Goal: Information Seeking & Learning: Learn about a topic

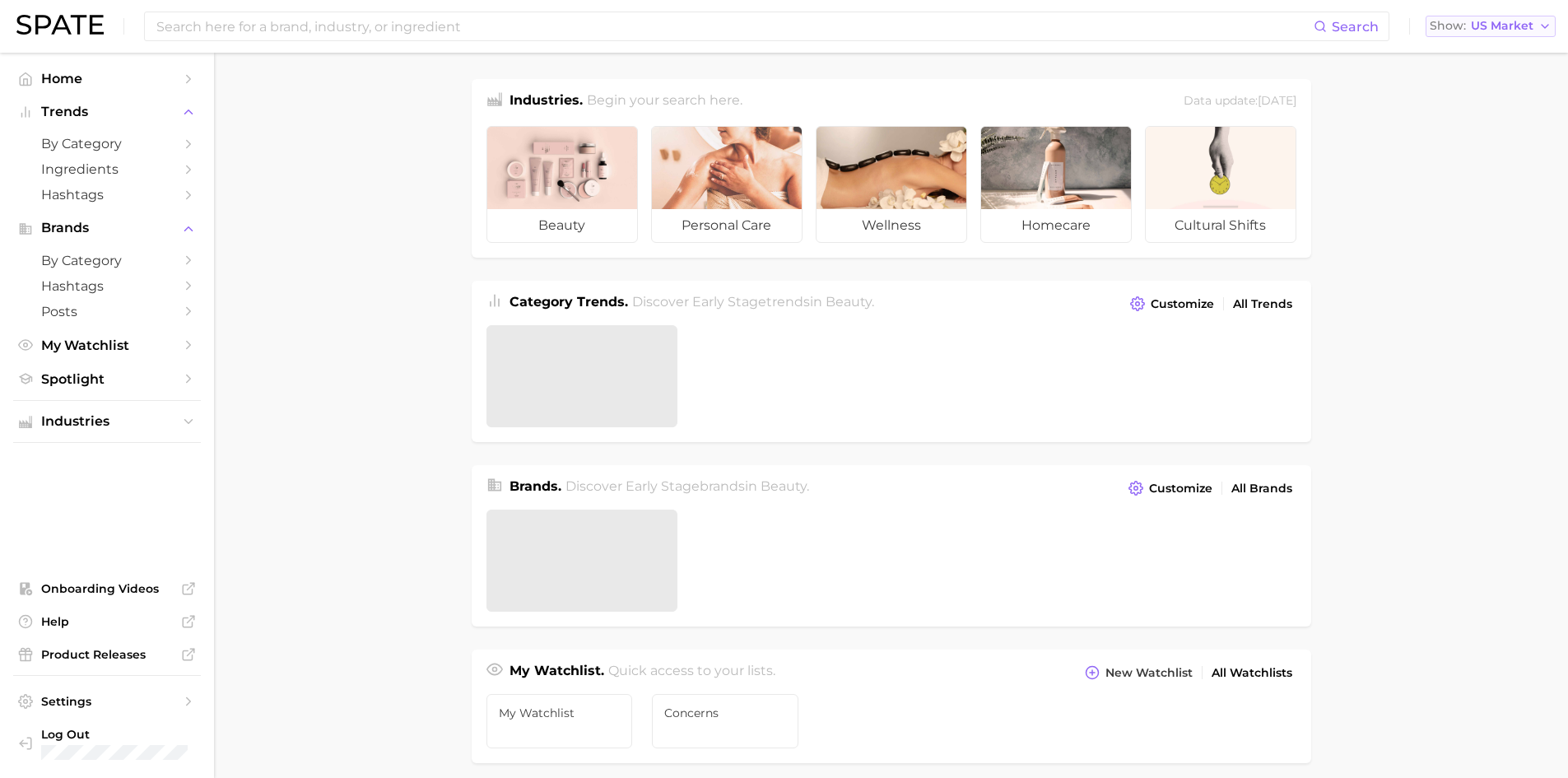
click at [1493, 34] on button "Show US Market" at bounding box center [1491, 26] width 130 height 22
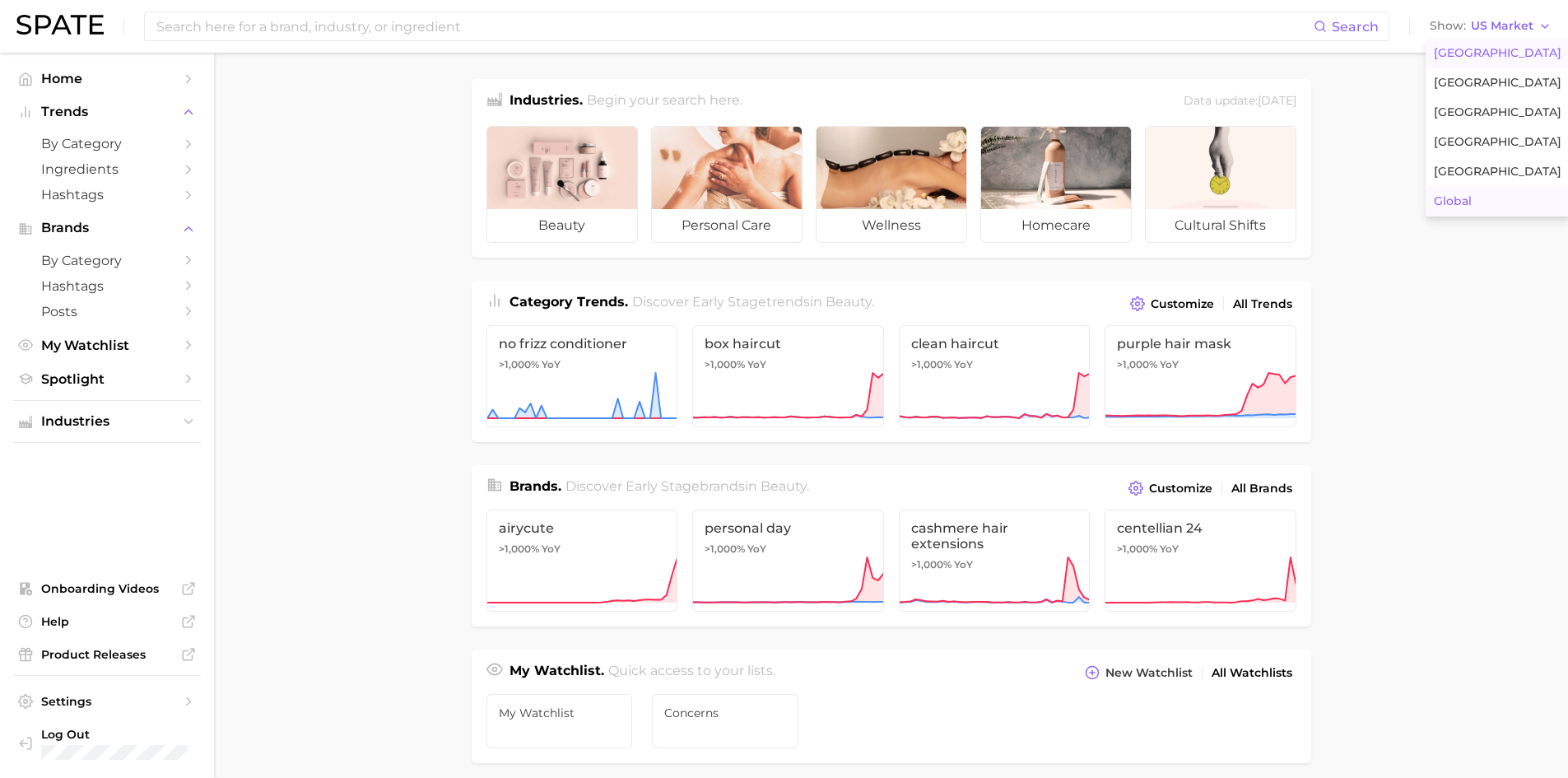
click at [1483, 200] on button "Global" at bounding box center [1497, 202] width 144 height 29
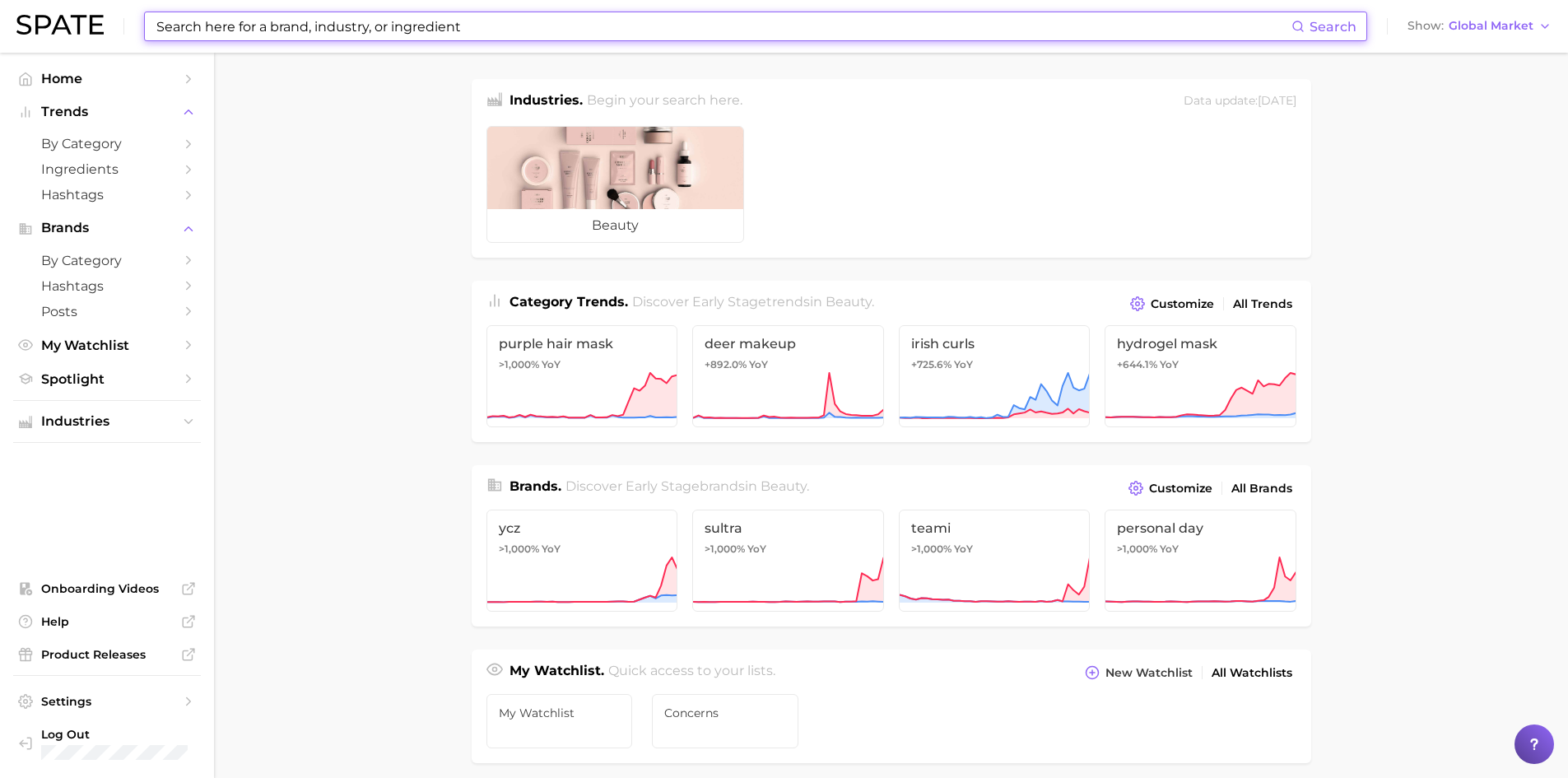
click at [354, 31] on input at bounding box center [723, 26] width 1137 height 28
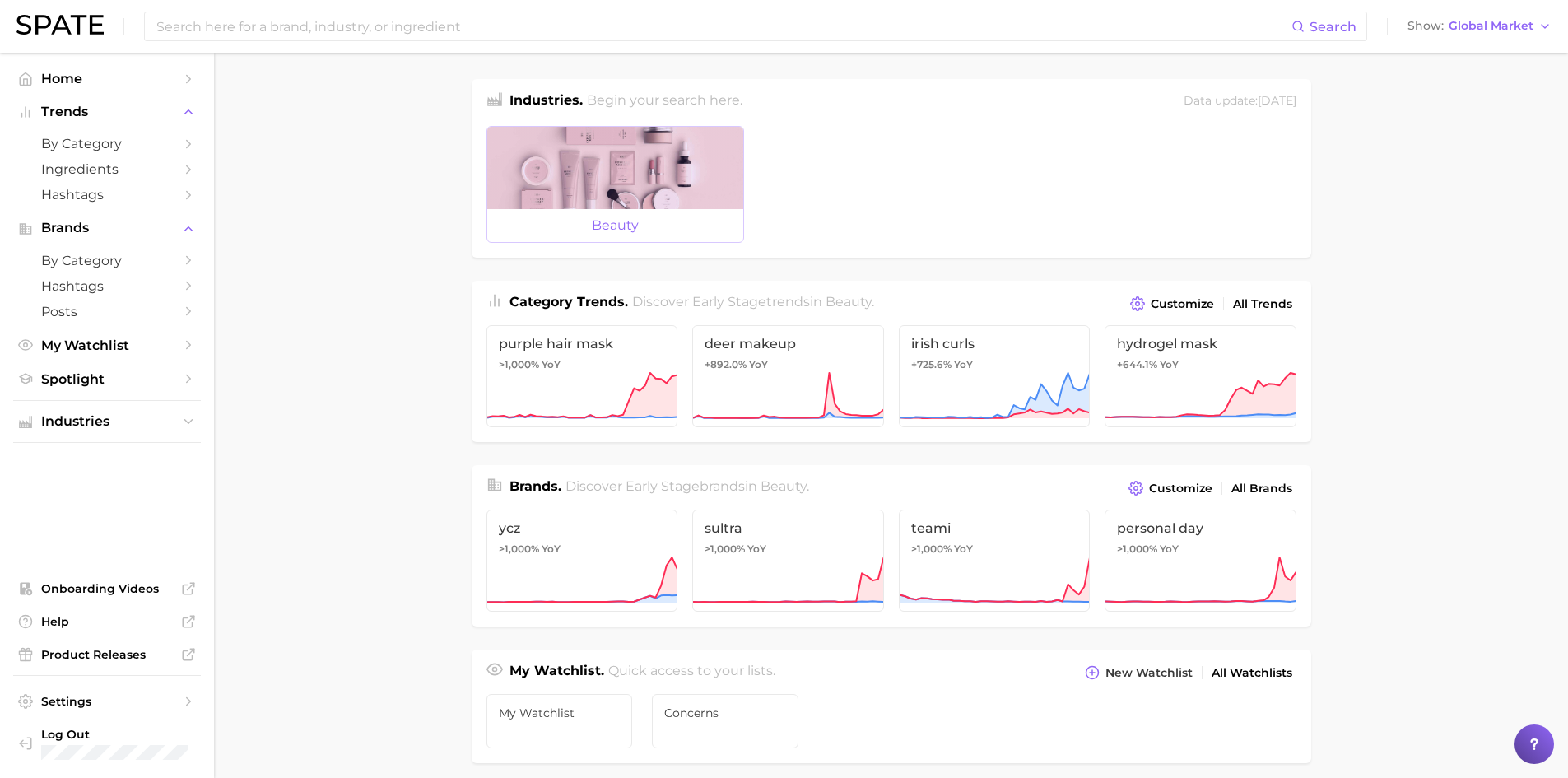
click at [650, 183] on div at bounding box center [614, 168] width 256 height 82
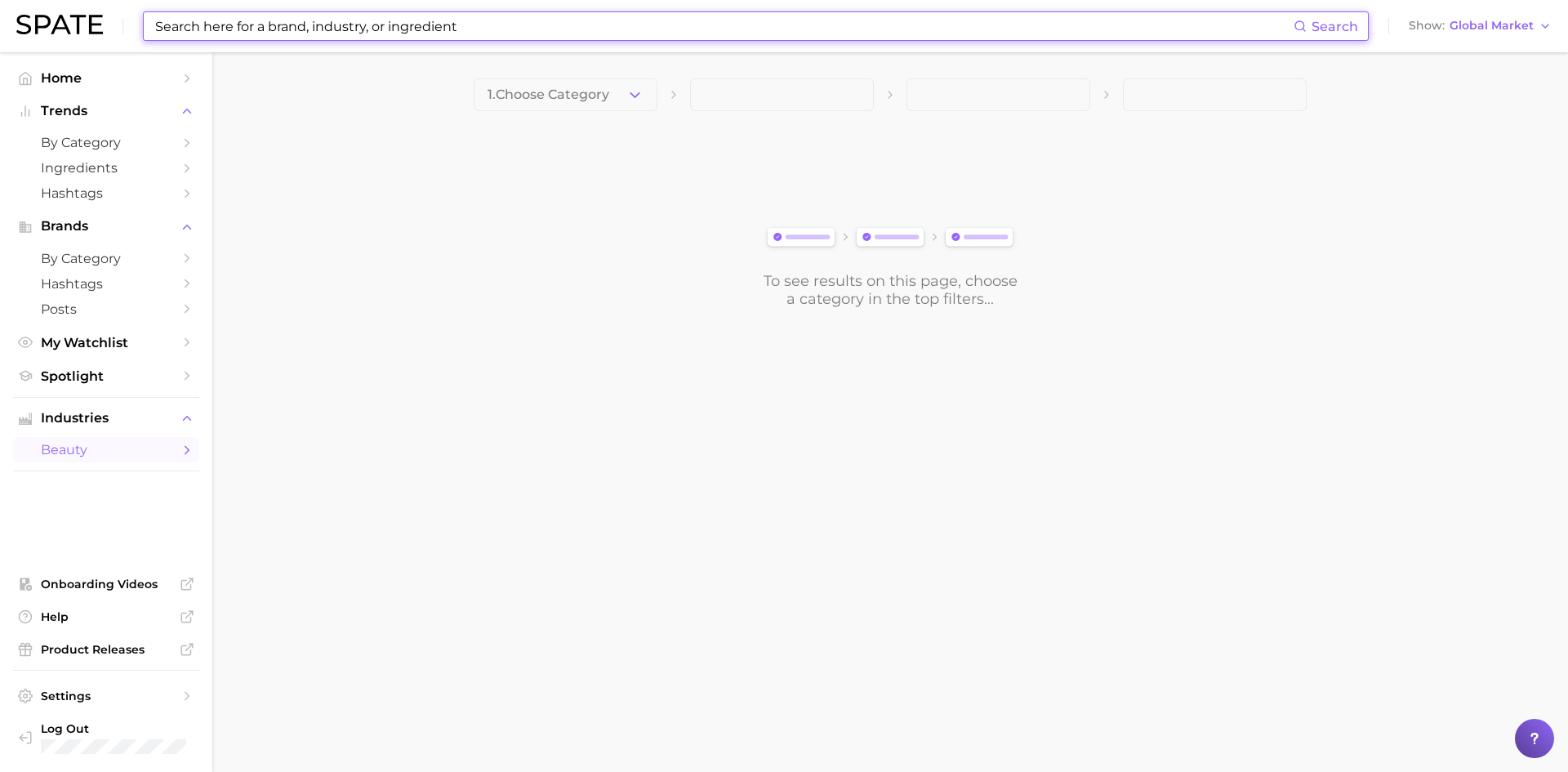
click at [401, 29] on input at bounding box center [723, 26] width 1139 height 28
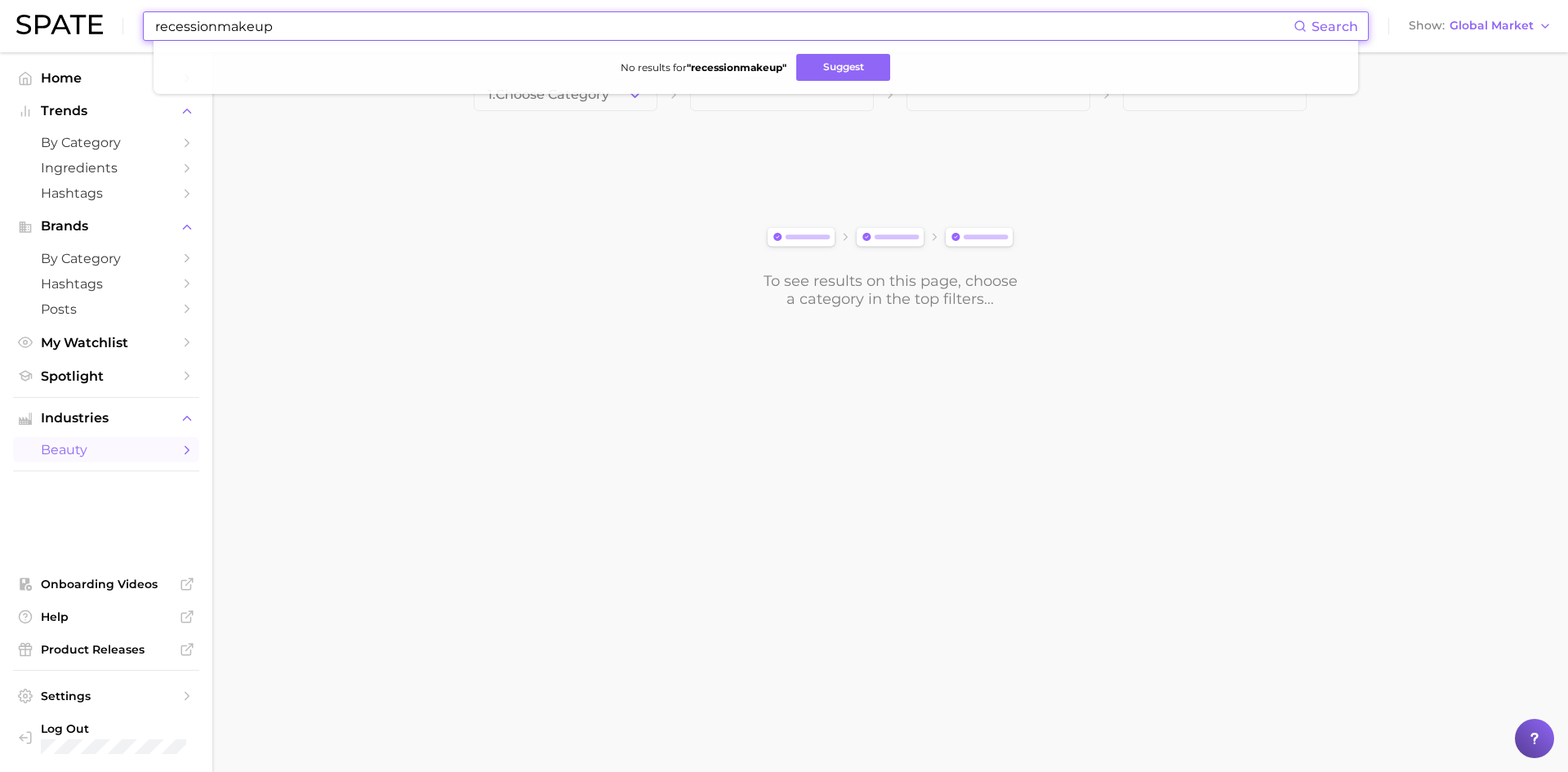
drag, startPoint x: 269, startPoint y: 39, endPoint x: 156, endPoint y: 49, distance: 113.4
click at [156, 41] on div "recessionmakeup Search No results for " recessionmakeup " Suggest" at bounding box center [755, 26] width 1226 height 29
click at [246, 14] on input "recessionmakeup" at bounding box center [723, 26] width 1139 height 28
click at [285, 28] on input "recessionmakeup" at bounding box center [723, 26] width 1139 height 28
drag, startPoint x: 365, startPoint y: 191, endPoint x: 388, endPoint y: 169, distance: 31.8
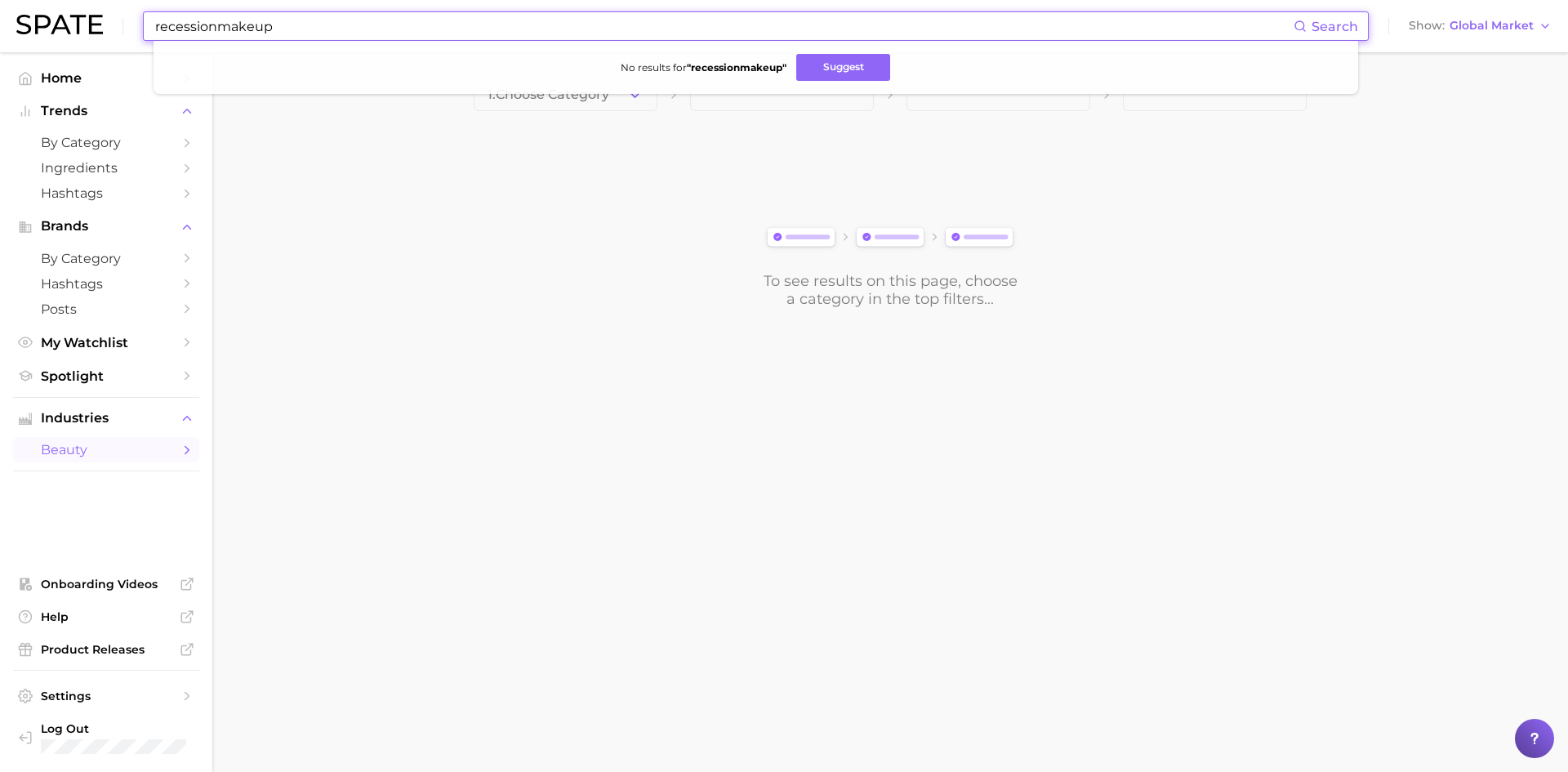
click at [367, 190] on main "1. Choose Category To see results on this page, choose a category in the top fi…" at bounding box center [889, 221] width 1355 height 337
click at [471, 30] on input "recessionmakeup" at bounding box center [723, 26] width 1139 height 28
click at [1305, 33] on span "Search" at bounding box center [1325, 26] width 64 height 28
drag, startPoint x: 307, startPoint y: 34, endPoint x: 97, endPoint y: 38, distance: 210.0
click at [97, 38] on div "recessioncore Search No results for " recessioncore " Suggest Show Global Market" at bounding box center [784, 26] width 1535 height 53
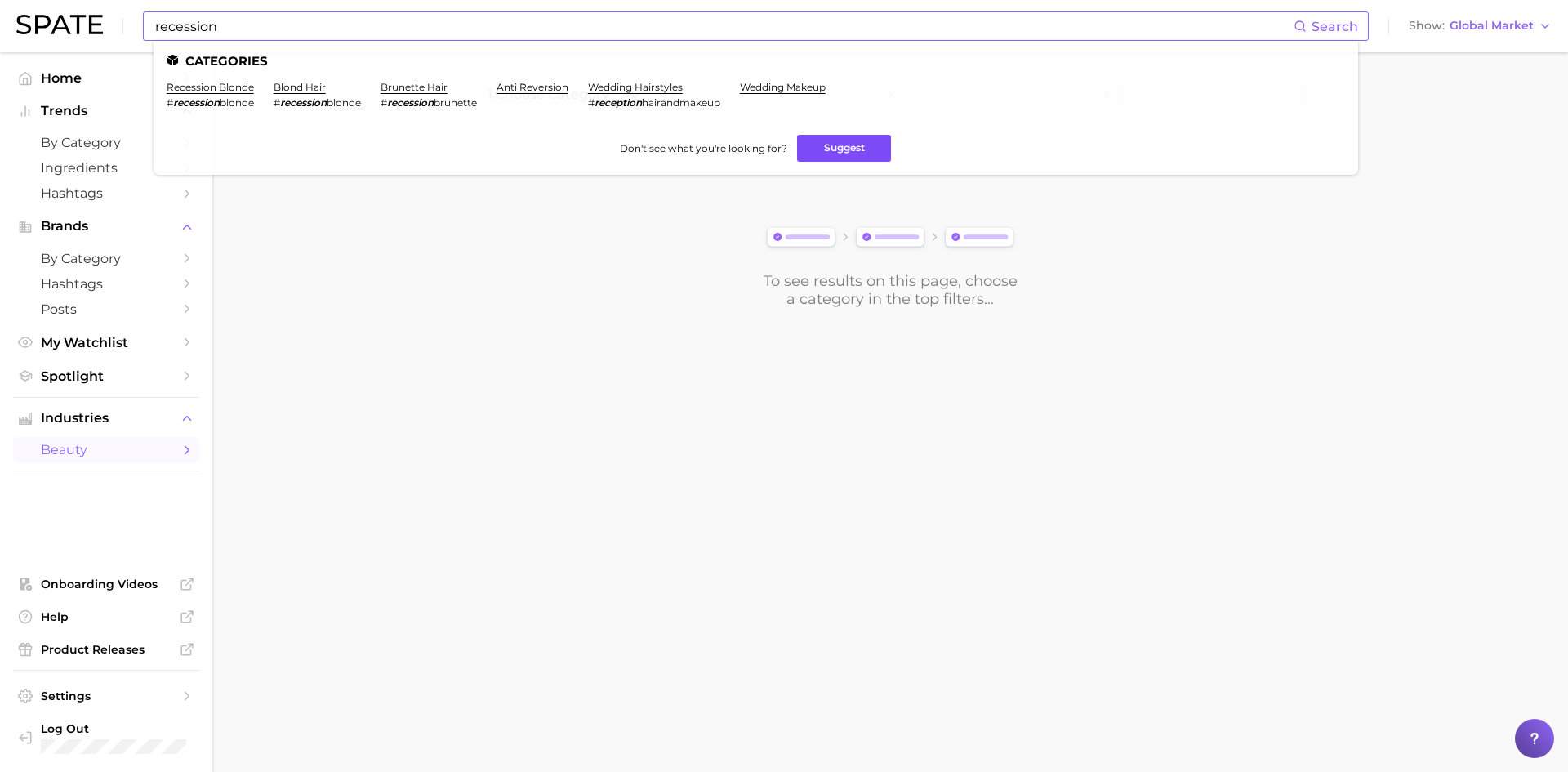
click at [820, 145] on button "Suggest" at bounding box center [844, 149] width 94 height 27
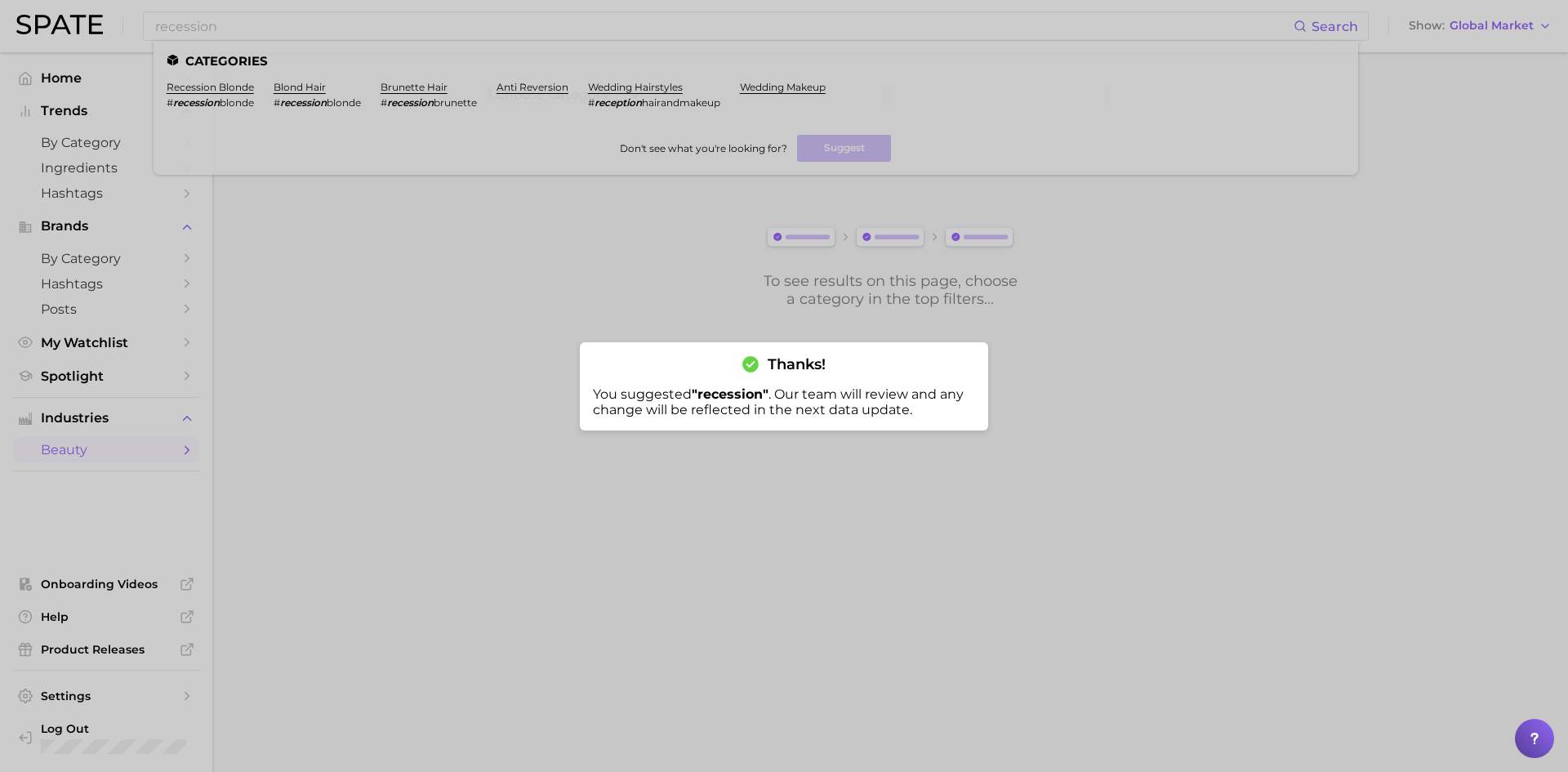
click at [314, 24] on div at bounding box center [784, 386] width 1568 height 772
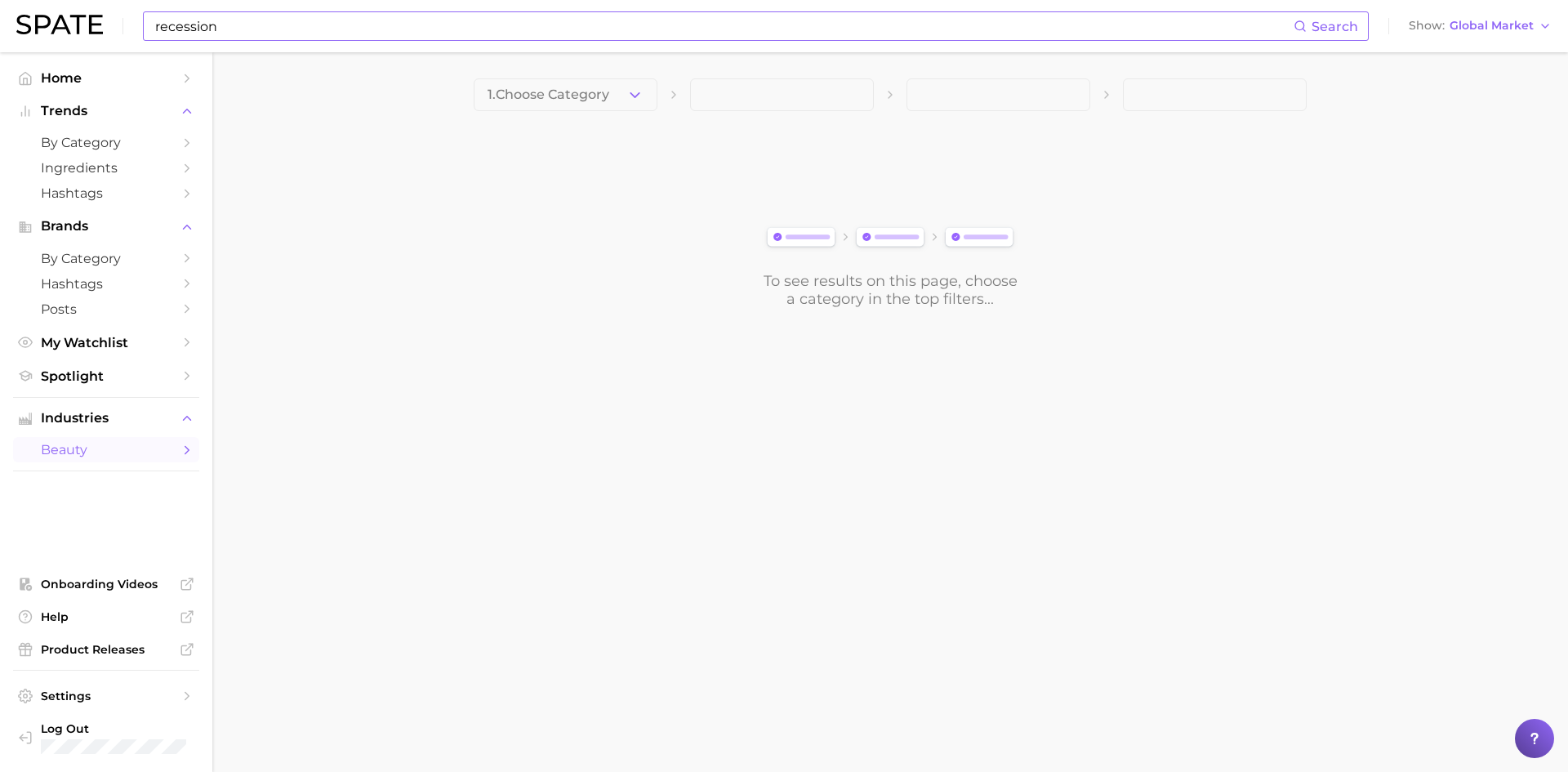
click at [326, 31] on input "recession" at bounding box center [723, 26] width 1139 height 28
click at [812, 70] on button "Suggest" at bounding box center [840, 67] width 94 height 27
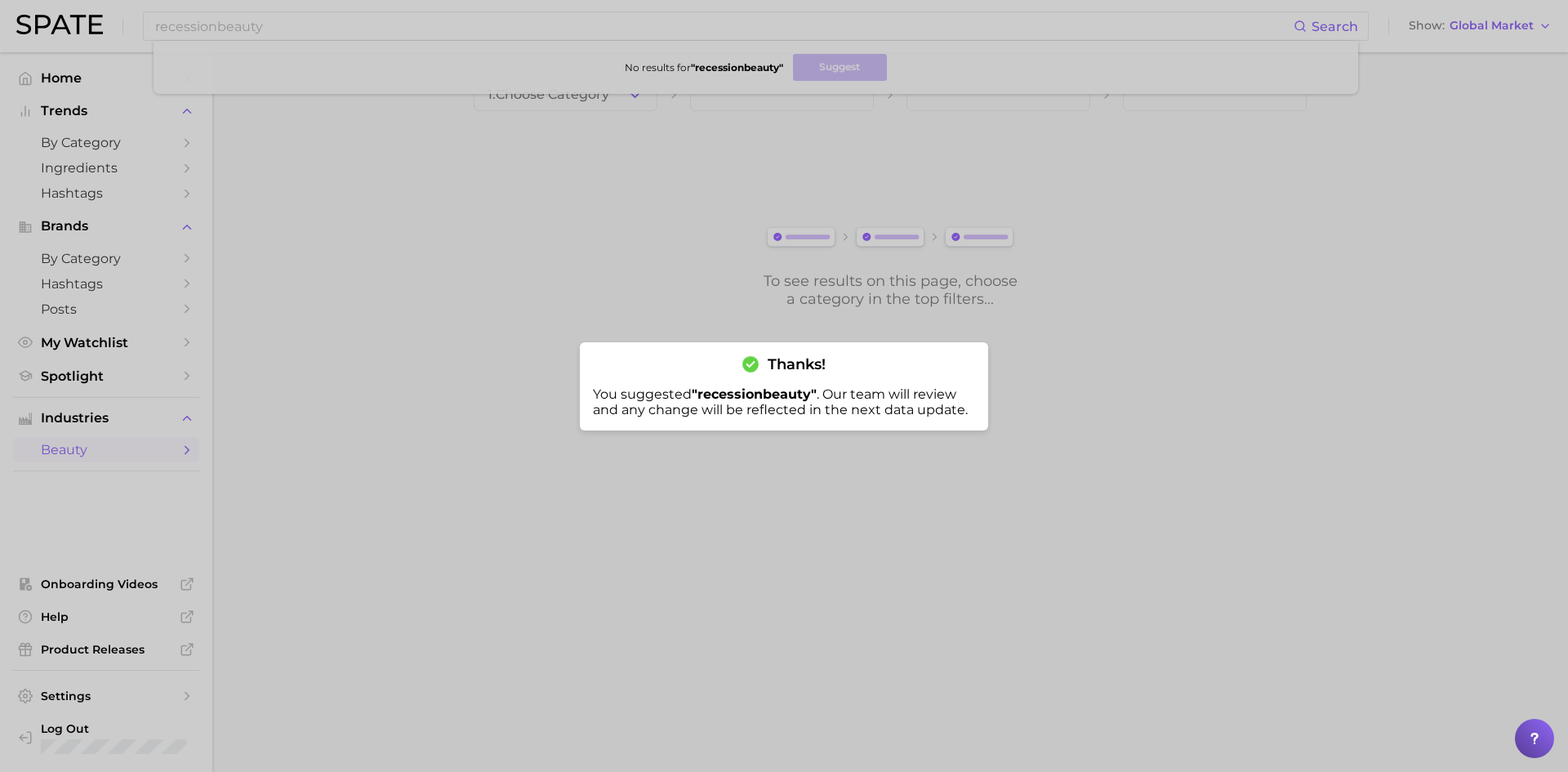
click at [591, 193] on div at bounding box center [784, 386] width 1568 height 772
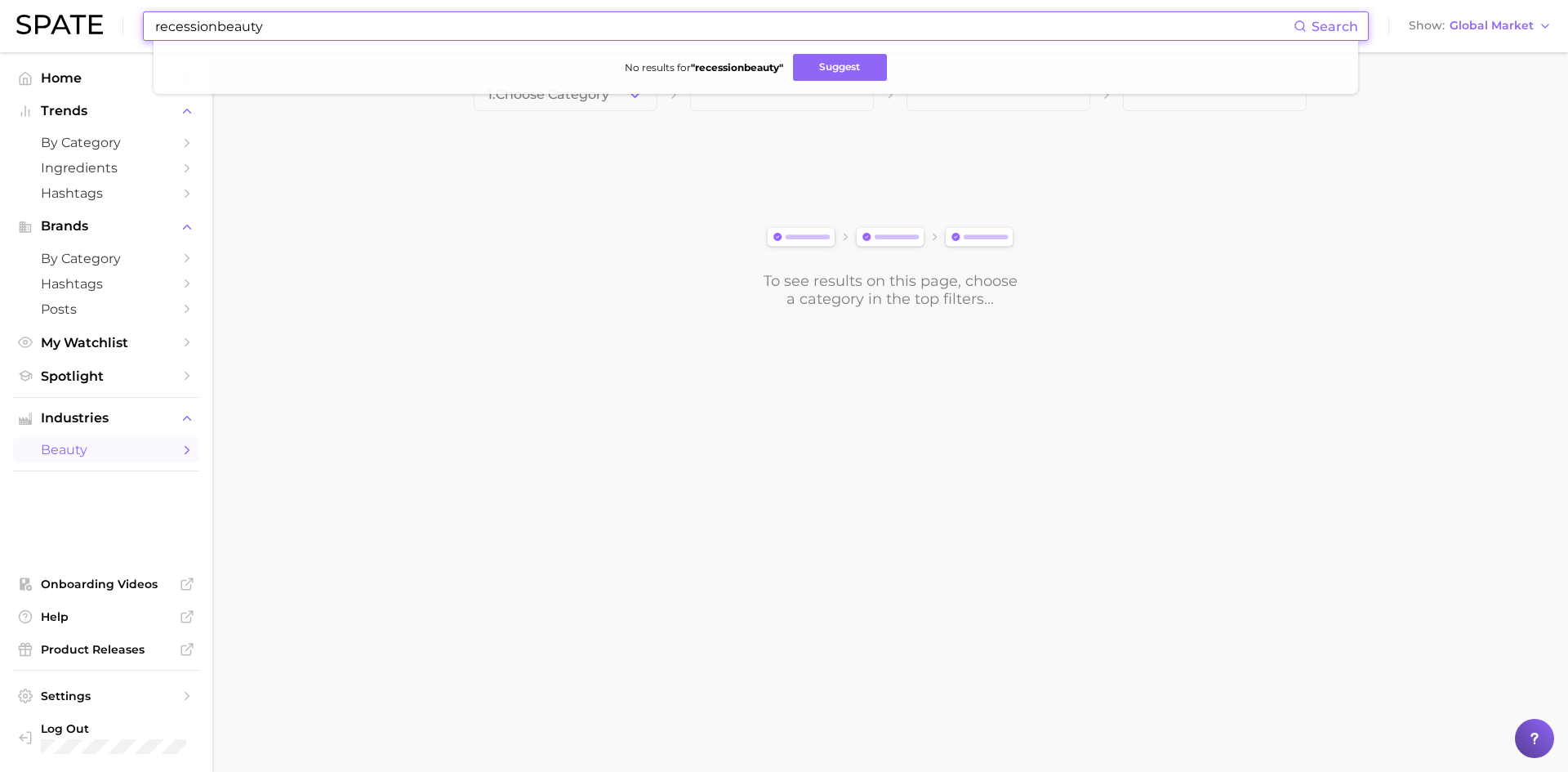
click at [442, 21] on input "recessionbeauty" at bounding box center [723, 26] width 1139 height 28
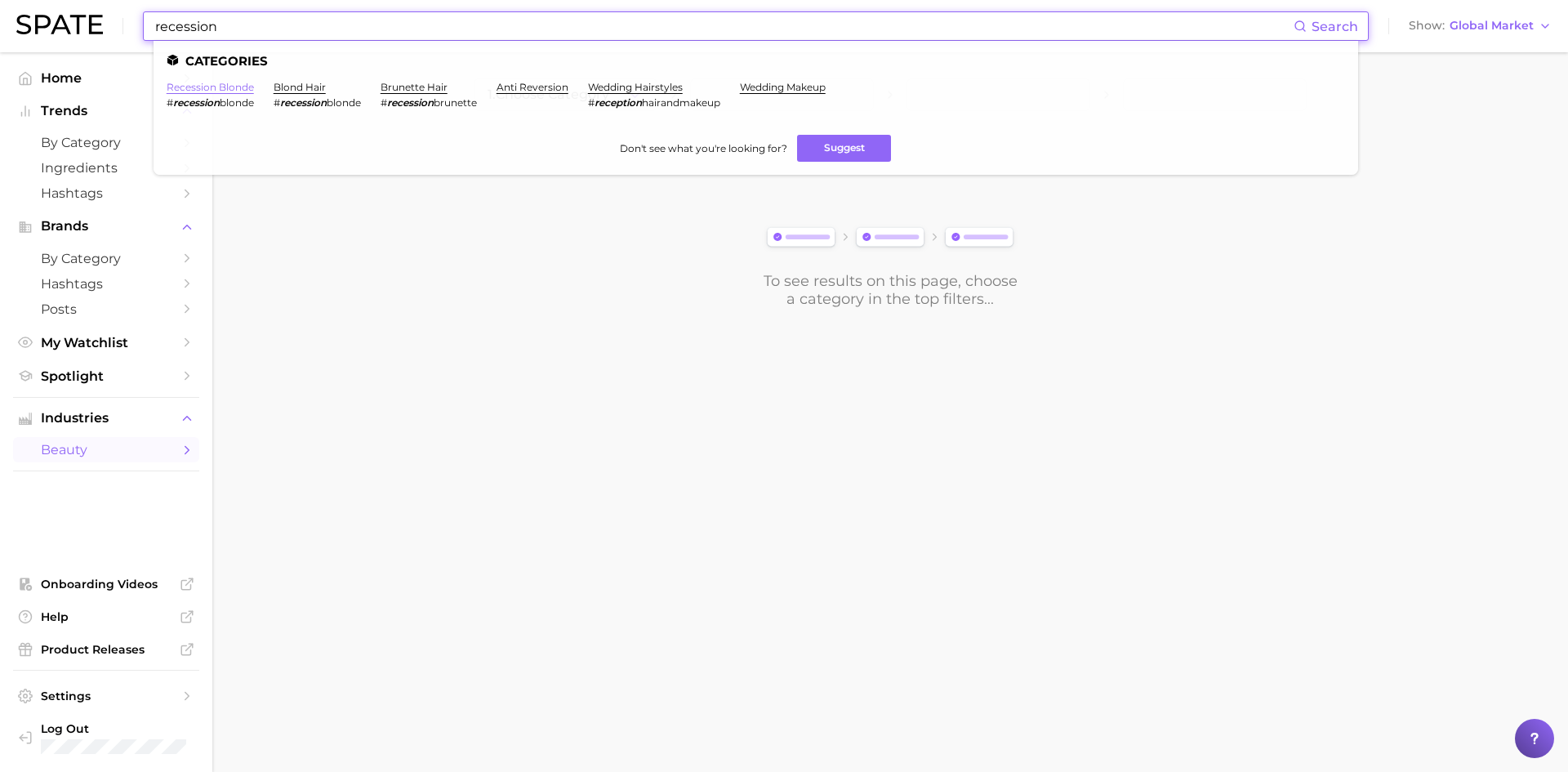
type input "recession"
click at [241, 88] on link "recession blonde" at bounding box center [210, 87] width 87 height 13
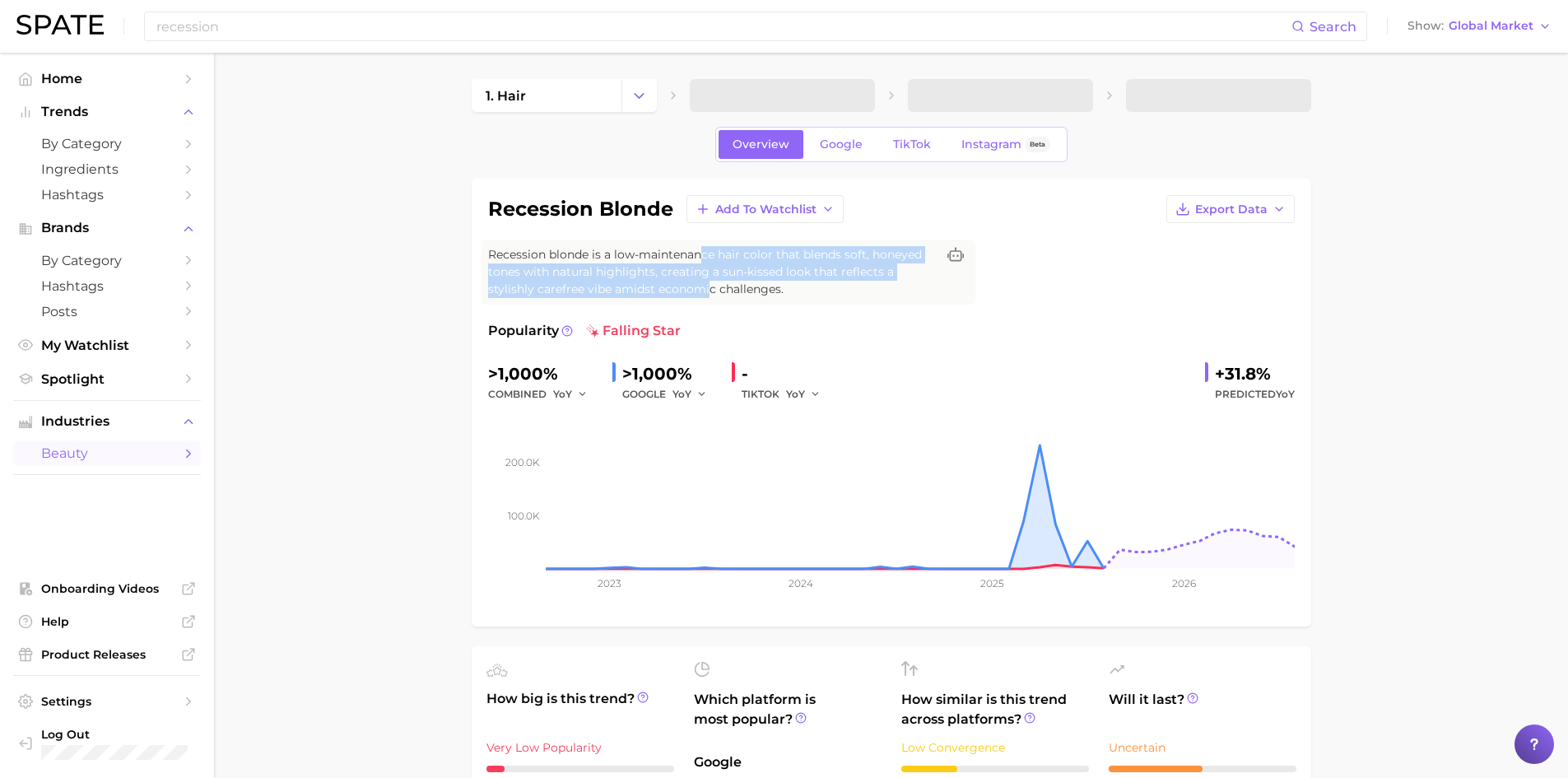
drag, startPoint x: 702, startPoint y: 259, endPoint x: 707, endPoint y: 284, distance: 25.5
click at [707, 284] on span "Recession blonde is a low-maintenance hair color that blends soft, honeyed tone…" at bounding box center [711, 271] width 448 height 52
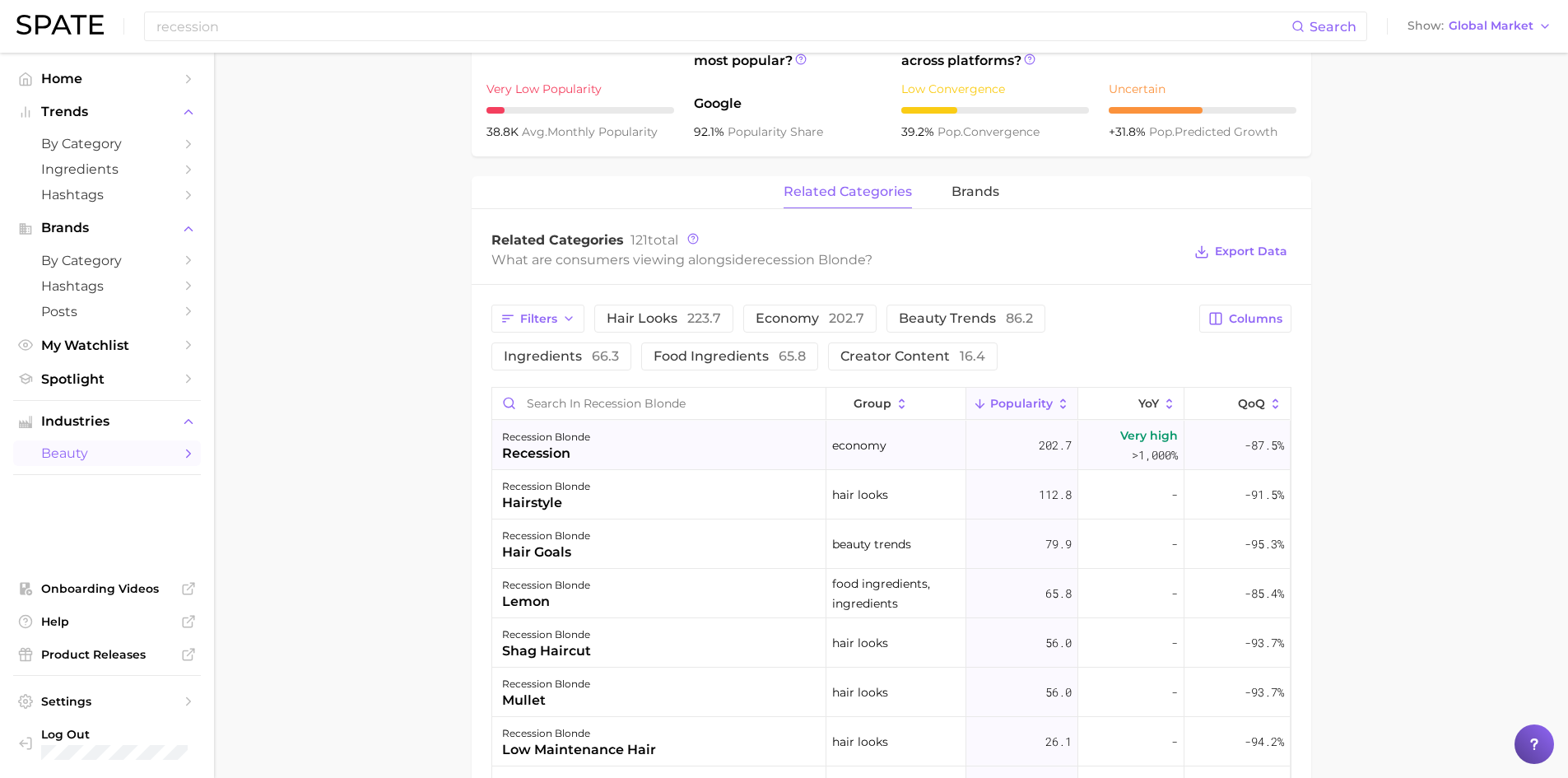
click at [577, 445] on div "recession blonde" at bounding box center [546, 437] width 88 height 20
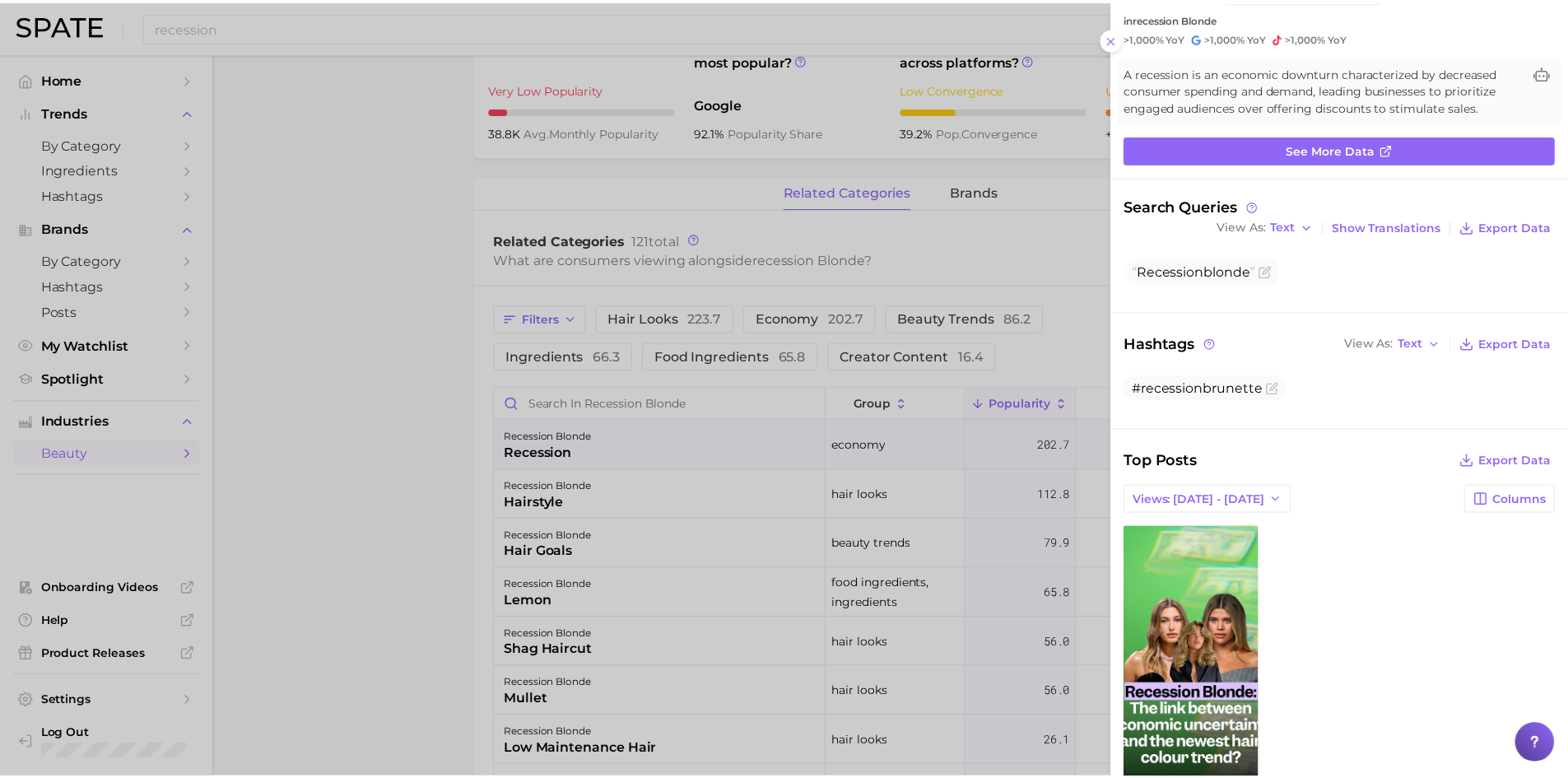
scroll to position [145, 0]
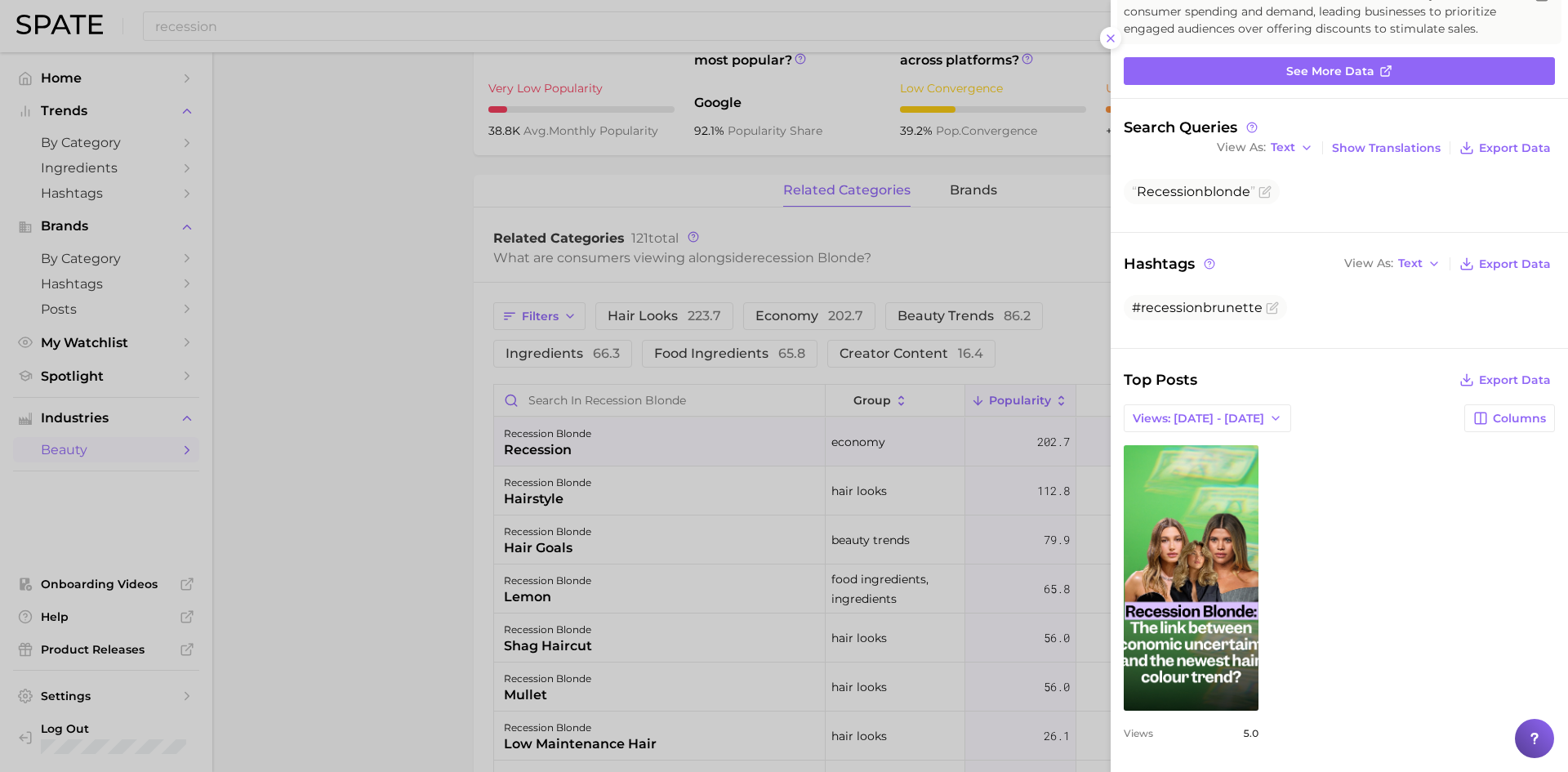
click at [476, 421] on div at bounding box center [784, 386] width 1568 height 772
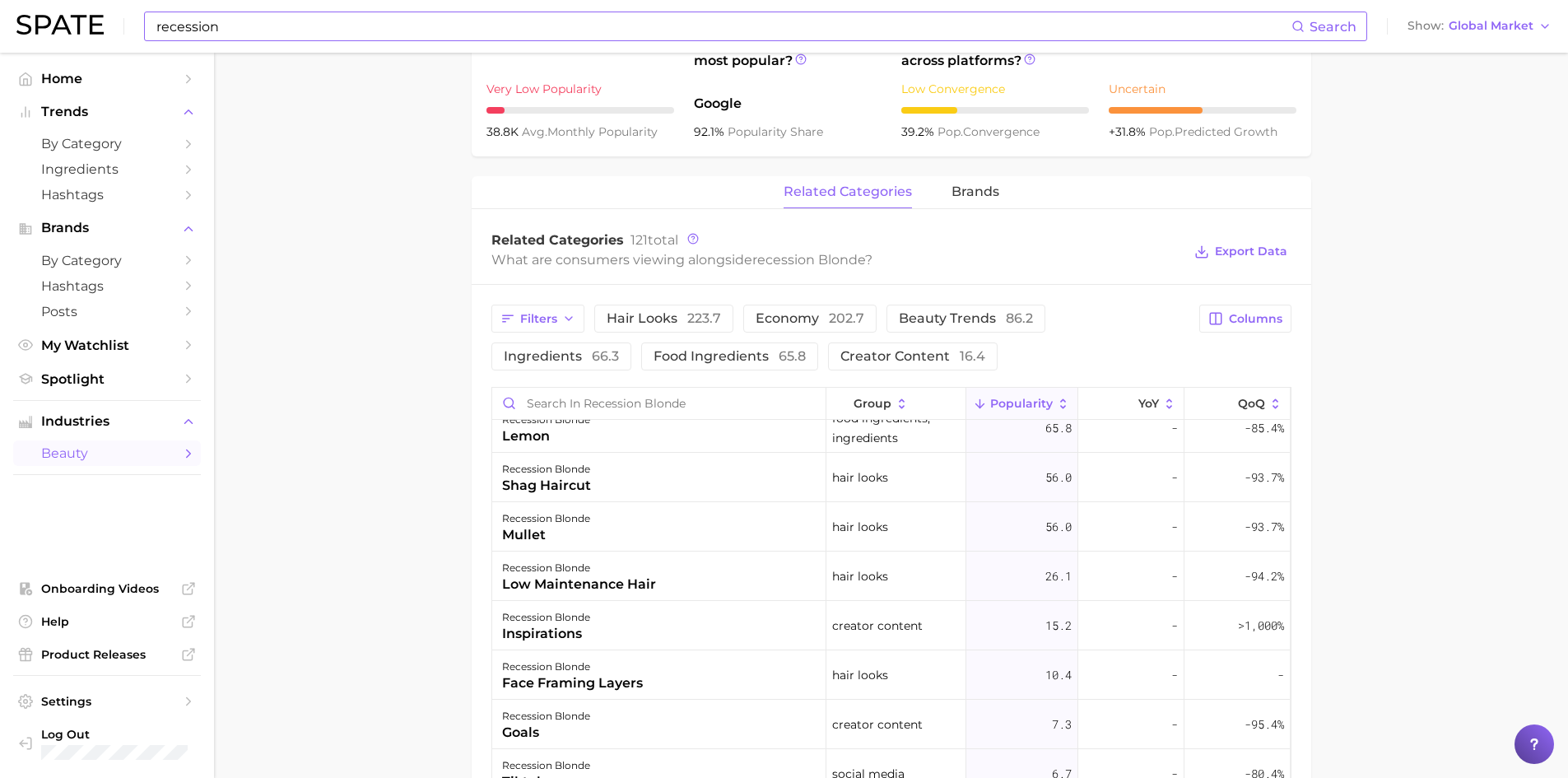
scroll to position [165, 0]
click at [553, 37] on input "recession" at bounding box center [723, 26] width 1137 height 28
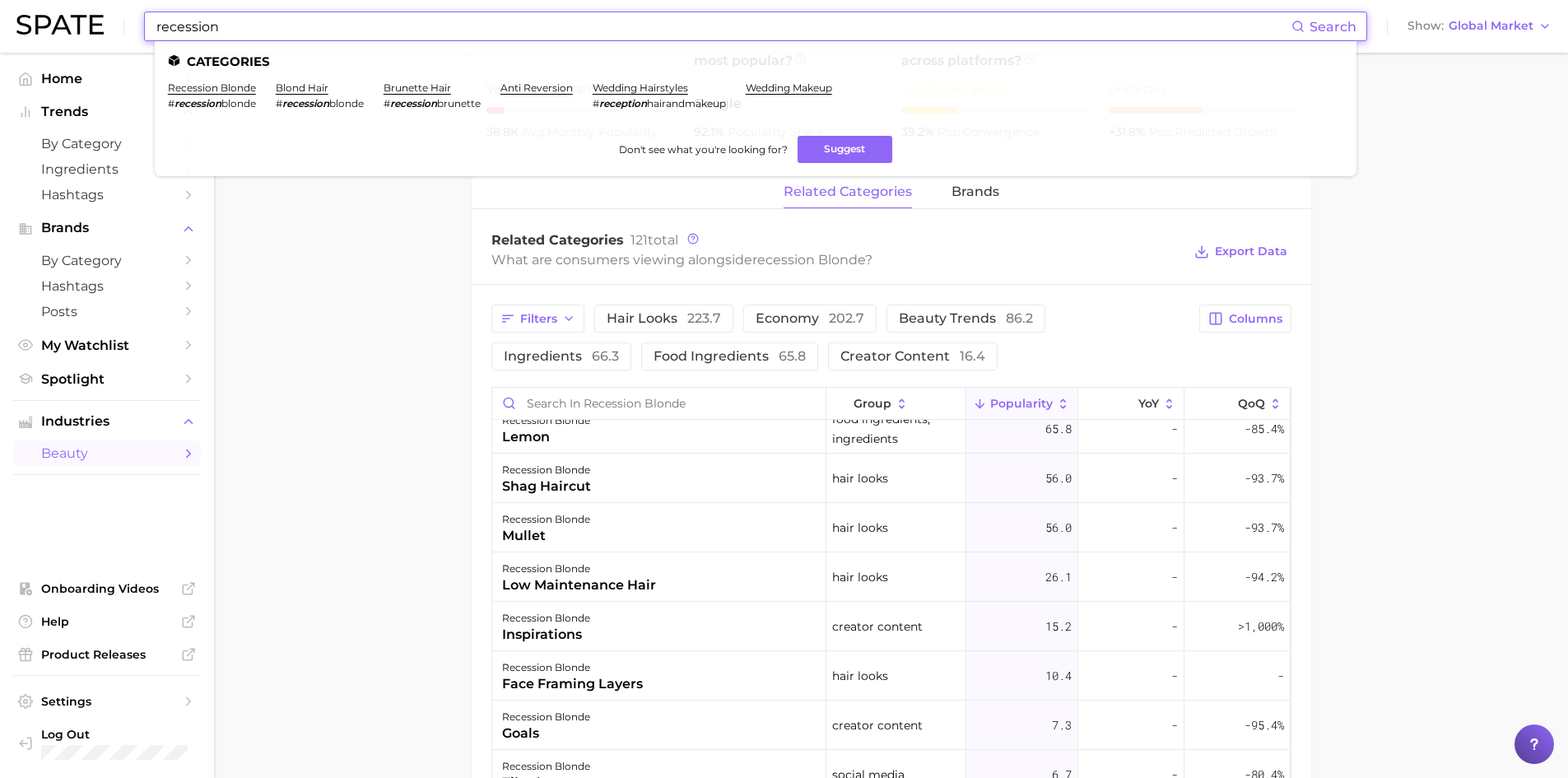
click at [553, 37] on input "recession" at bounding box center [723, 26] width 1137 height 28
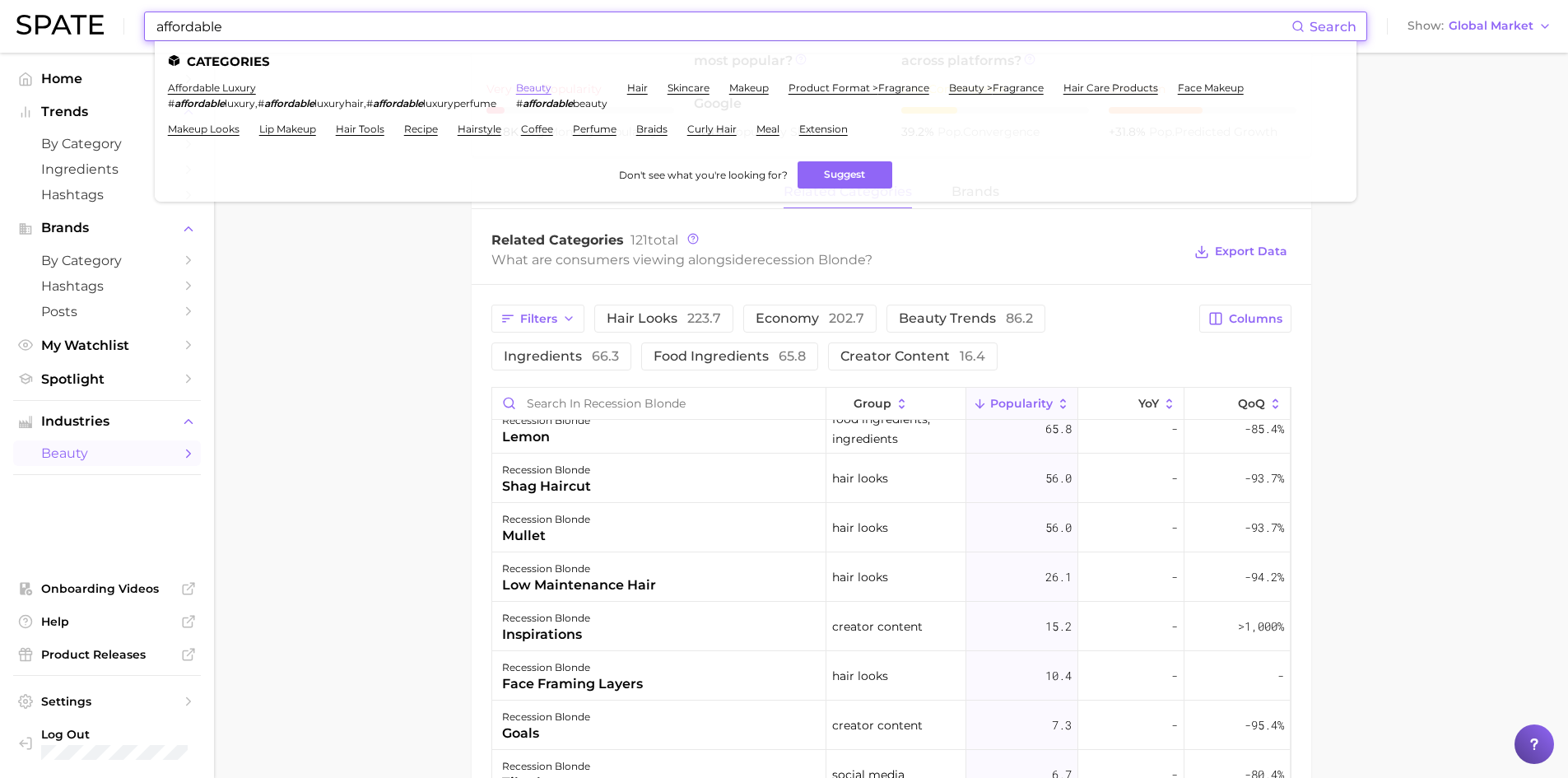
type input "affordable"
click at [552, 90] on link "beauty" at bounding box center [534, 87] width 35 height 13
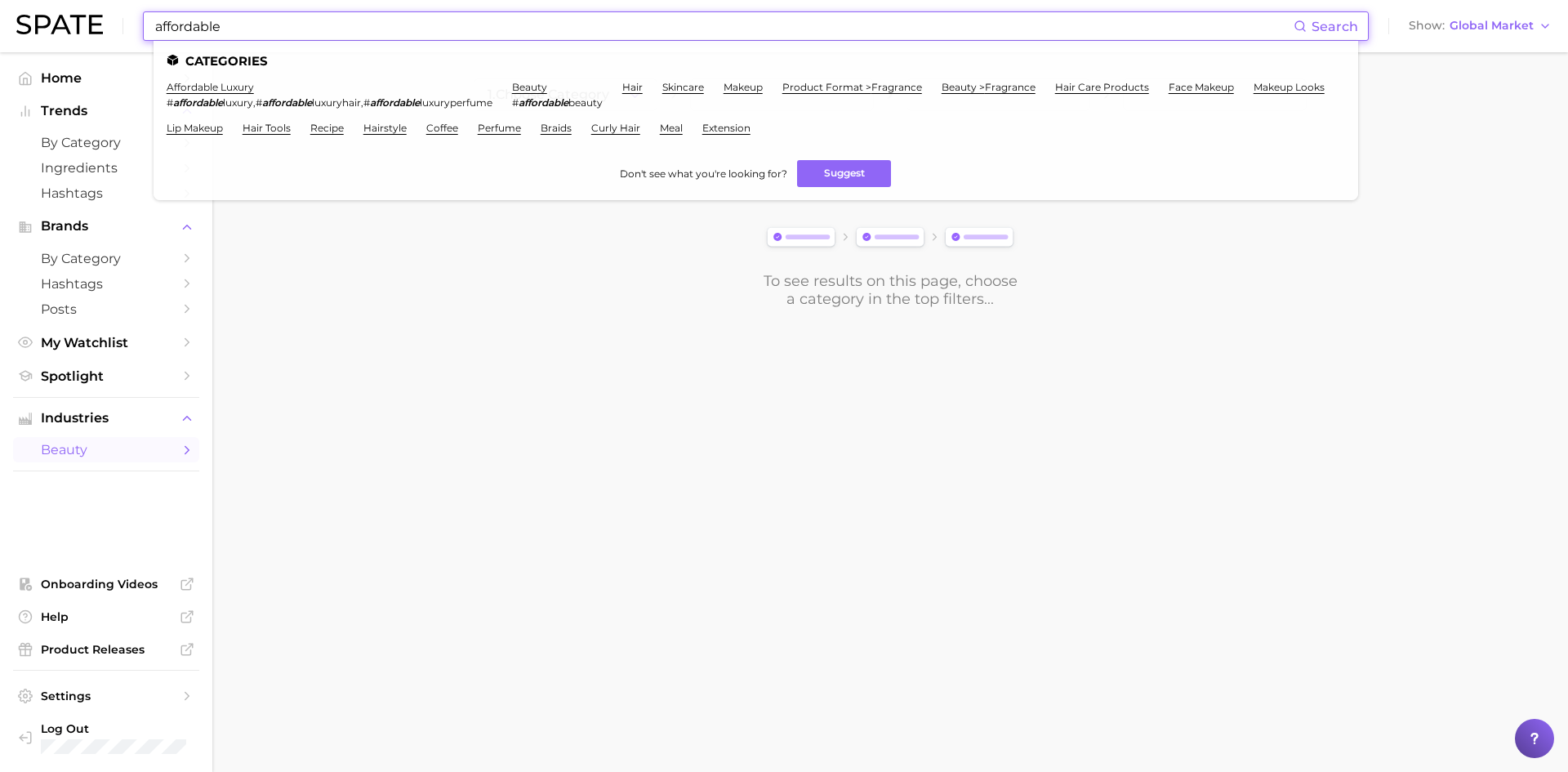
click at [247, 23] on input "affordable" at bounding box center [723, 26] width 1139 height 28
click at [548, 104] on em "affordable" at bounding box center [542, 102] width 50 height 13
click at [540, 94] on li "beauty # affordable beauty" at bounding box center [557, 94] width 90 height 28
click at [538, 89] on link "beauty" at bounding box center [530, 87] width 35 height 13
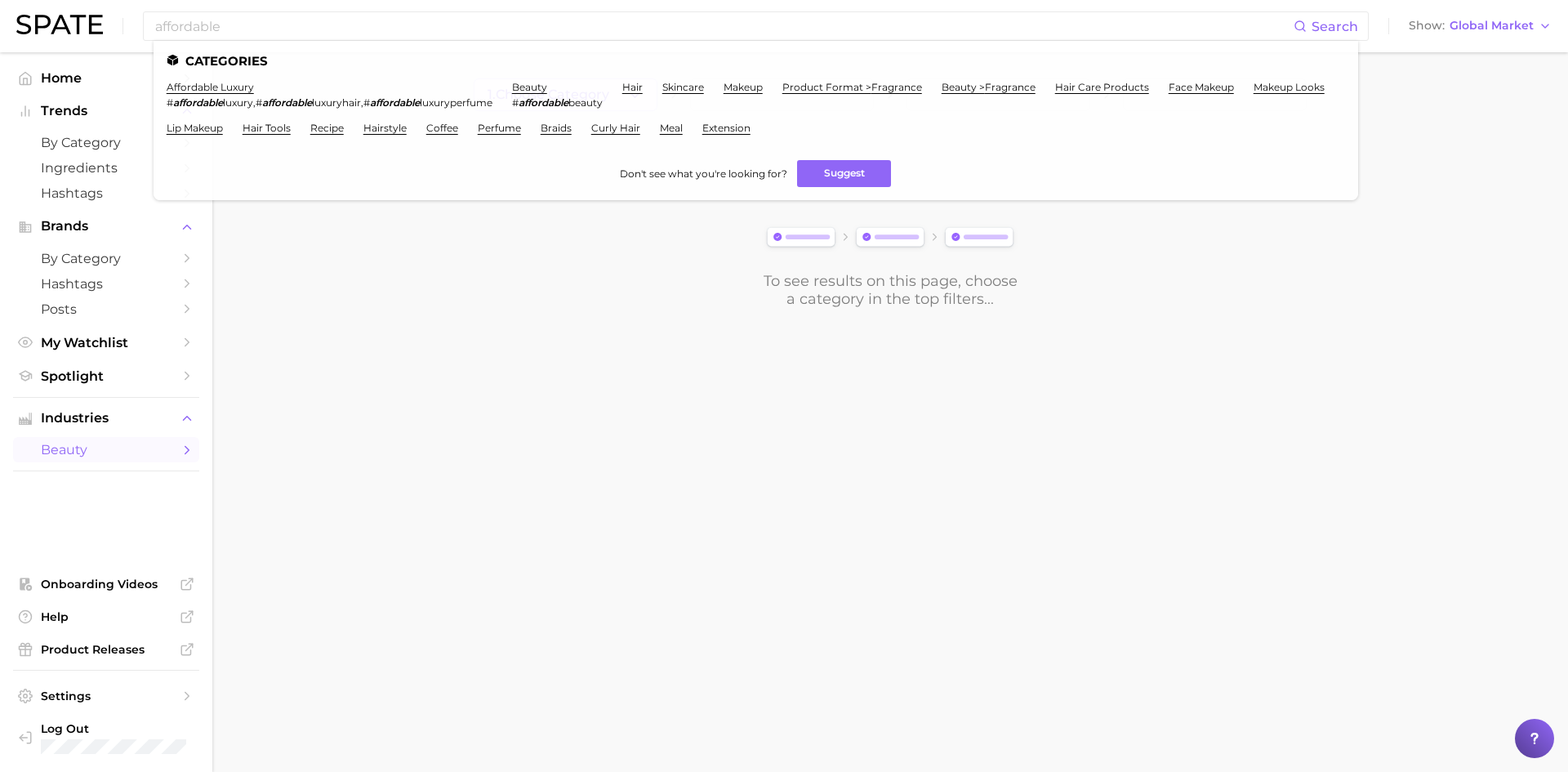
click at [536, 81] on button "1. Choose Category" at bounding box center [565, 95] width 184 height 33
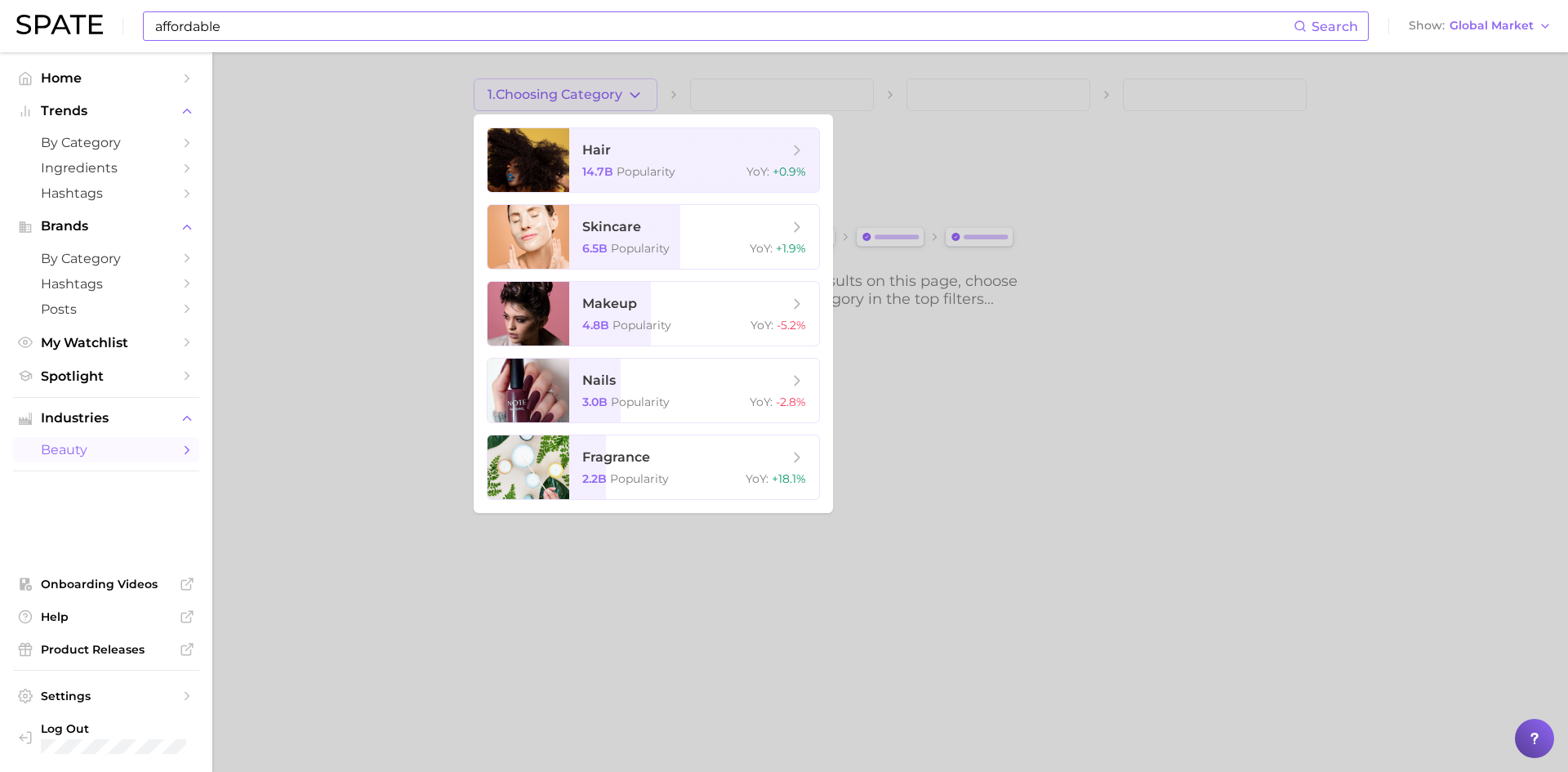
click at [407, 23] on input "affordable" at bounding box center [723, 26] width 1139 height 28
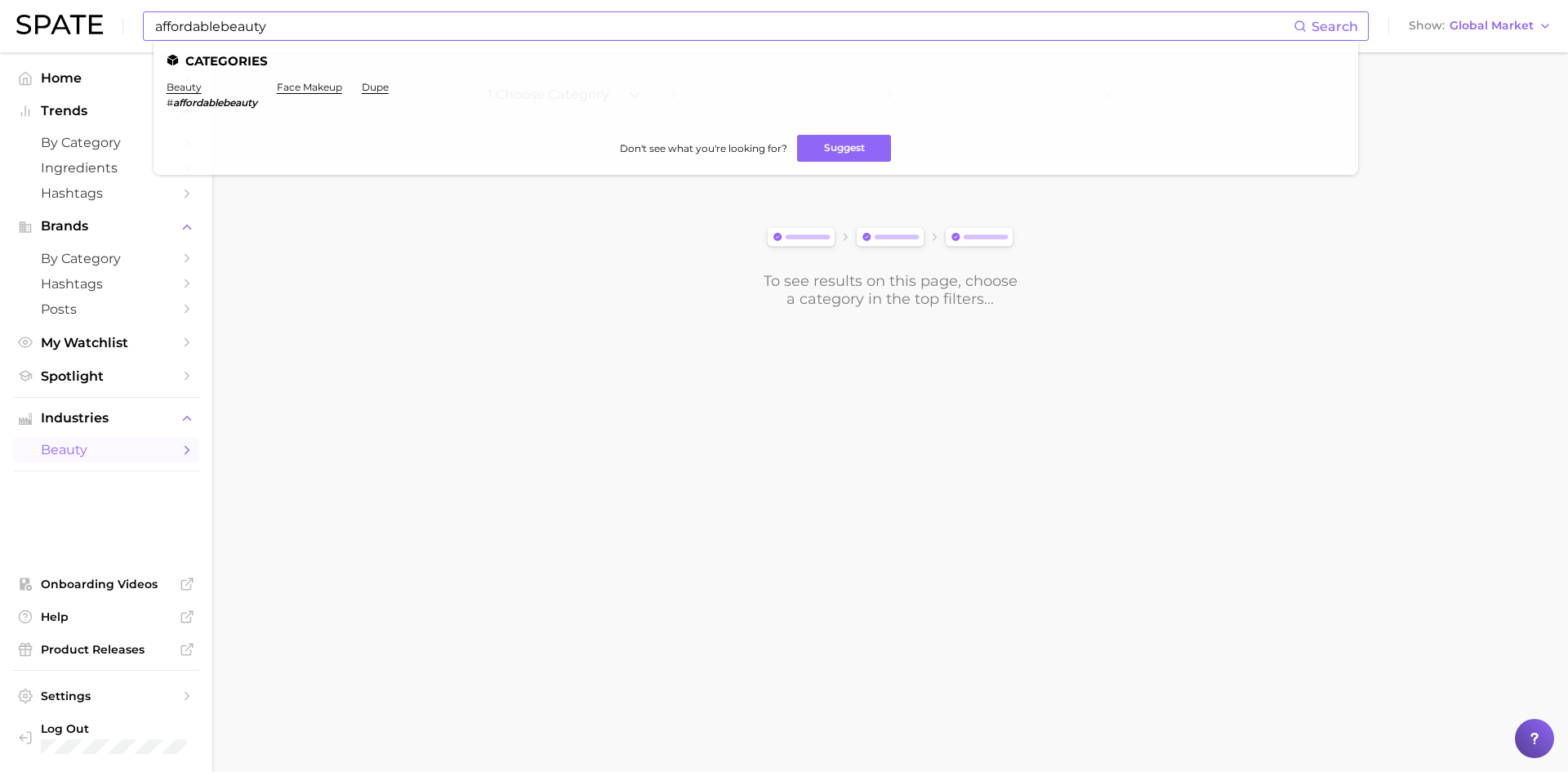
click at [230, 105] on em "affordablebeauty" at bounding box center [215, 102] width 85 height 13
click at [197, 88] on link "beauty" at bounding box center [184, 87] width 35 height 13
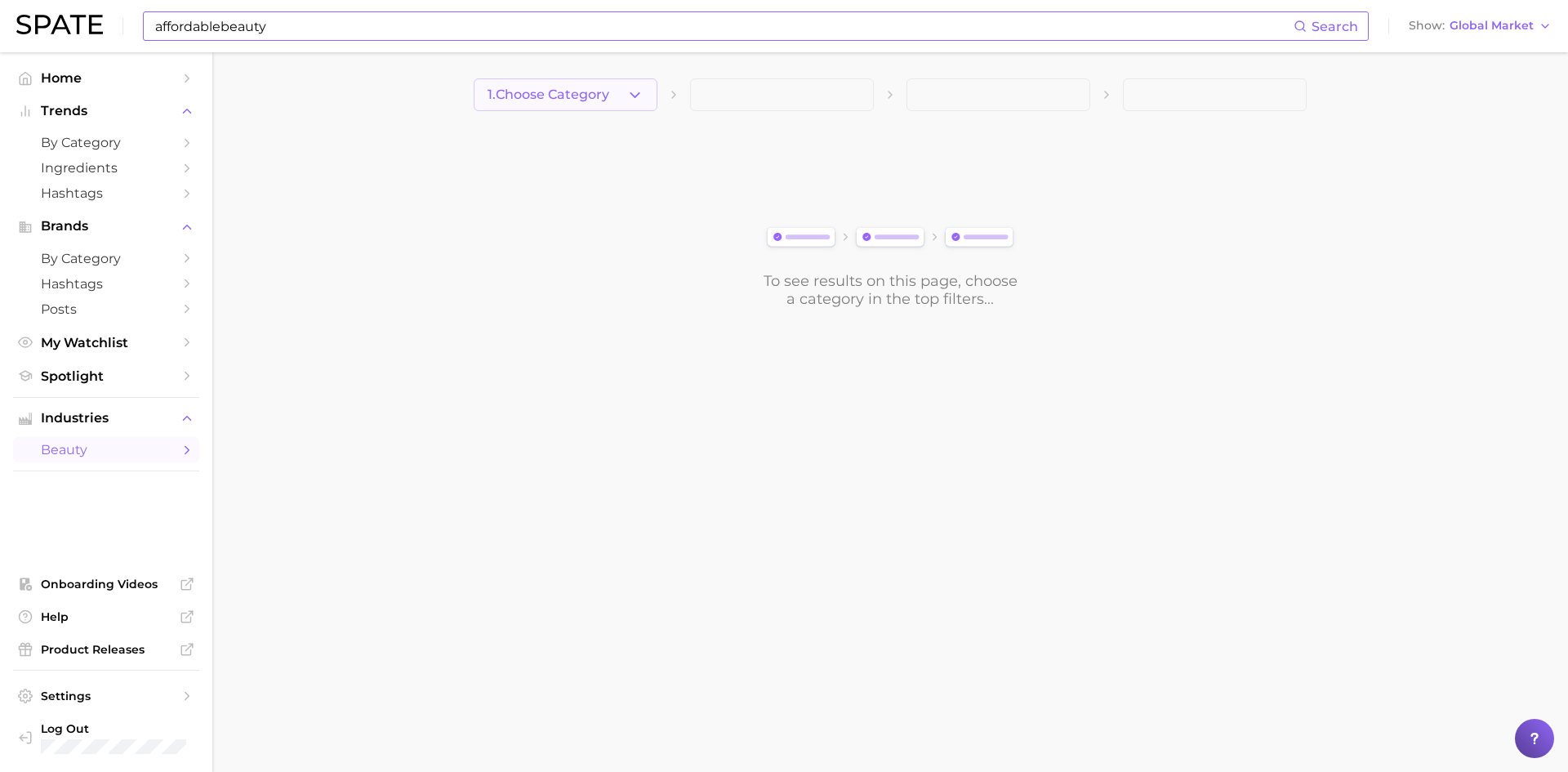
click at [569, 98] on span "1. Choose Category" at bounding box center [547, 94] width 122 height 15
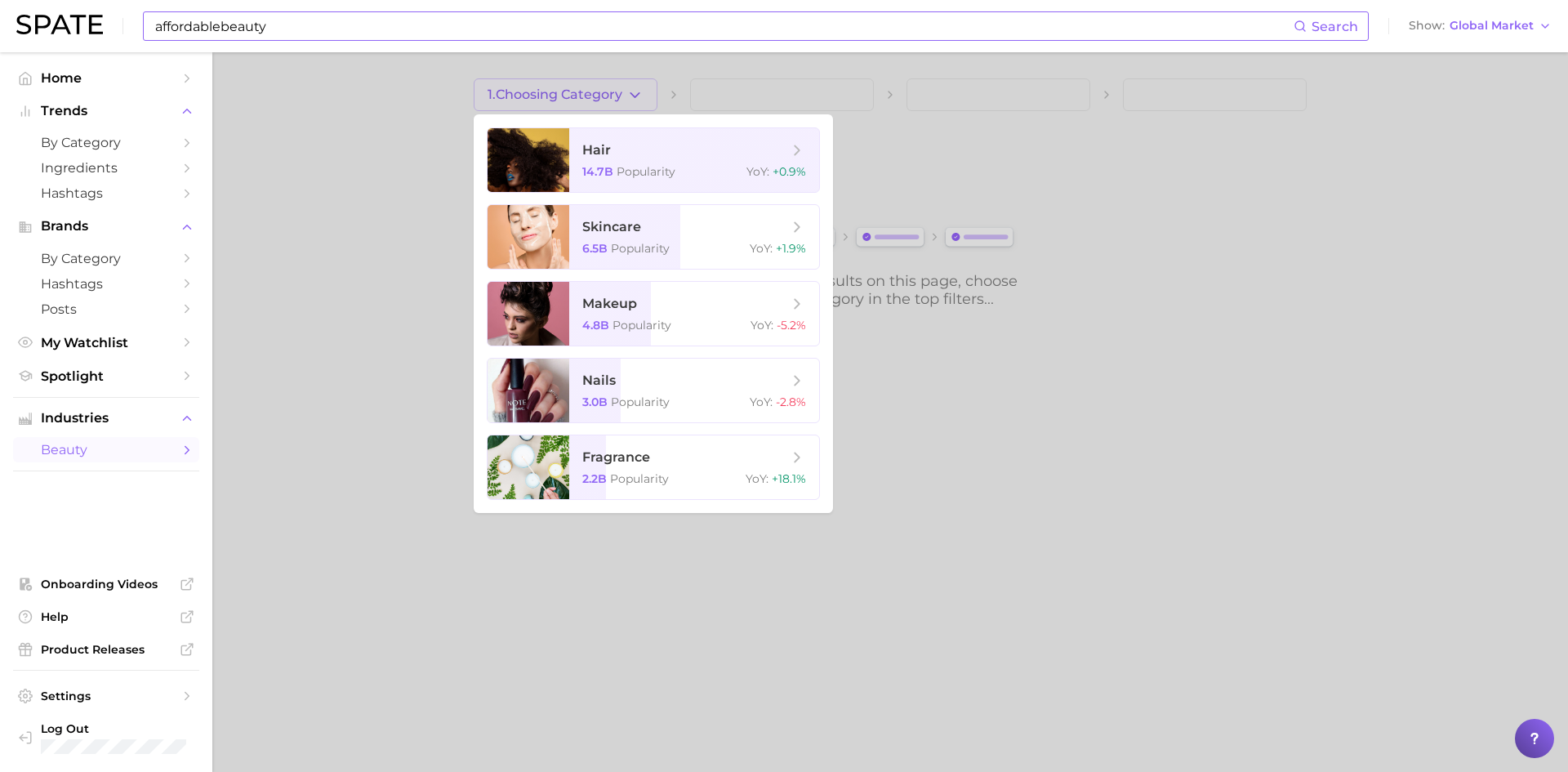
click at [392, 160] on div at bounding box center [784, 386] width 1568 height 772
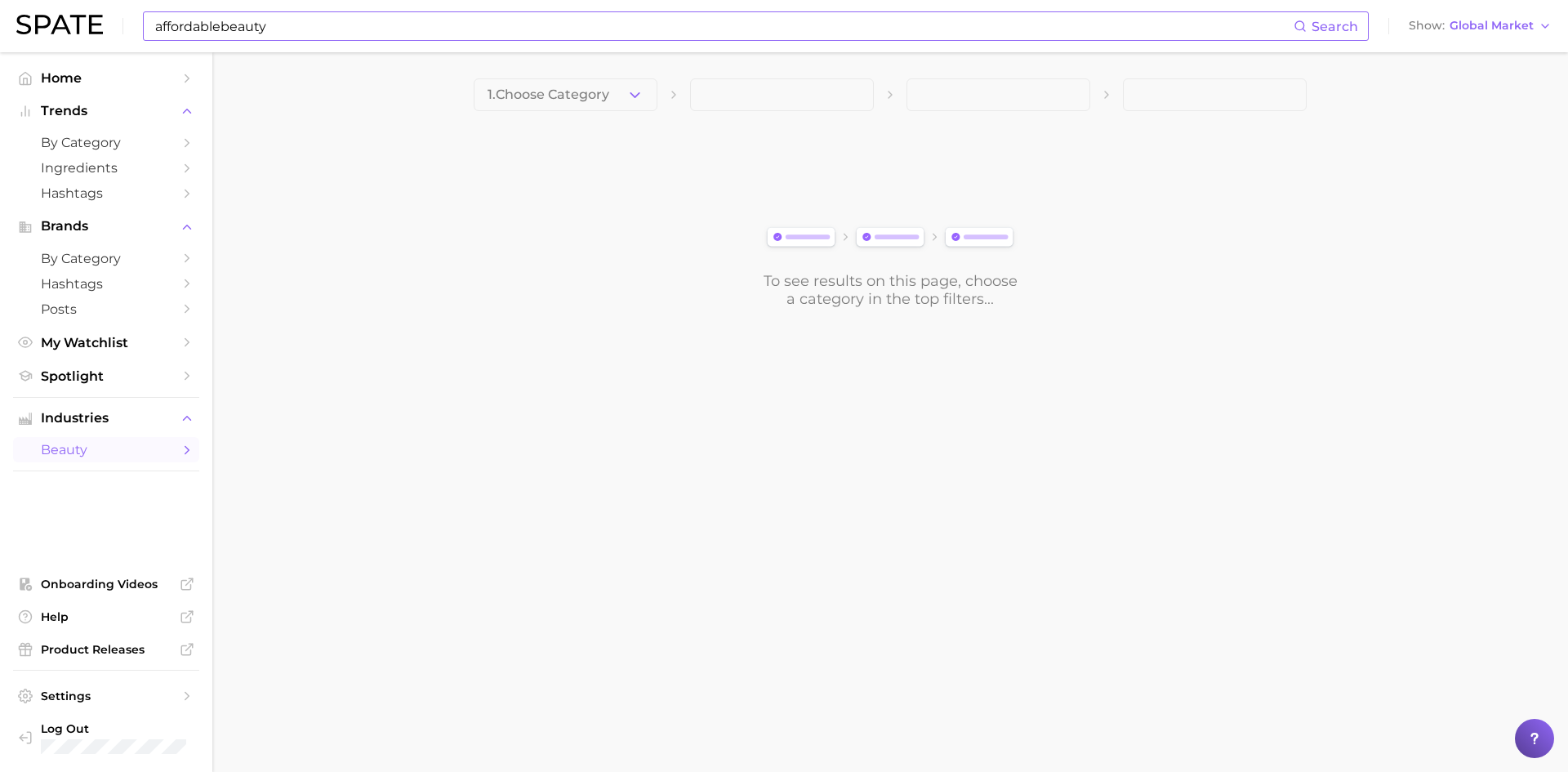
click at [319, 36] on input "affordablebeauty" at bounding box center [723, 26] width 1139 height 28
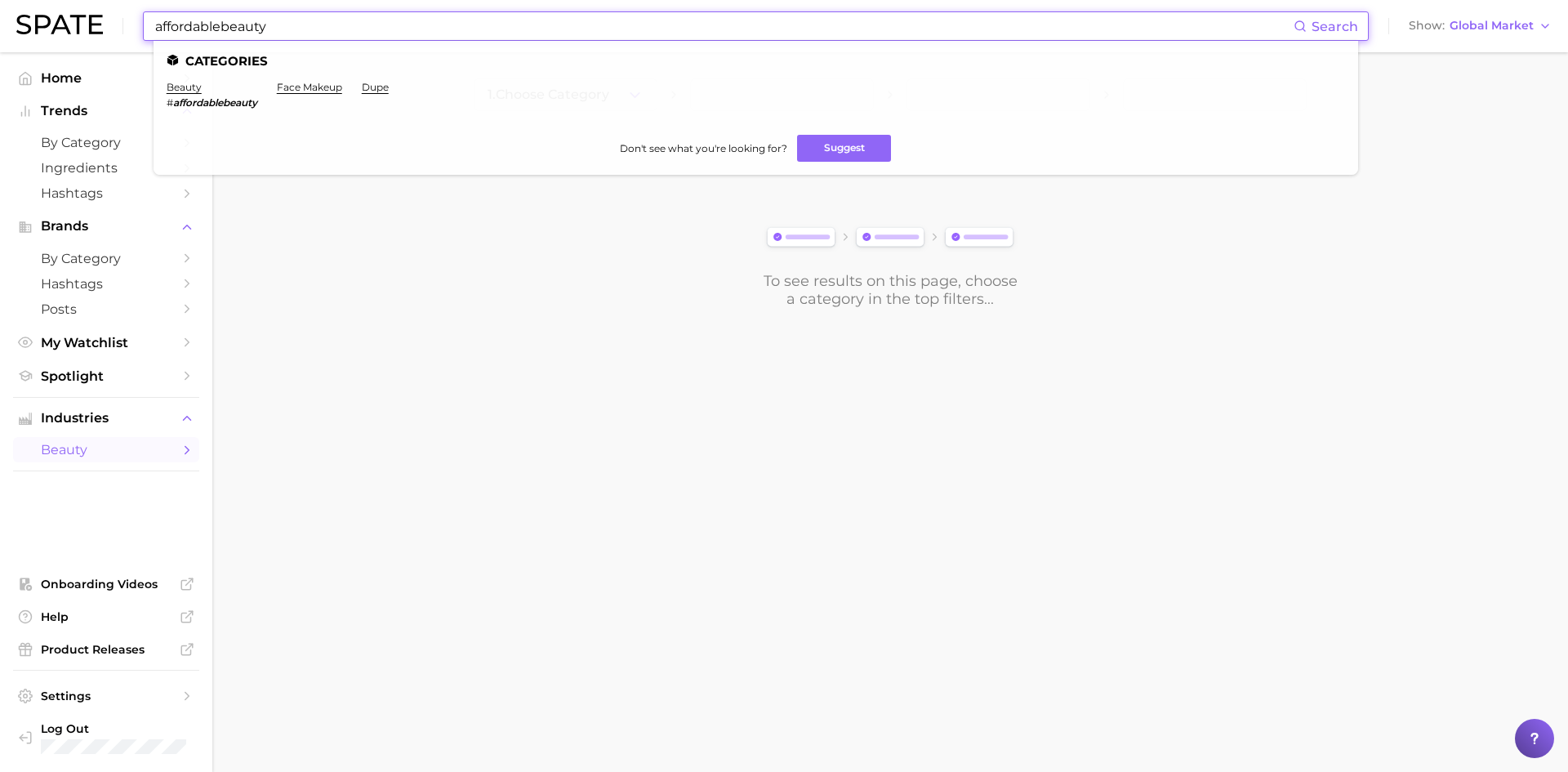
click at [236, 106] on em "affordablebeauty" at bounding box center [215, 102] width 85 height 13
click at [192, 94] on li "beauty # affordablebeauty" at bounding box center [211, 94] width 90 height 28
click at [187, 90] on link "beauty" at bounding box center [184, 87] width 35 height 13
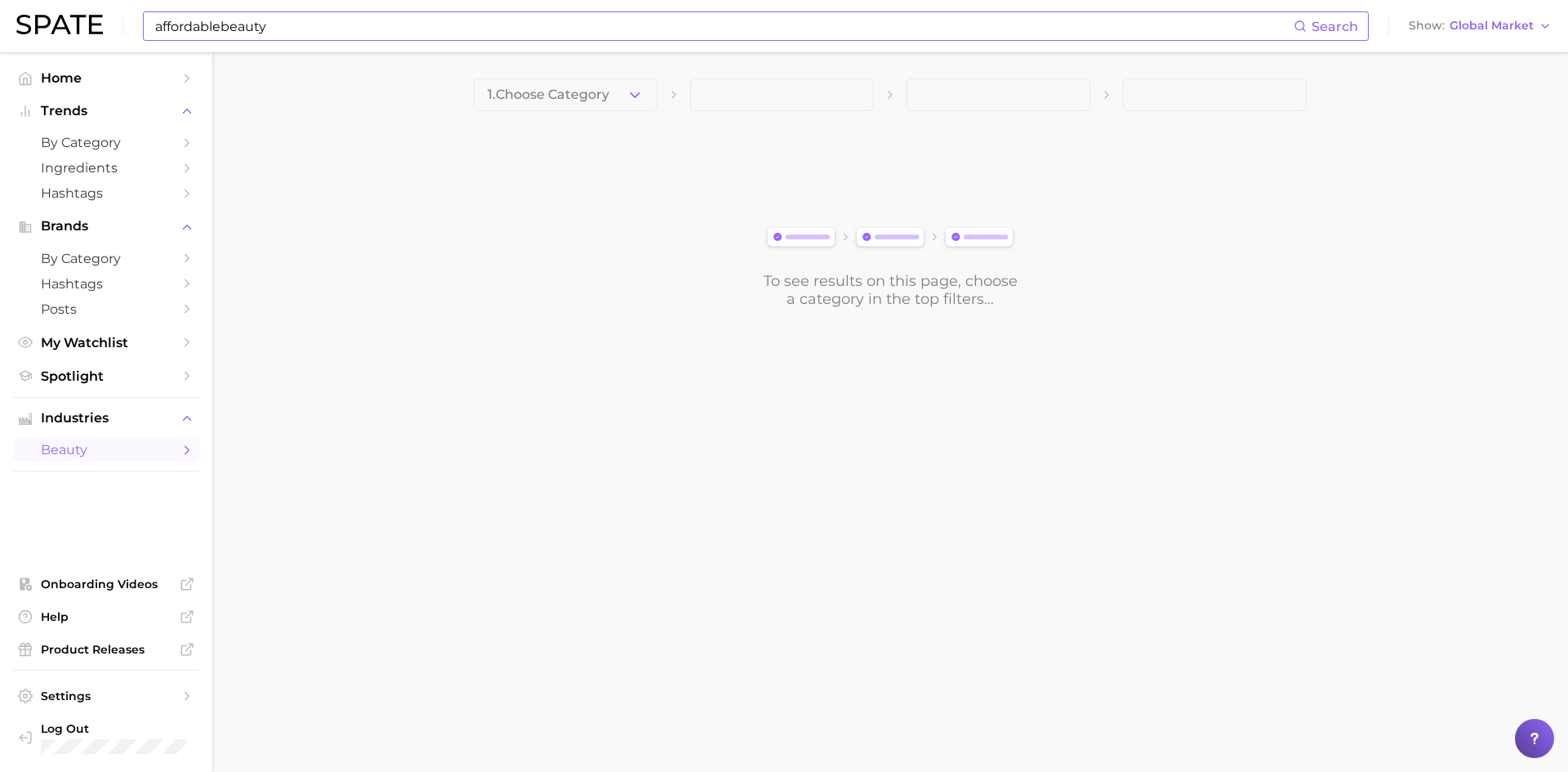
click at [343, 29] on input "affordablebeauty" at bounding box center [723, 26] width 1139 height 28
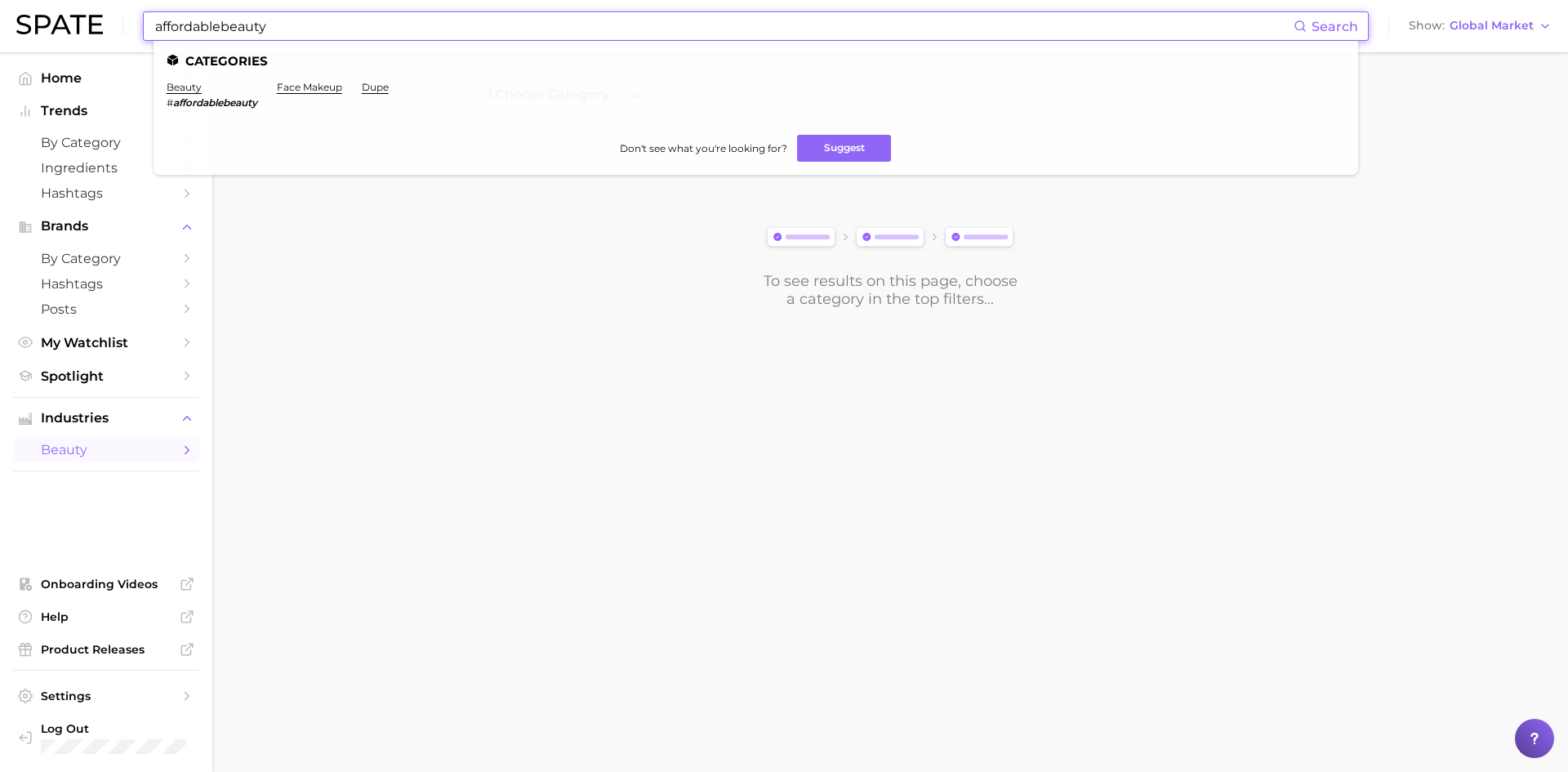
click at [196, 99] on em "affordablebeauty" at bounding box center [215, 102] width 85 height 13
drag, startPoint x: 196, startPoint y: 99, endPoint x: 171, endPoint y: 99, distance: 25.0
click at [189, 99] on em "affordablebeauty" at bounding box center [215, 102] width 85 height 13
click at [171, 99] on span "#" at bounding box center [169, 102] width 7 height 13
click at [185, 106] on em "affordablebeauty" at bounding box center [215, 102] width 85 height 13
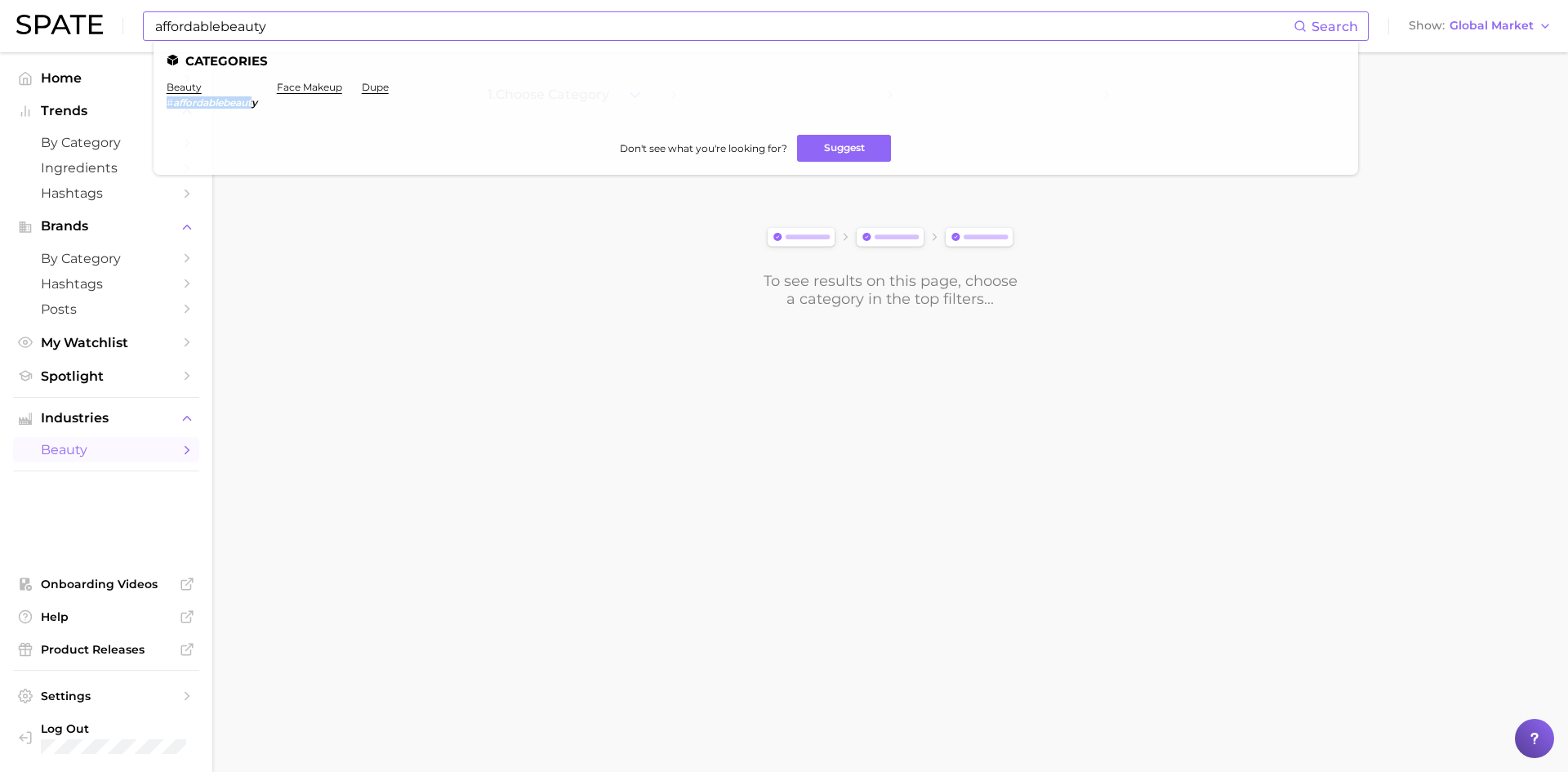
drag, startPoint x: 254, startPoint y: 103, endPoint x: 156, endPoint y: 109, distance: 98.2
click at [156, 109] on ul "Categories beauty # affordablebeauty face makeup dupe Don't see what you're loo…" at bounding box center [755, 108] width 1204 height 134
click at [263, 106] on ul "beauty # affordablebeauty face makeup dupe" at bounding box center [755, 101] width 1178 height 41
drag, startPoint x: 272, startPoint y: 101, endPoint x: 168, endPoint y: 98, distance: 104.0
click at [168, 98] on ul "beauty # affordablebeauty face makeup dupe" at bounding box center [755, 101] width 1178 height 41
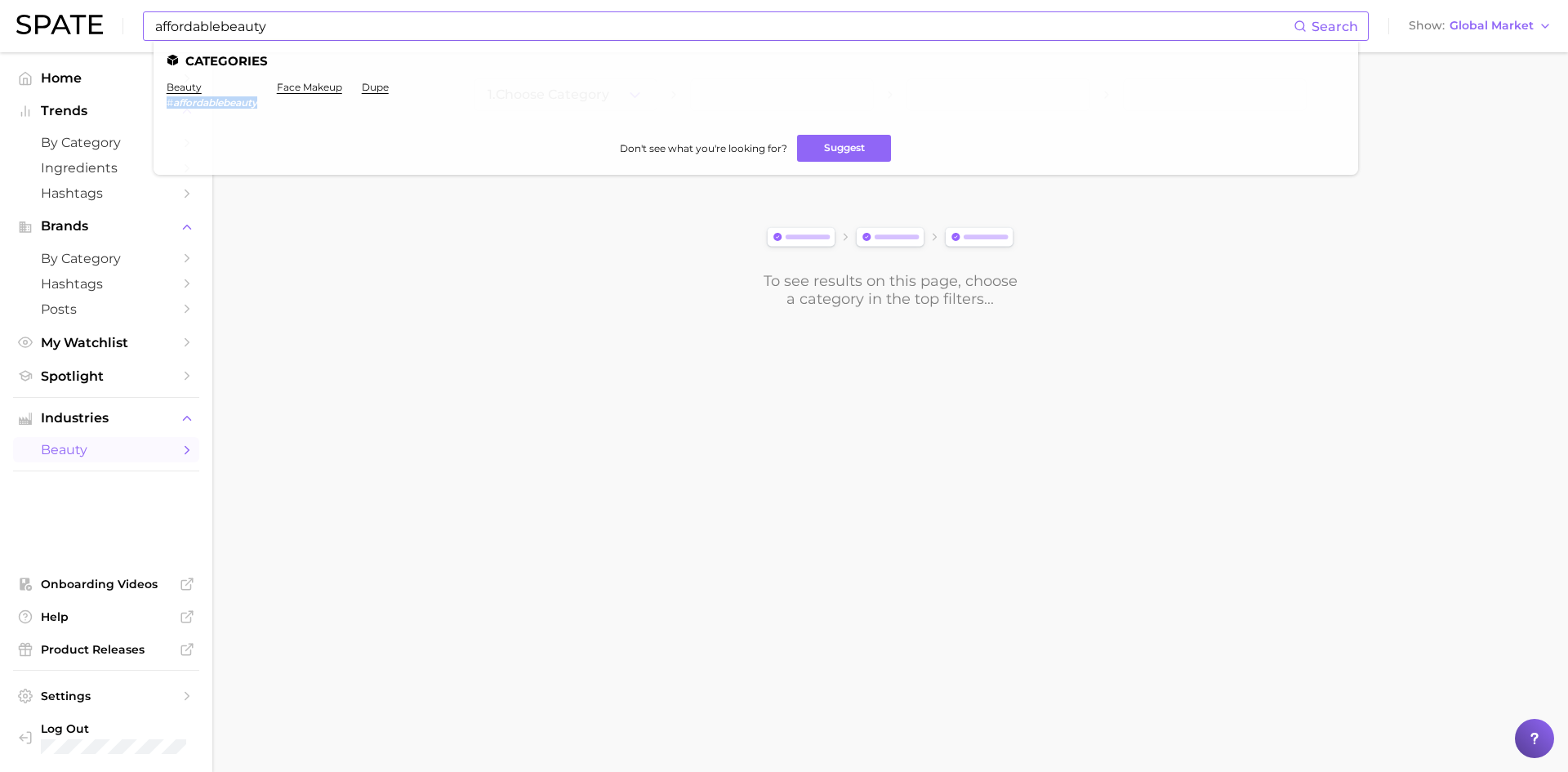
copy span "# affordablebeauty"
click at [309, 3] on div "affordablebeauty Search Categories beauty # affordablebeauty face makeup dupe D…" at bounding box center [784, 26] width 1535 height 53
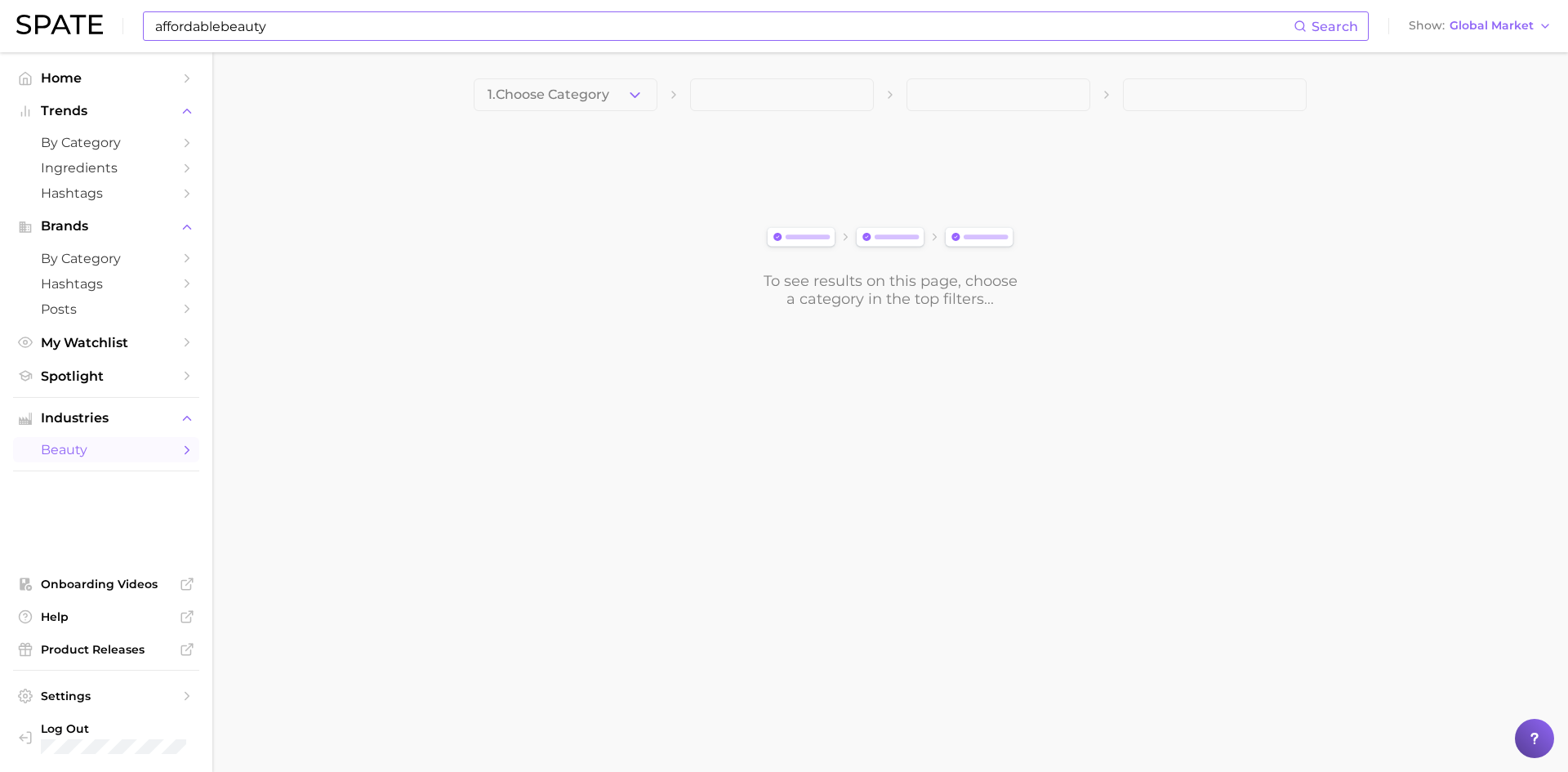
click at [314, 13] on input "affordablebeauty" at bounding box center [723, 26] width 1139 height 28
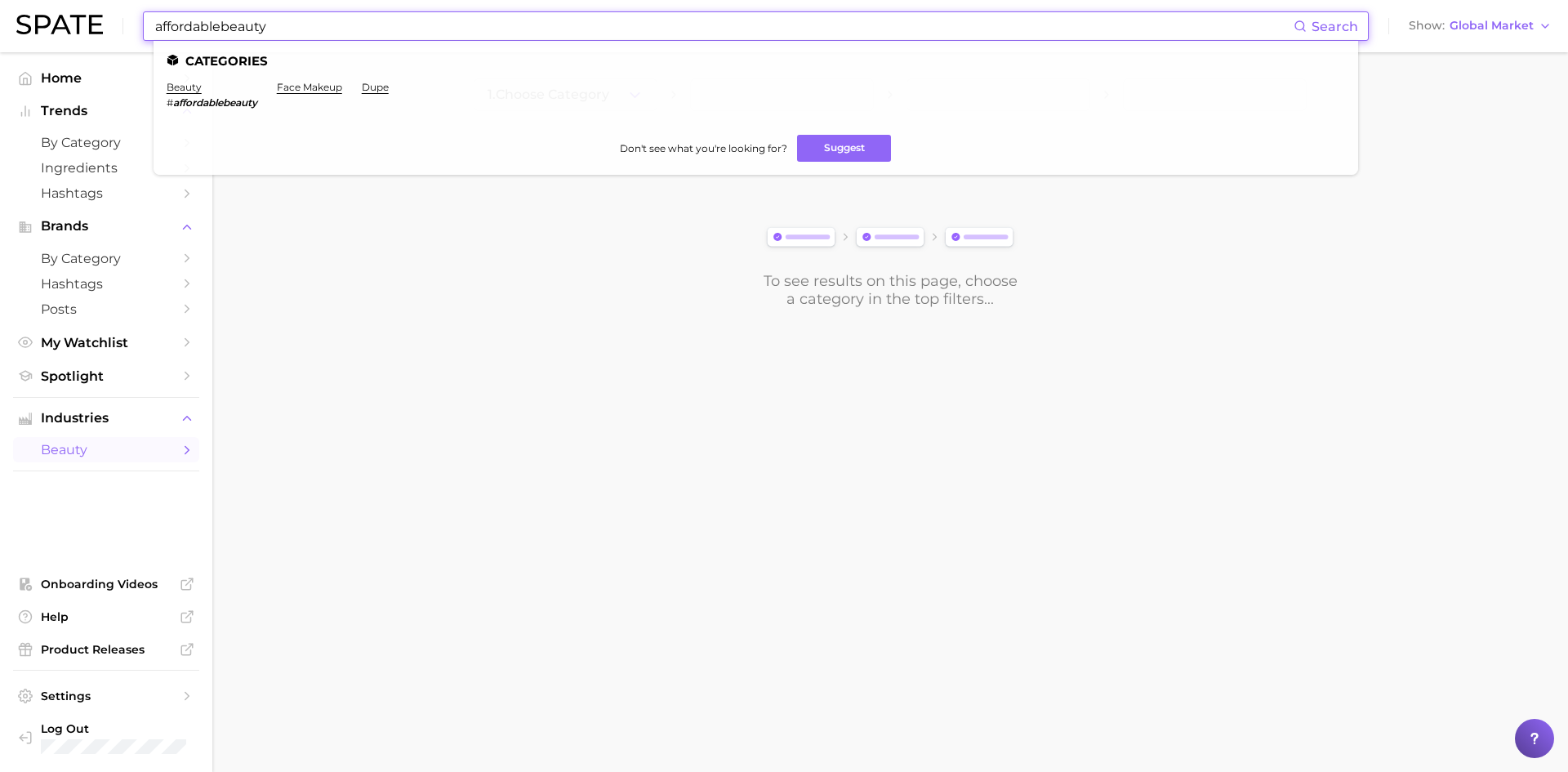
click at [315, 18] on input "affordablebeauty" at bounding box center [723, 26] width 1139 height 28
paste input "#"
type input "#affordablebeauty"
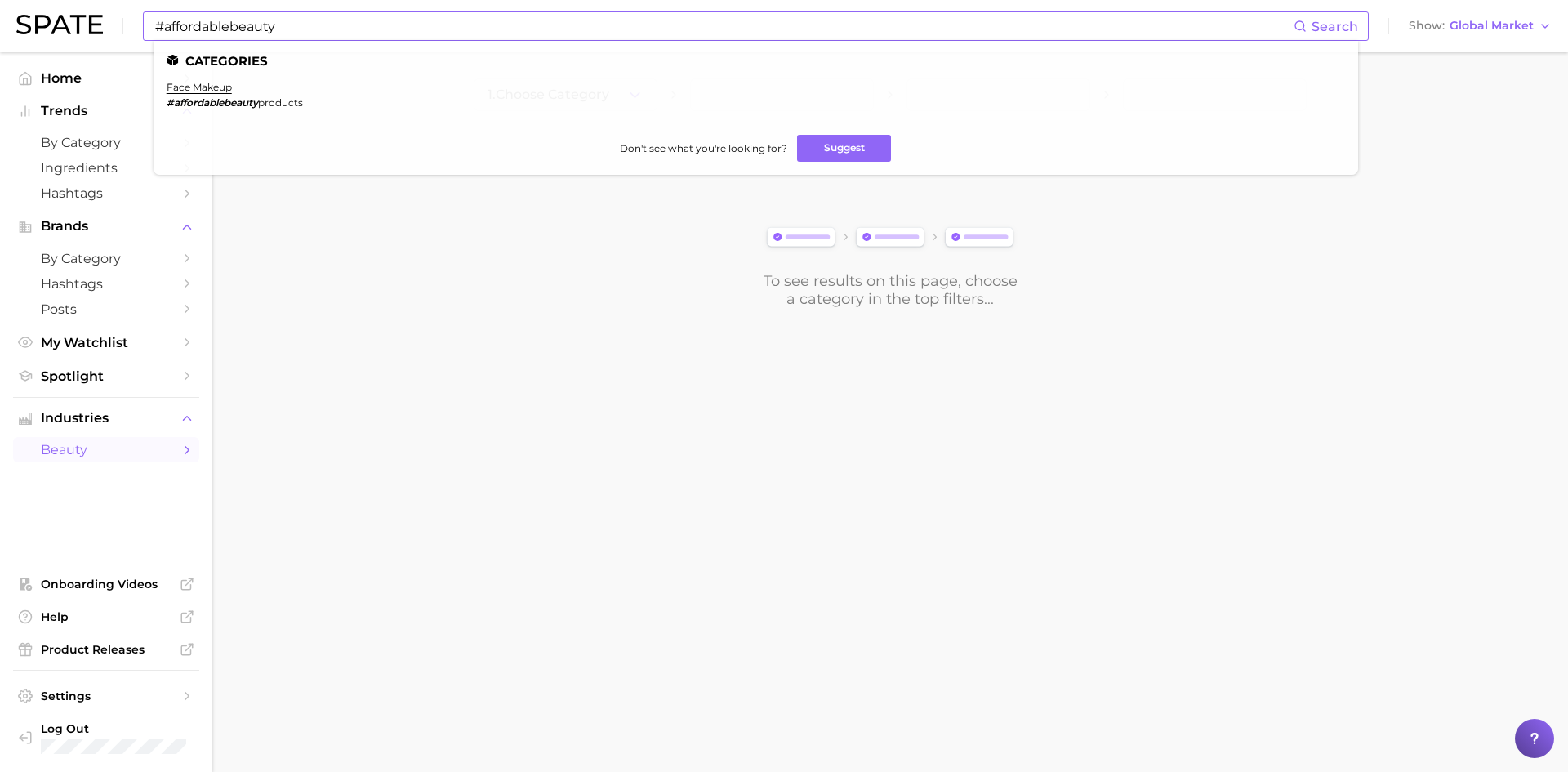
click at [261, 107] on span "products" at bounding box center [280, 102] width 45 height 13
click at [208, 88] on link "face makeup" at bounding box center [198, 87] width 65 height 13
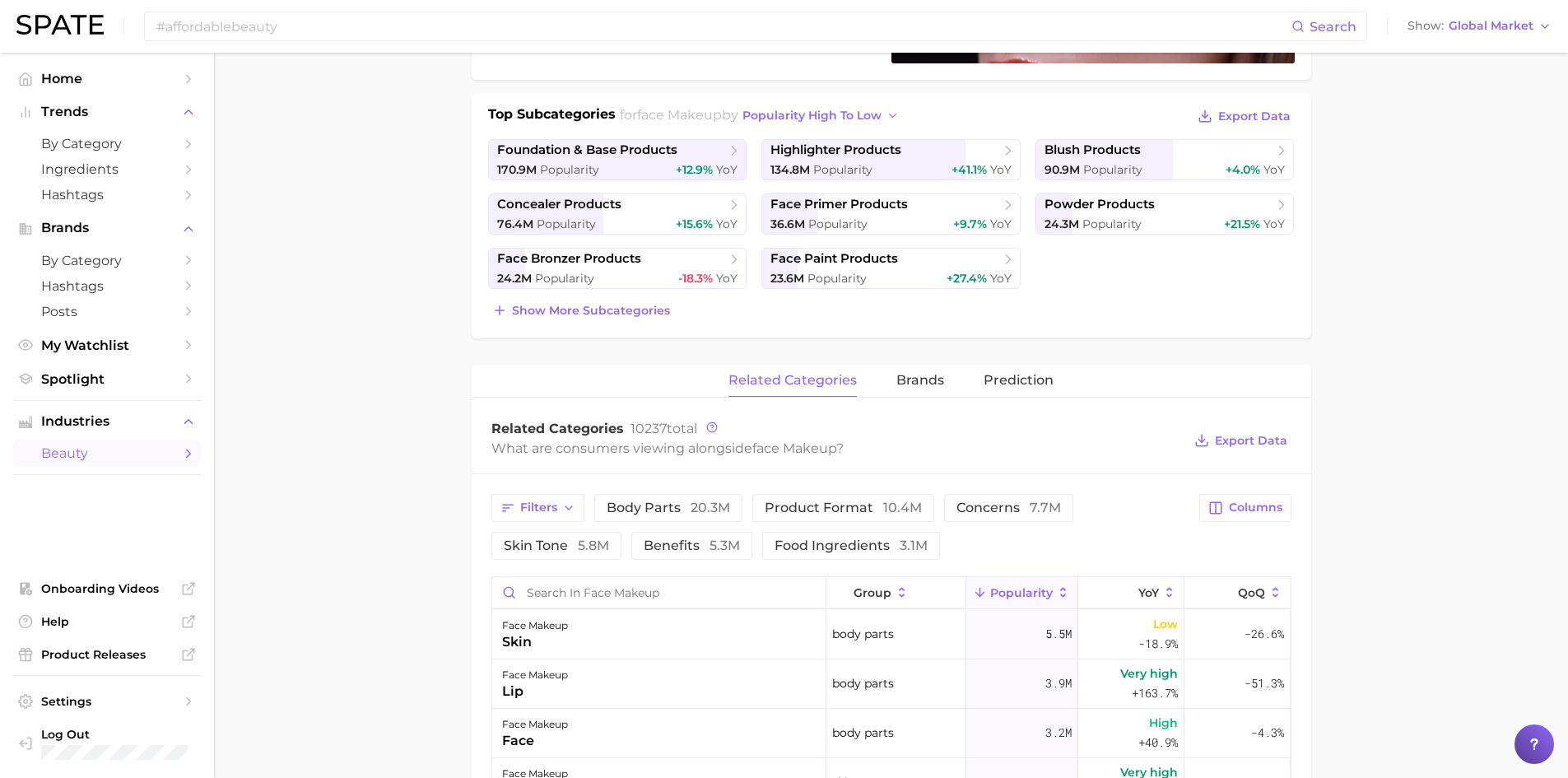
scroll to position [329, 0]
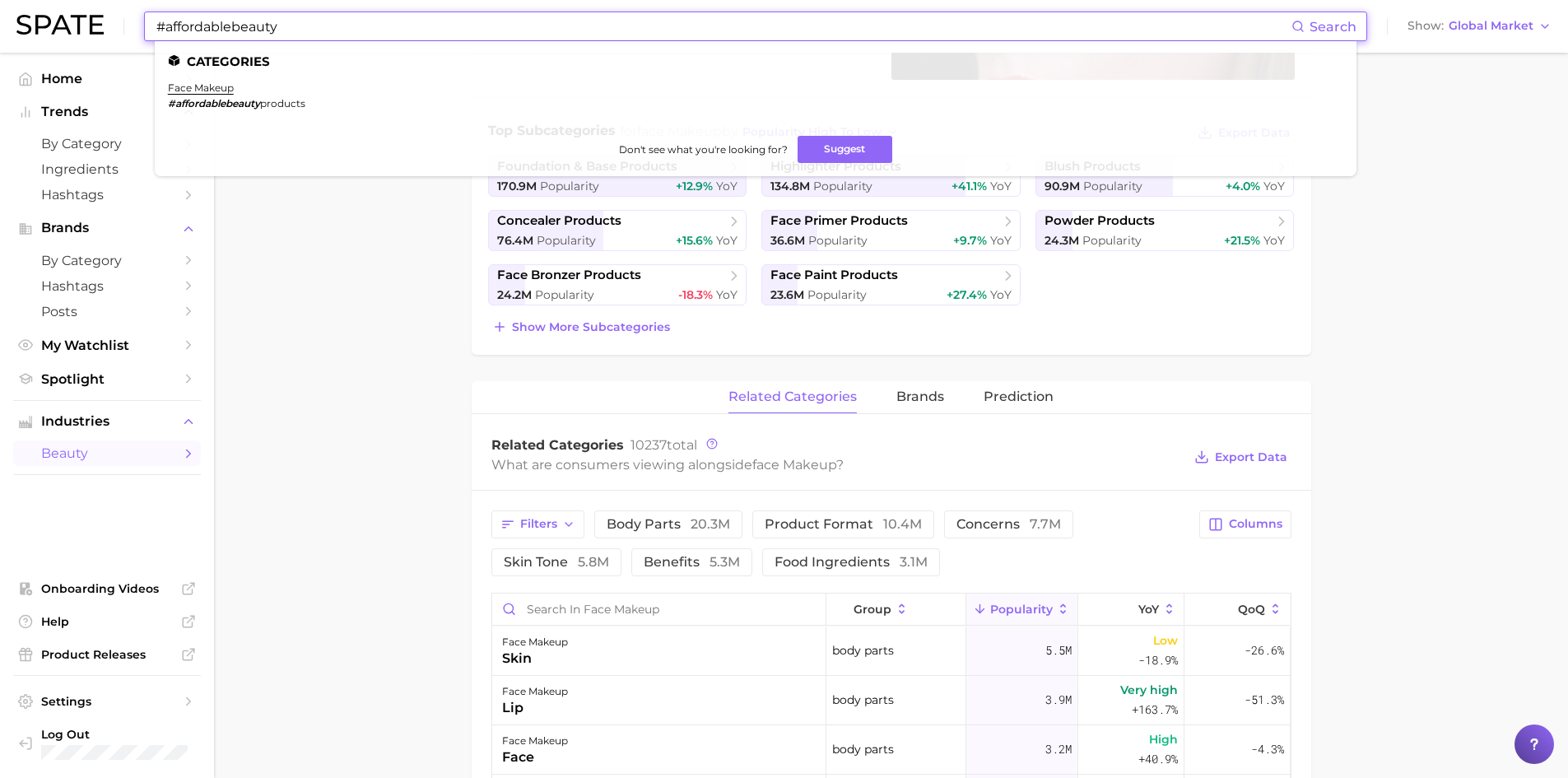
click at [350, 36] on input "#affordablebeauty" at bounding box center [723, 26] width 1137 height 28
drag, startPoint x: 246, startPoint y: 106, endPoint x: 335, endPoint y: 121, distance: 90.3
click at [335, 121] on ul "face makeup #affordablebeauty products" at bounding box center [755, 102] width 1175 height 41
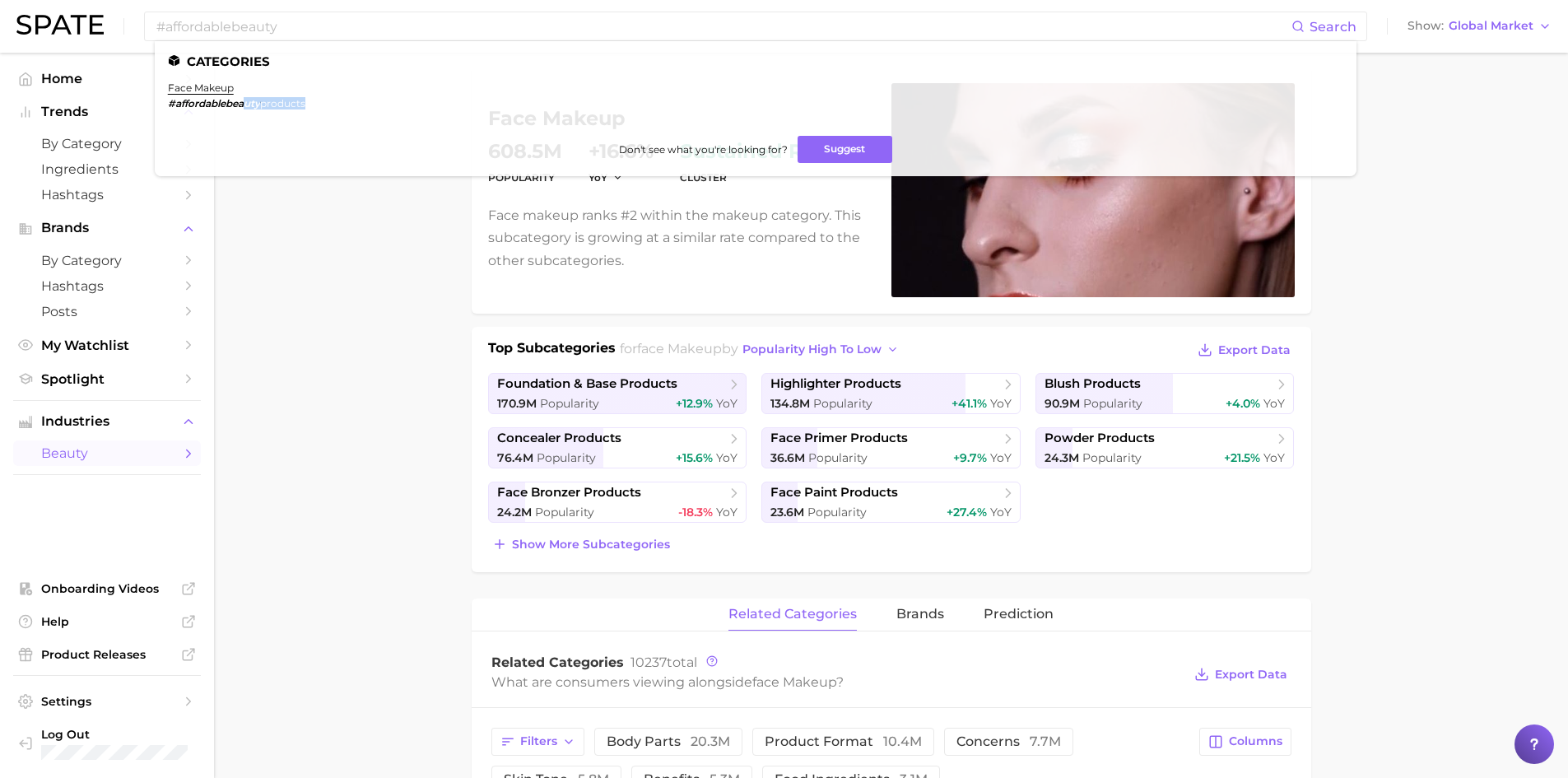
scroll to position [0, 0]
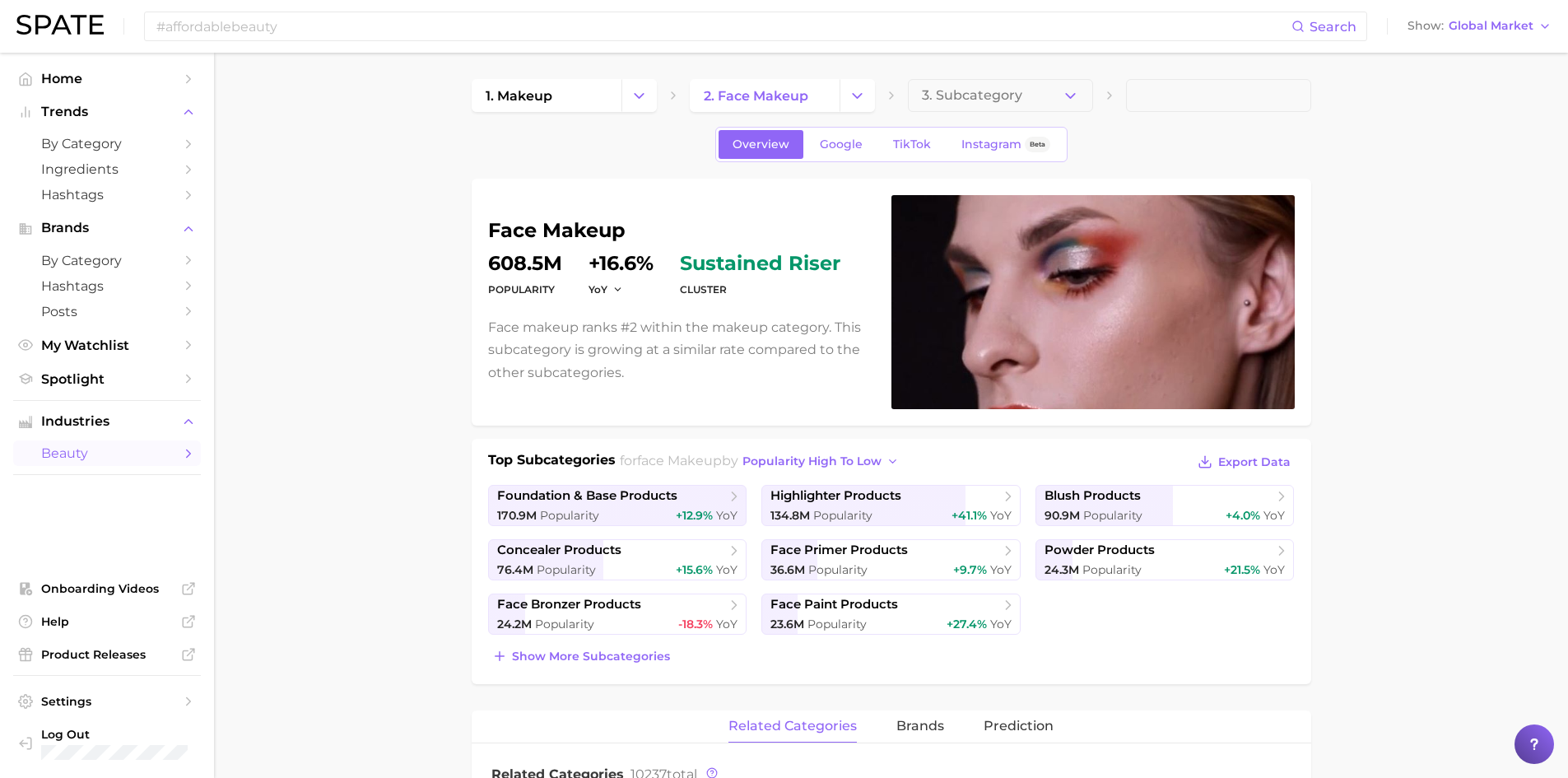
click at [120, 445] on link "beauty" at bounding box center [106, 453] width 187 height 25
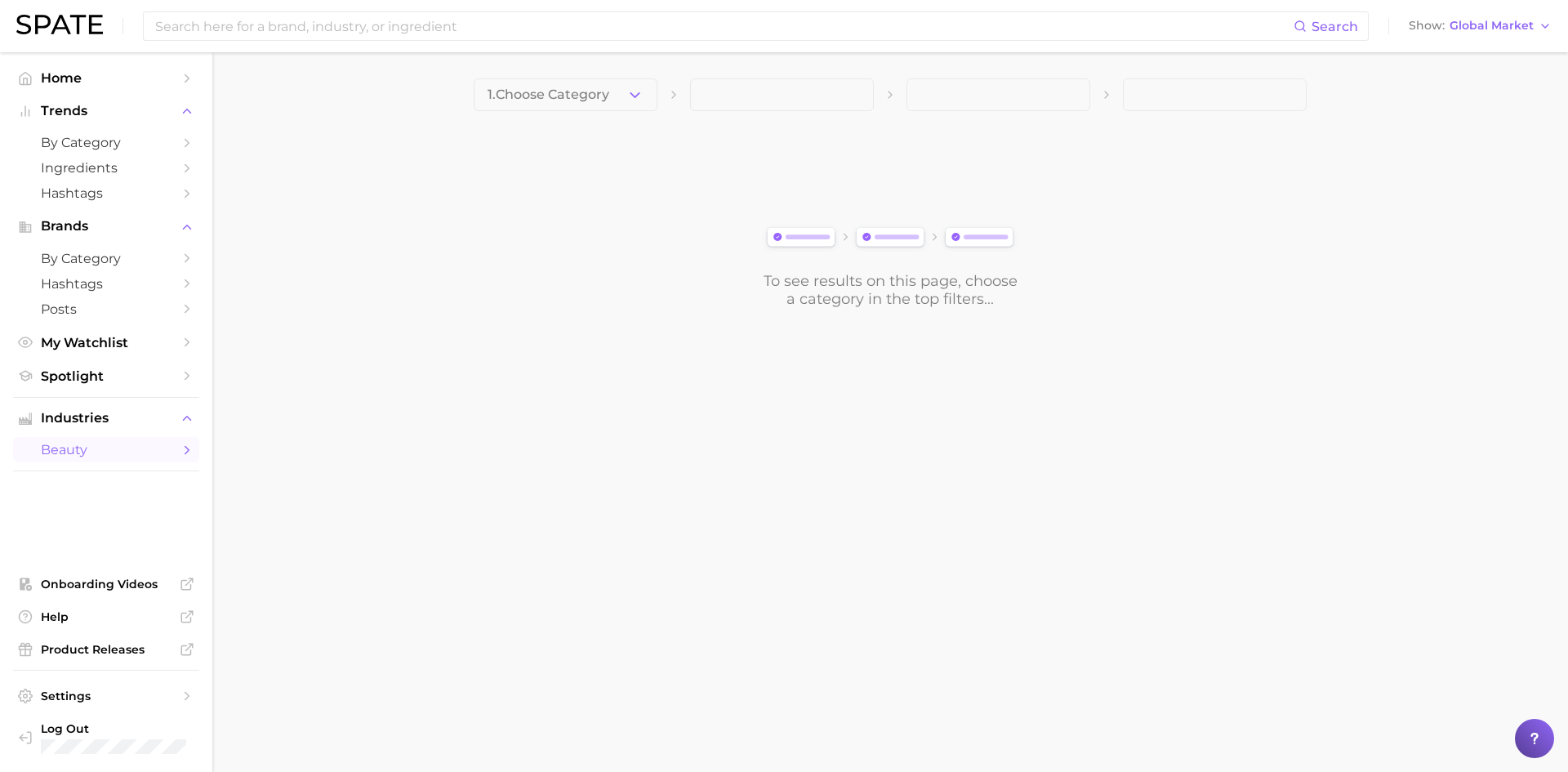
click at [776, 97] on span at bounding box center [782, 95] width 184 height 33
click at [599, 99] on span "1. Choose Category" at bounding box center [547, 94] width 122 height 15
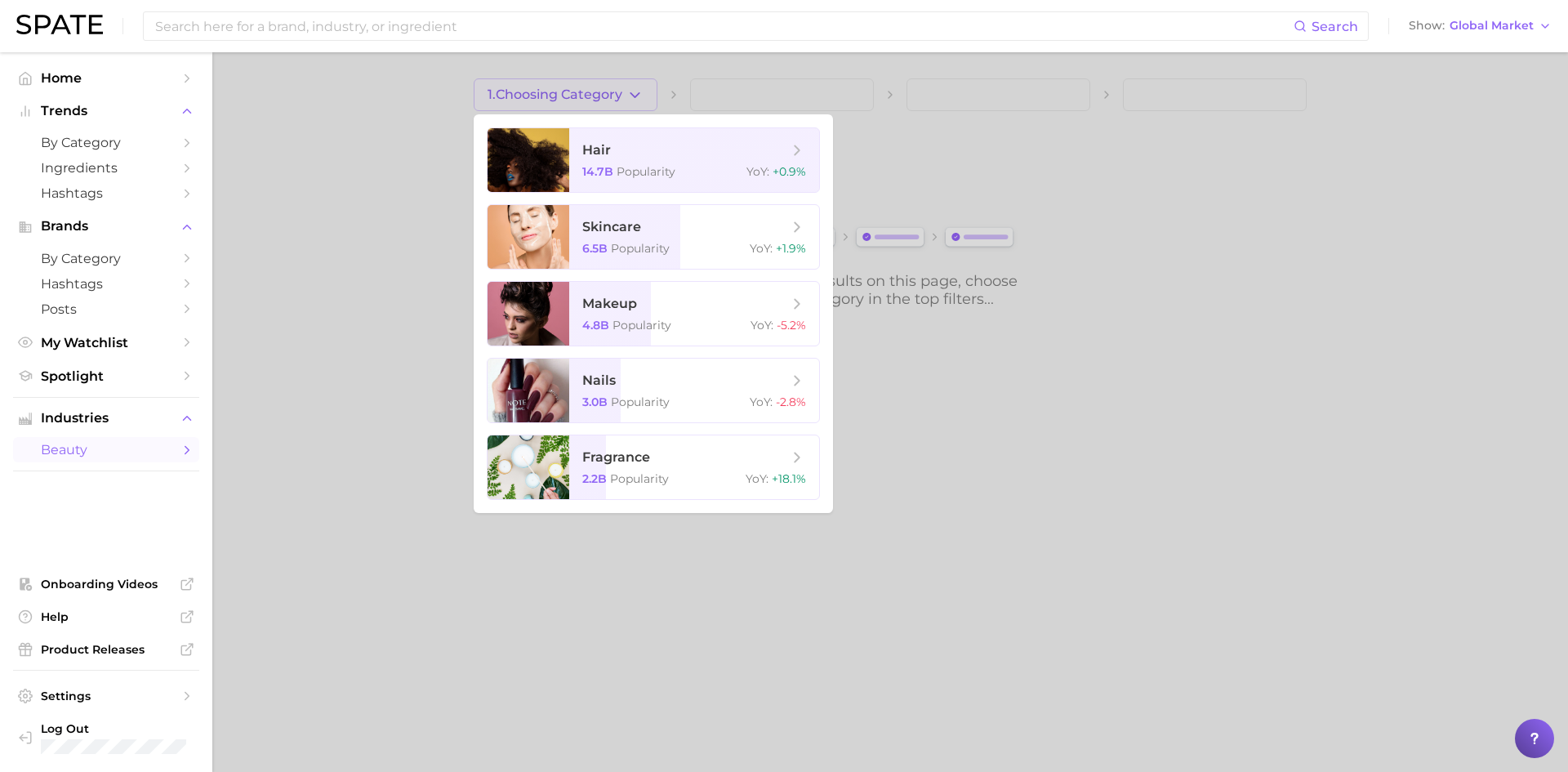
click at [403, 106] on div at bounding box center [784, 386] width 1568 height 772
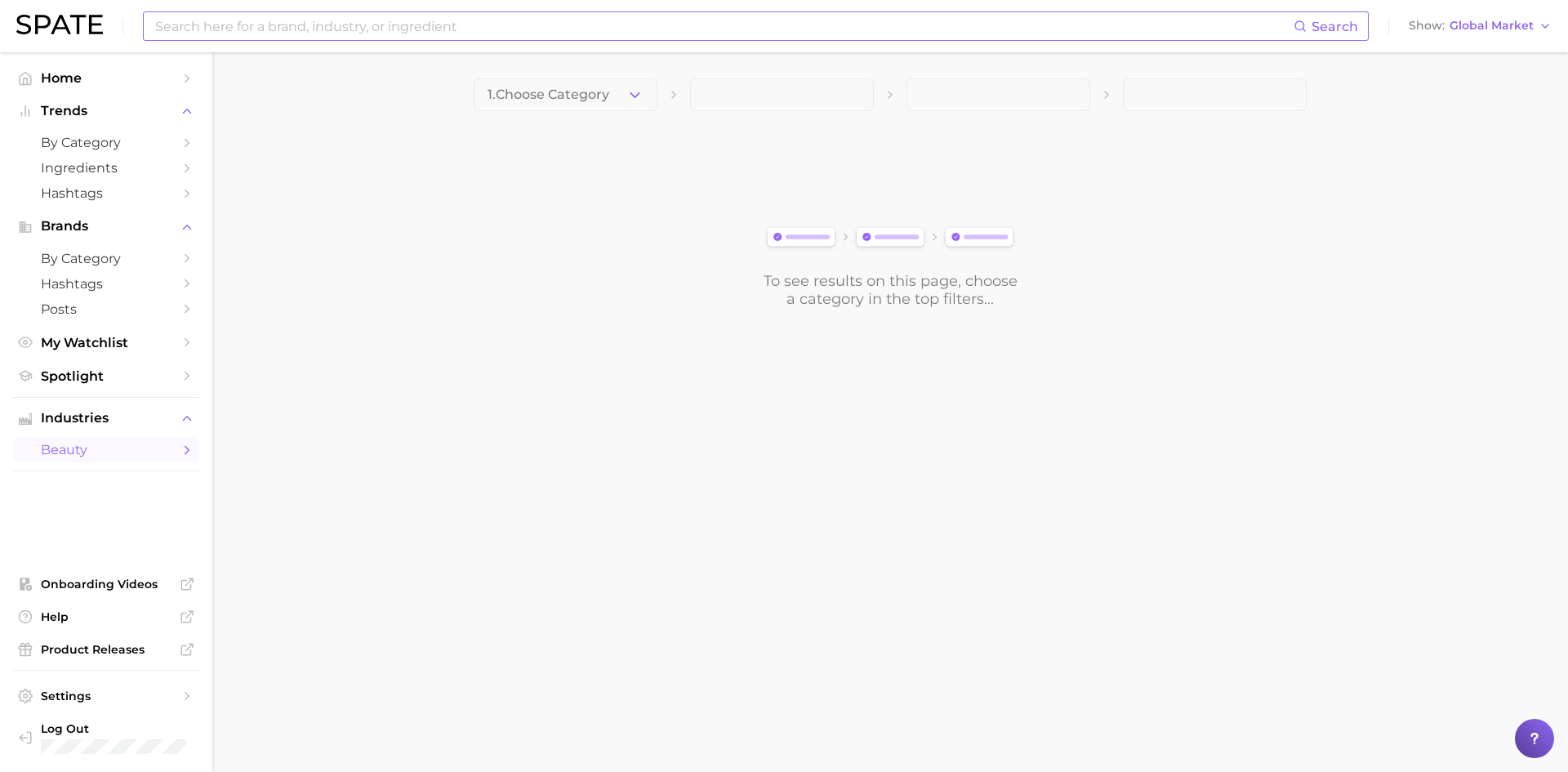
click at [395, 29] on input at bounding box center [723, 26] width 1139 height 28
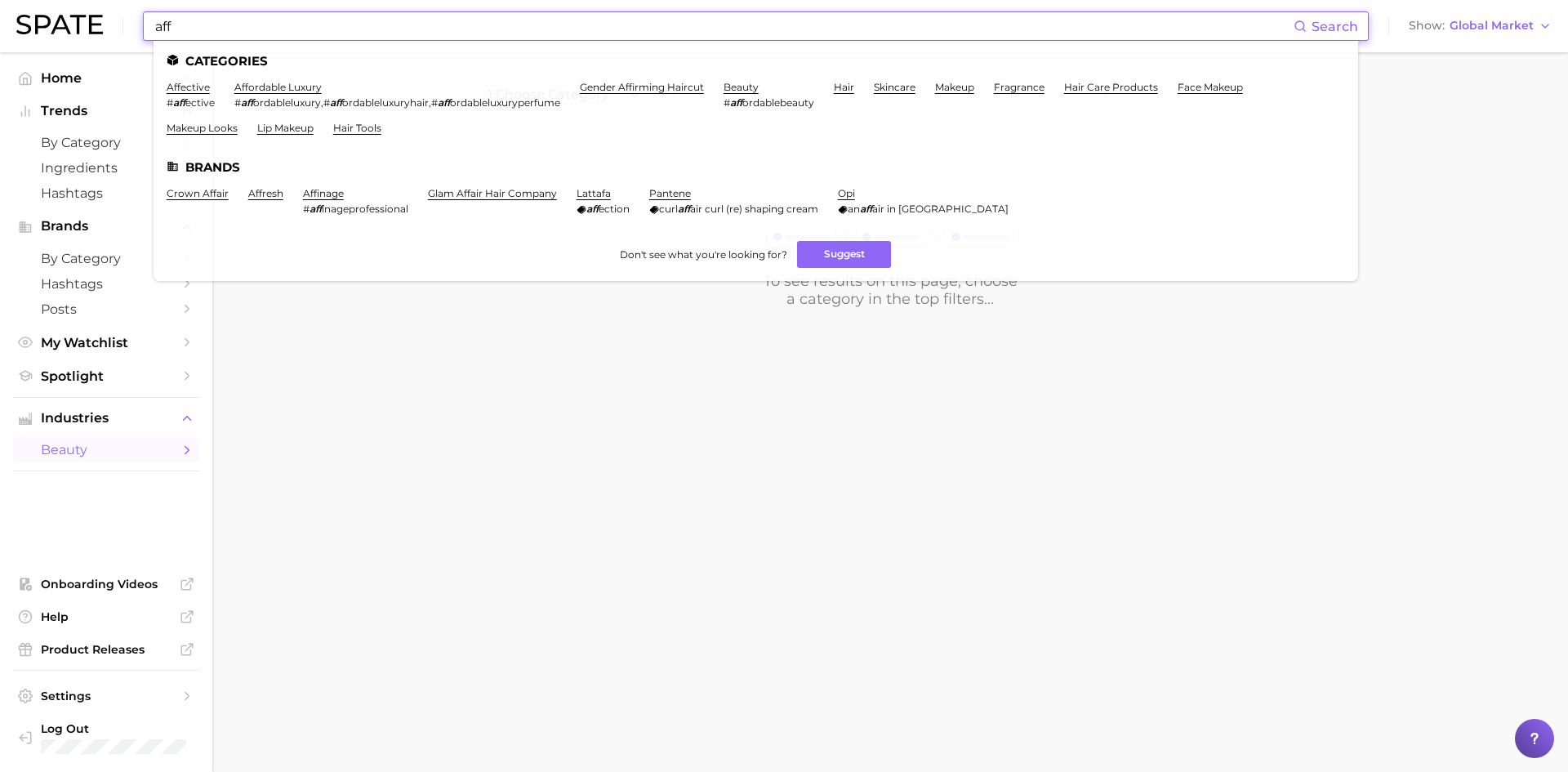
type input "aff"
click at [290, 102] on span "ordableluxury" at bounding box center [287, 102] width 68 height 13
click at [766, 94] on li "beauty # aff ordablebeauty" at bounding box center [768, 94] width 90 height 28
click at [756, 88] on link "beauty" at bounding box center [741, 87] width 35 height 13
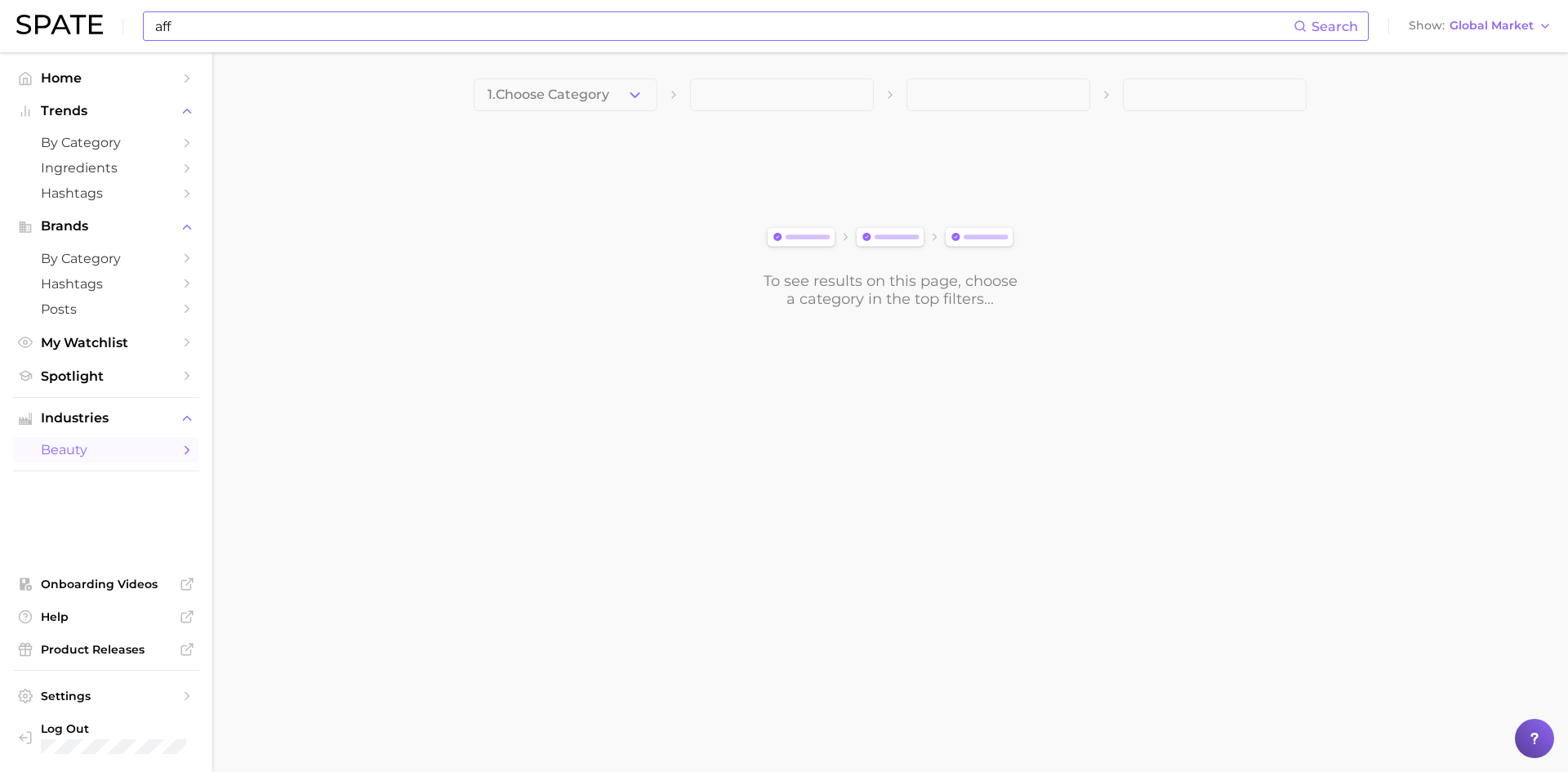
click at [226, 23] on input "aff" at bounding box center [723, 26] width 1139 height 28
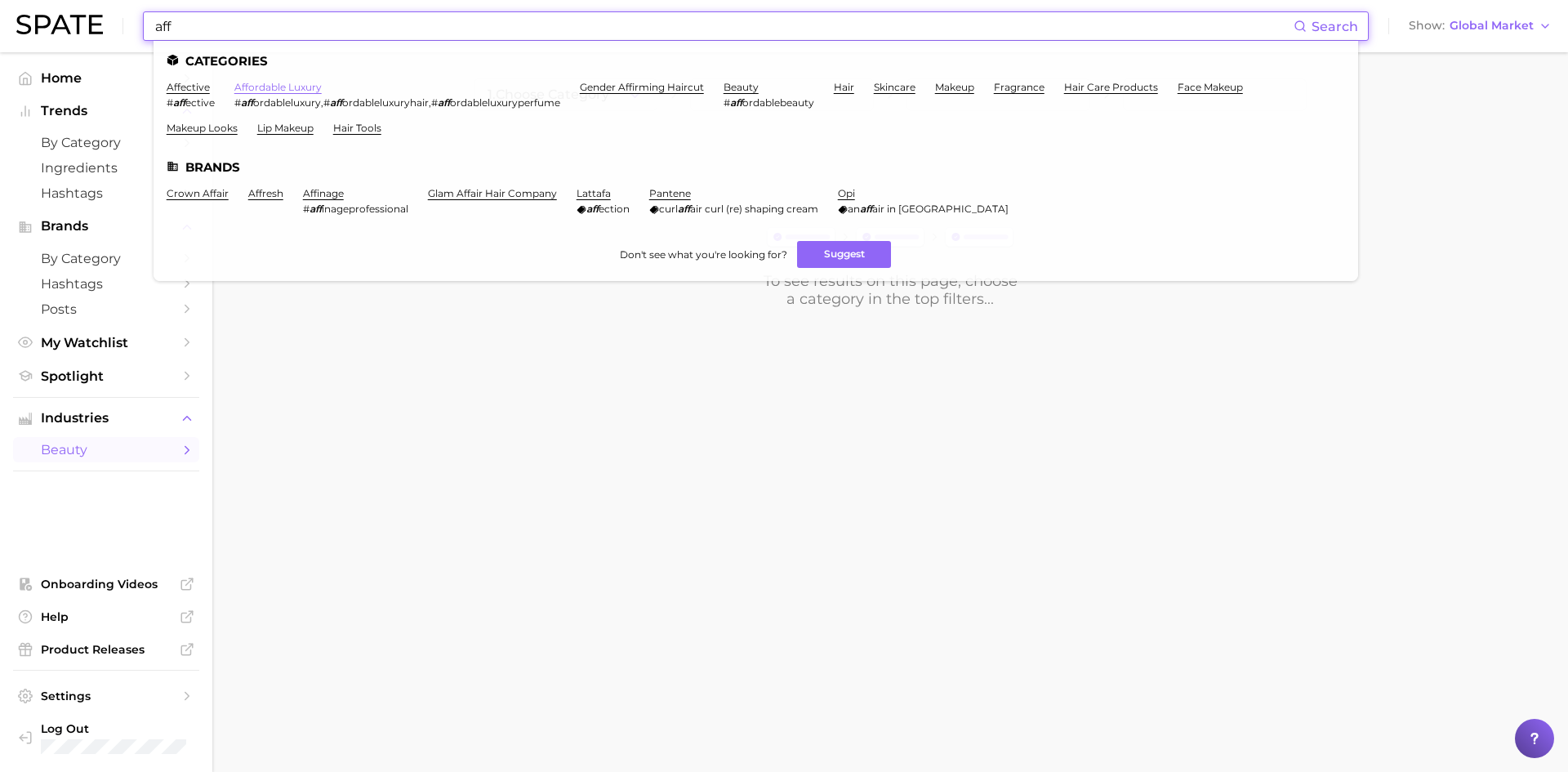
click at [303, 87] on link "affordable luxury" at bounding box center [278, 87] width 87 height 13
click at [320, 33] on input "aff" at bounding box center [723, 26] width 1139 height 28
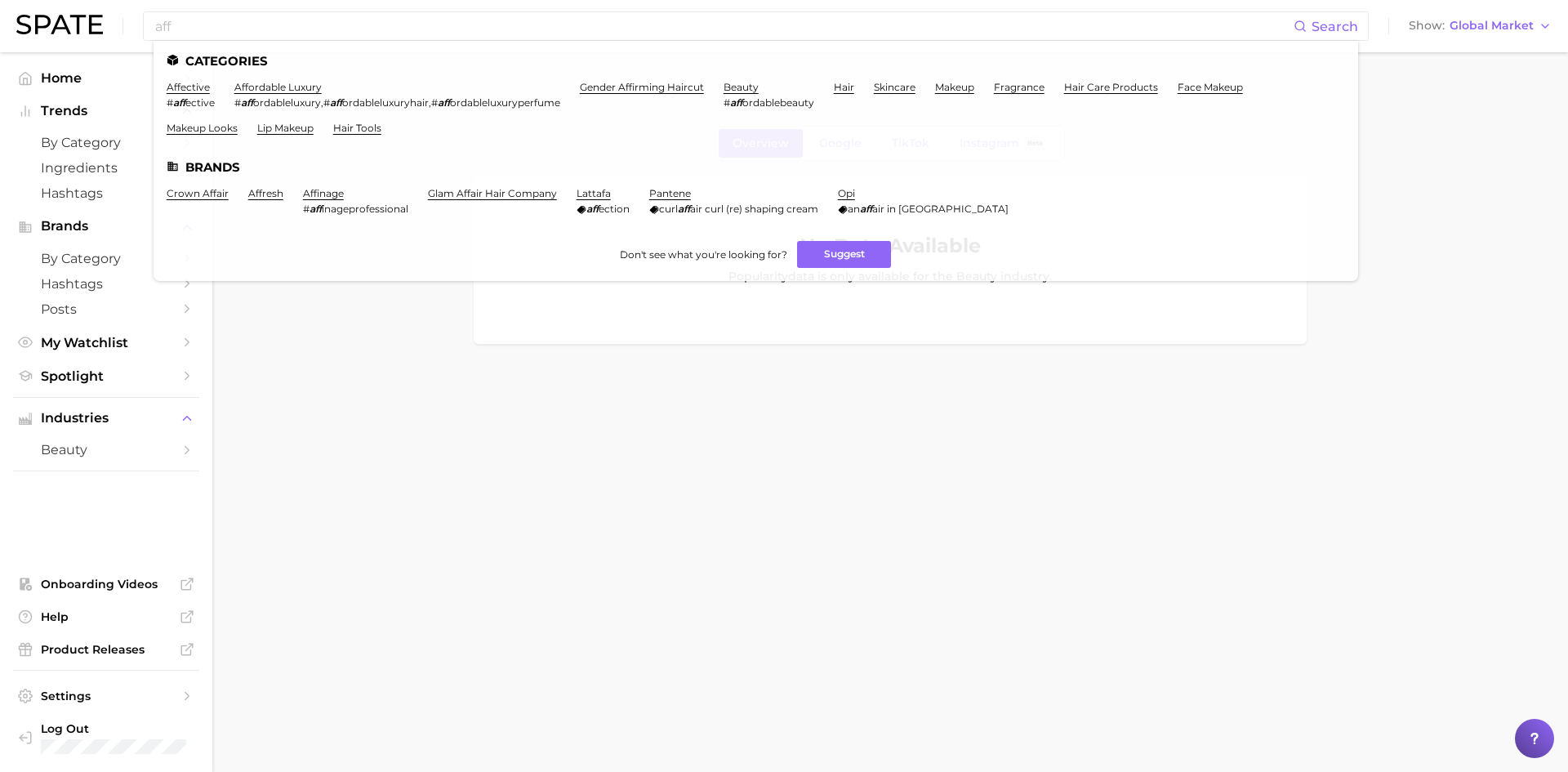
click at [483, 392] on main "Overview Google TikTok Instagram Beta No Data Available Popularity data is only…" at bounding box center [889, 239] width 1355 height 373
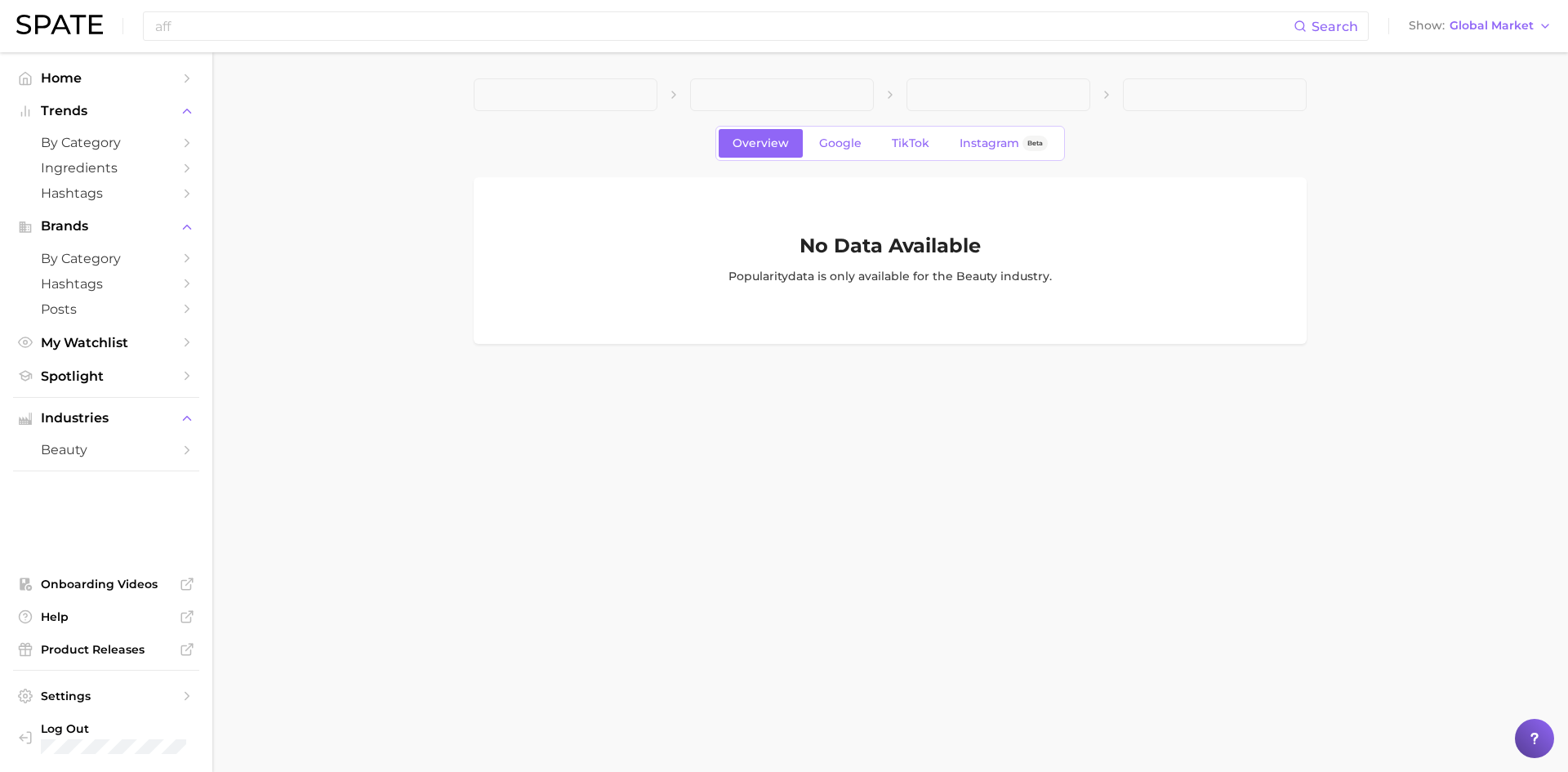
click at [122, 463] on ul "Industries beauty" at bounding box center [105, 434] width 186 height 74
click at [126, 451] on span "beauty" at bounding box center [106, 449] width 130 height 16
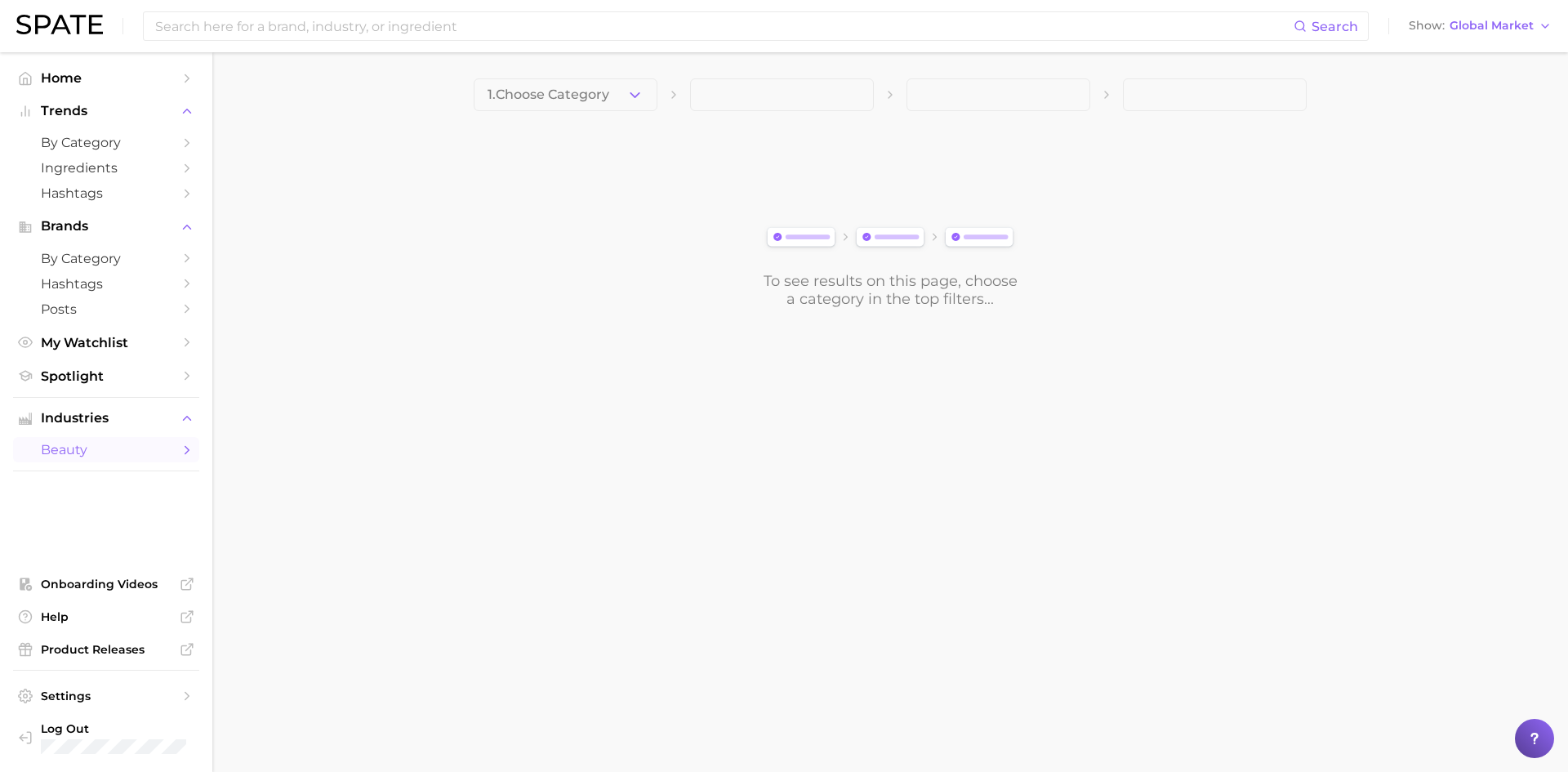
click at [777, 89] on span at bounding box center [782, 95] width 184 height 33
click at [610, 105] on button "1. Choose Category" at bounding box center [565, 95] width 184 height 33
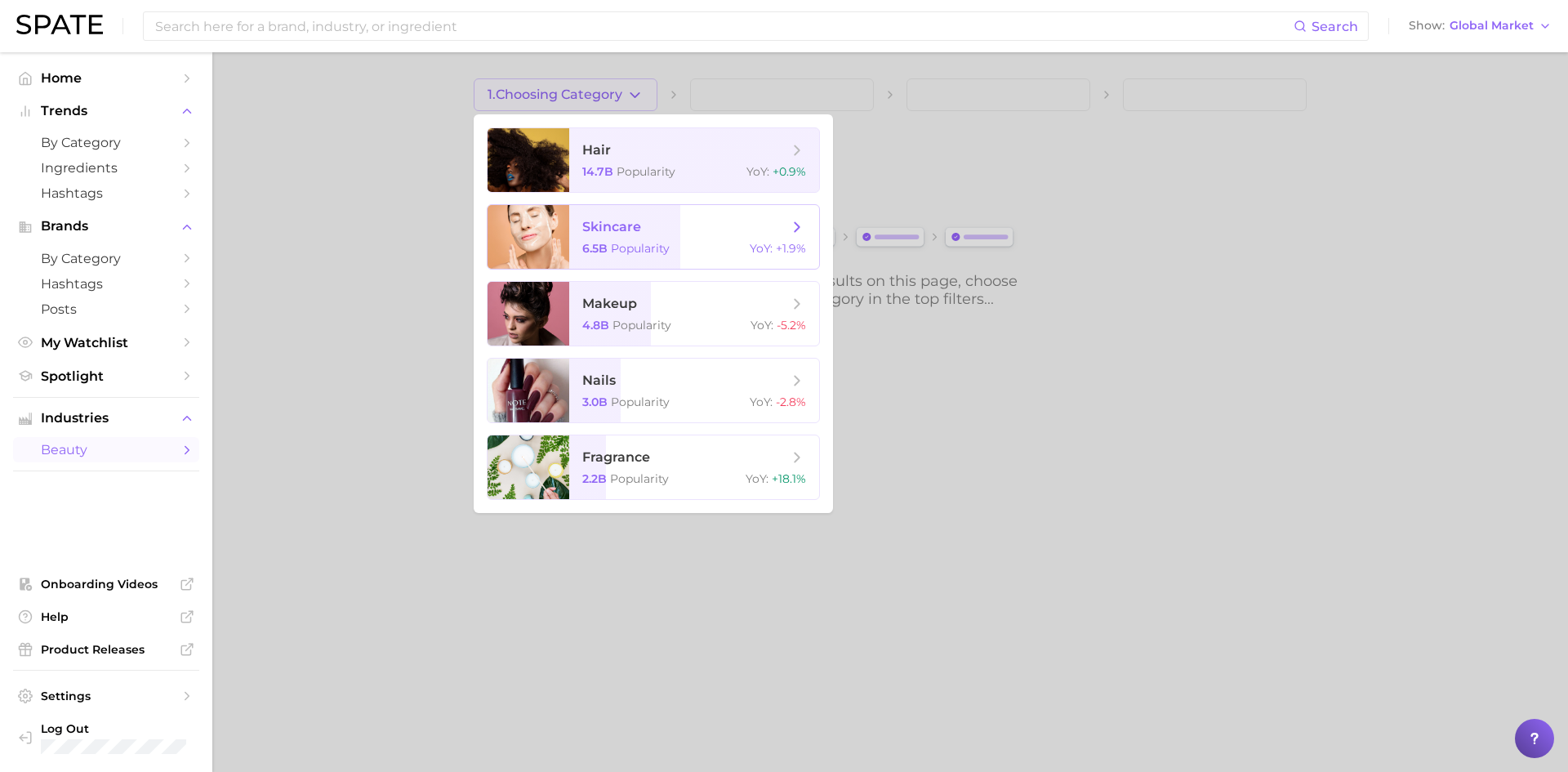
click at [750, 253] on span "YoY :" at bounding box center [761, 248] width 23 height 15
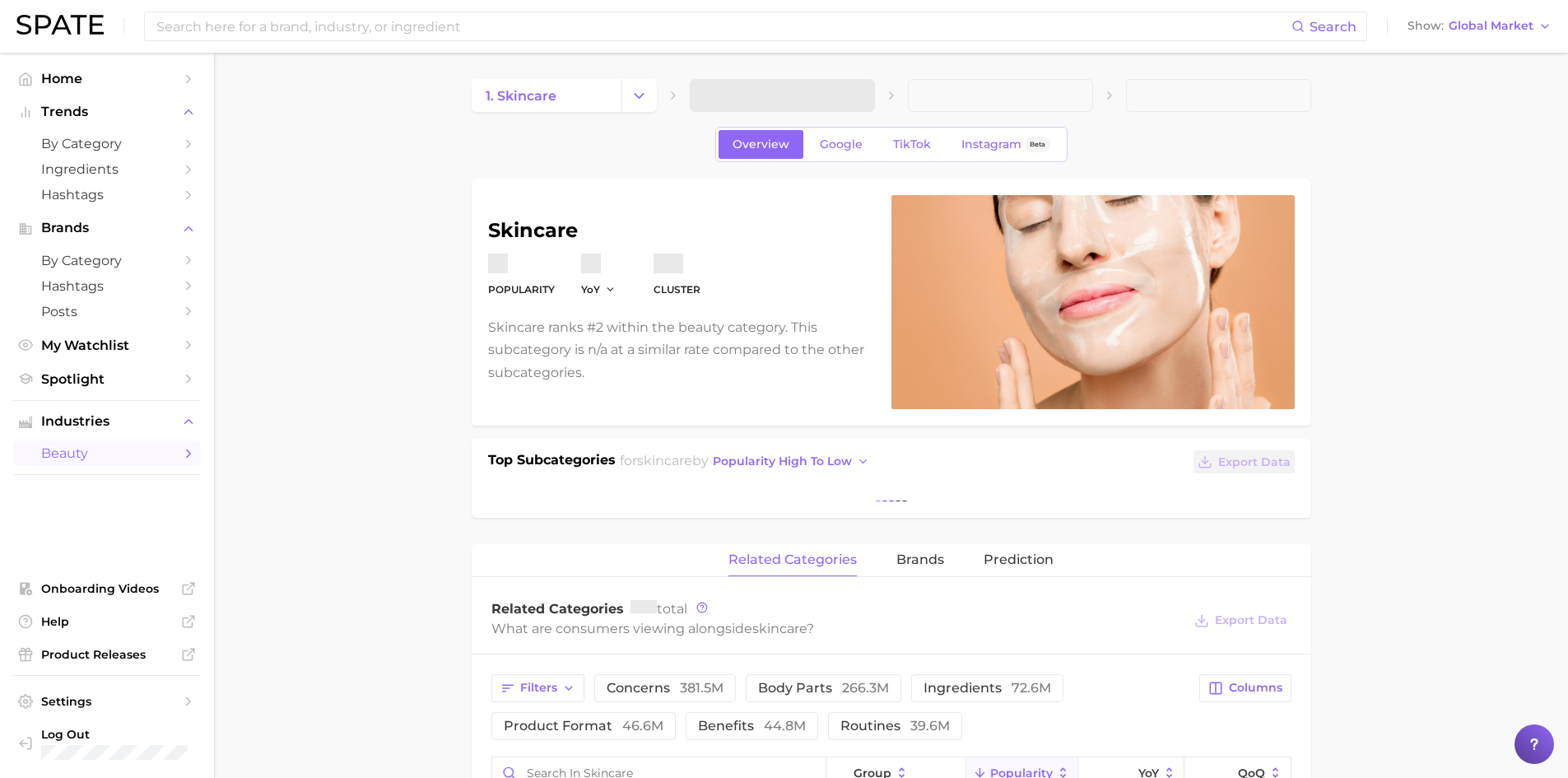
click at [826, 94] on span at bounding box center [782, 96] width 185 height 33
click at [805, 95] on span at bounding box center [782, 96] width 185 height 33
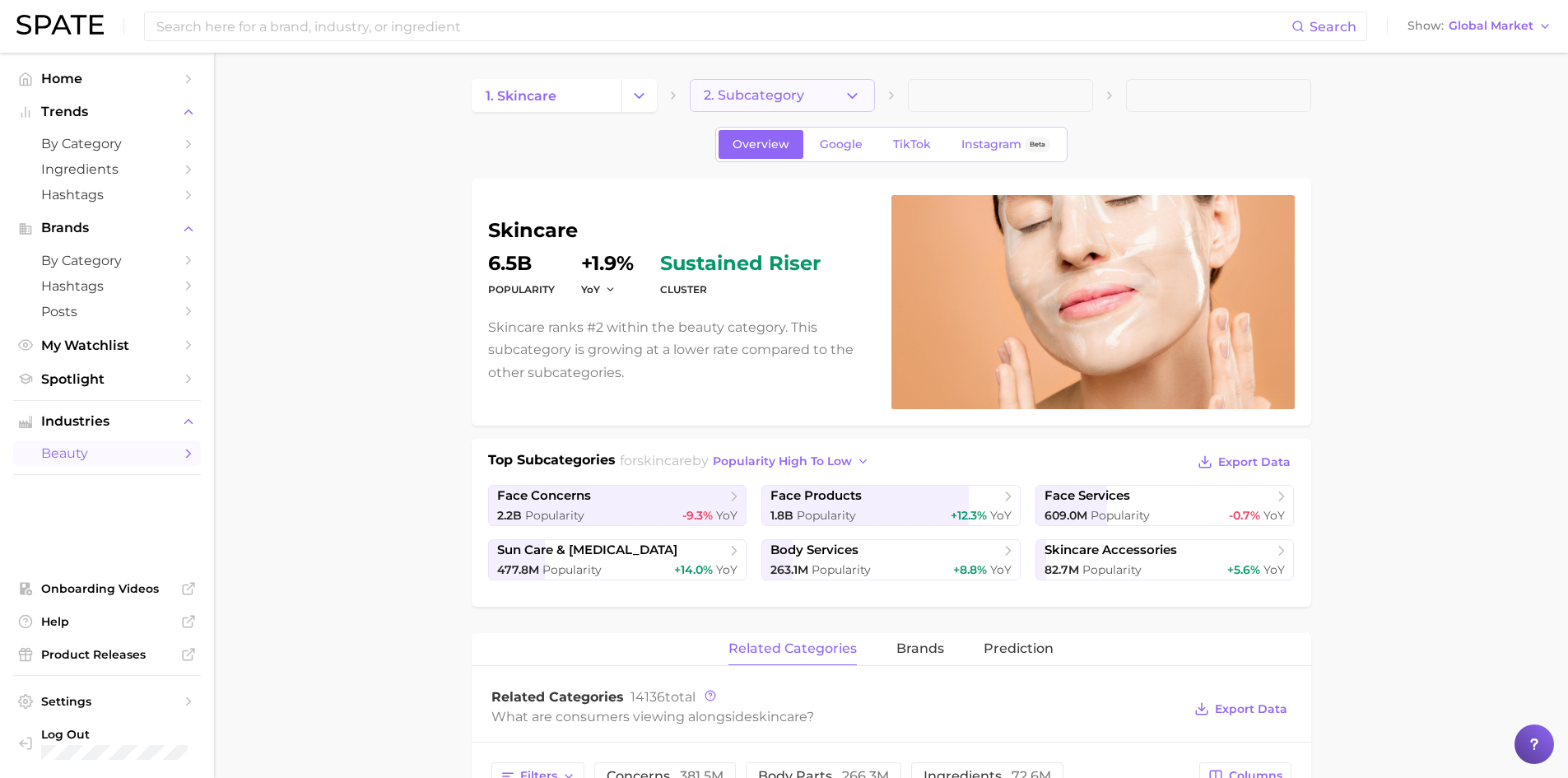
click at [782, 100] on span "2. Subcategory" at bounding box center [754, 95] width 100 height 15
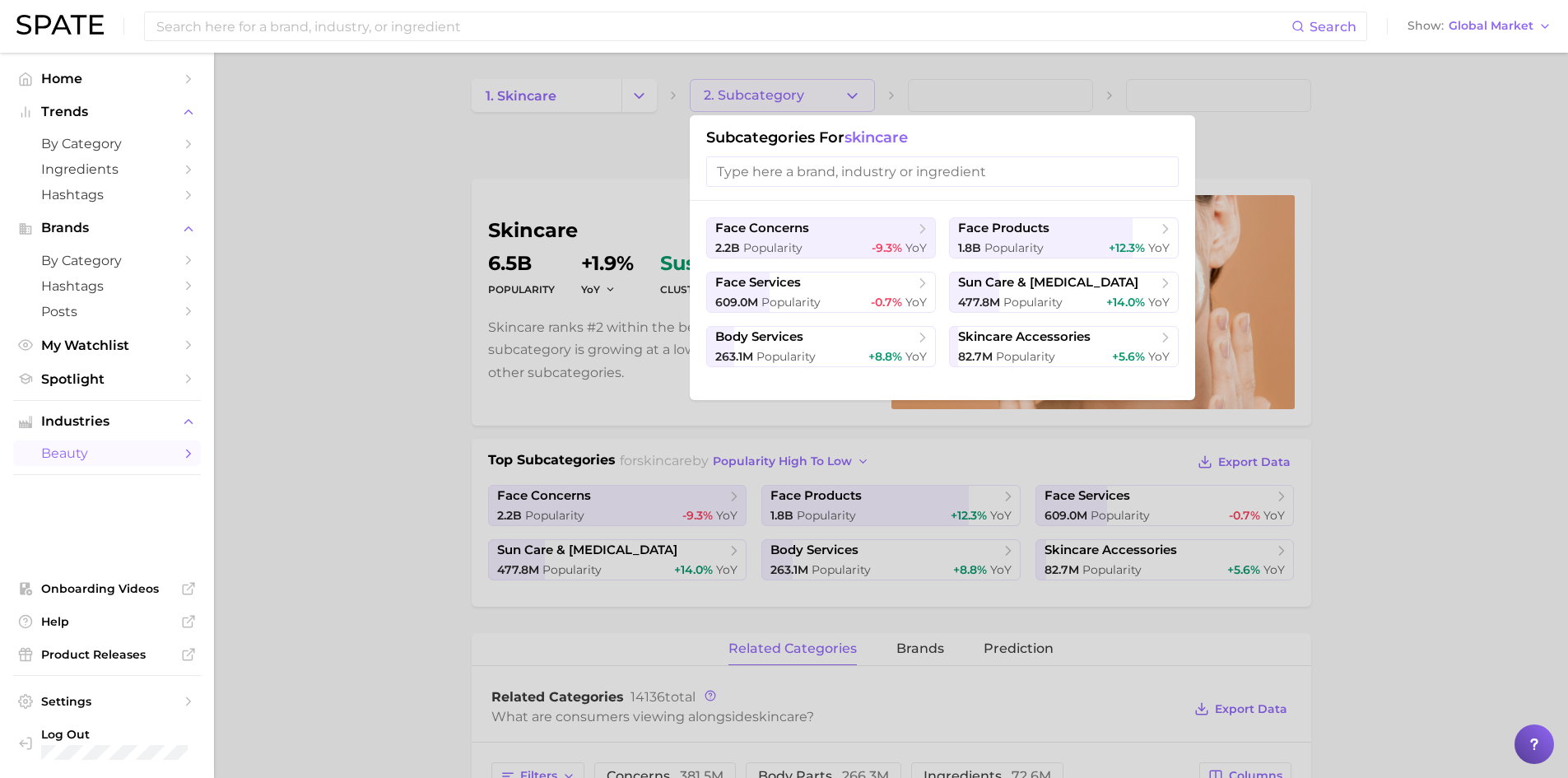
click at [800, 164] on input "search" at bounding box center [943, 171] width 472 height 30
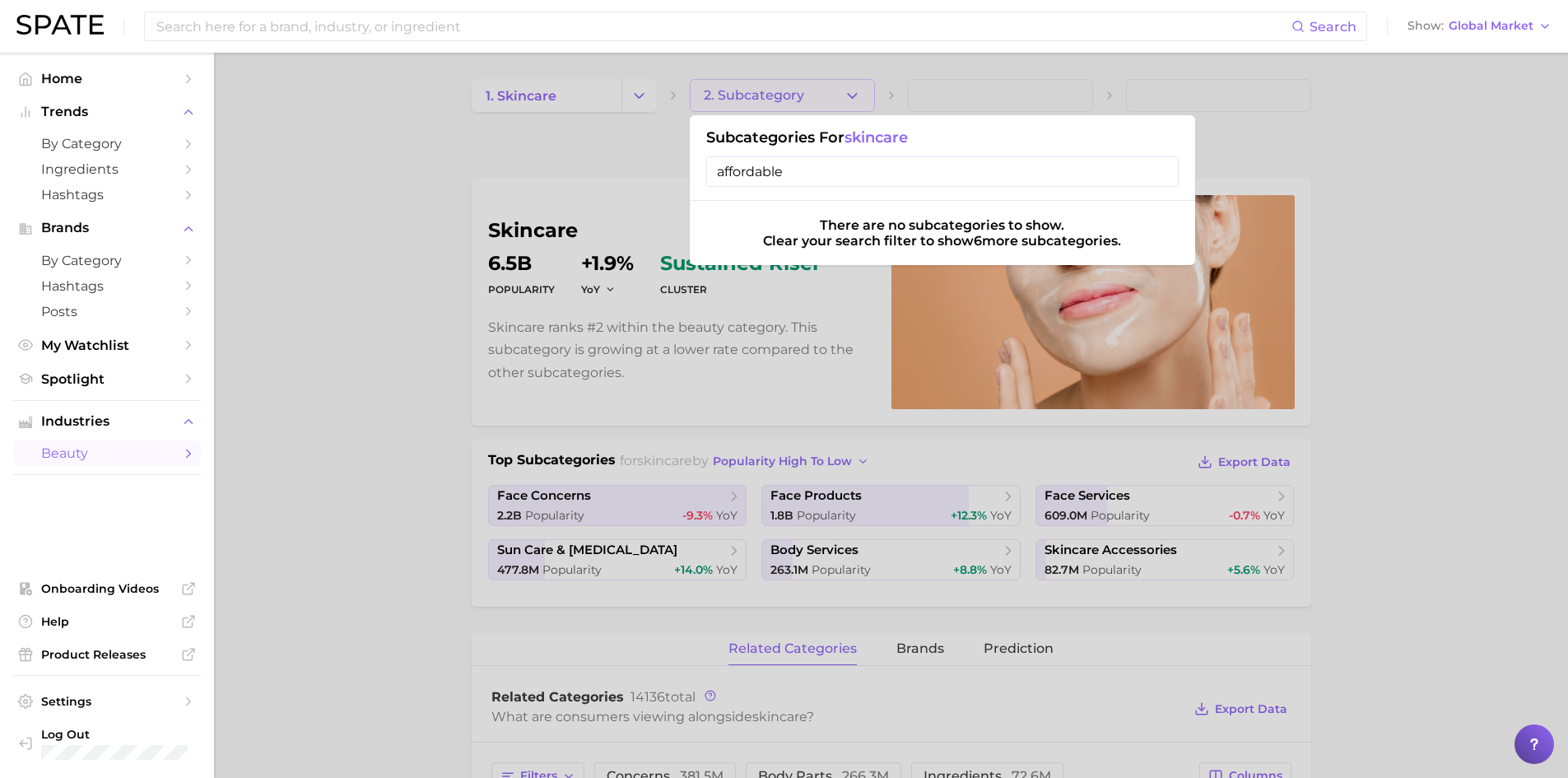
drag, startPoint x: 863, startPoint y: 168, endPoint x: 610, endPoint y: 170, distance: 253.0
click at [690, 112] on div "2. Subcategory Subcategories for skincare affordable There are no subcategories…" at bounding box center [782, 96] width 185 height 33
type input "affordable"
drag, startPoint x: 429, startPoint y: 236, endPoint x: 435, endPoint y: 135, distance: 101.2
click at [429, 234] on div at bounding box center [784, 389] width 1568 height 778
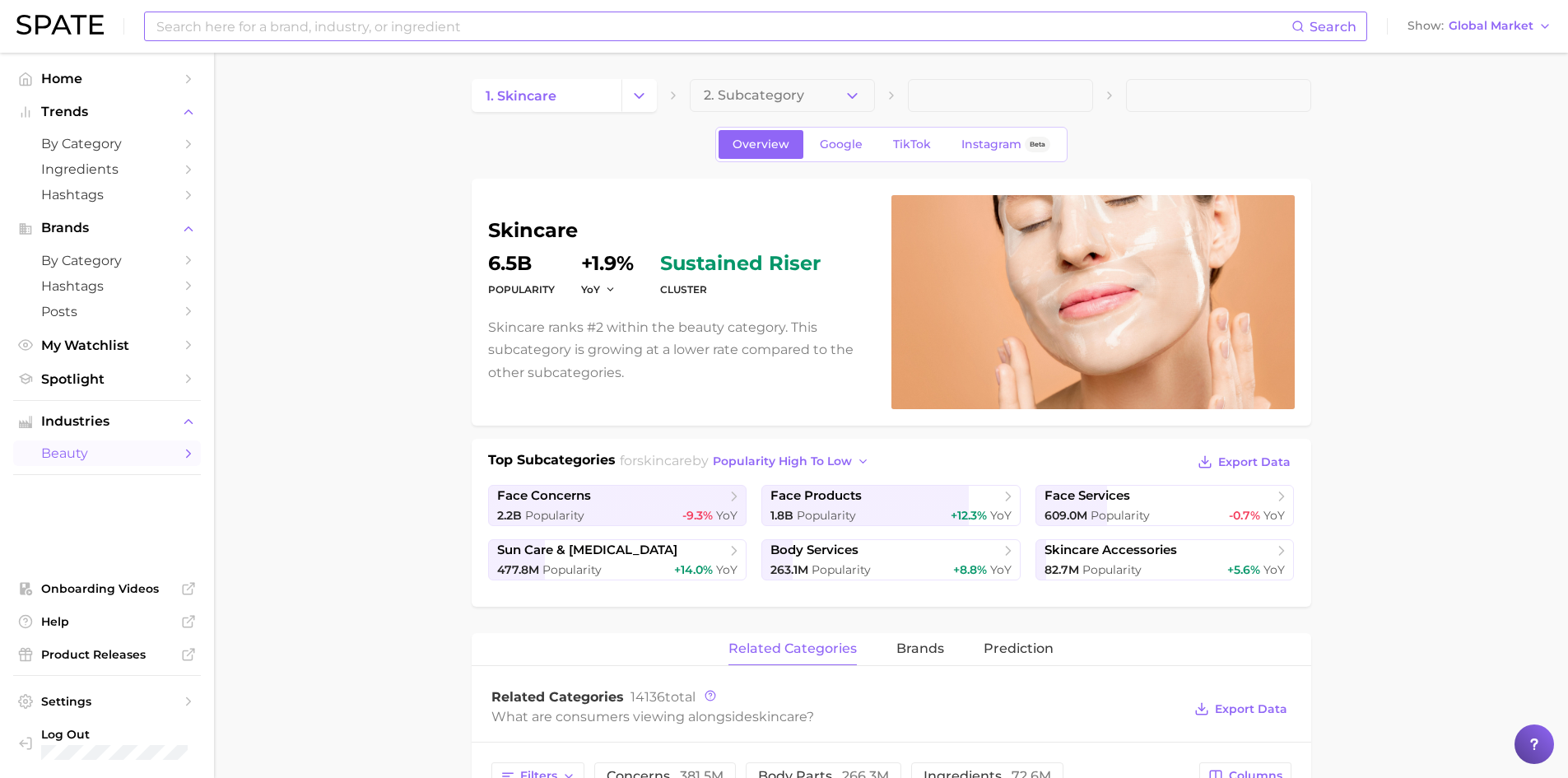
click at [441, 14] on input at bounding box center [723, 26] width 1137 height 28
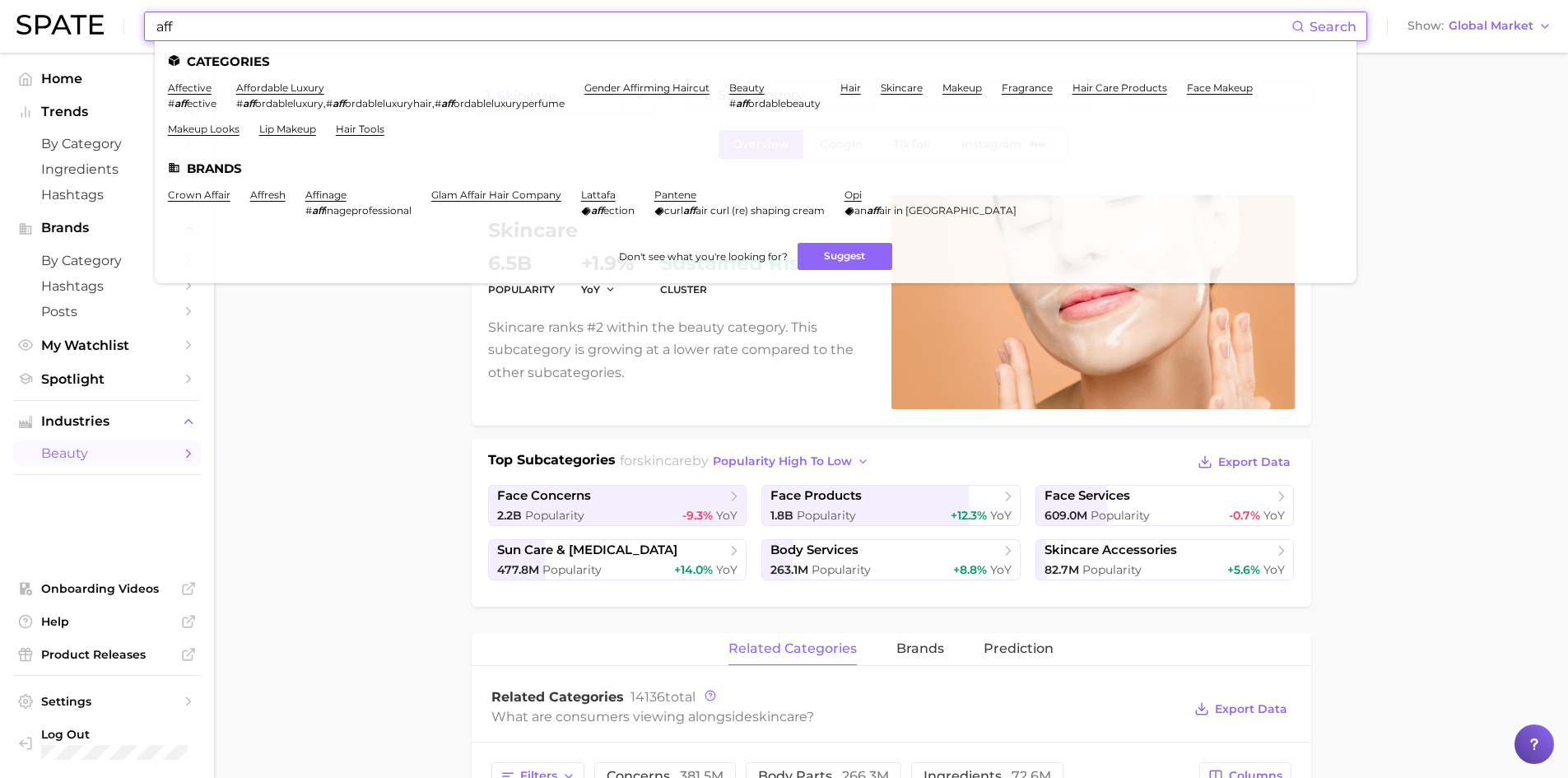
type input "aff"
click at [295, 101] on span "ordableluxury" at bounding box center [289, 103] width 69 height 13
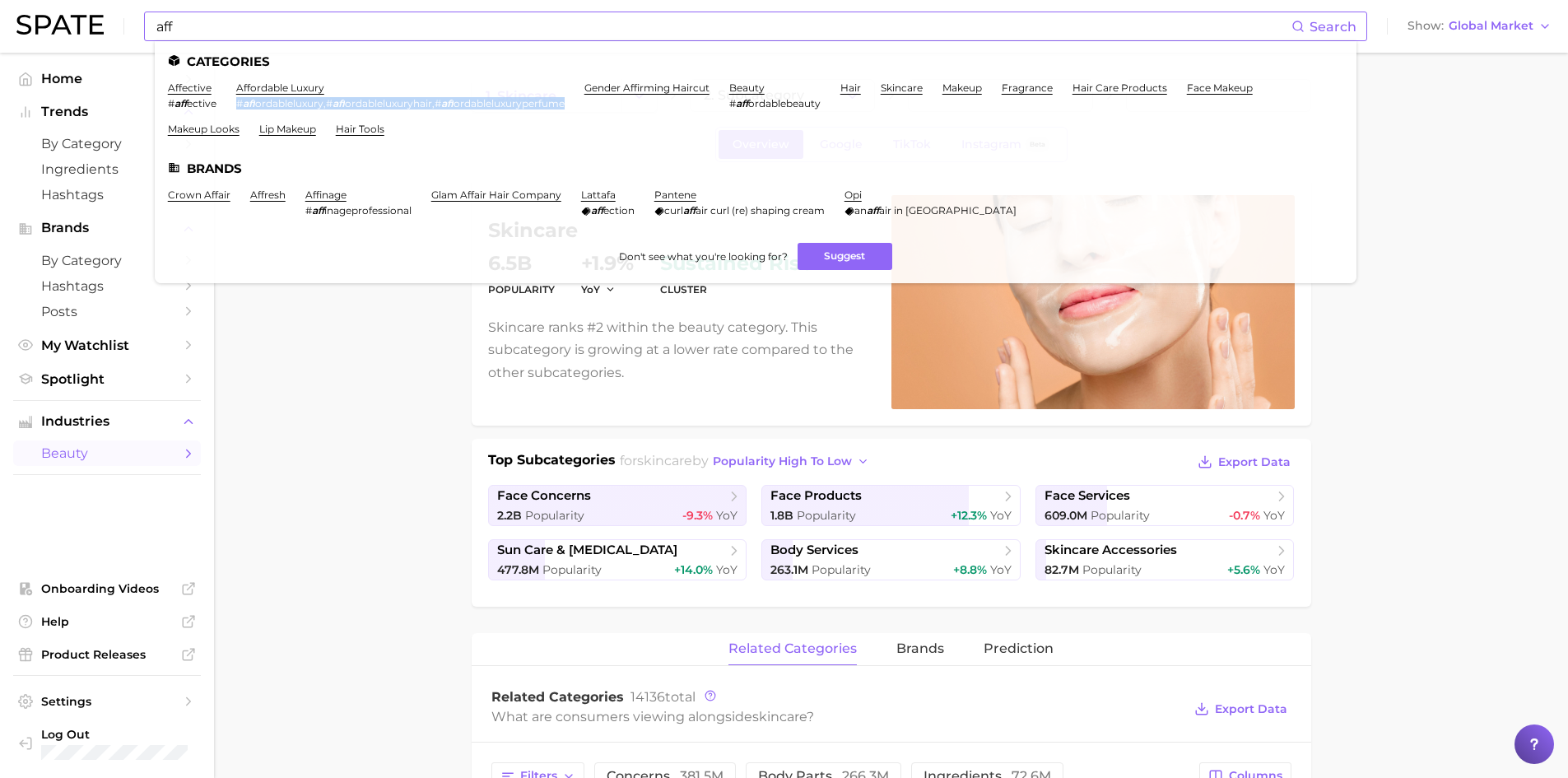
click at [295, 101] on span "ordableluxury" at bounding box center [289, 103] width 69 height 13
click at [759, 85] on link "beauty" at bounding box center [747, 87] width 35 height 13
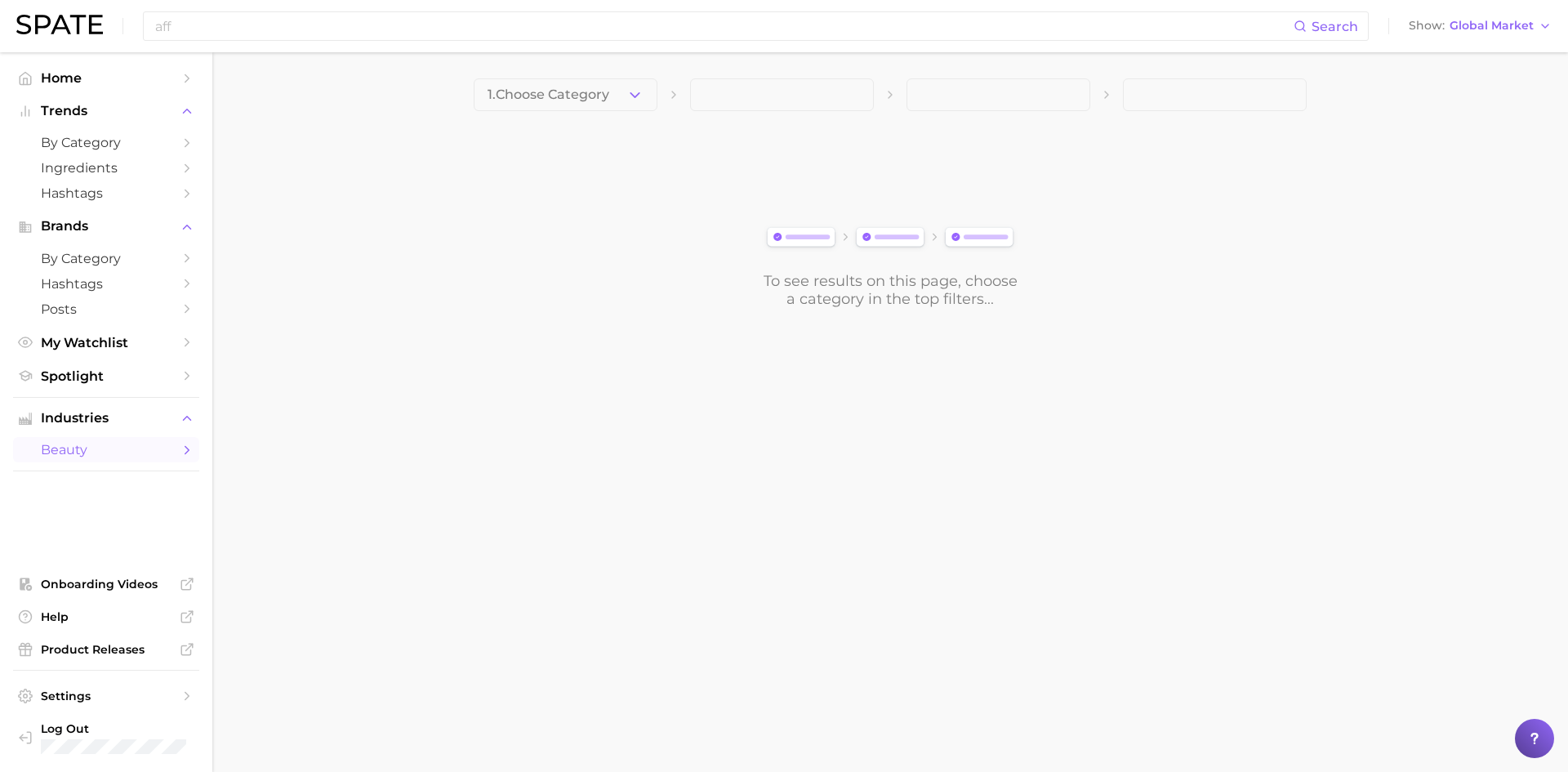
click at [927, 281] on div "To see results on this page, choose a category in the top filters..." at bounding box center [890, 290] width 257 height 36
click at [635, 100] on icon "button" at bounding box center [635, 95] width 17 height 18
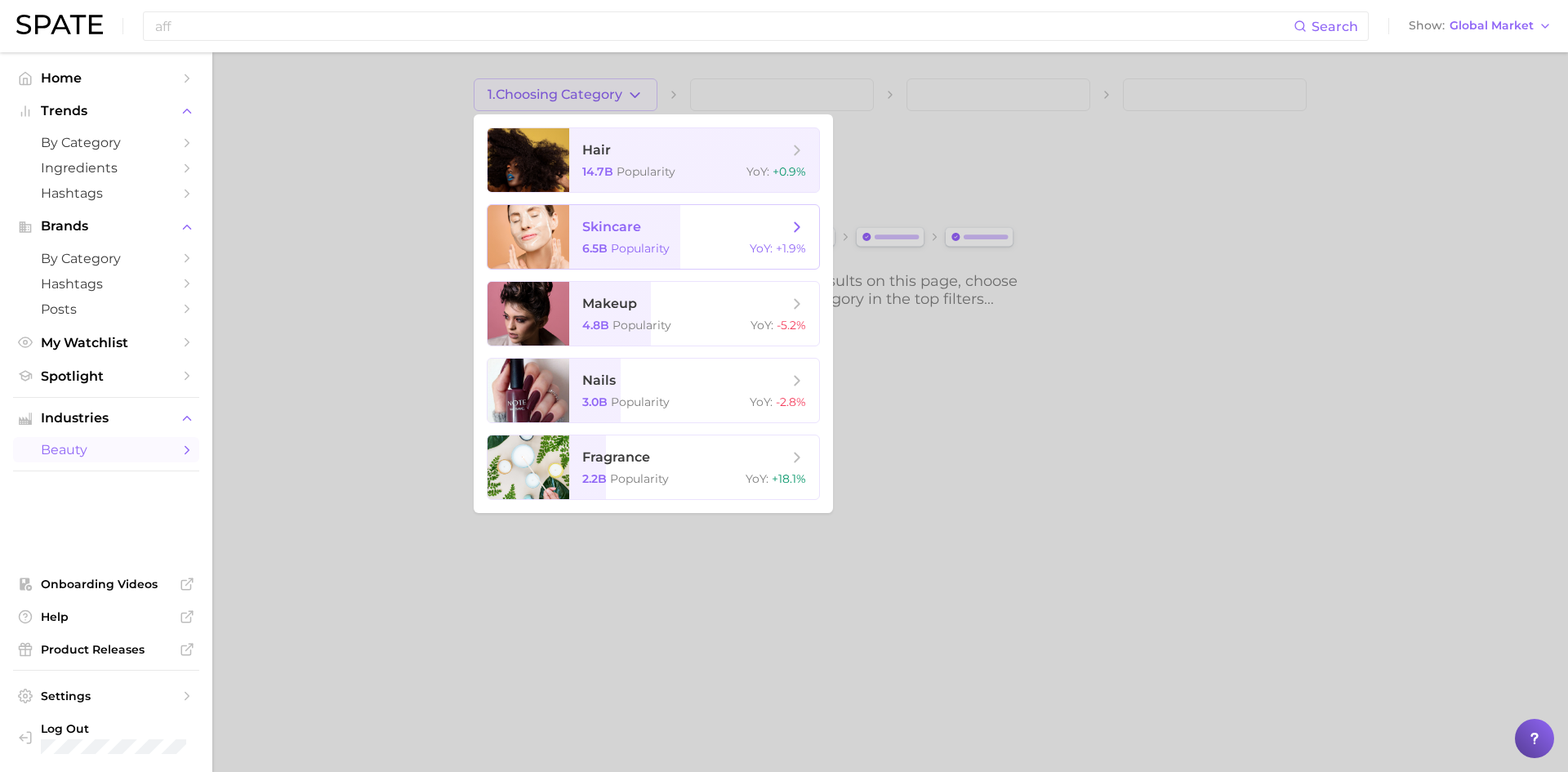
click at [728, 246] on div "6.5b Popularity YoY : +1.9%" at bounding box center [694, 248] width 224 height 15
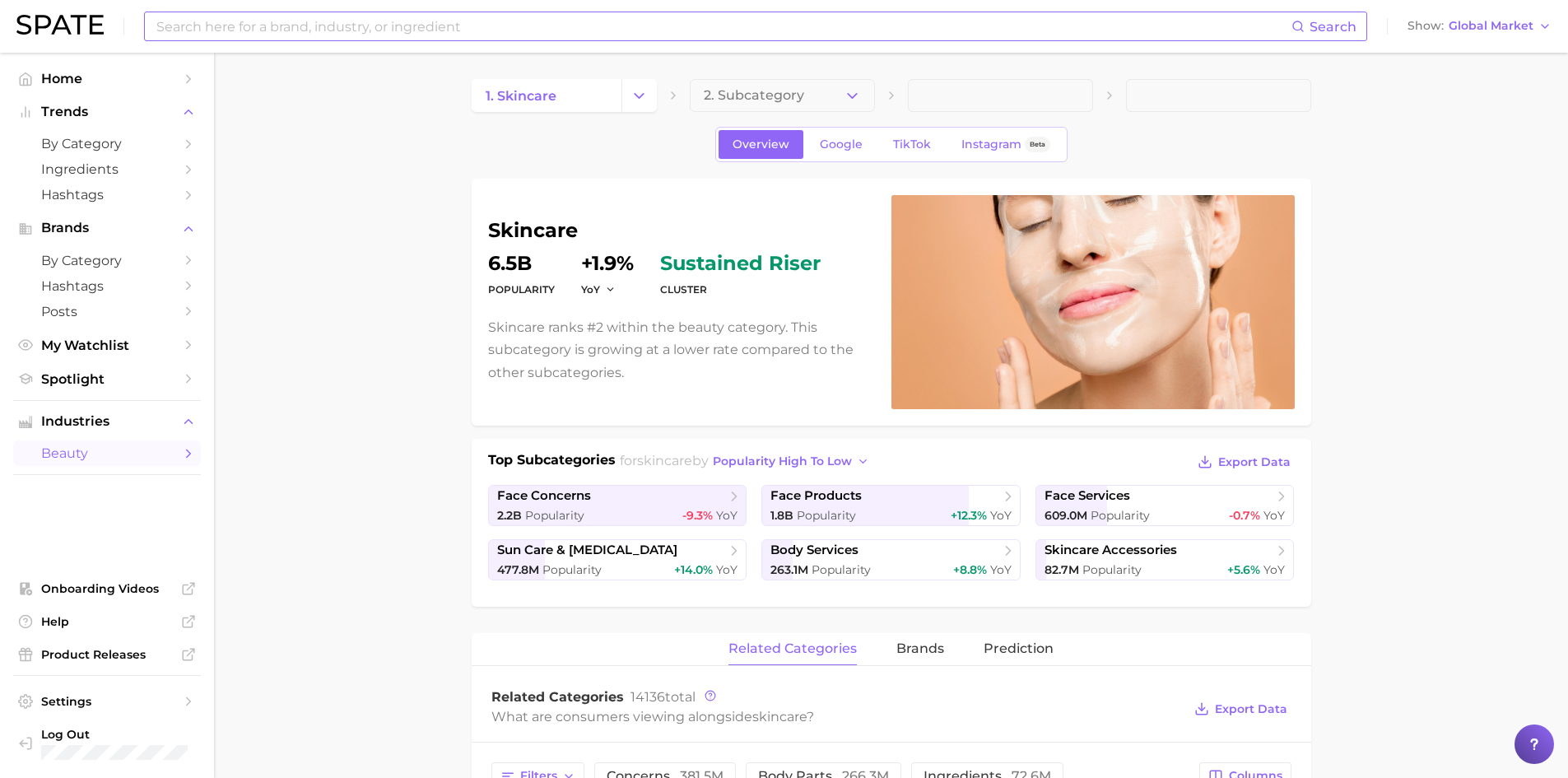
click at [453, 18] on input at bounding box center [723, 26] width 1137 height 28
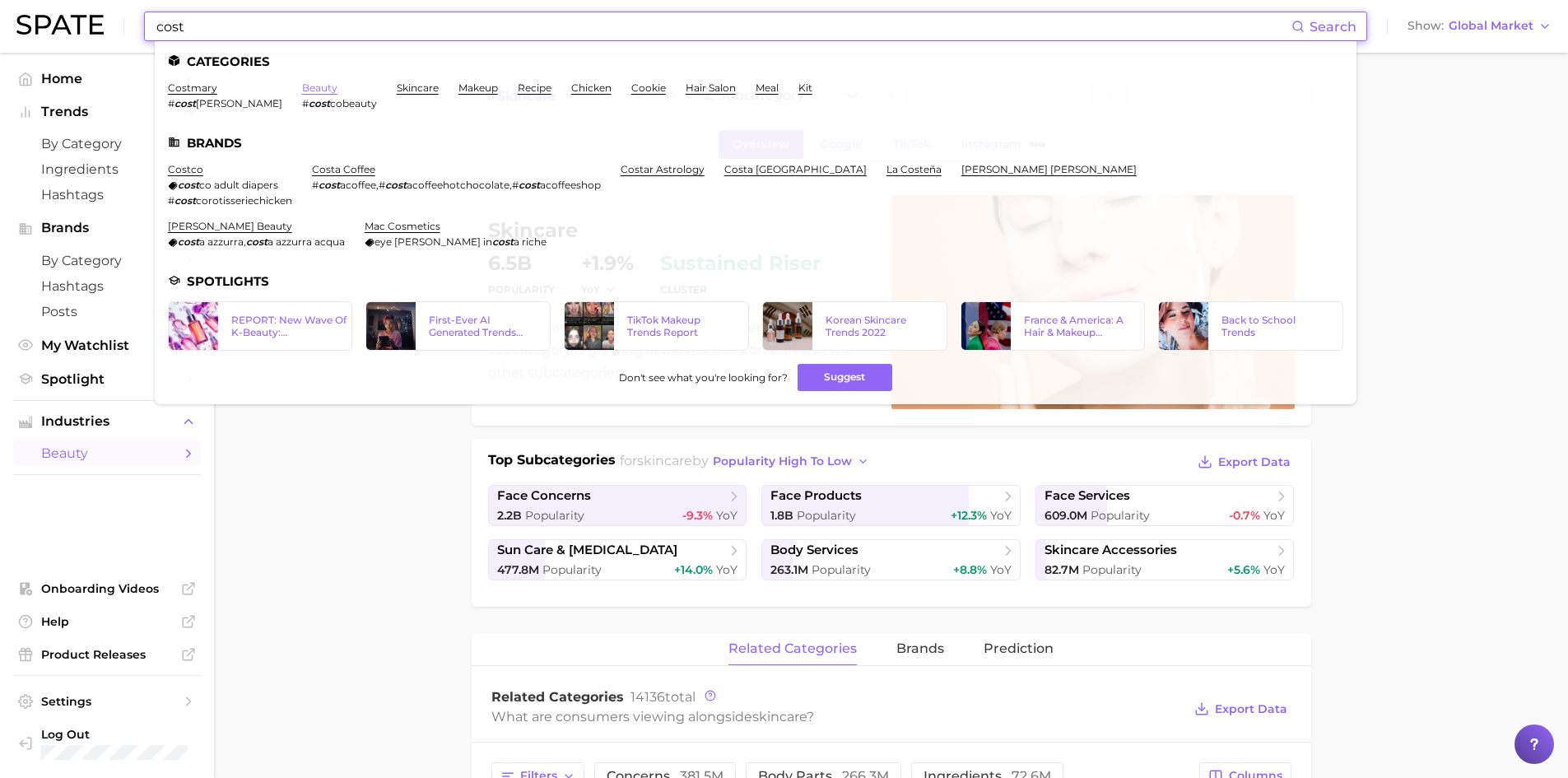
type input "cost"
click at [302, 93] on link "beauty" at bounding box center [319, 87] width 35 height 13
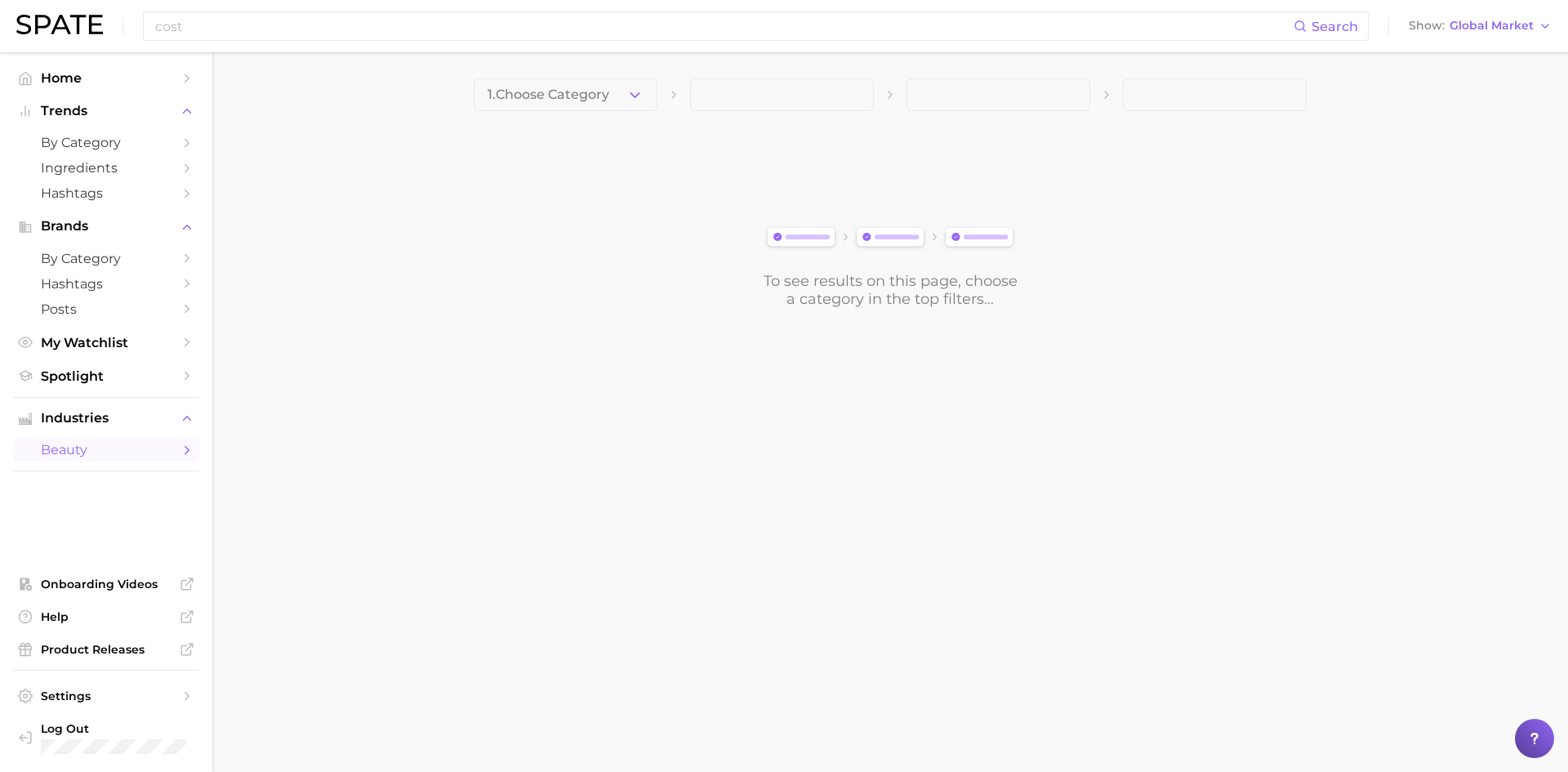
click at [278, 11] on div "cost Search Show Global Market" at bounding box center [784, 26] width 1535 height 53
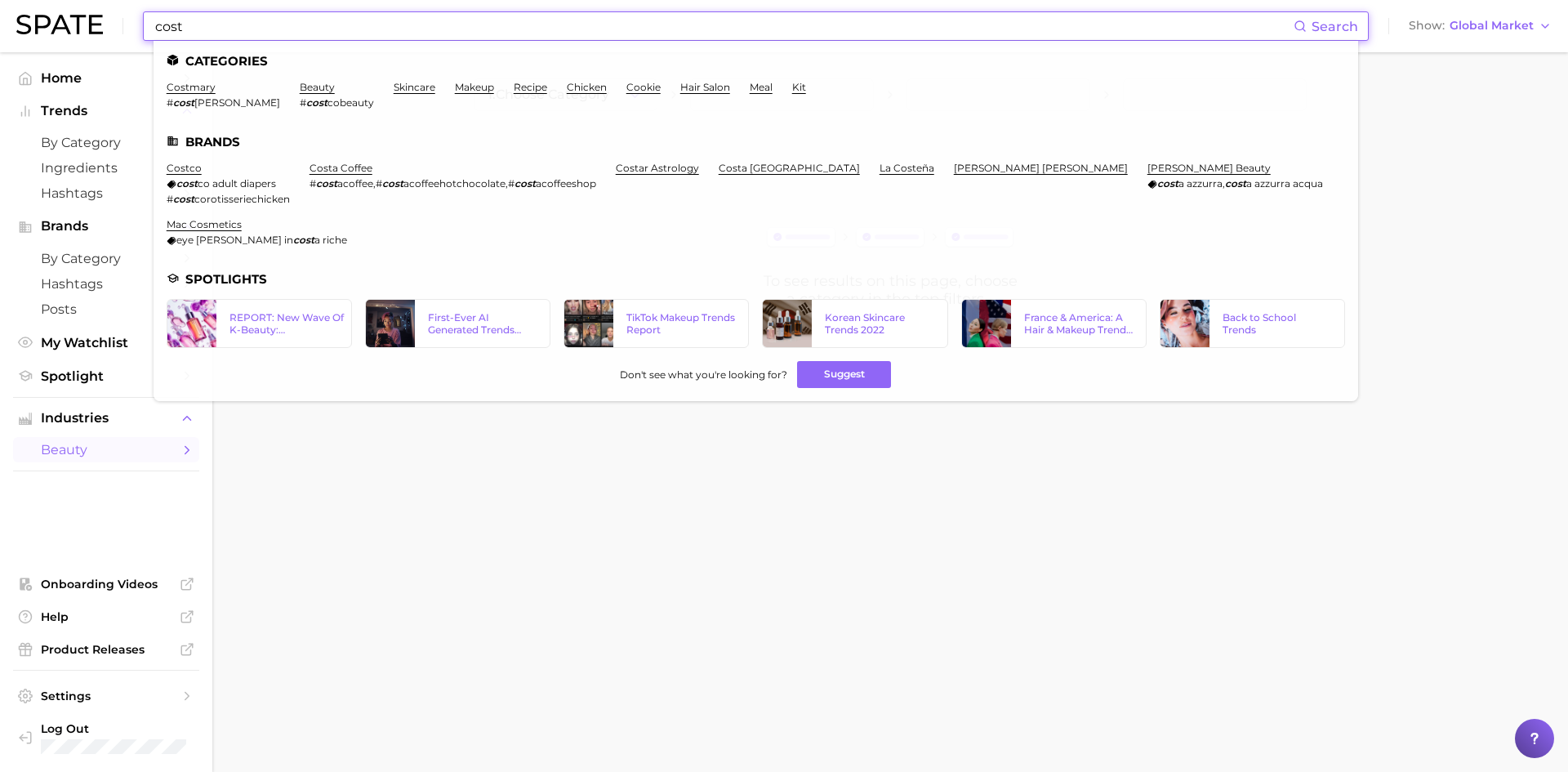
click at [282, 21] on input "cost" at bounding box center [723, 26] width 1139 height 28
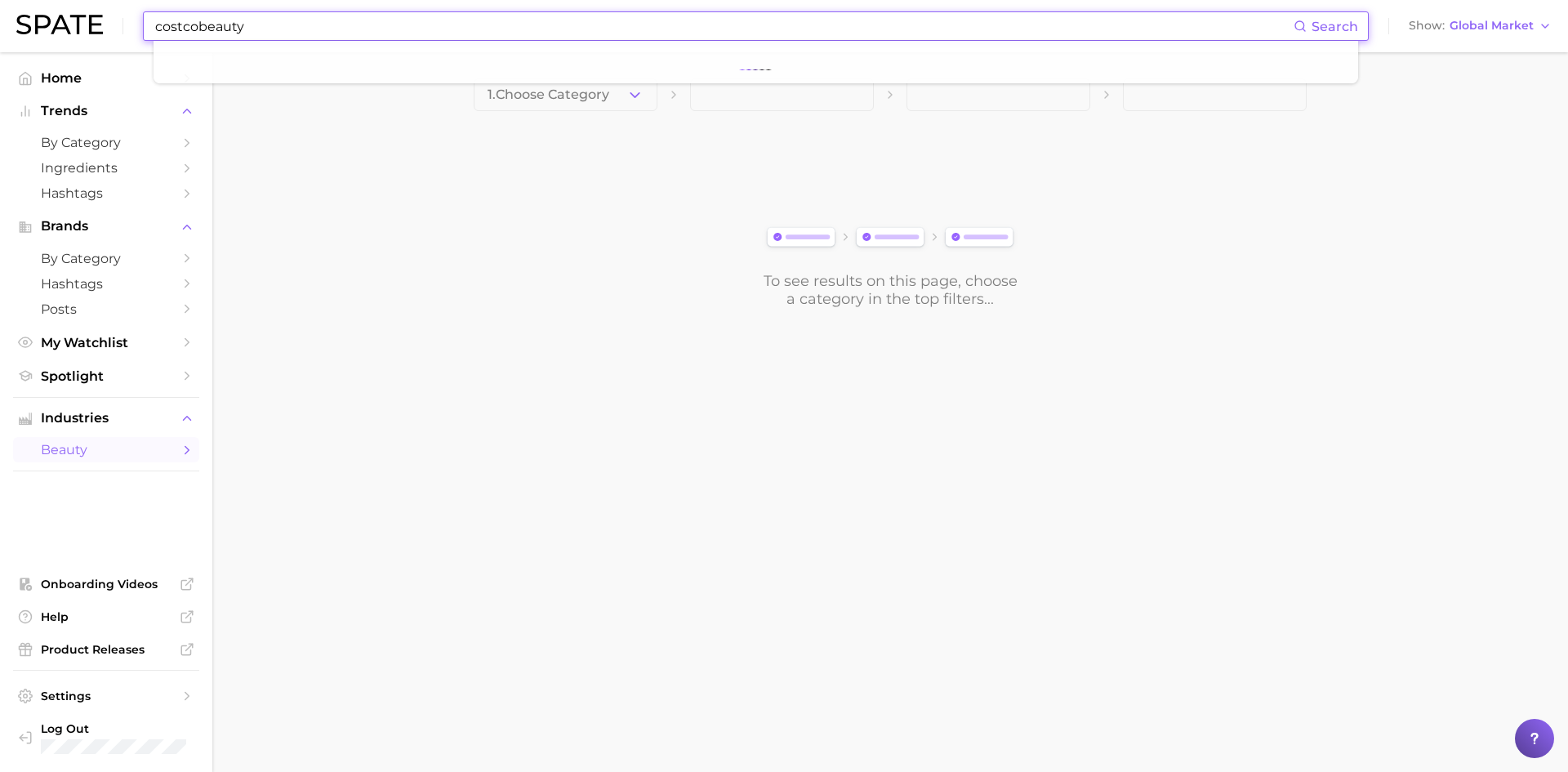
type input "costcobeauty"
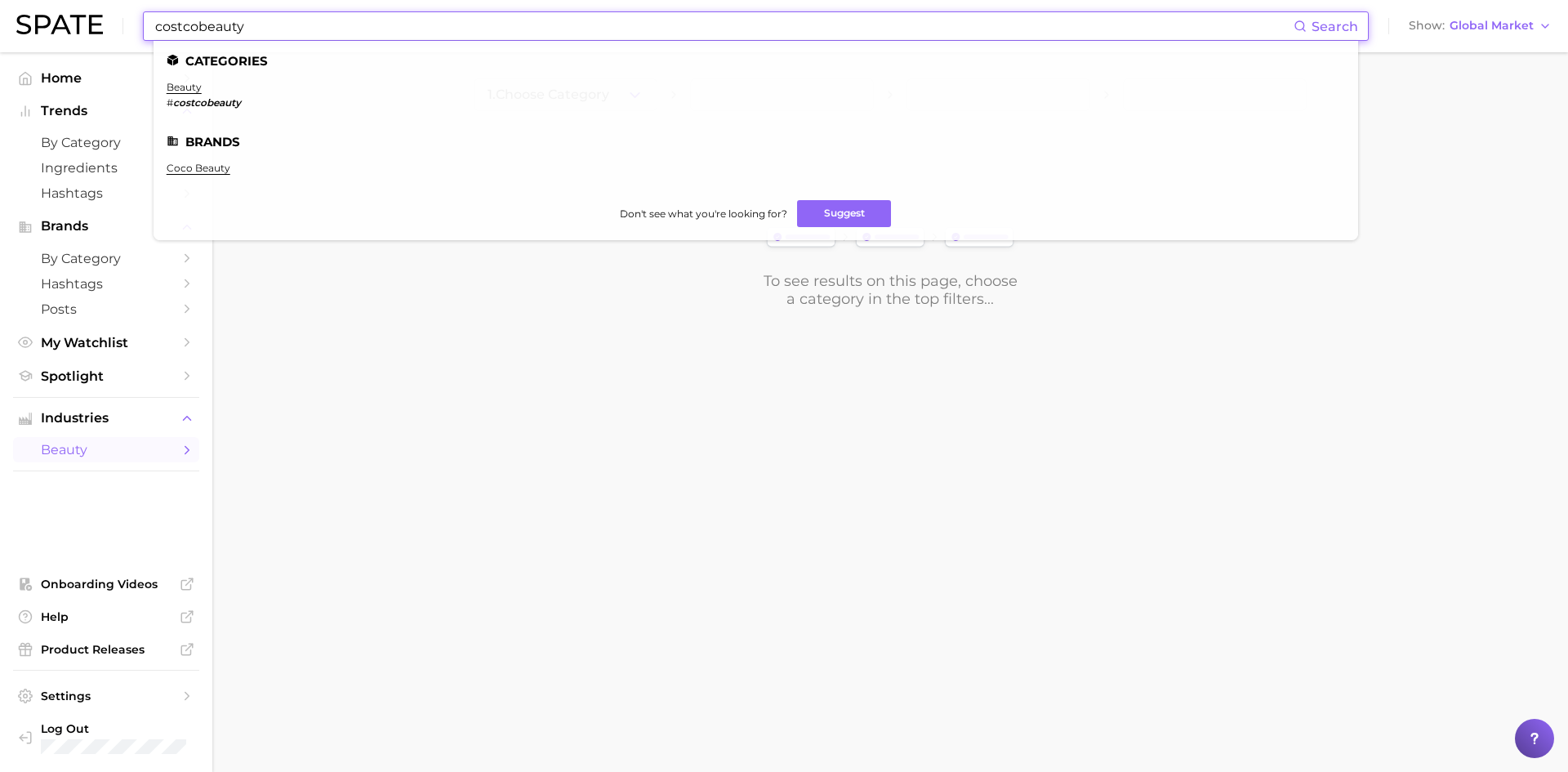
click at [228, 101] on em "costcobeauty" at bounding box center [207, 102] width 68 height 13
click at [222, 105] on em "costcobeauty" at bounding box center [207, 102] width 68 height 13
click at [216, 101] on em "costcobeauty" at bounding box center [207, 102] width 68 height 13
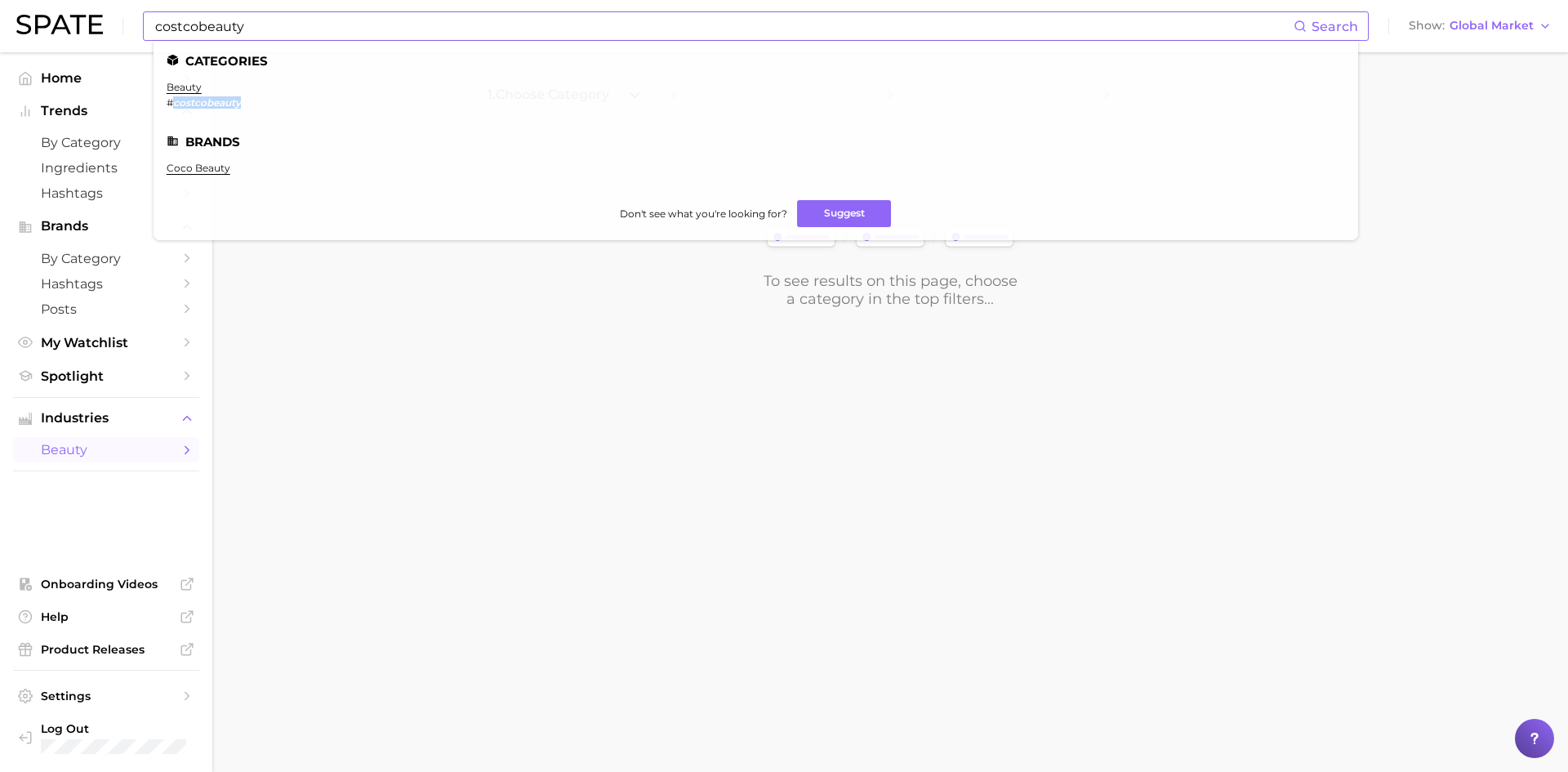
click at [216, 101] on em "costcobeauty" at bounding box center [207, 102] width 68 height 13
click at [196, 91] on link "beauty" at bounding box center [184, 87] width 35 height 13
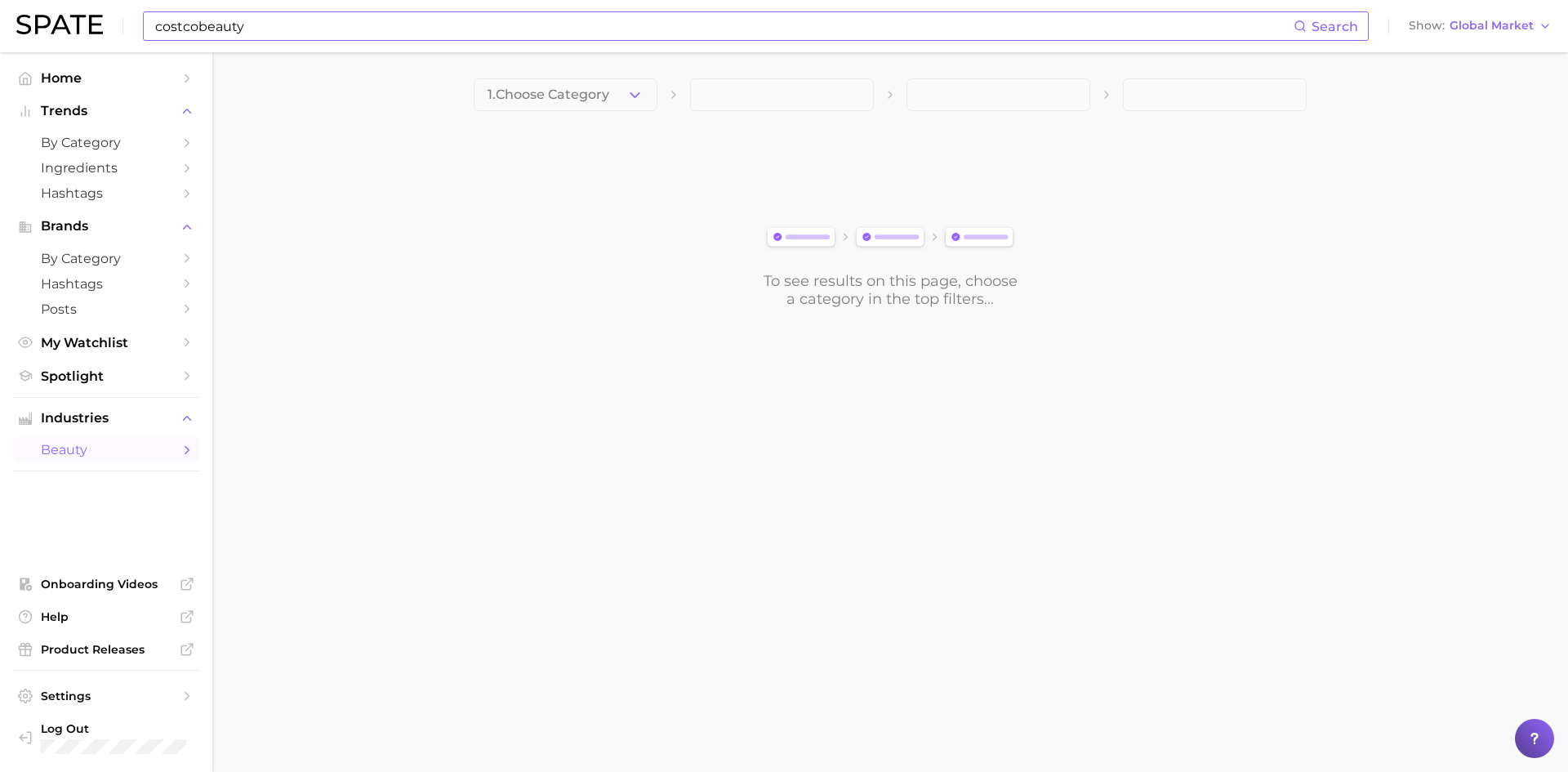
click at [618, 89] on button "1. Choose Category" at bounding box center [565, 95] width 184 height 33
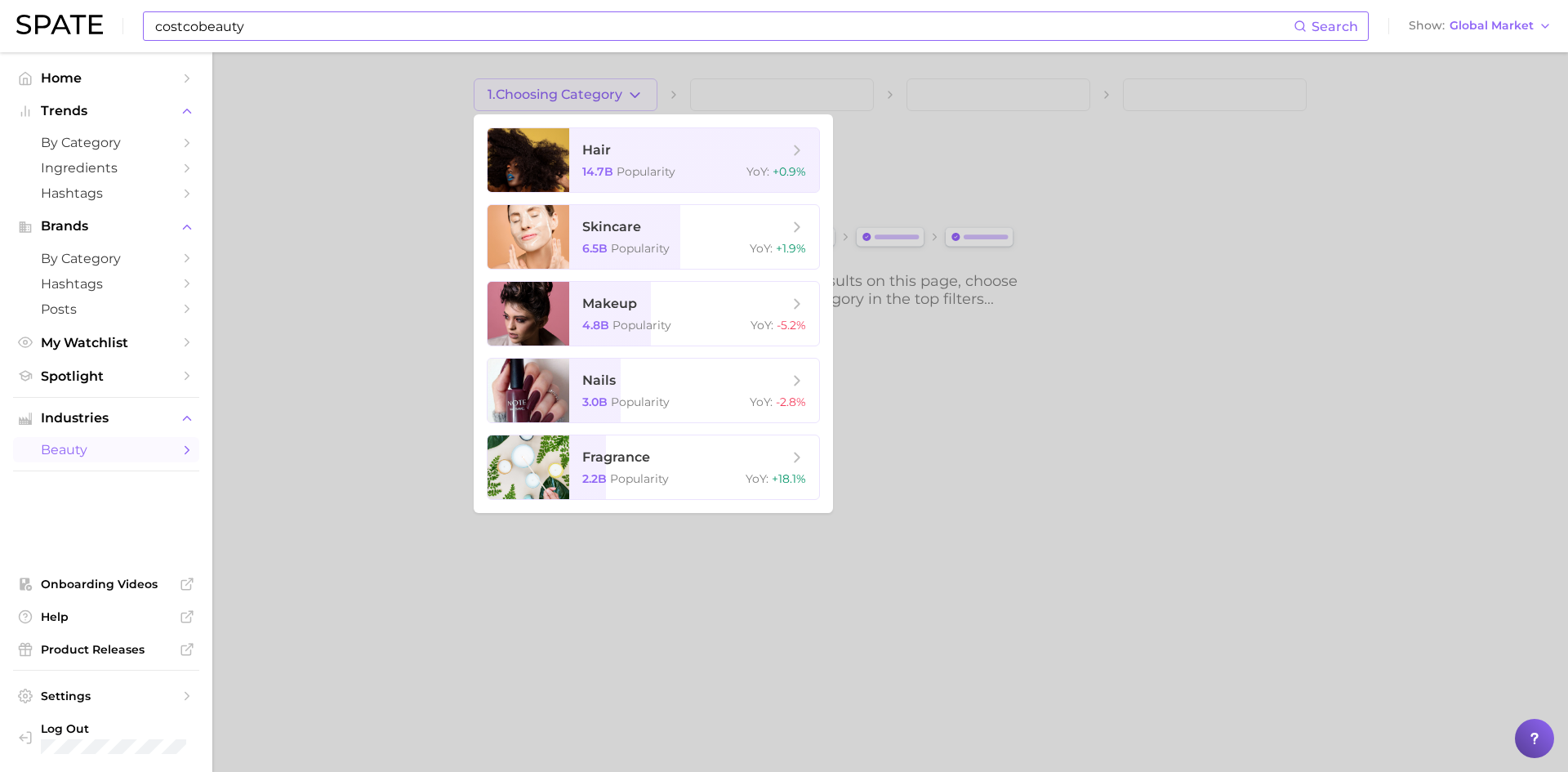
click at [454, 136] on div at bounding box center [784, 386] width 1568 height 772
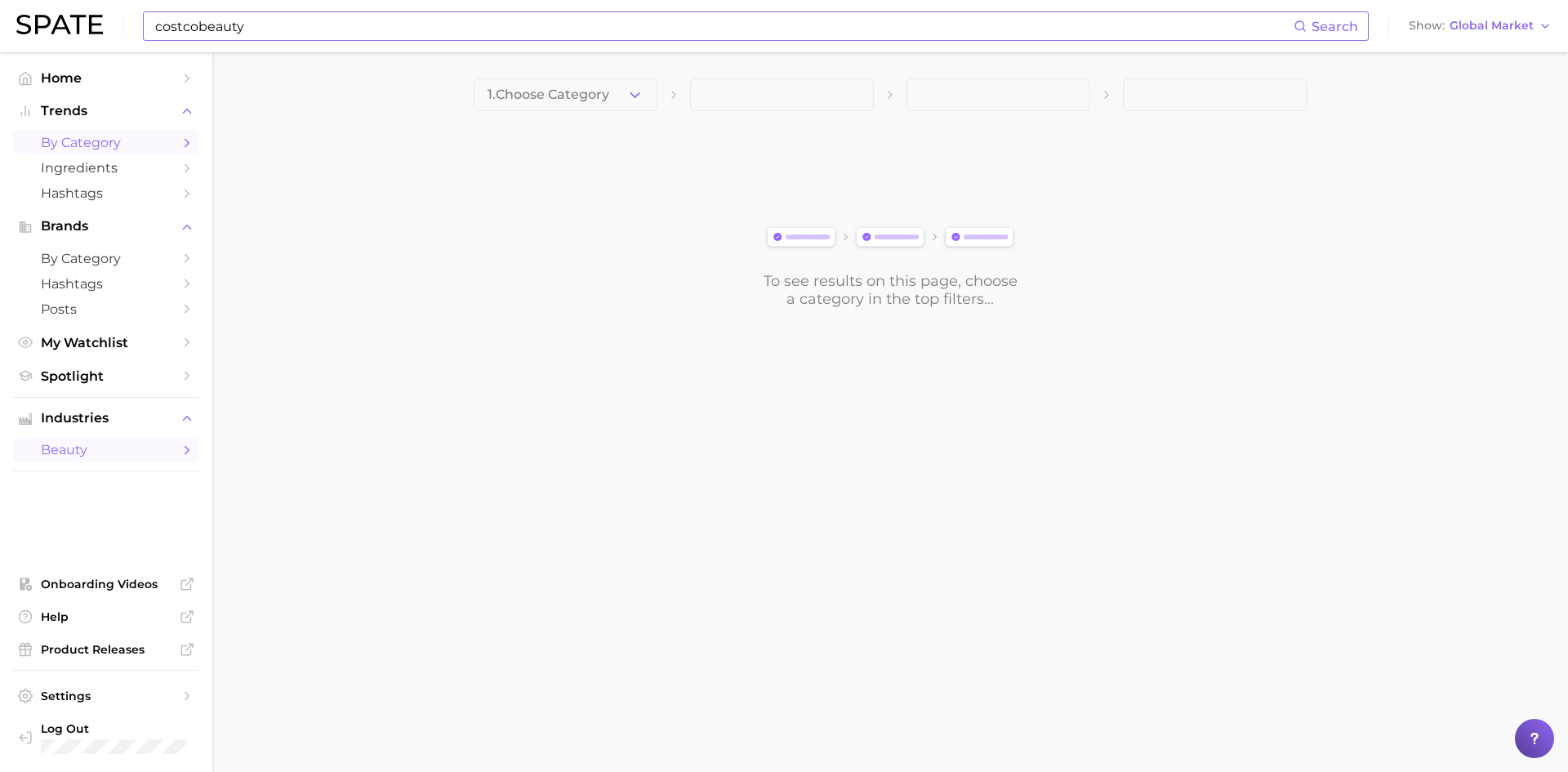
click at [118, 140] on span "by Category" at bounding box center [106, 143] width 130 height 16
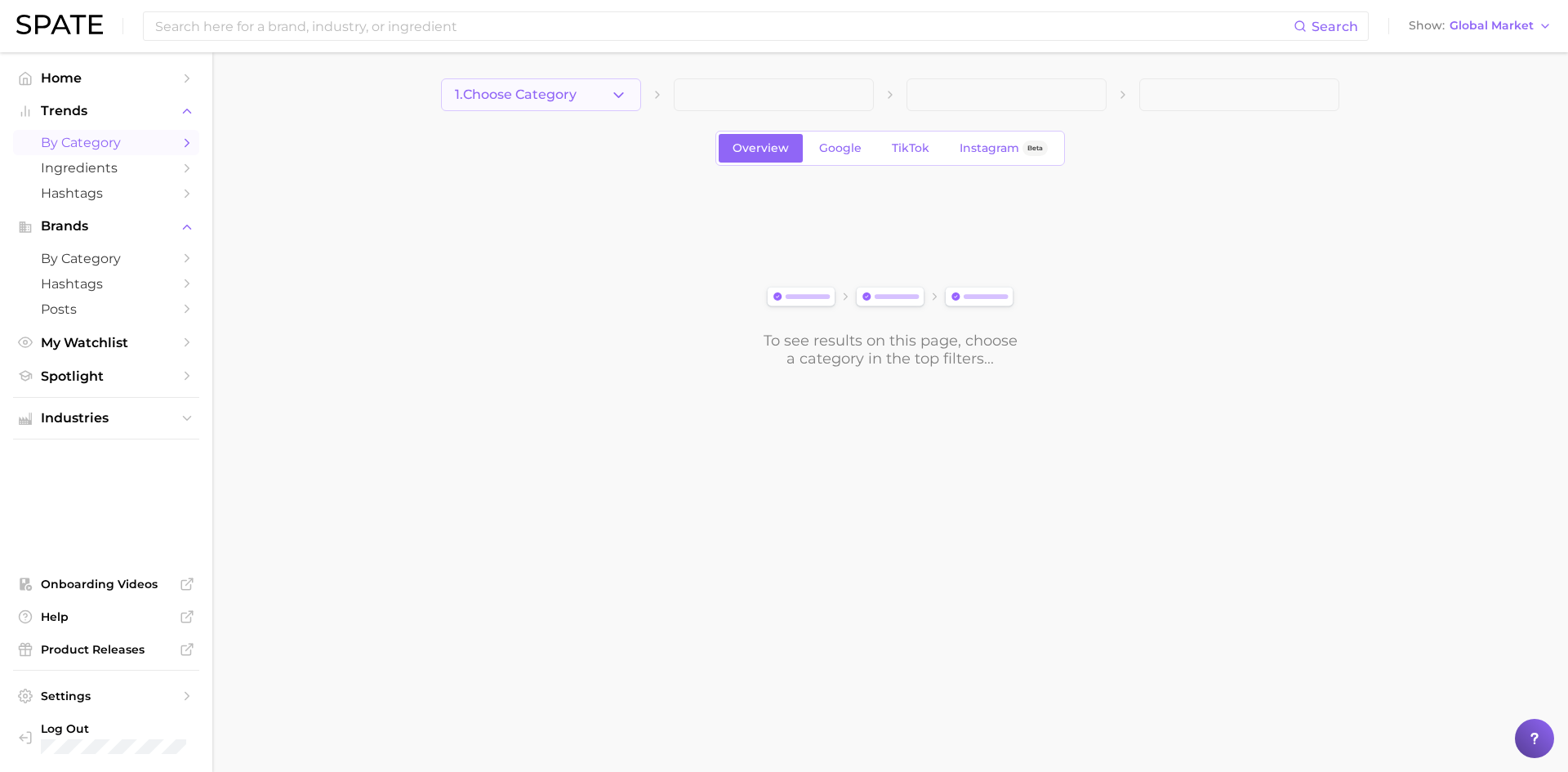
click at [523, 97] on span "1. Choose Category" at bounding box center [515, 94] width 122 height 15
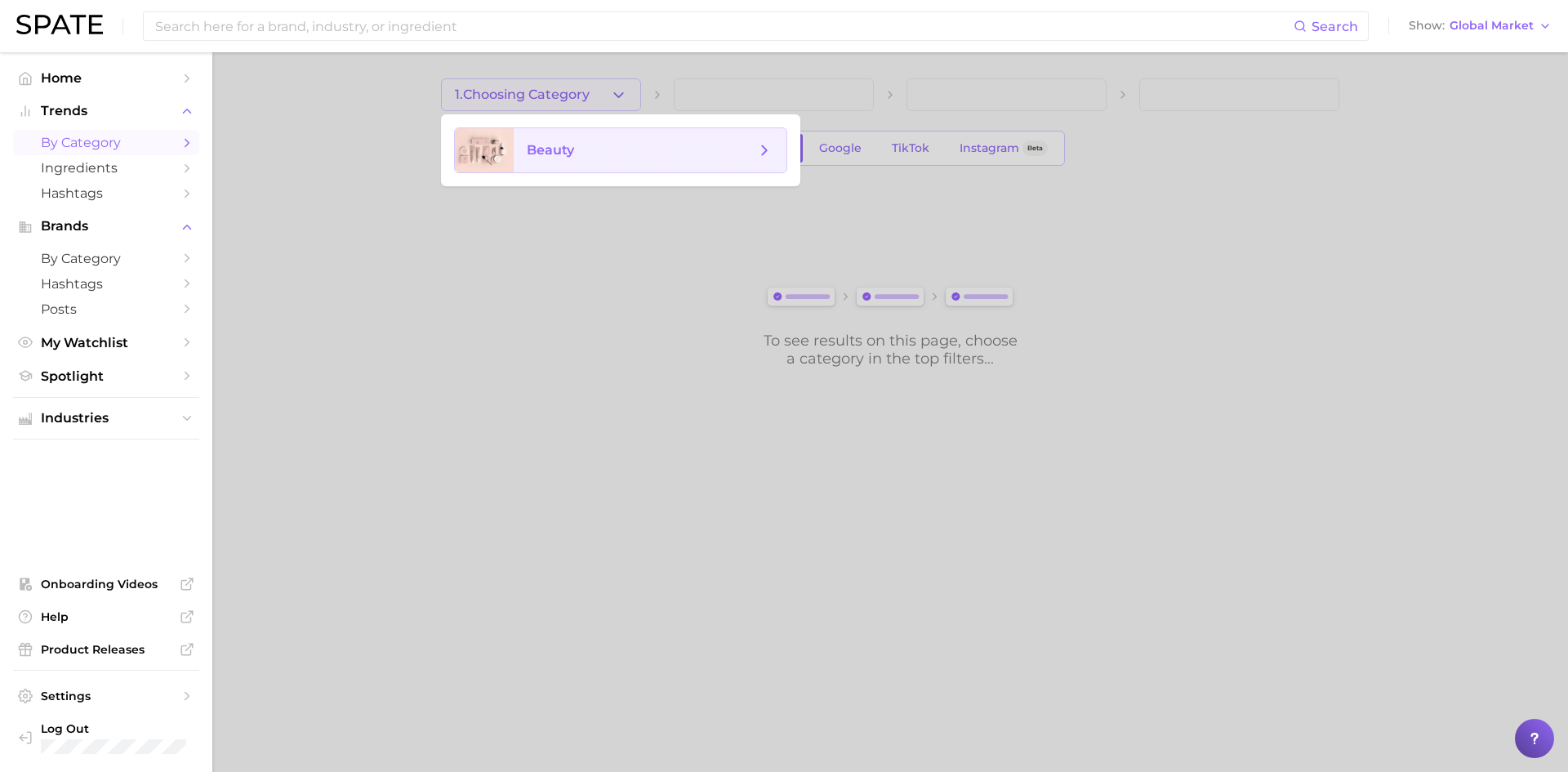
click at [578, 148] on span "beauty" at bounding box center [641, 150] width 228 height 18
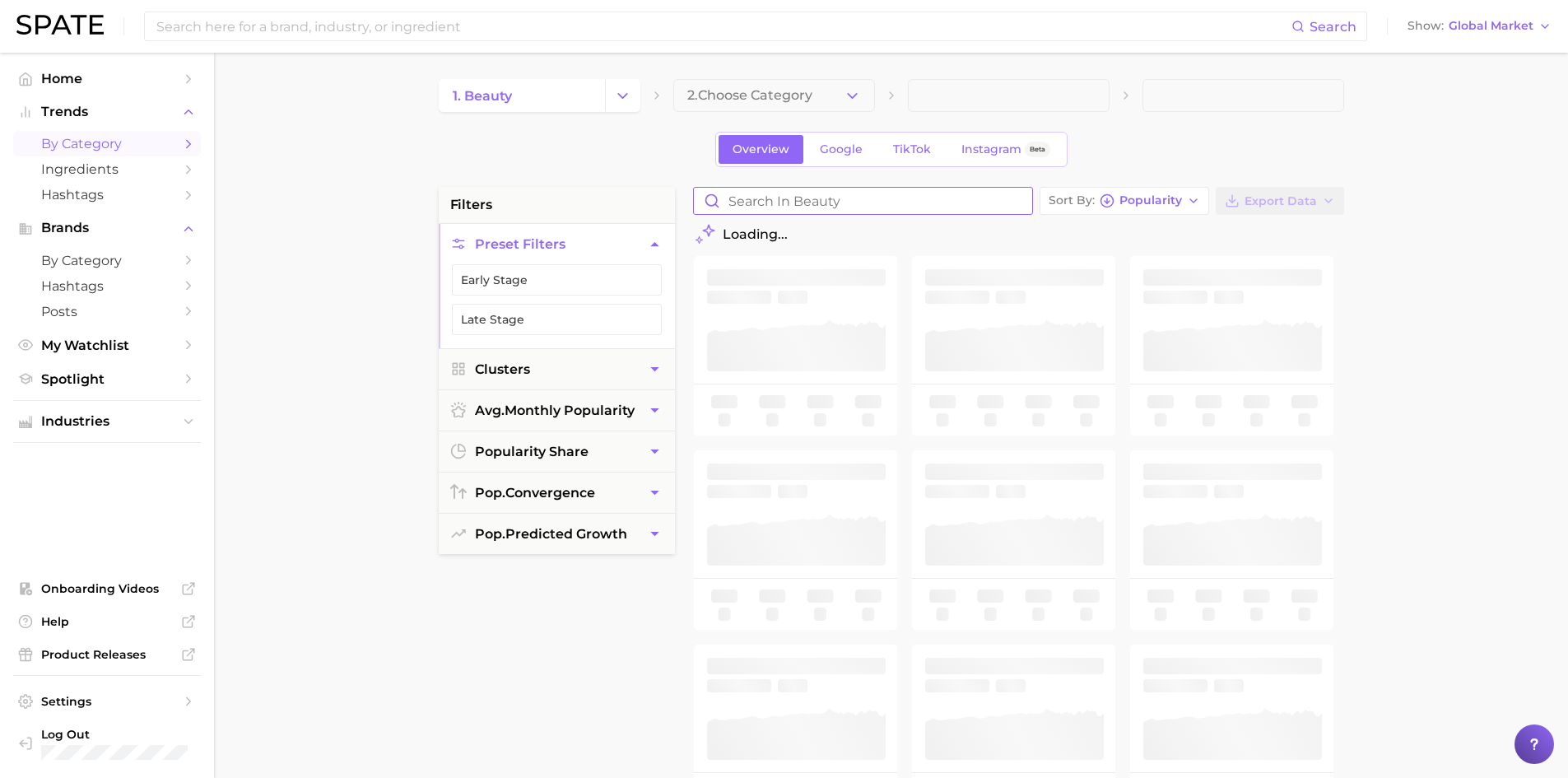
click at [831, 195] on input "Search in beauty" at bounding box center [862, 200] width 338 height 26
click at [635, 96] on button "Change Category" at bounding box center [622, 96] width 35 height 33
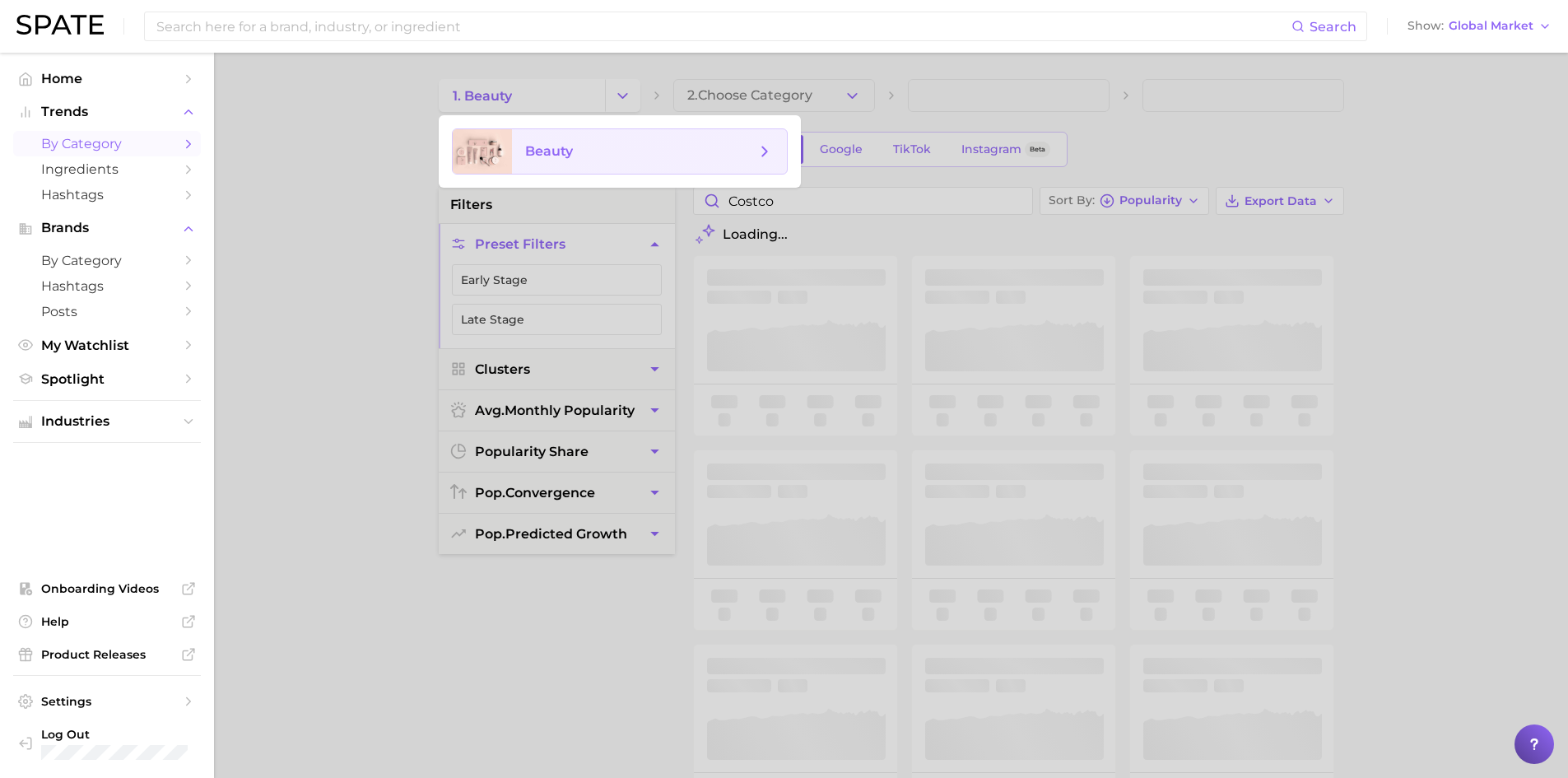
click at [691, 131] on span "beauty" at bounding box center [649, 151] width 275 height 44
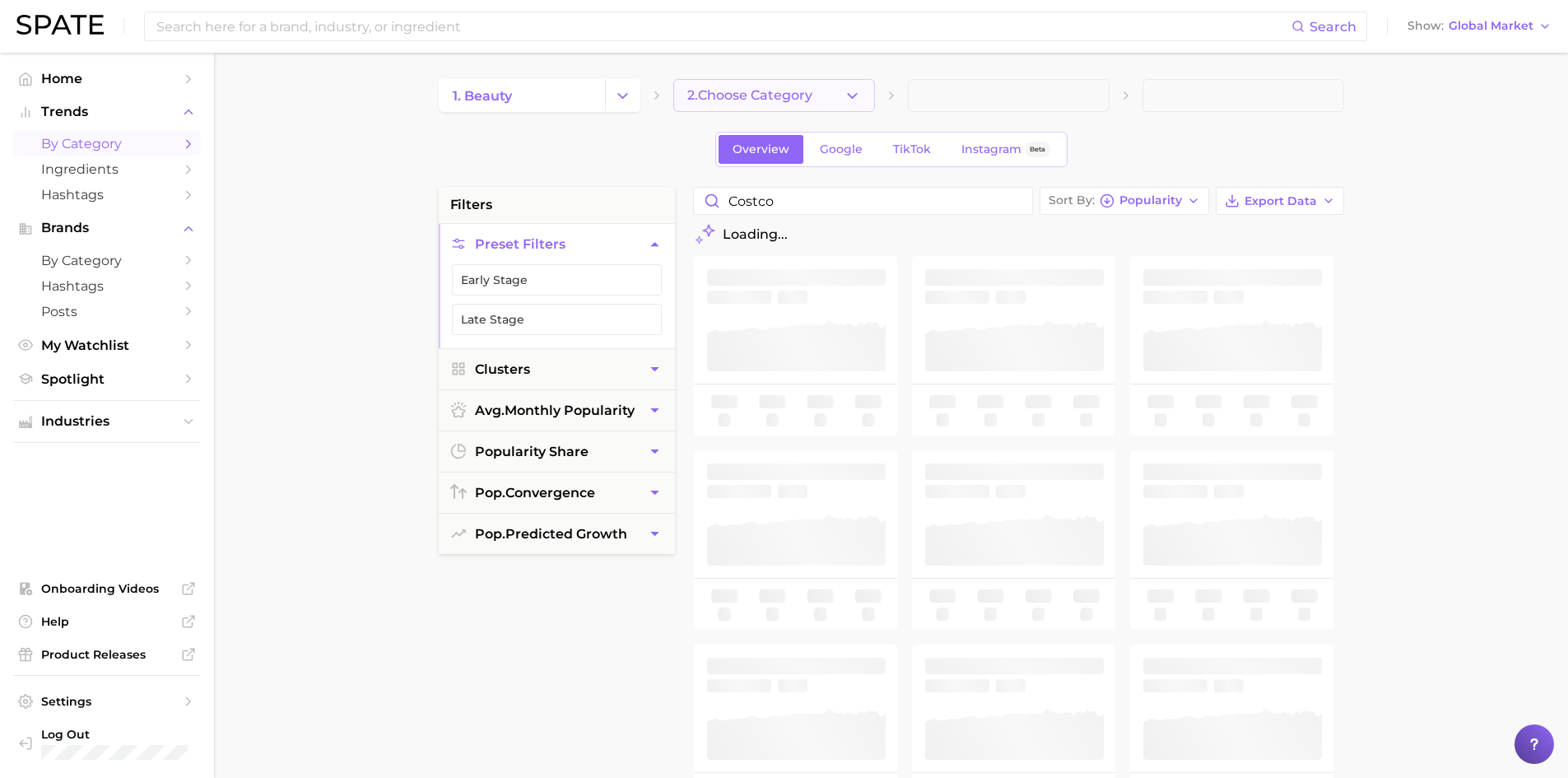
click at [759, 90] on span "2. Choose Category" at bounding box center [750, 95] width 125 height 15
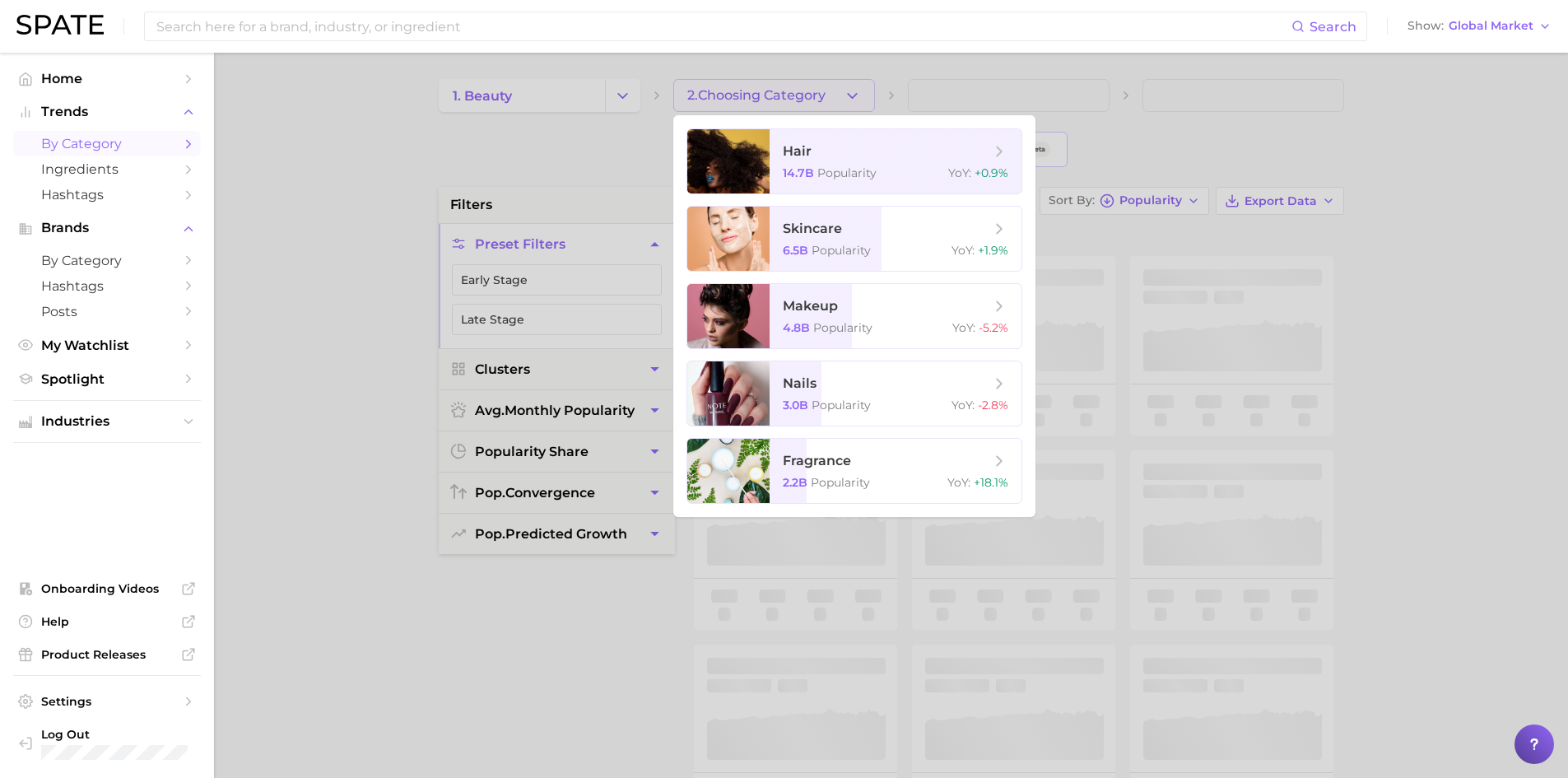
click at [594, 167] on div at bounding box center [784, 389] width 1568 height 778
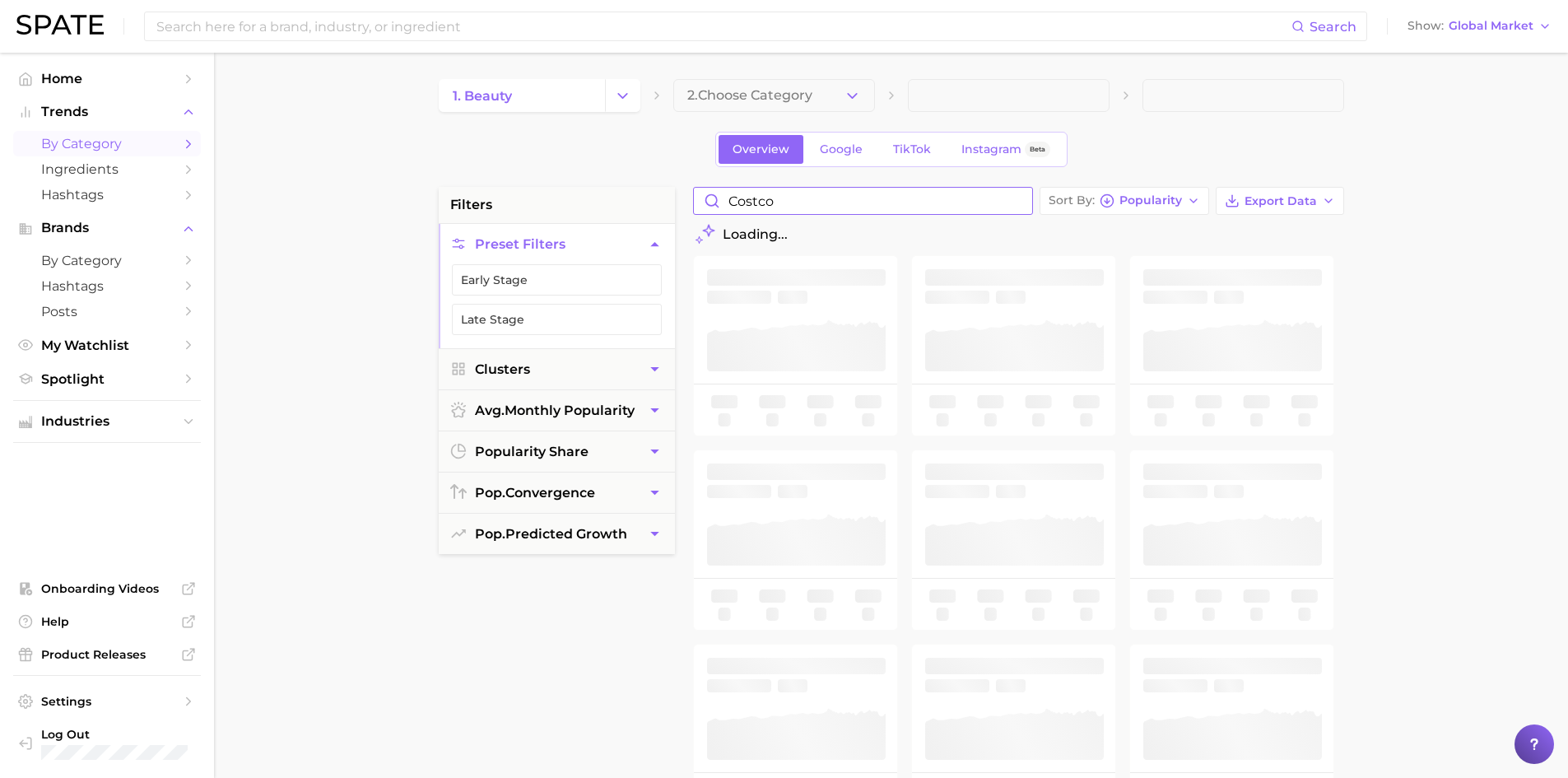
click at [797, 210] on input "costco" at bounding box center [862, 200] width 338 height 26
drag, startPoint x: 796, startPoint y: 209, endPoint x: 651, endPoint y: 206, distance: 145.0
click at [664, 209] on div "filters Preset Filters Early Stage Late Stage Clusters avg. monthly popularity …" at bounding box center [896, 703] width 913 height 1032
type input "c"
click at [841, 197] on input "costcobeauty" at bounding box center [862, 200] width 338 height 26
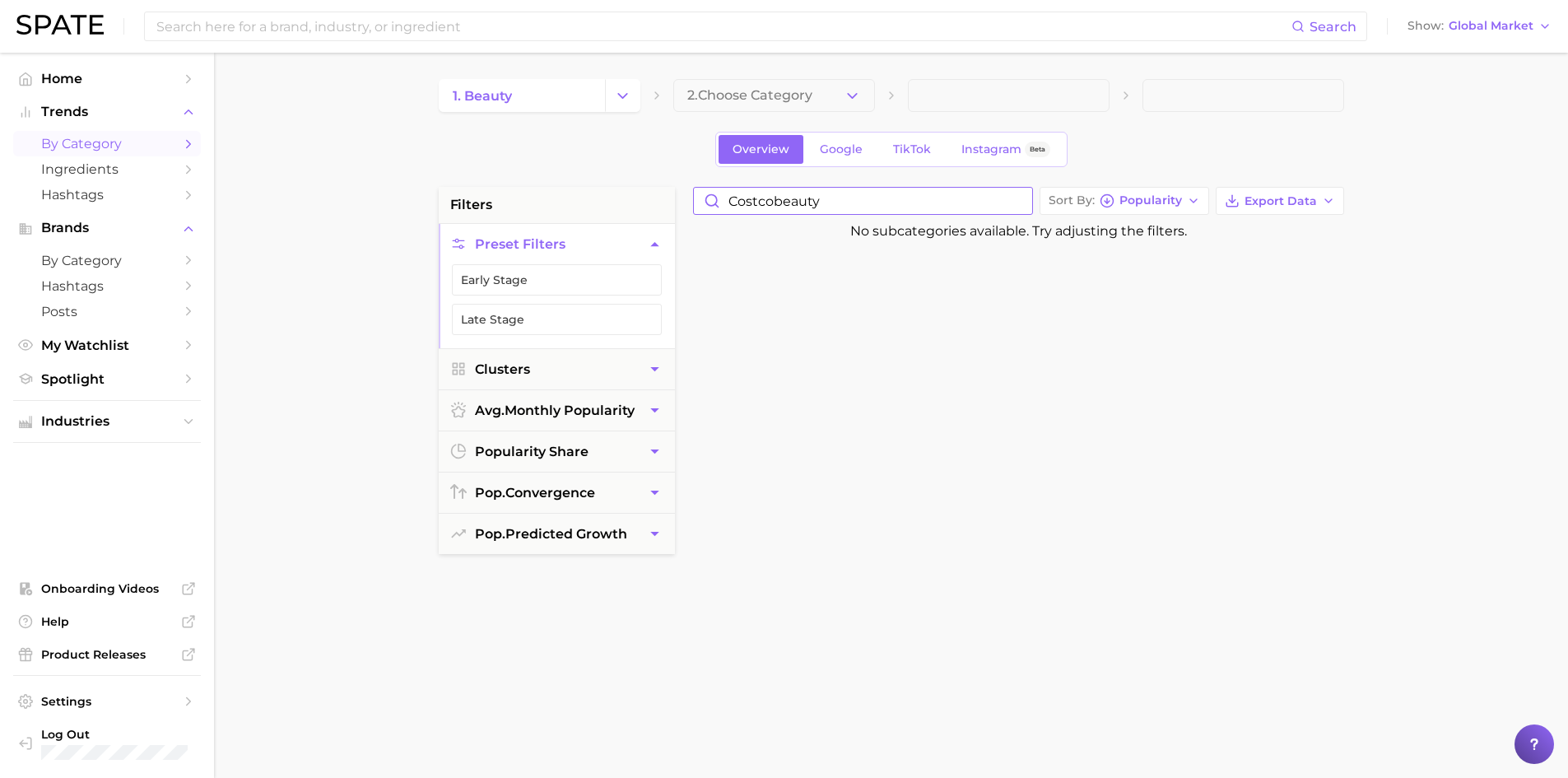
drag, startPoint x: 856, startPoint y: 197, endPoint x: 665, endPoint y: 211, distance: 191.5
click at [665, 211] on div "filters Preset Filters Early Stage Late Stage Clusters avg. monthly popularity …" at bounding box center [896, 703] width 913 height 1032
type input "r"
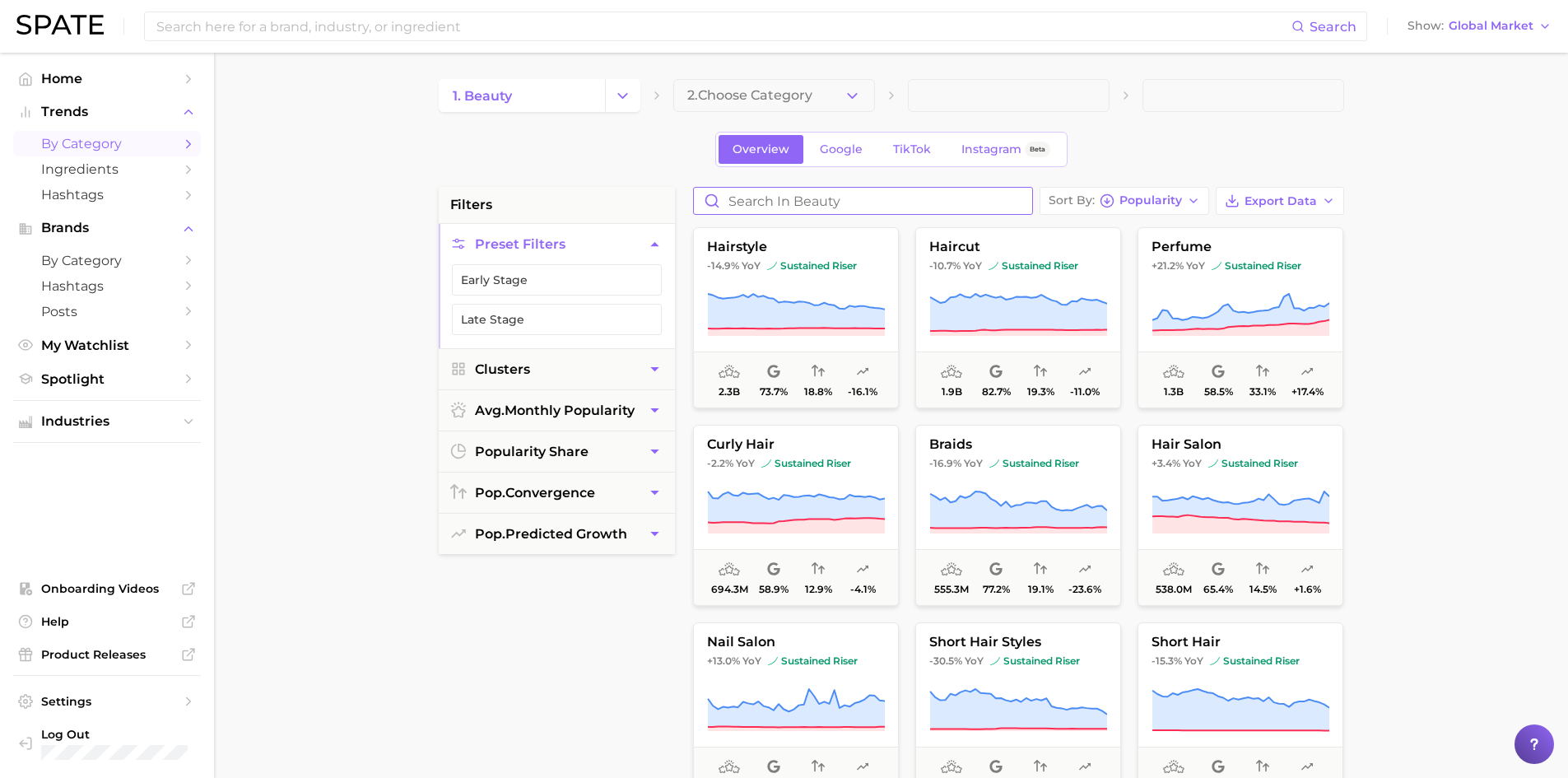
type input "a"
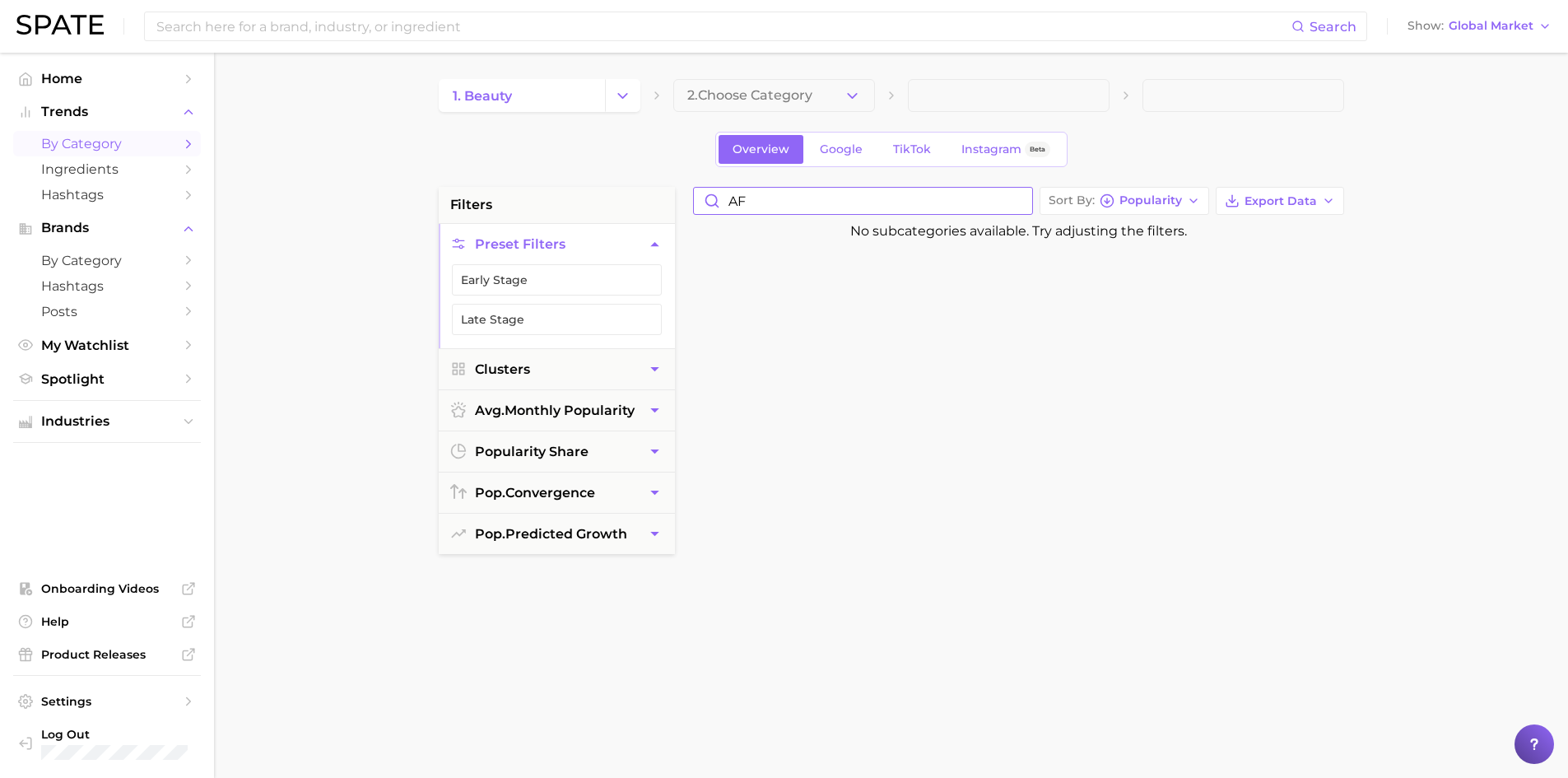
type input "A"
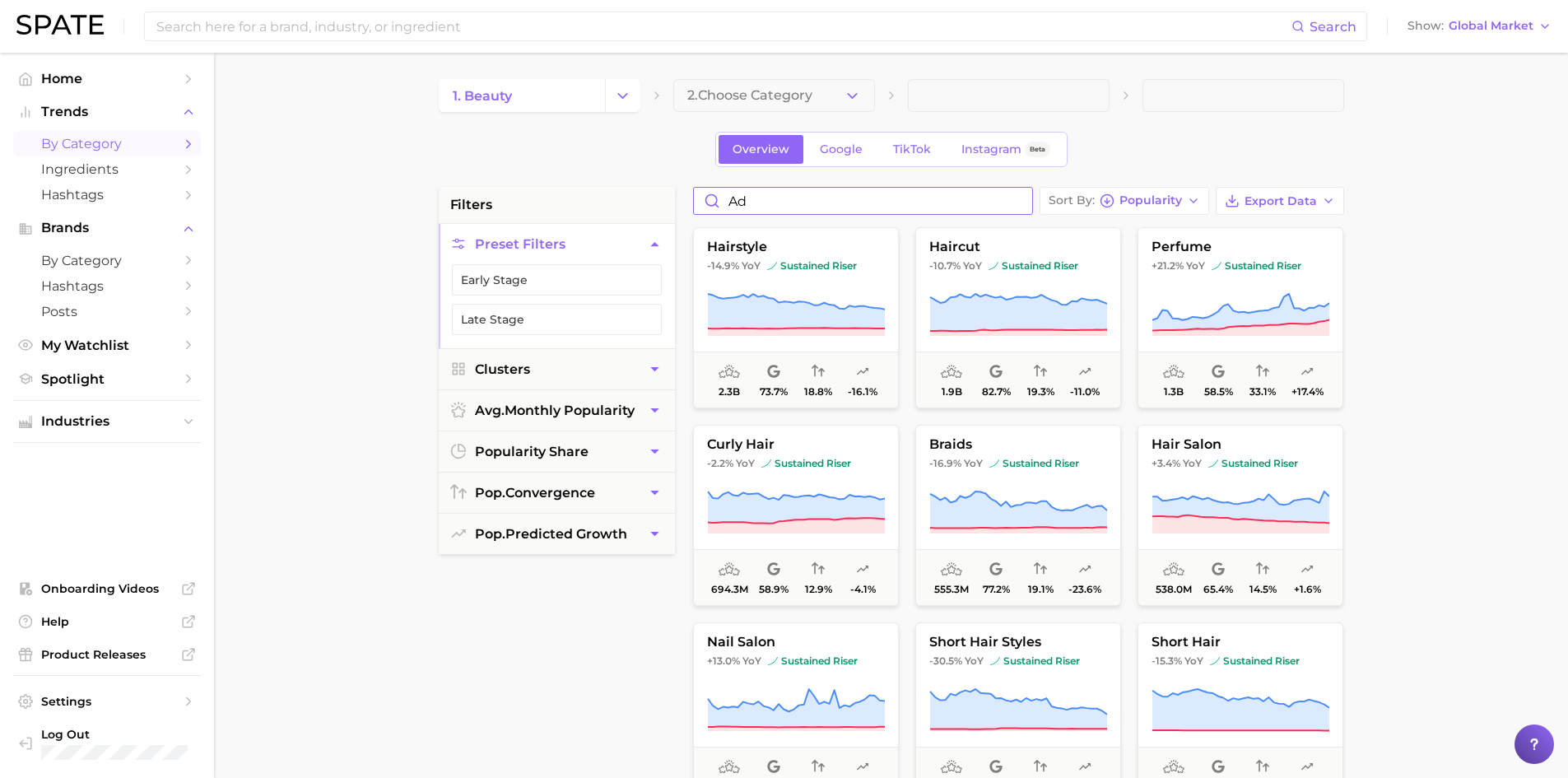
type input "a"
click at [599, 37] on input at bounding box center [723, 26] width 1137 height 28
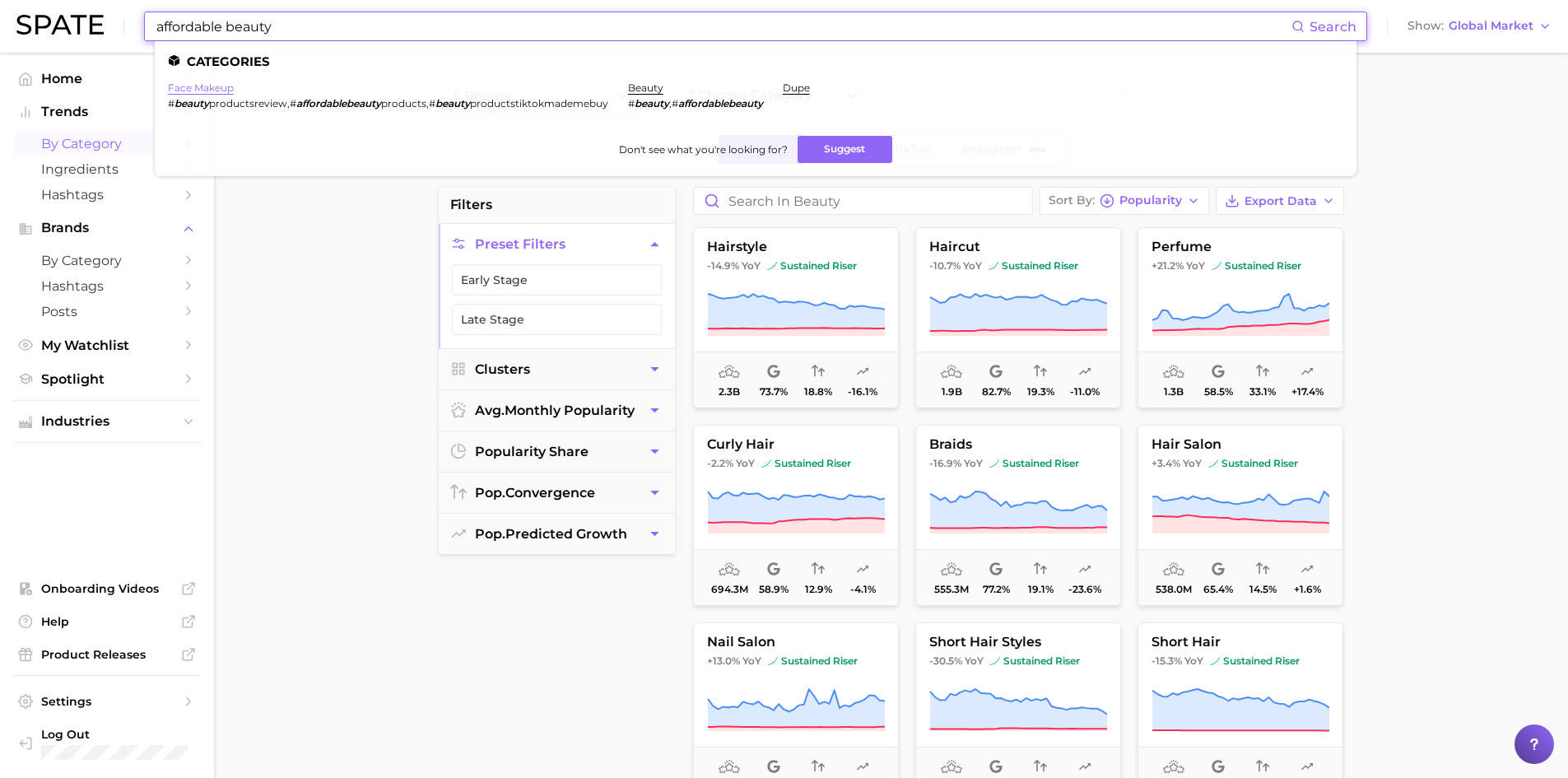
type input "affordable beauty"
click at [211, 85] on link "face makeup" at bounding box center [200, 87] width 66 height 13
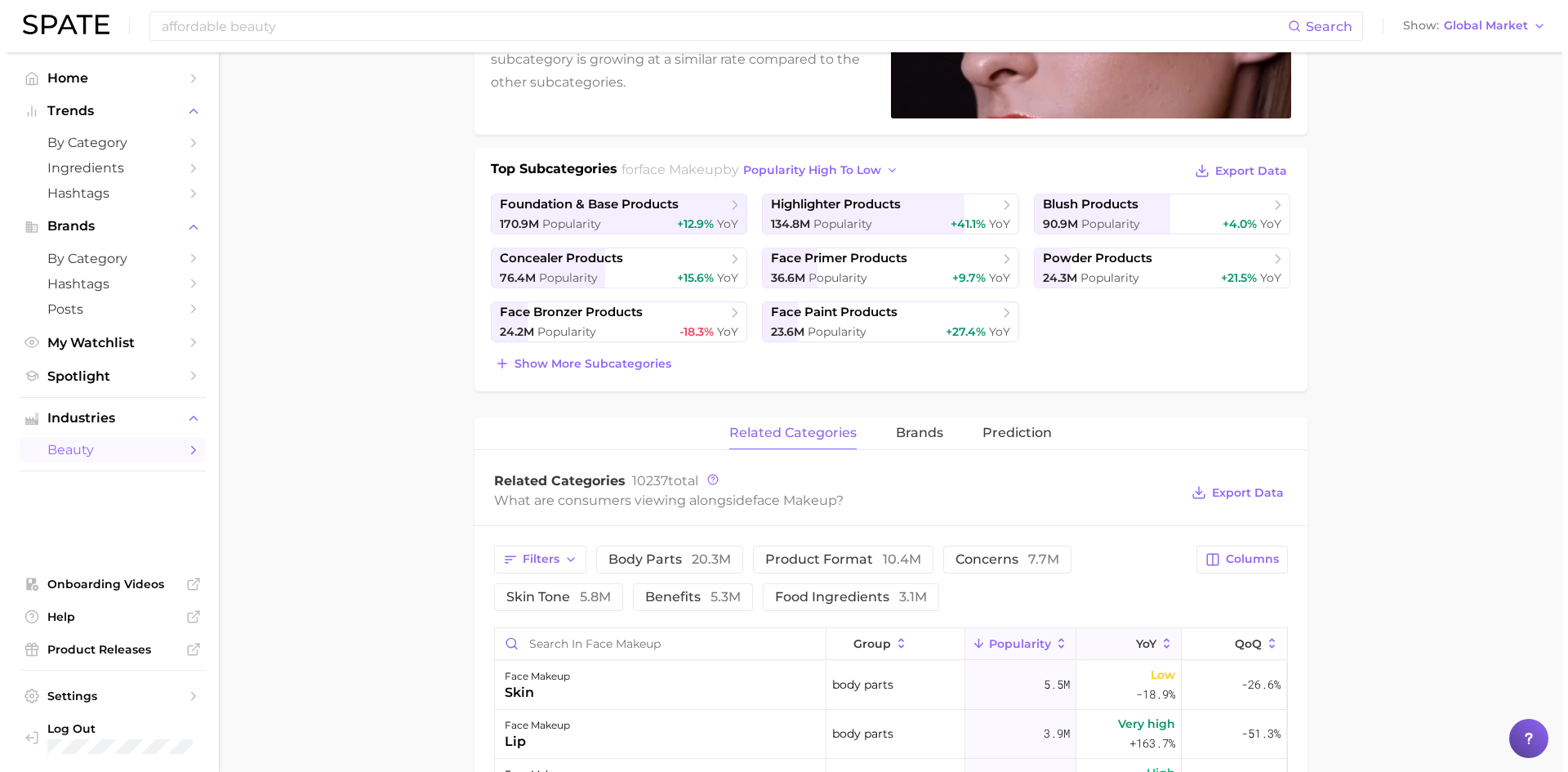
scroll to position [408, 0]
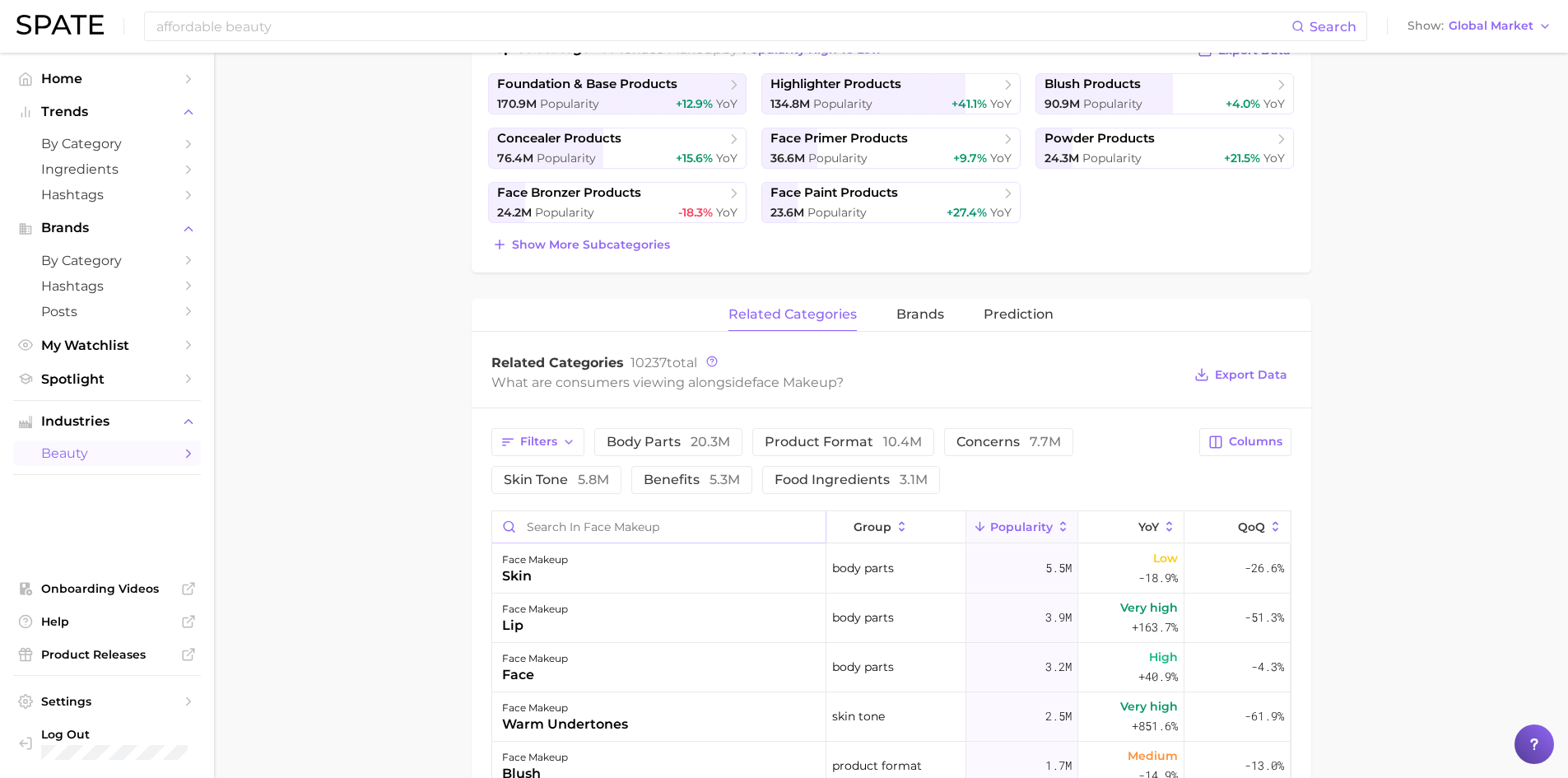
click at [630, 517] on input "Search in face makeup" at bounding box center [659, 527] width 333 height 31
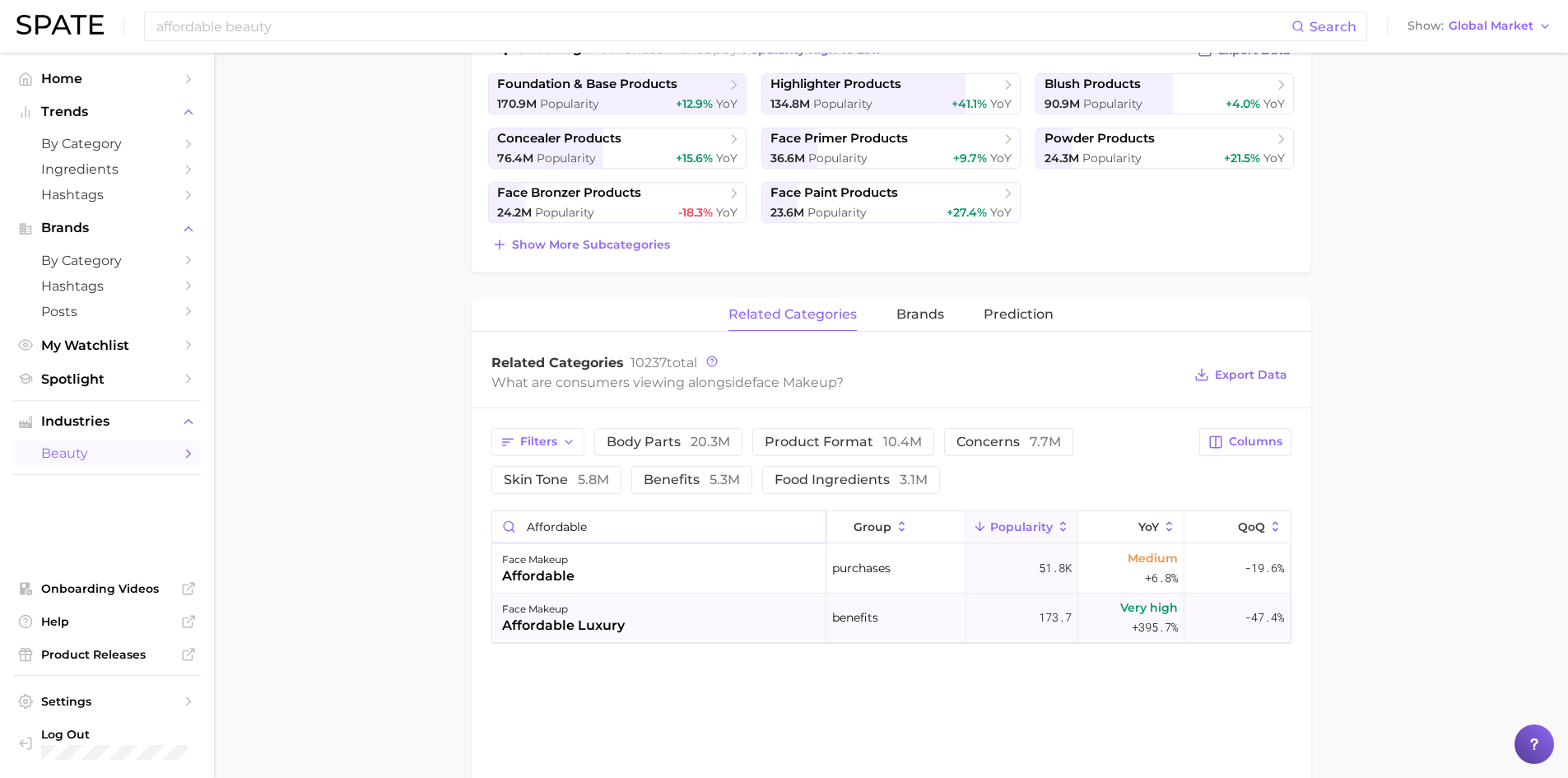
type input "affordable"
click at [715, 614] on div "face makeup affordable luxury" at bounding box center [659, 618] width 334 height 49
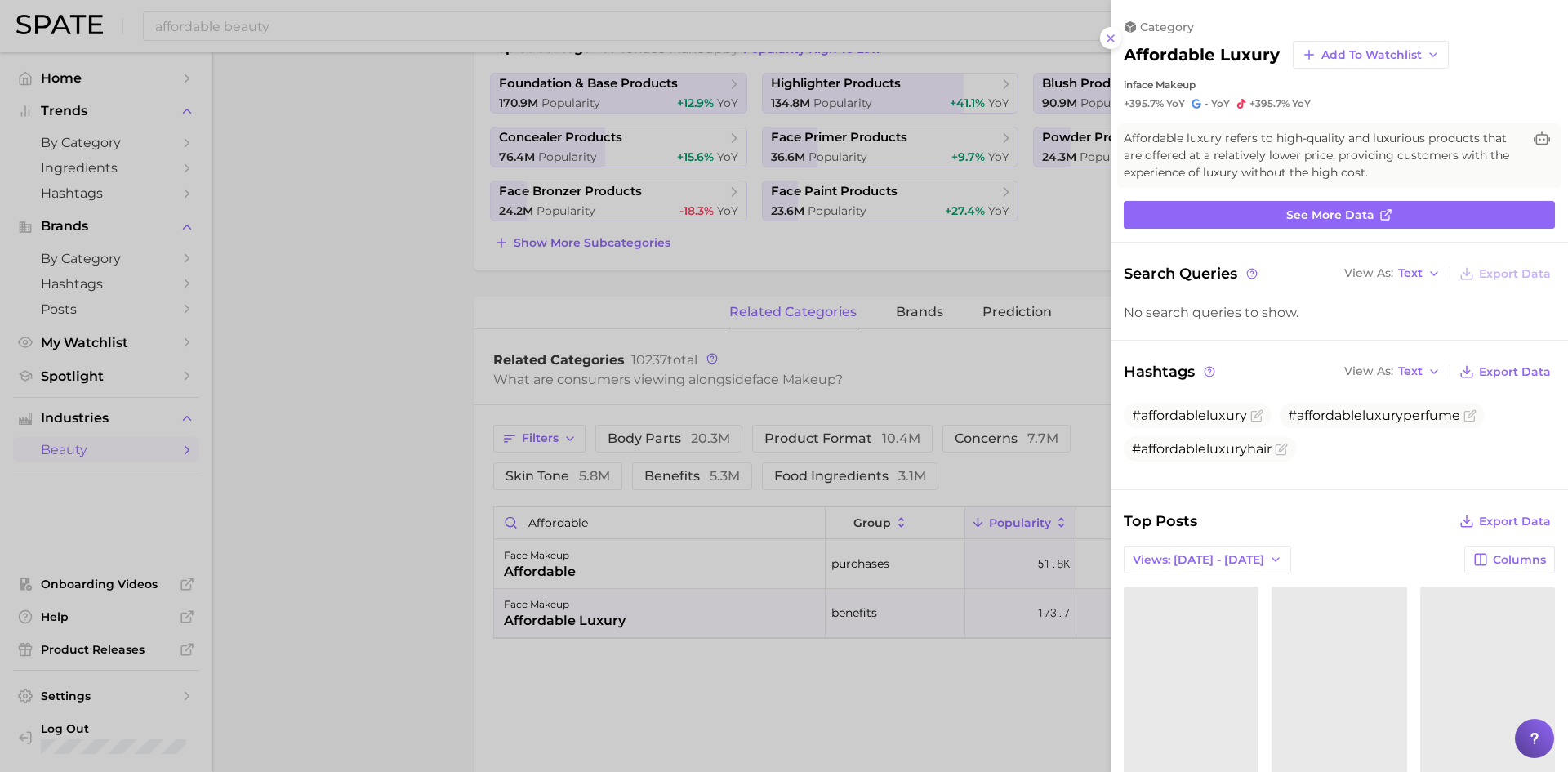
click at [1349, 198] on div "category affordable luxury Add to Watchlist in face makeup +395.7% YoY - YoY +3…" at bounding box center [1339, 644] width 457 height 1288
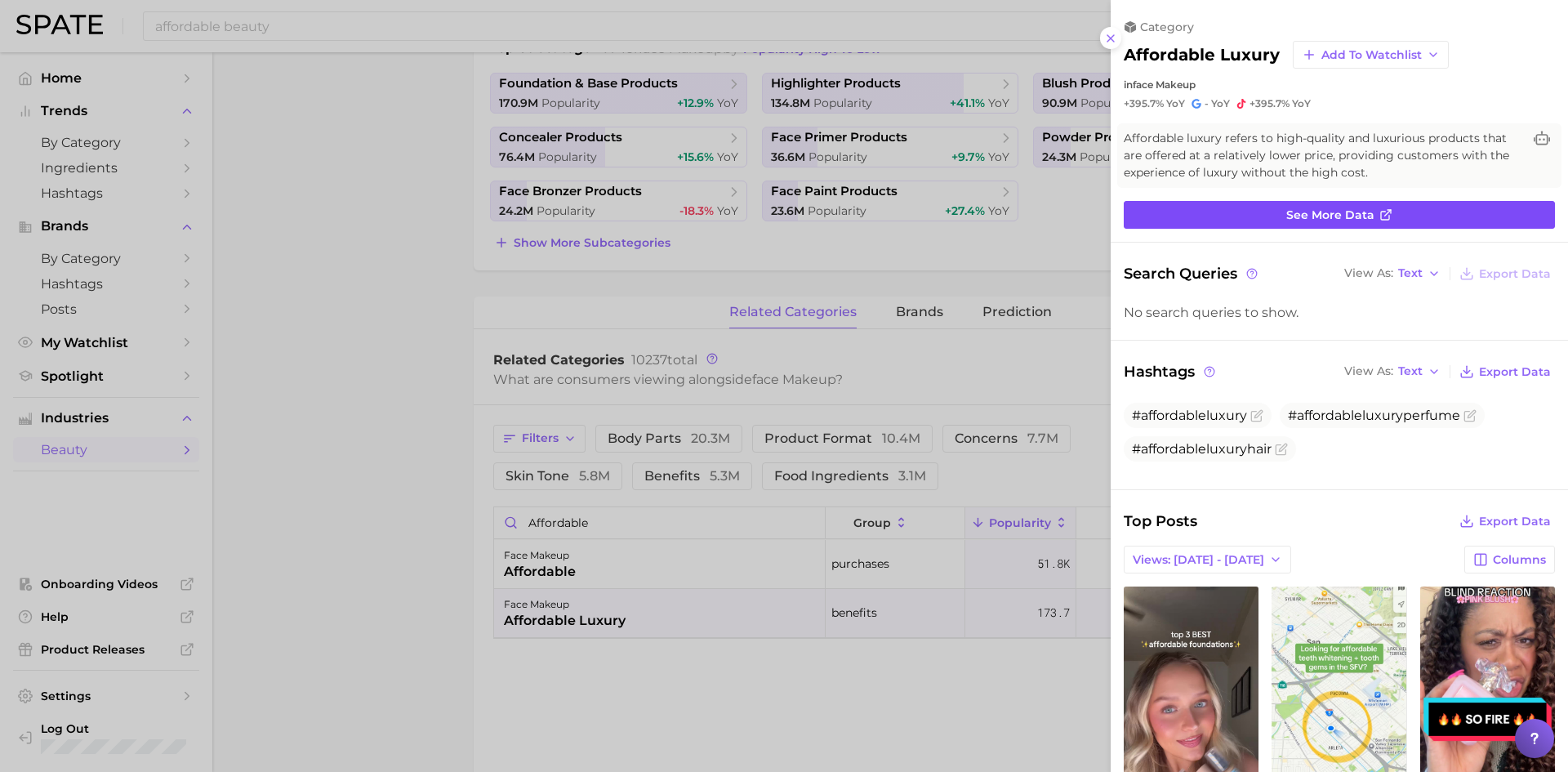
scroll to position [0, 0]
click at [1354, 210] on span "See more data" at bounding box center [1330, 215] width 88 height 14
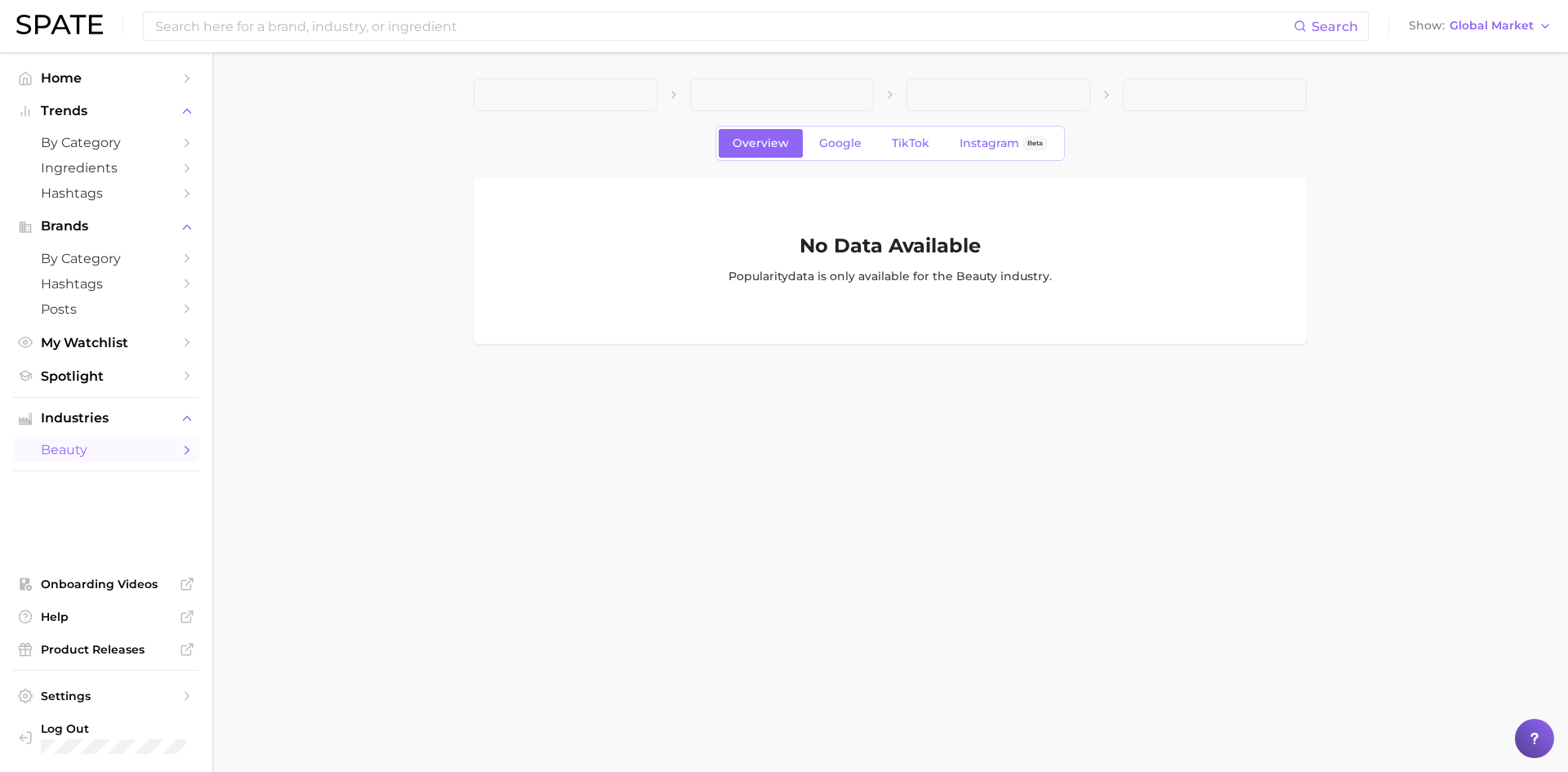
click at [139, 454] on span "beauty" at bounding box center [106, 449] width 130 height 16
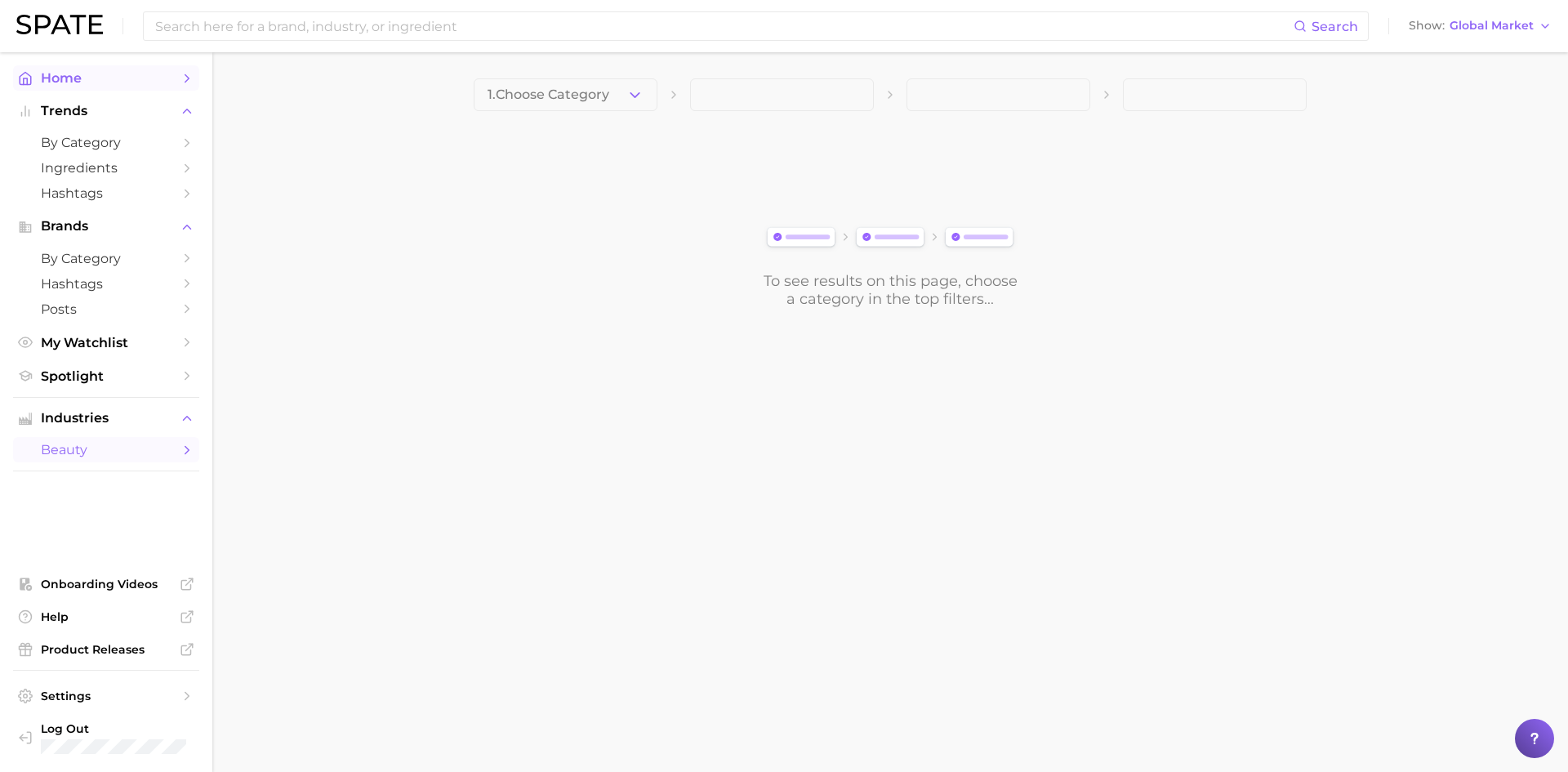
click at [68, 74] on span "Home" at bounding box center [106, 78] width 130 height 16
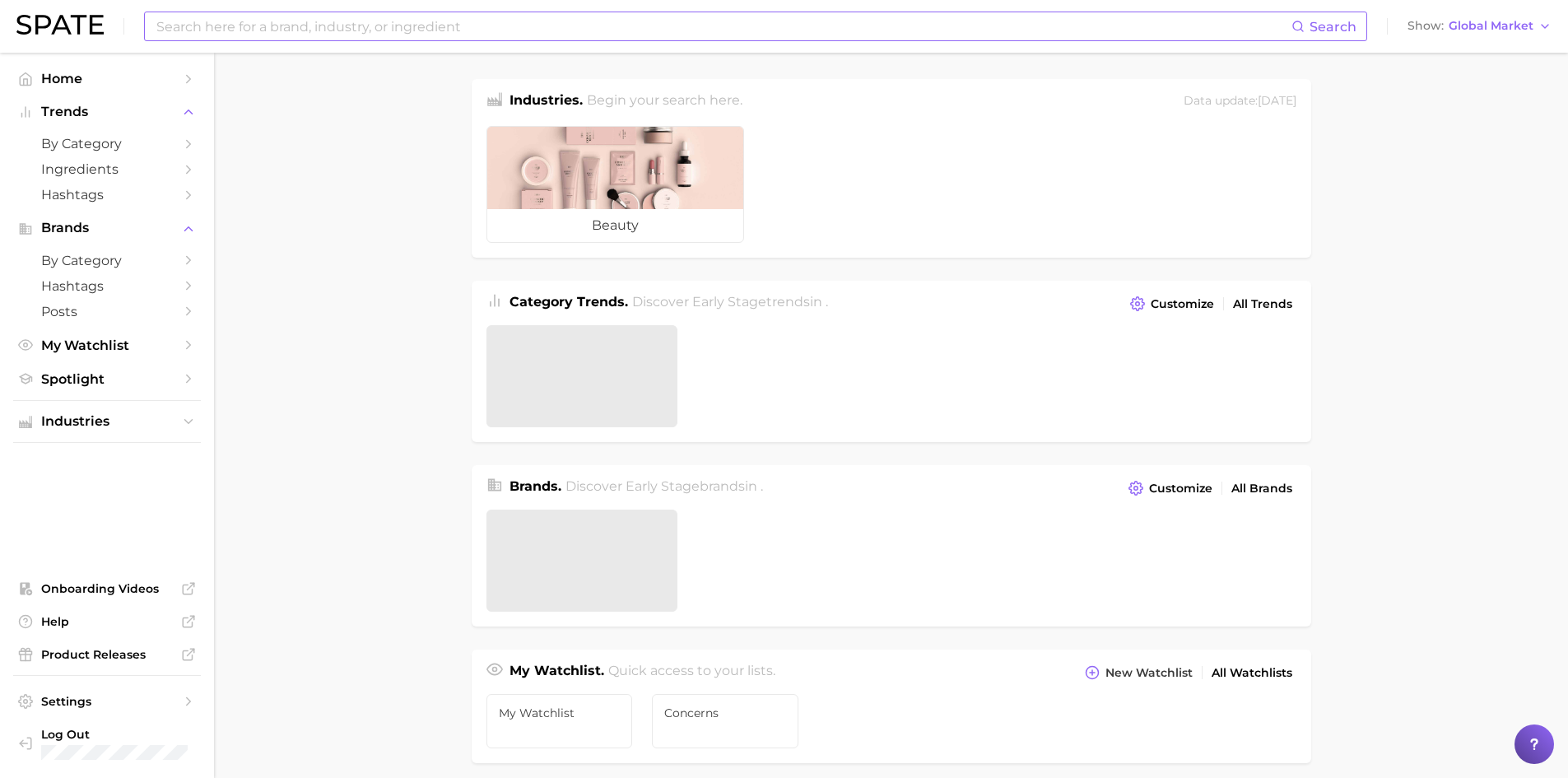
click at [300, 28] on input at bounding box center [723, 26] width 1137 height 28
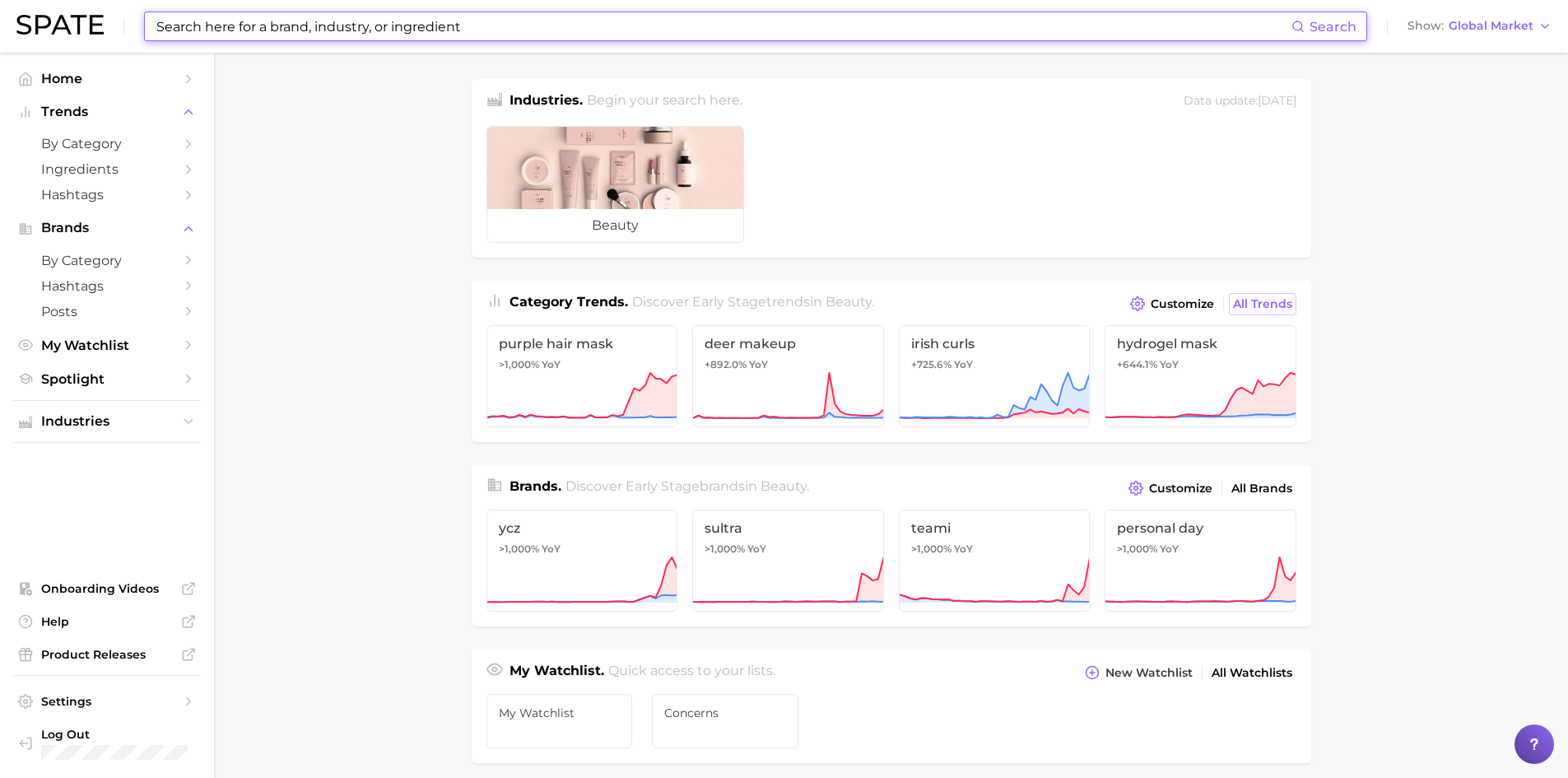
click at [1245, 305] on span "All Trends" at bounding box center [1262, 304] width 59 height 14
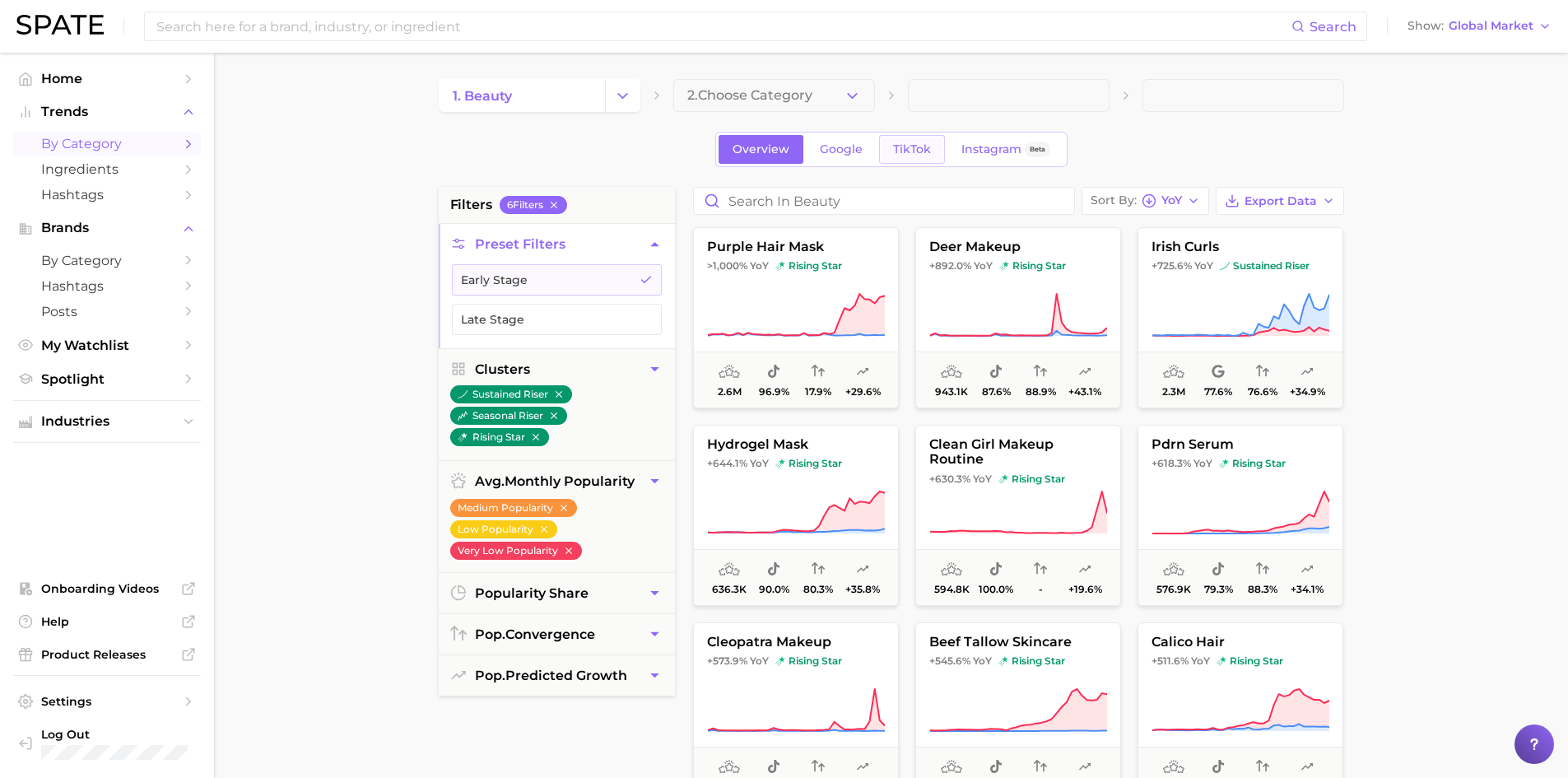
click at [905, 161] on link "TikTok" at bounding box center [911, 149] width 66 height 28
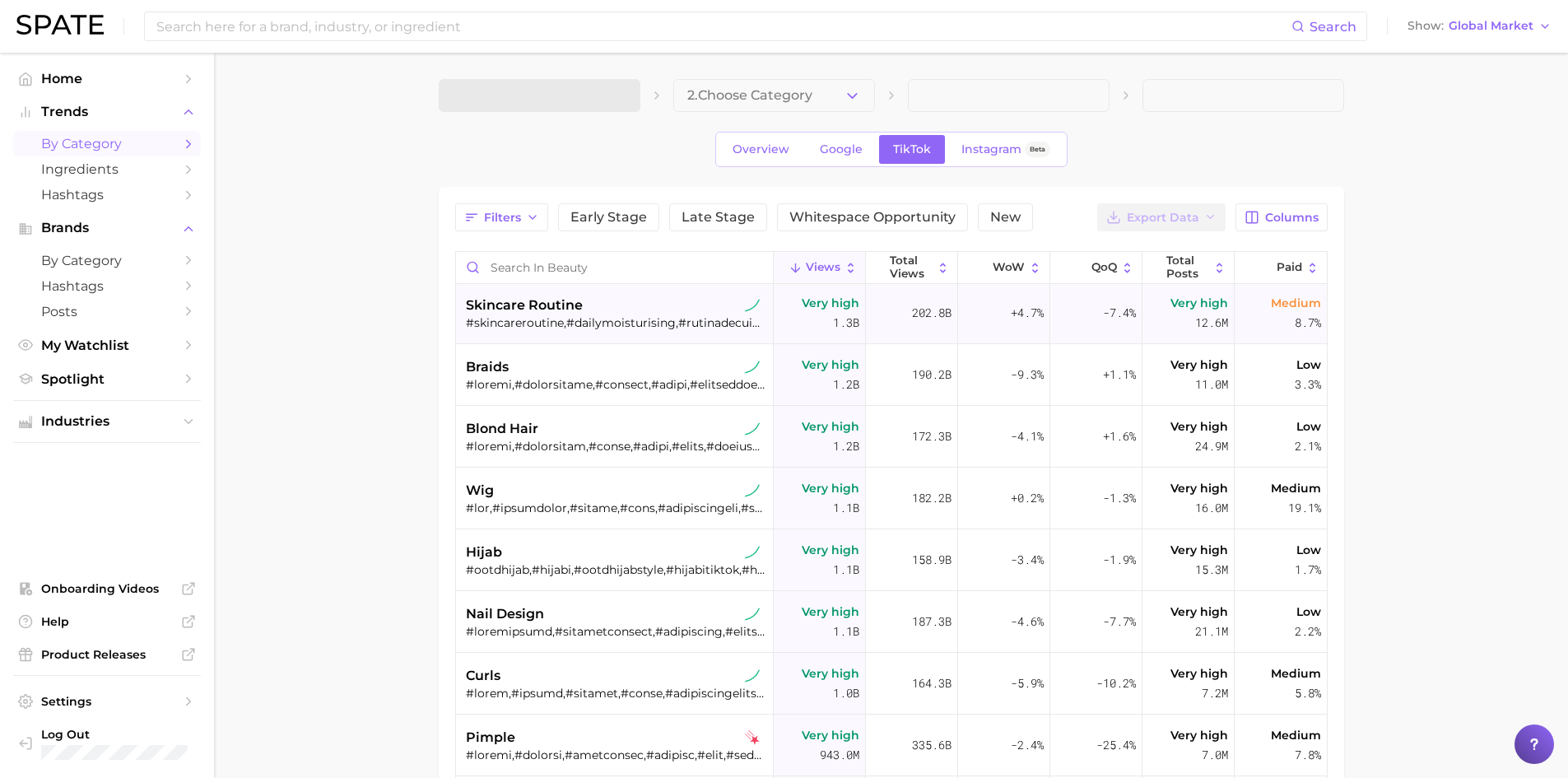
scroll to position [658, 0]
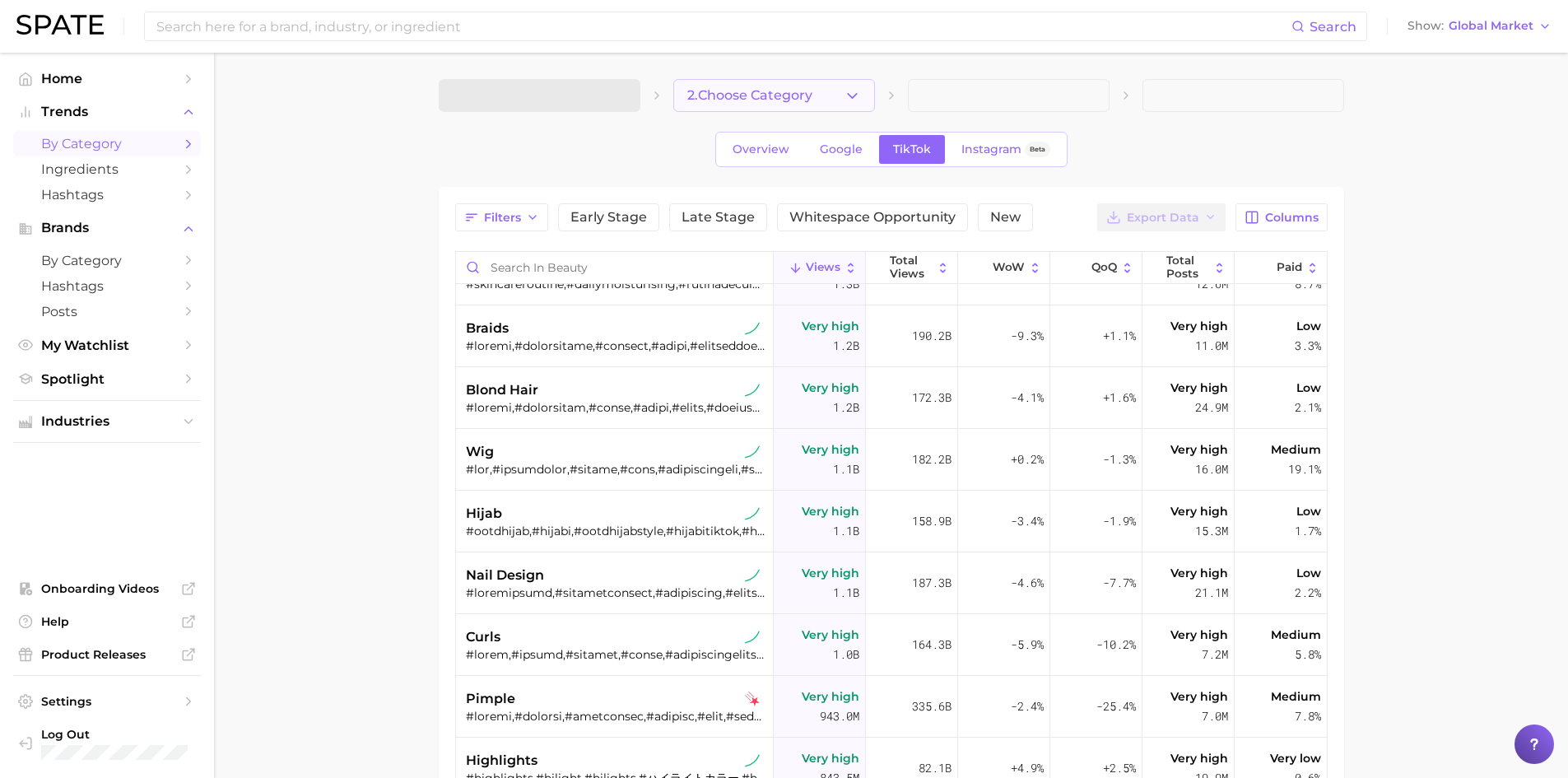
click at [859, 98] on icon "button" at bounding box center [853, 96] width 18 height 18
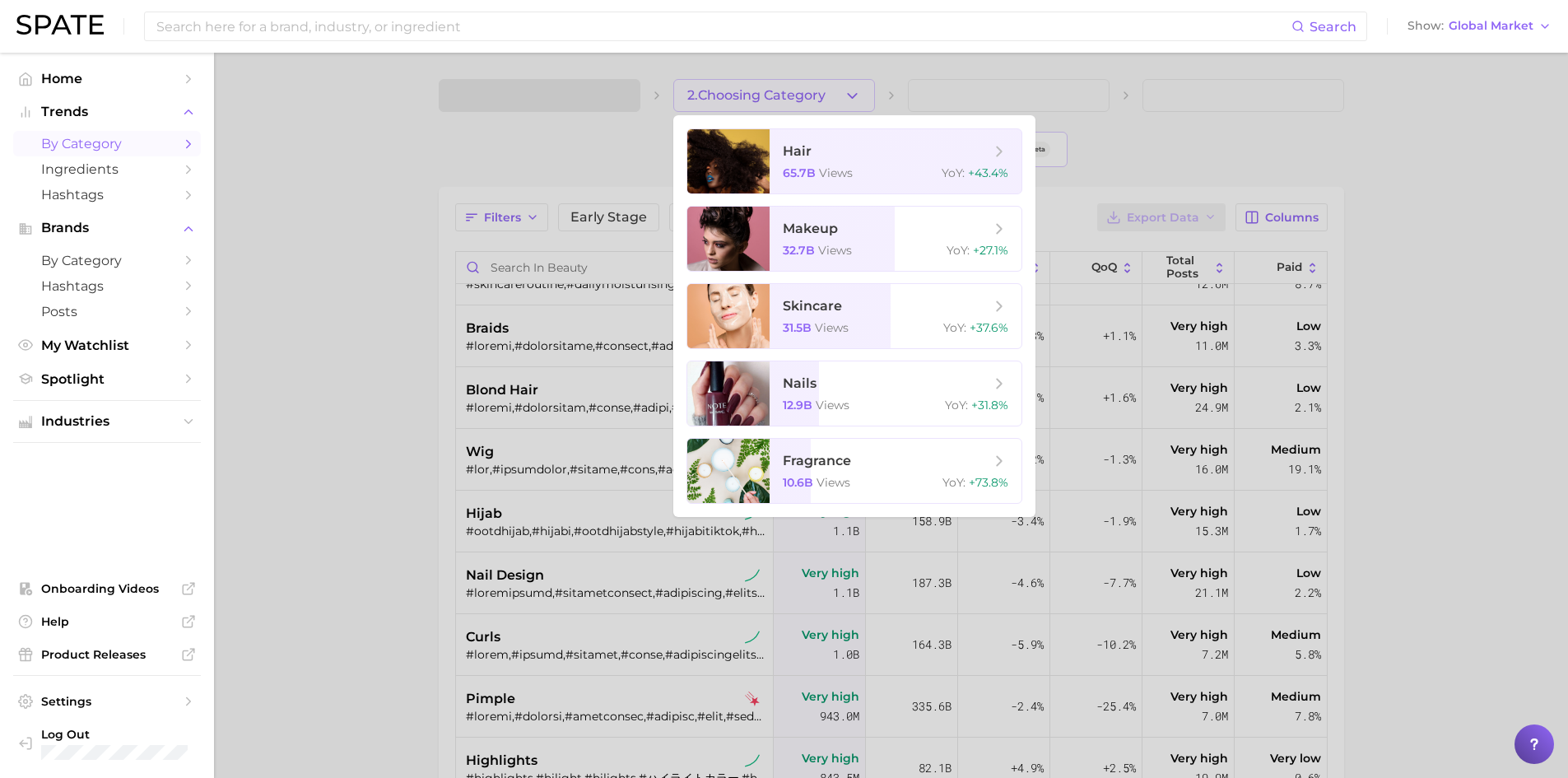
click at [416, 427] on div at bounding box center [784, 389] width 1568 height 778
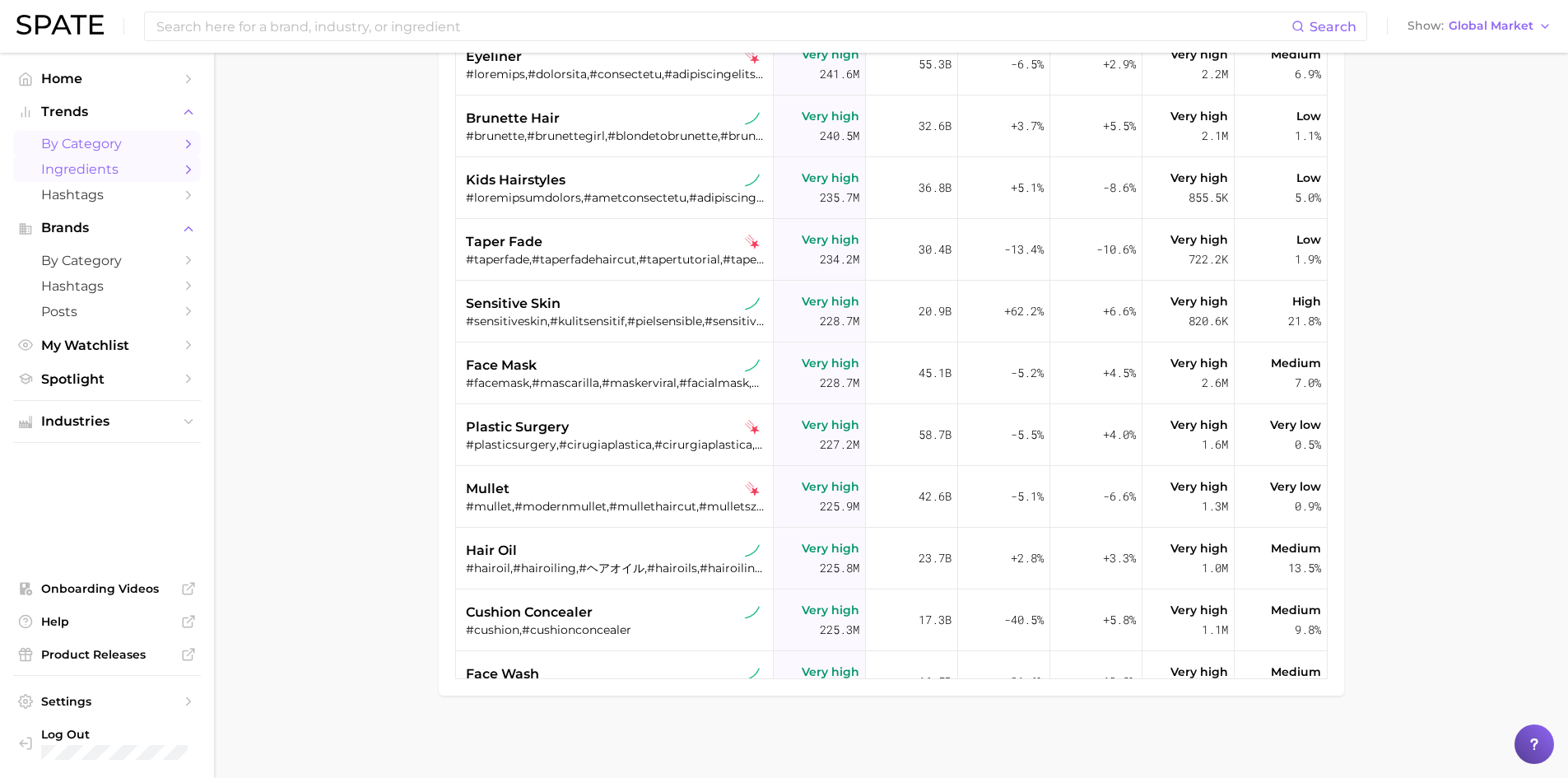
scroll to position [4444, 0]
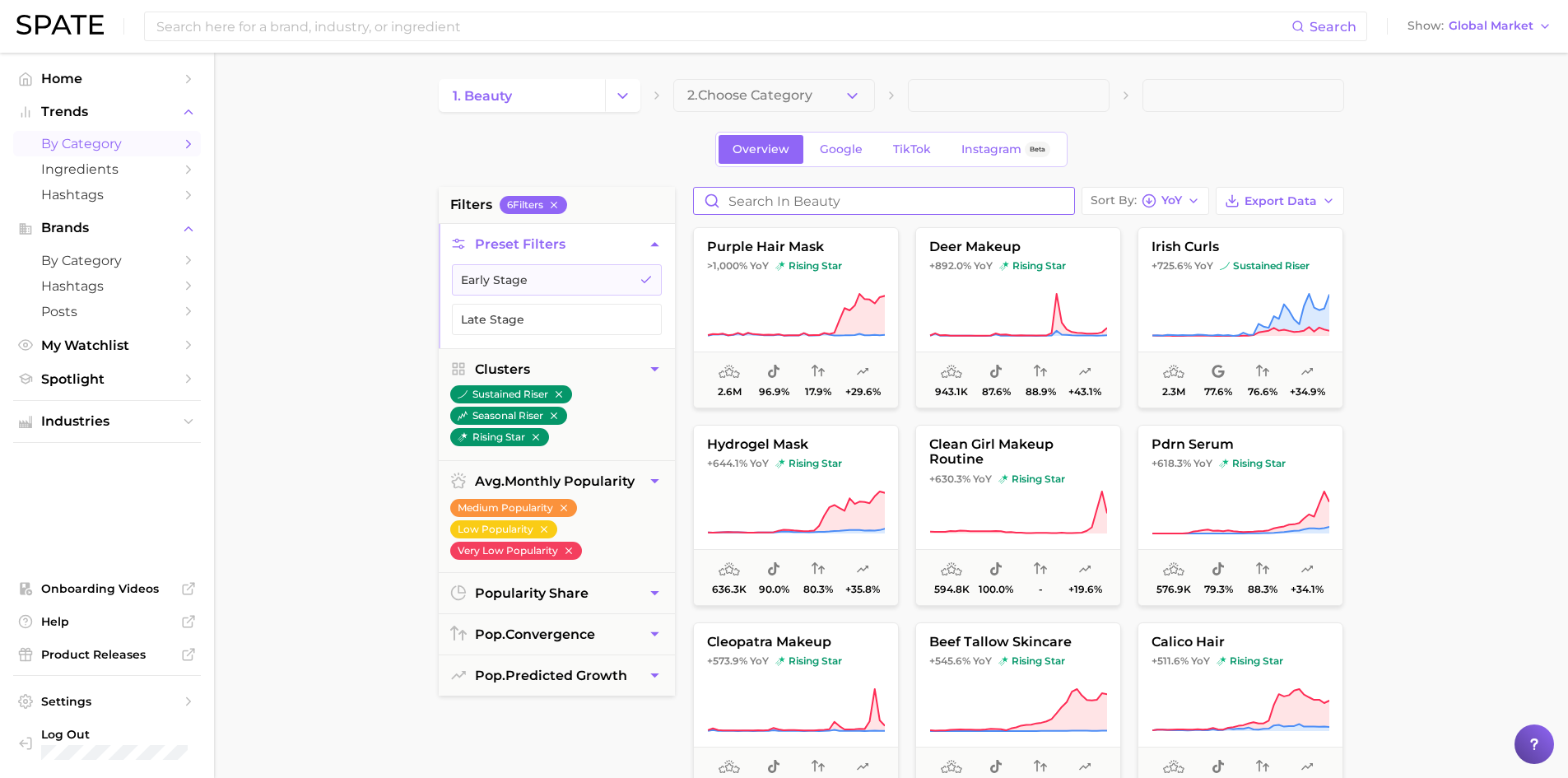
click at [731, 207] on input "Search in beauty" at bounding box center [884, 200] width 380 height 26
click at [141, 187] on span "Hashtags" at bounding box center [107, 195] width 131 height 16
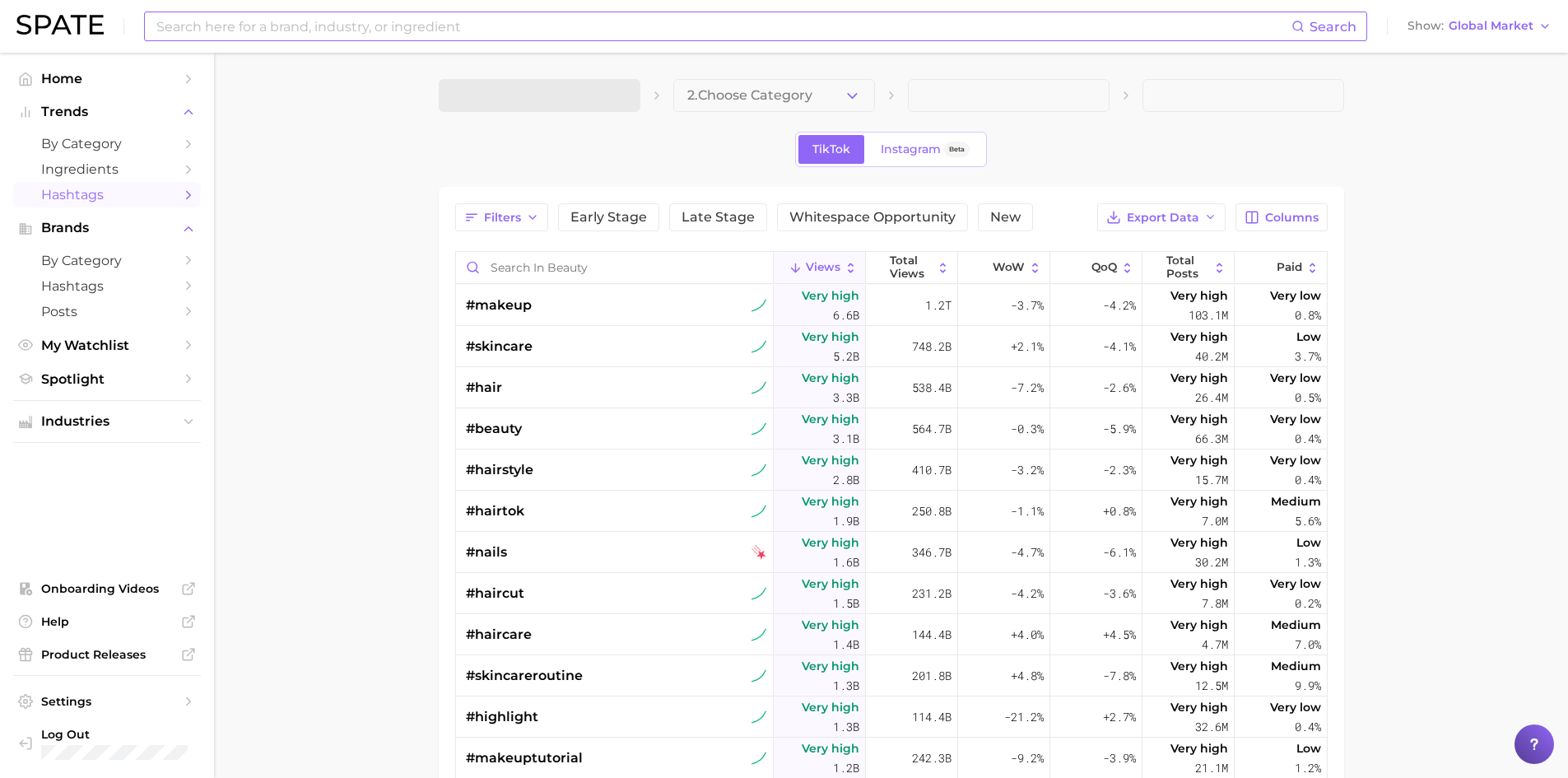
click at [352, 34] on input at bounding box center [723, 26] width 1137 height 28
click at [1062, 181] on div "2. Choose Category TikTok Instagram Beta Filters Early Stage Late Stage Whitesp…" at bounding box center [892, 562] width 906 height 966
click at [591, 265] on input "Search in beauty" at bounding box center [613, 267] width 317 height 31
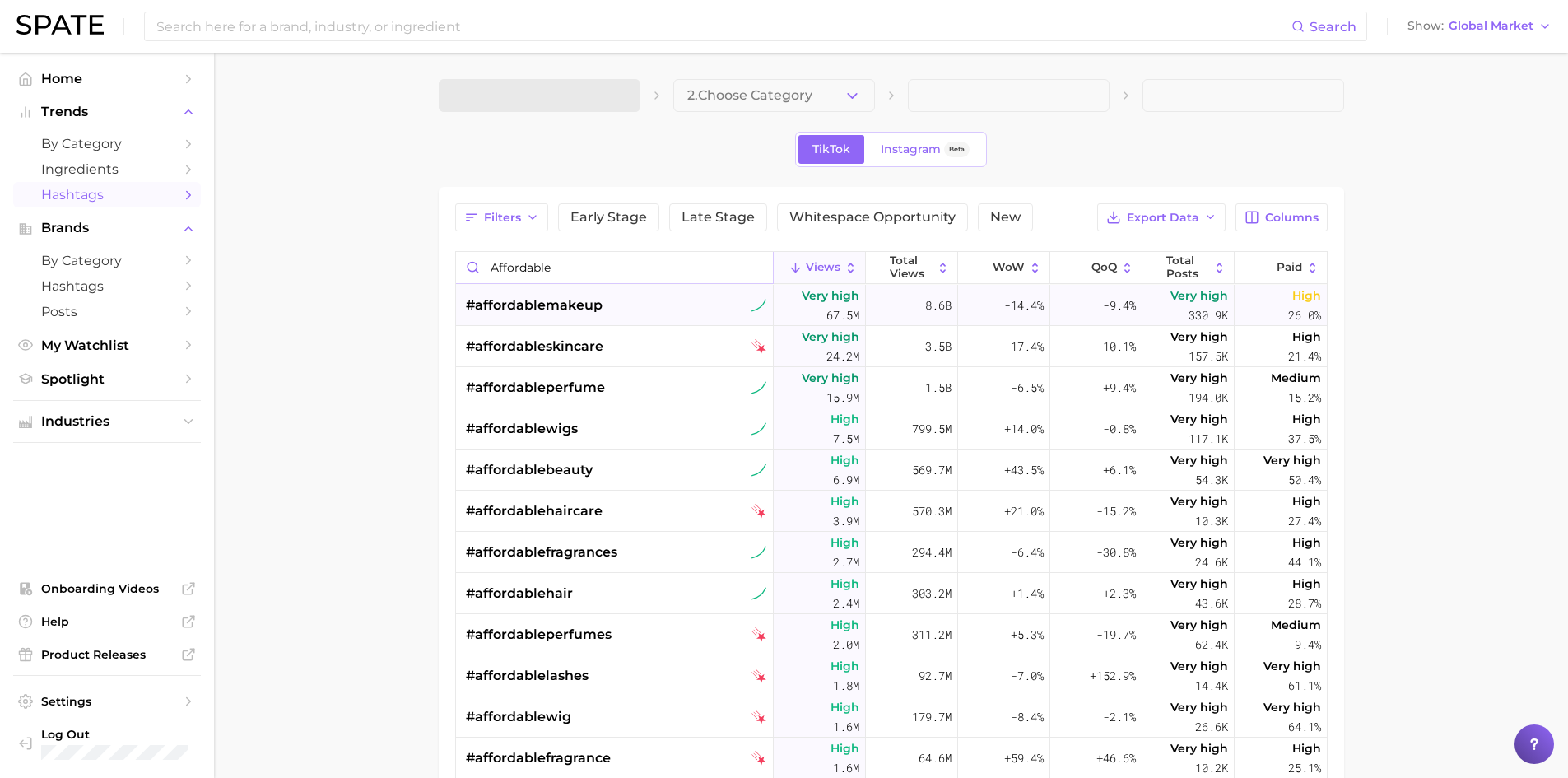
type input "affordable"
click at [650, 308] on div "#affordablemakeup" at bounding box center [615, 306] width 301 height 41
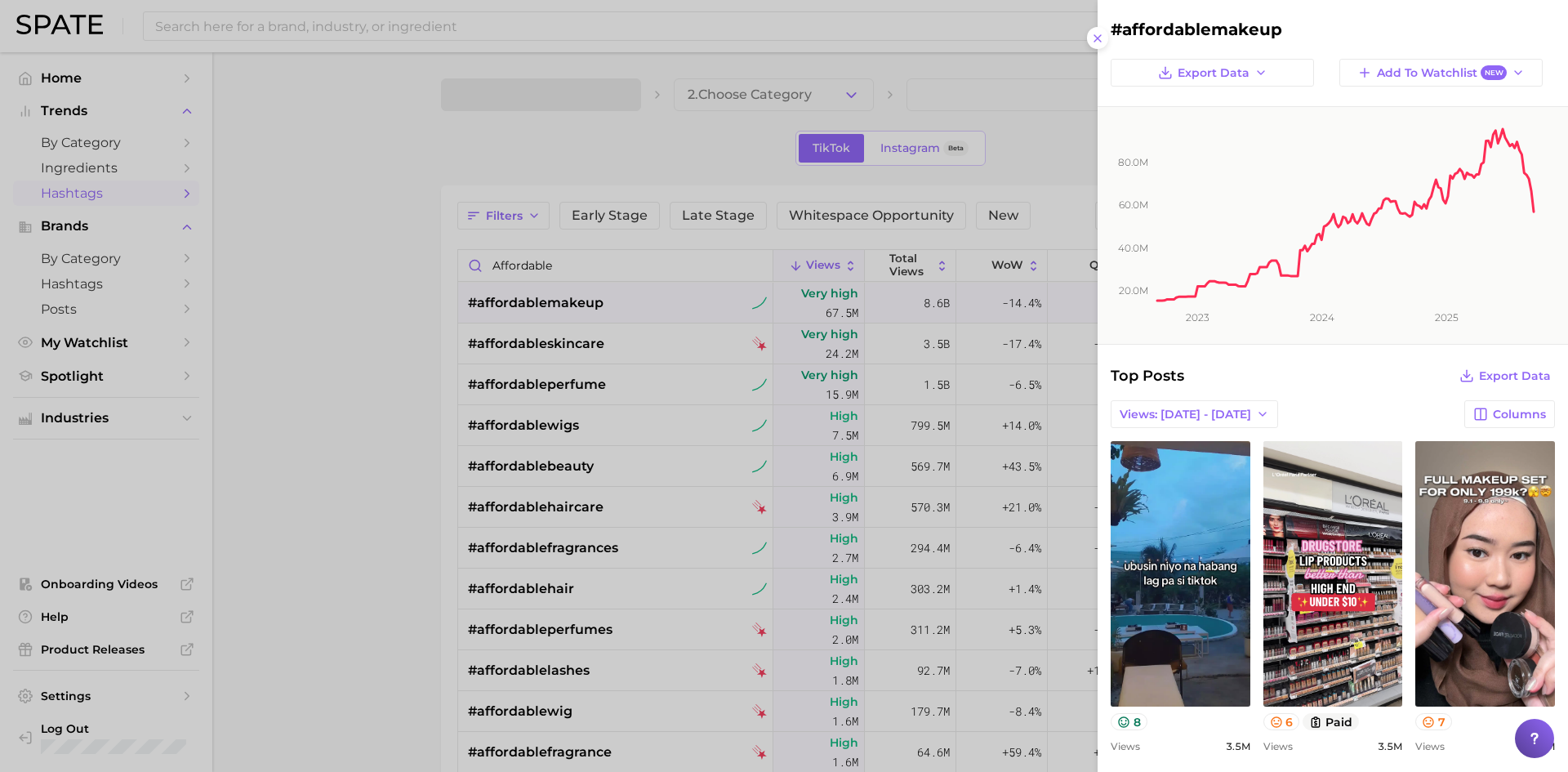
click at [378, 389] on div at bounding box center [784, 386] width 1568 height 772
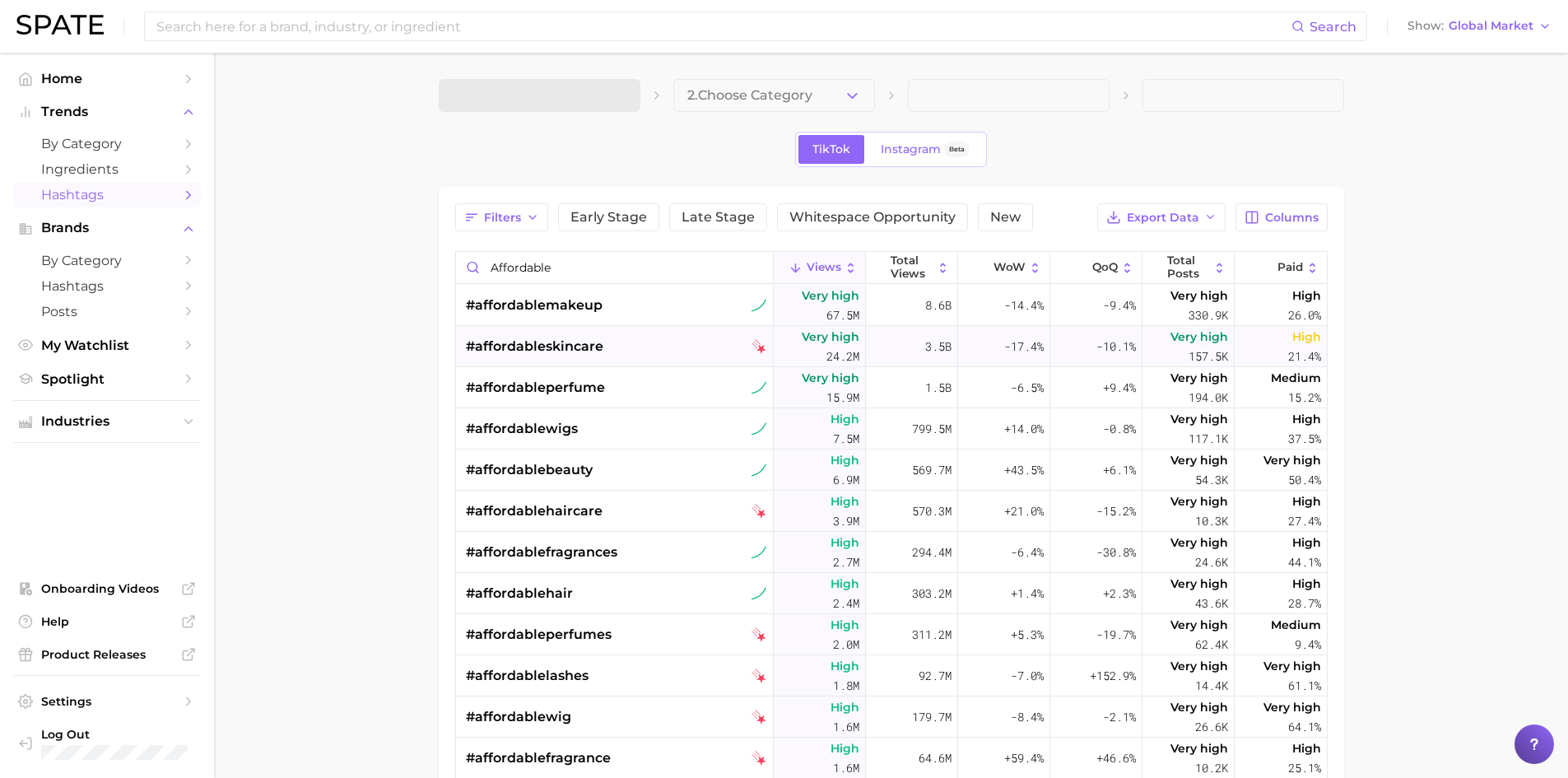
click at [635, 350] on div "#affordableskincare" at bounding box center [615, 347] width 301 height 41
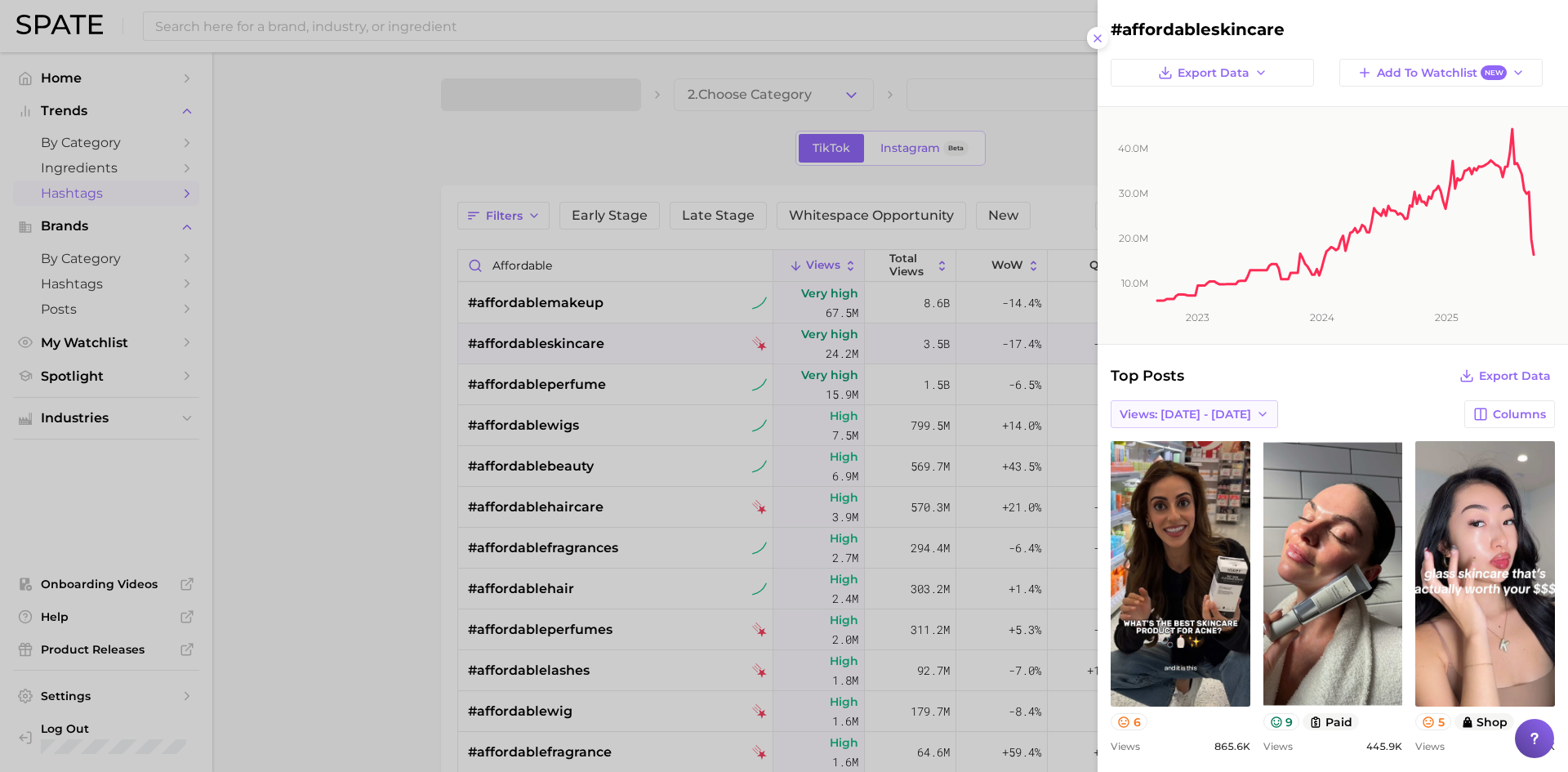
click at [1256, 416] on icon "button" at bounding box center [1262, 413] width 13 height 13
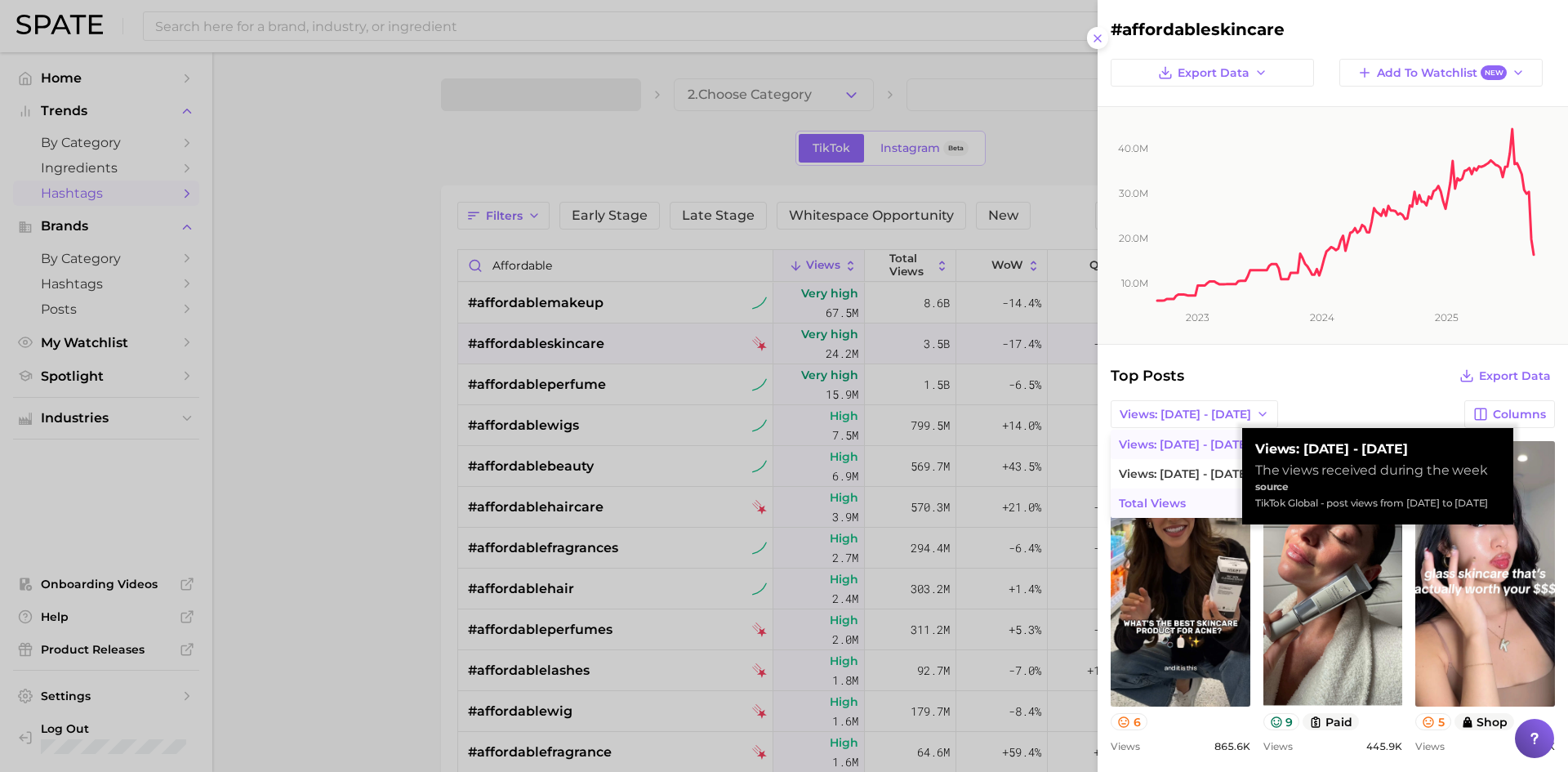
click at [1206, 496] on button "Total Views" at bounding box center [1200, 503] width 180 height 29
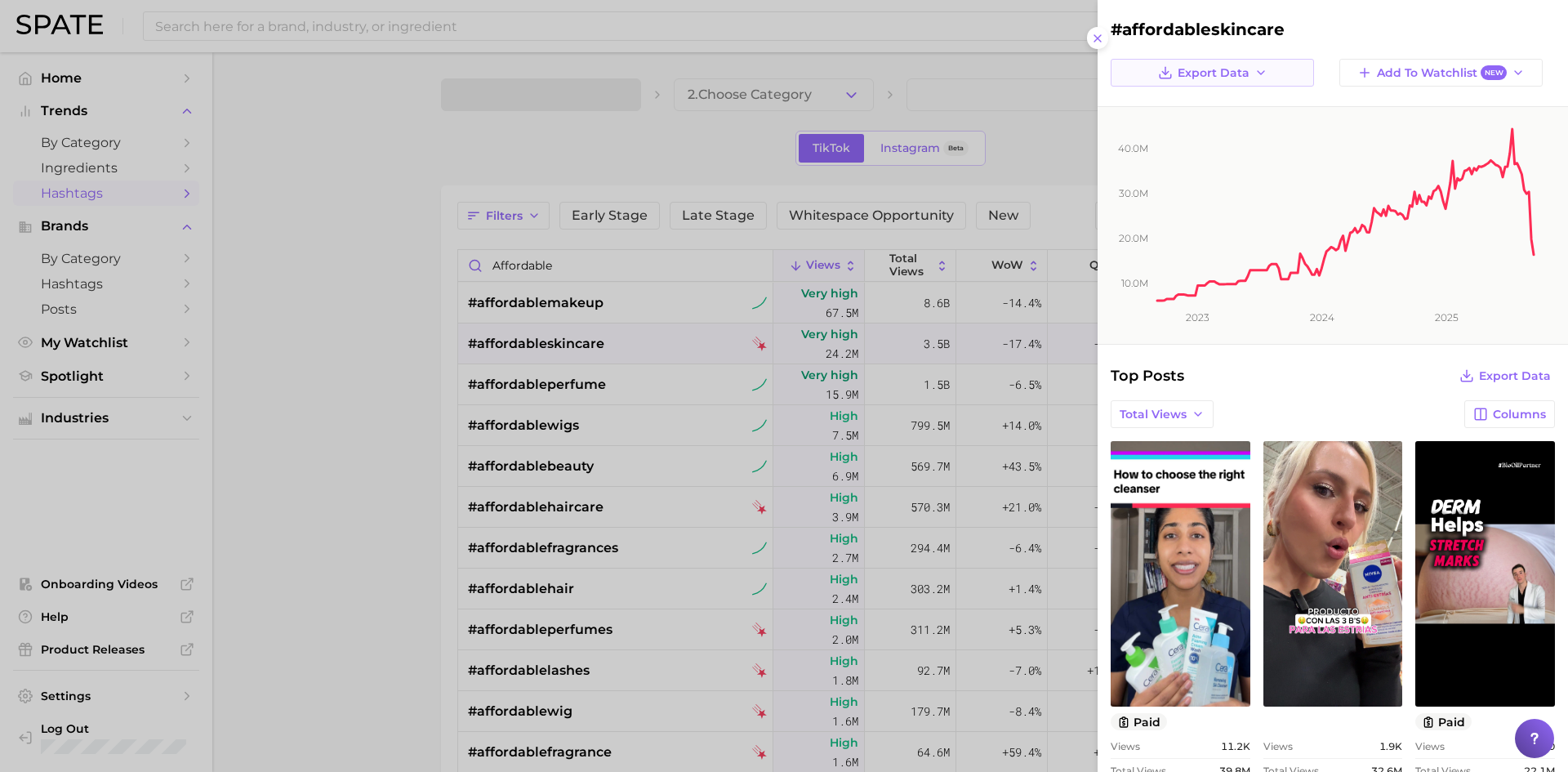
click at [1232, 67] on span "Export Data" at bounding box center [1213, 73] width 72 height 14
click at [408, 273] on div at bounding box center [784, 386] width 1568 height 772
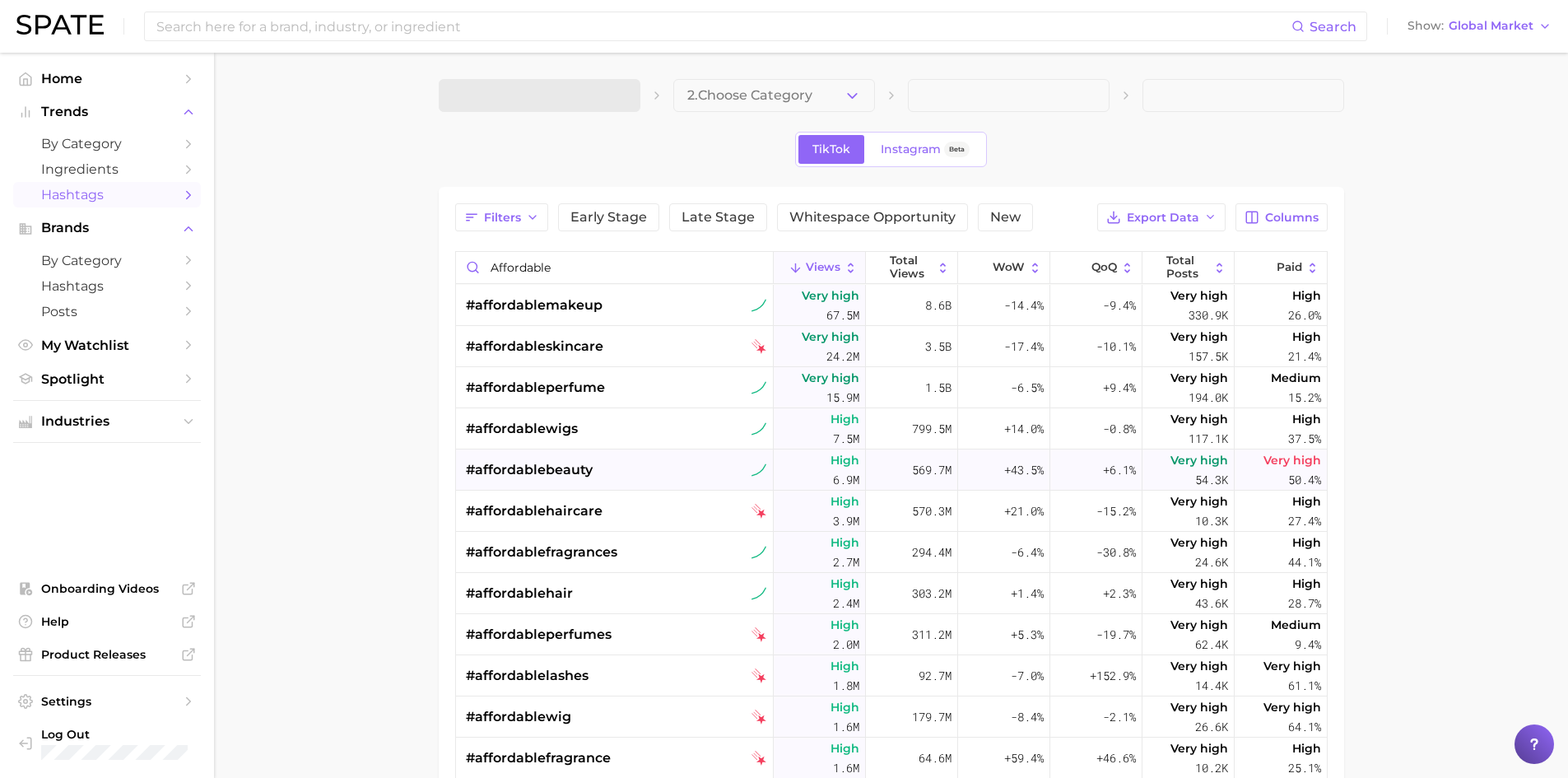
click at [686, 475] on div "#affordablebeauty" at bounding box center [615, 470] width 301 height 41
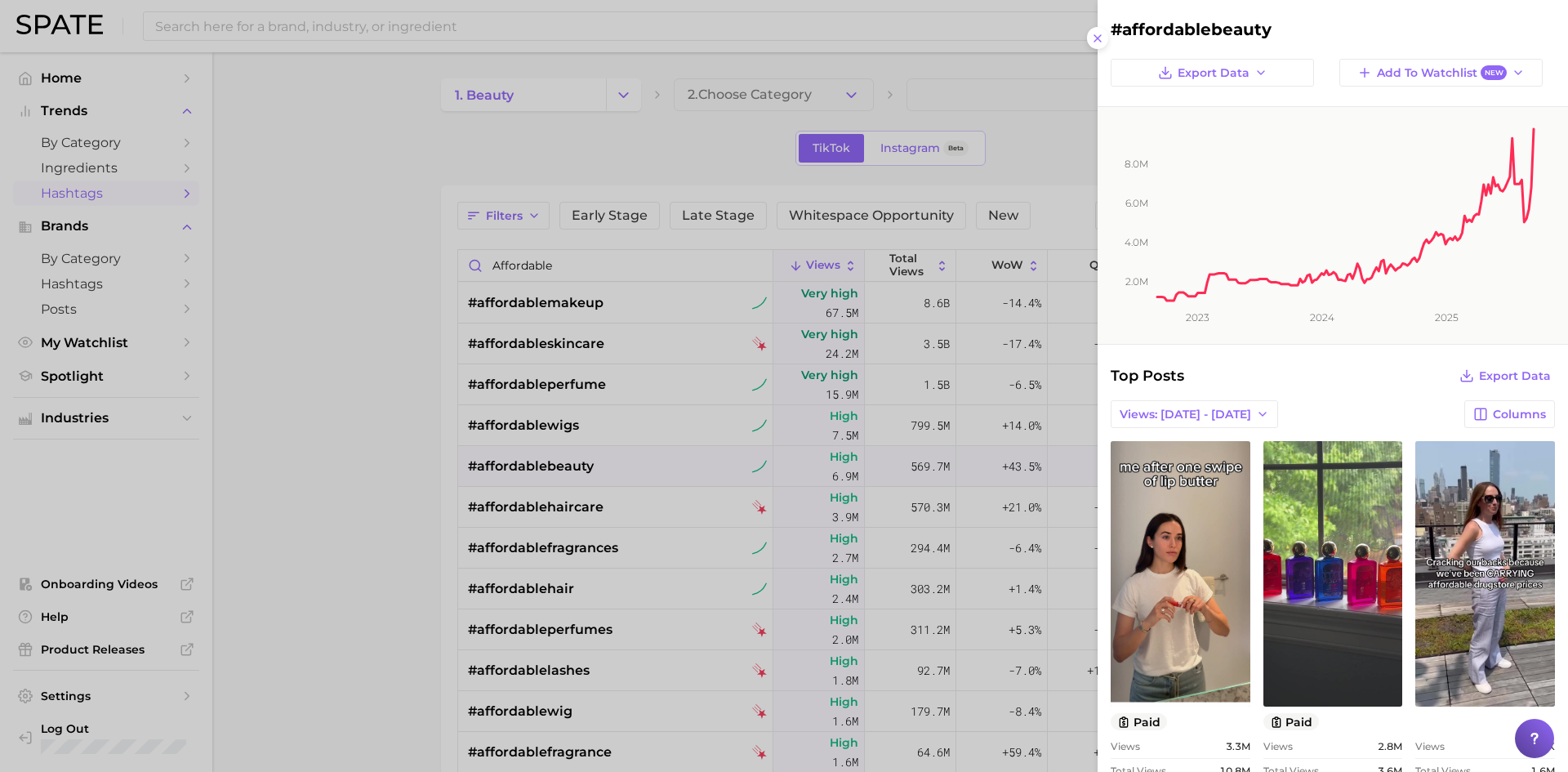
click at [365, 513] on div at bounding box center [784, 386] width 1568 height 772
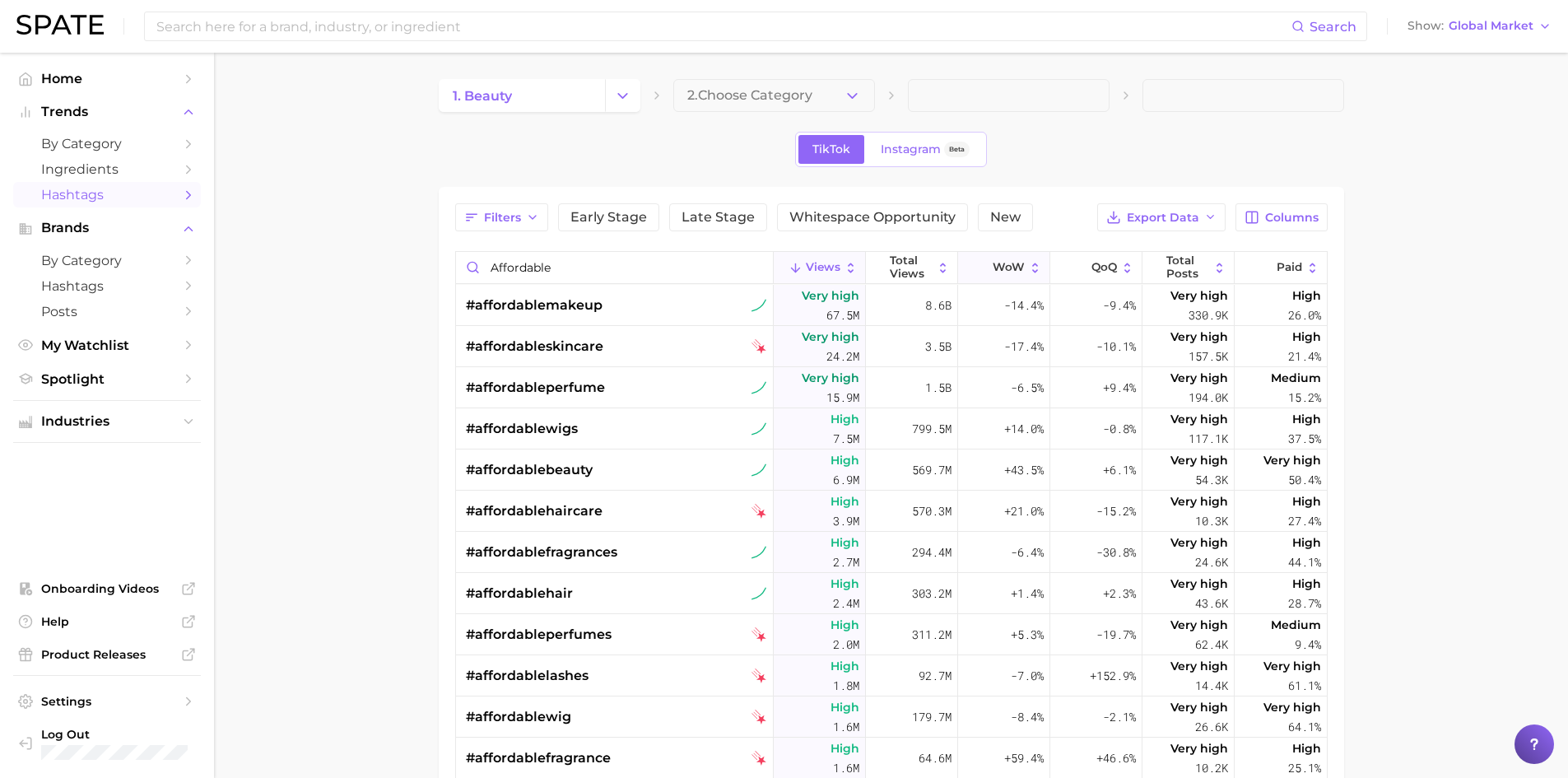
click at [1017, 266] on button "WoW" at bounding box center [1004, 267] width 92 height 32
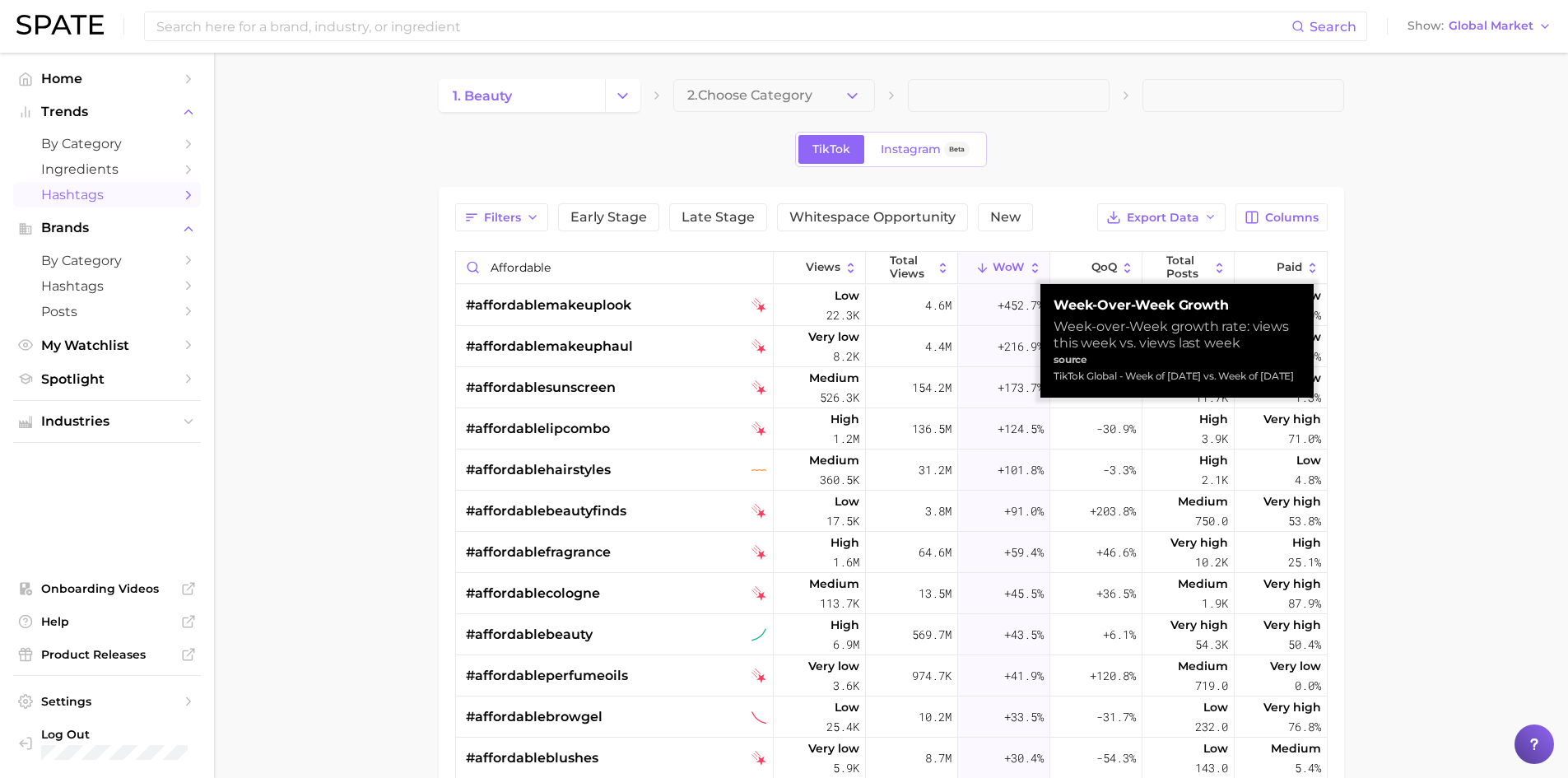
click at [1017, 264] on button "WoW" at bounding box center [1004, 267] width 92 height 32
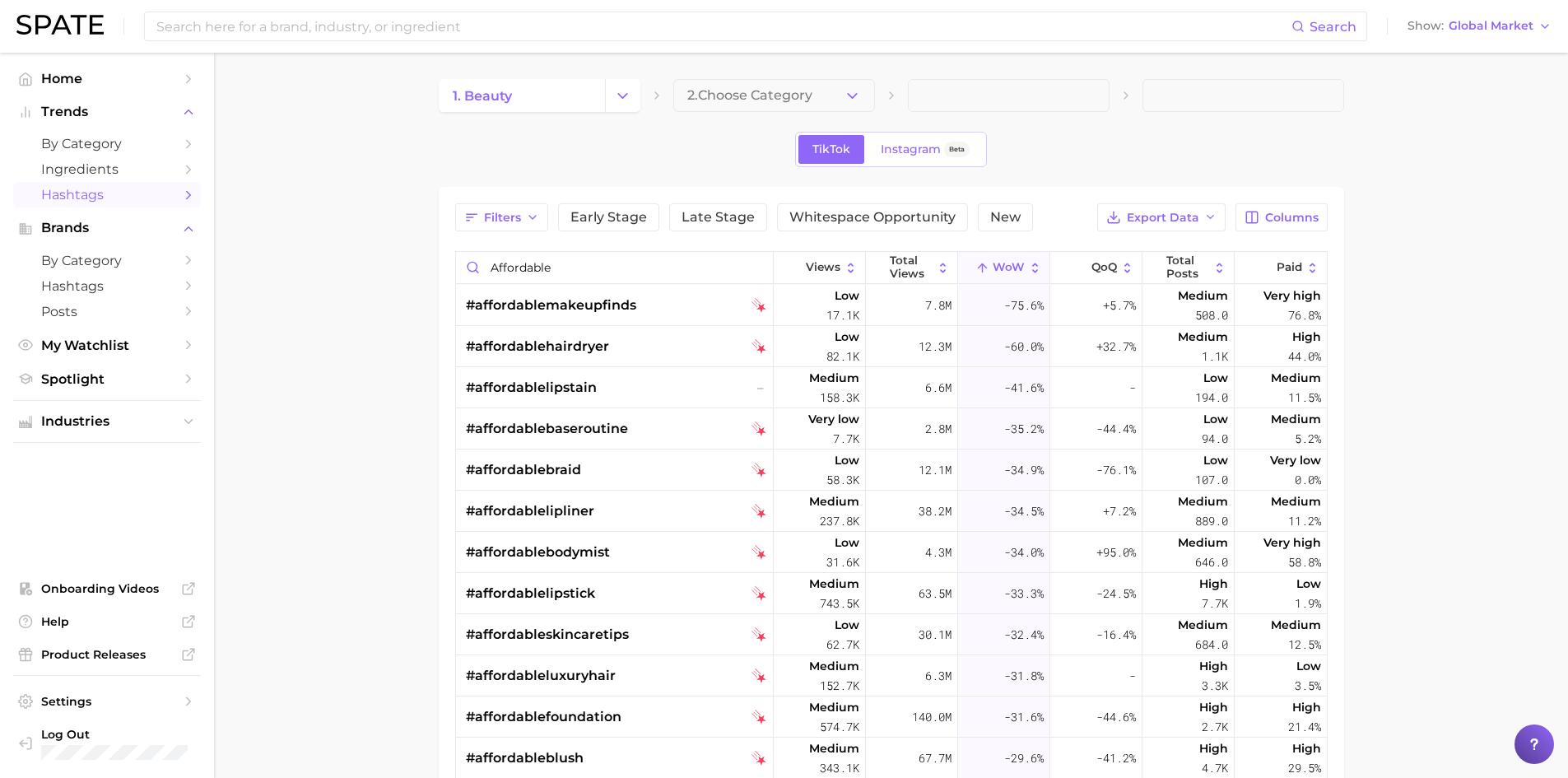
click at [1009, 261] on span "WoW" at bounding box center [1008, 267] width 32 height 13
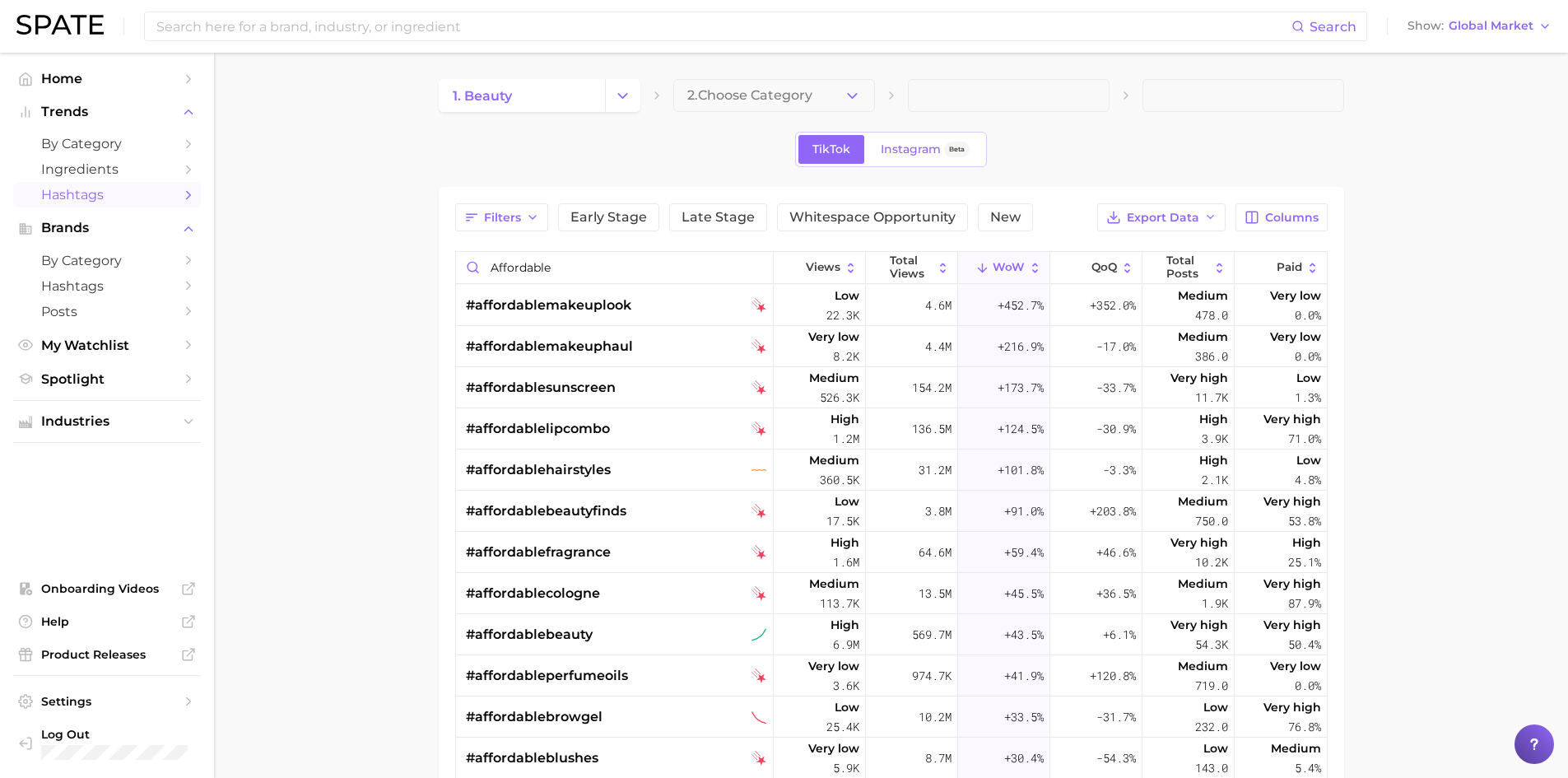
click at [1007, 263] on span "WoW" at bounding box center [1008, 267] width 32 height 13
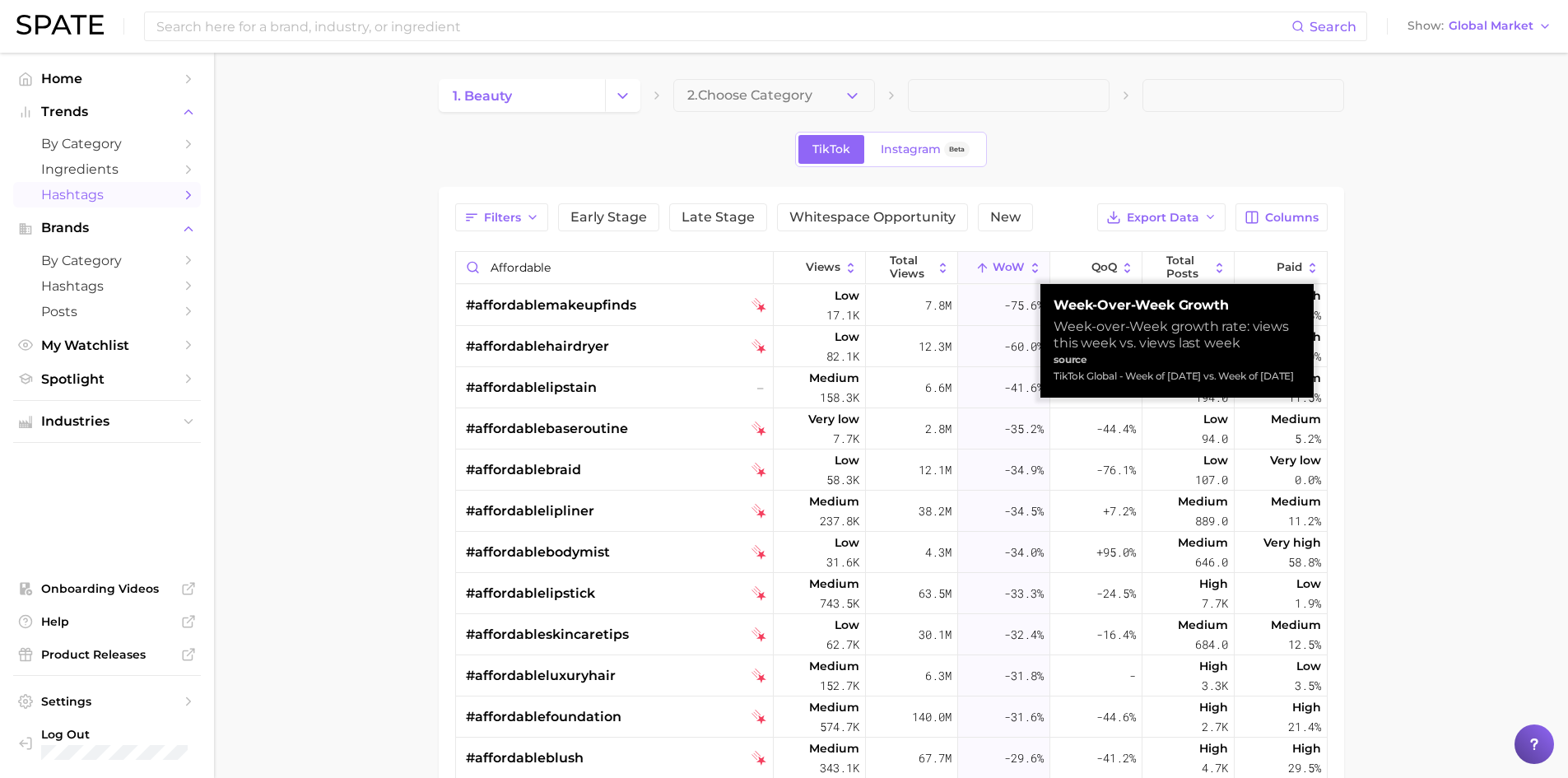
click at [1007, 263] on span "WoW" at bounding box center [1008, 267] width 32 height 13
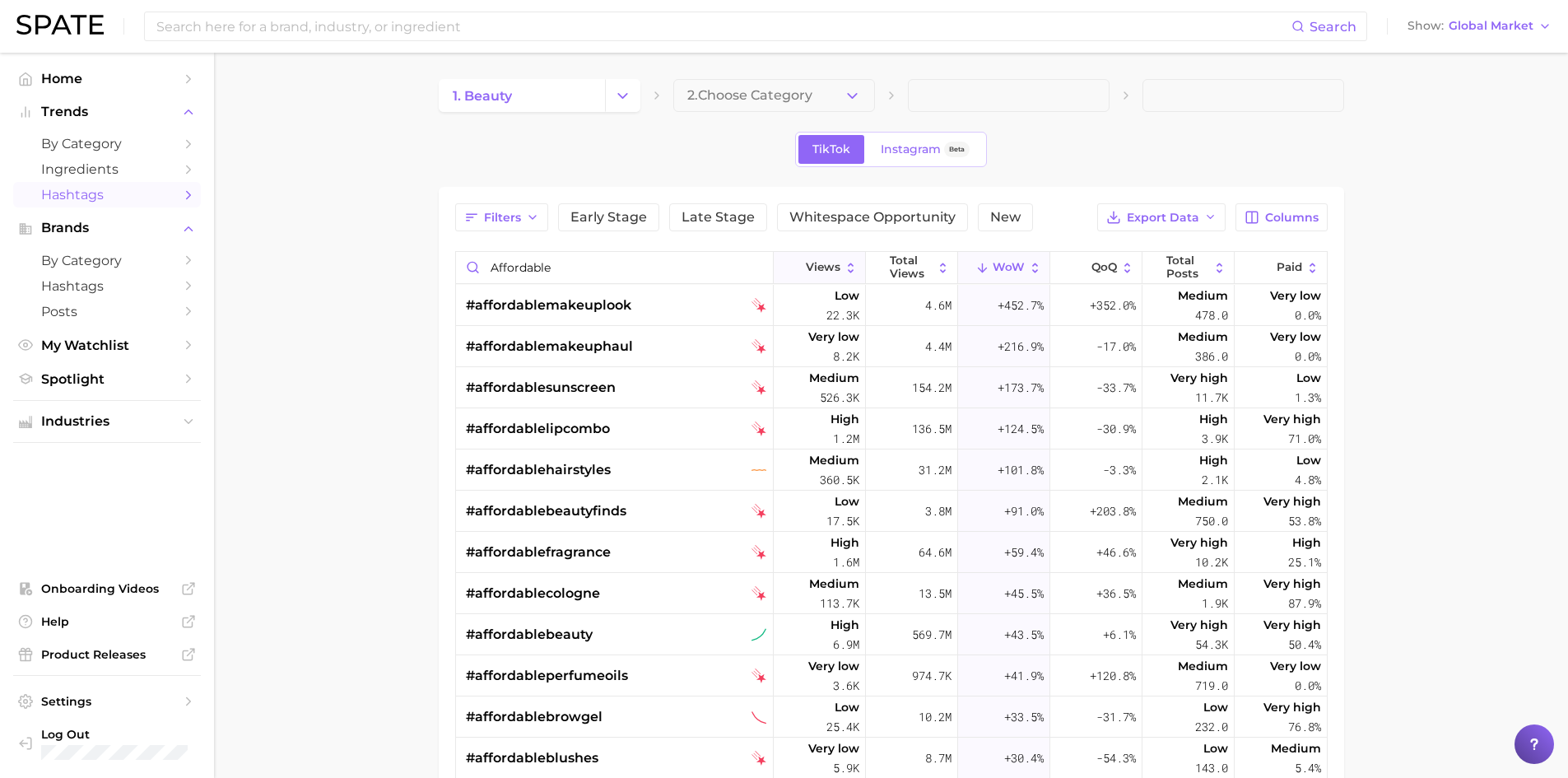
click at [830, 267] on span "Views" at bounding box center [822, 267] width 34 height 13
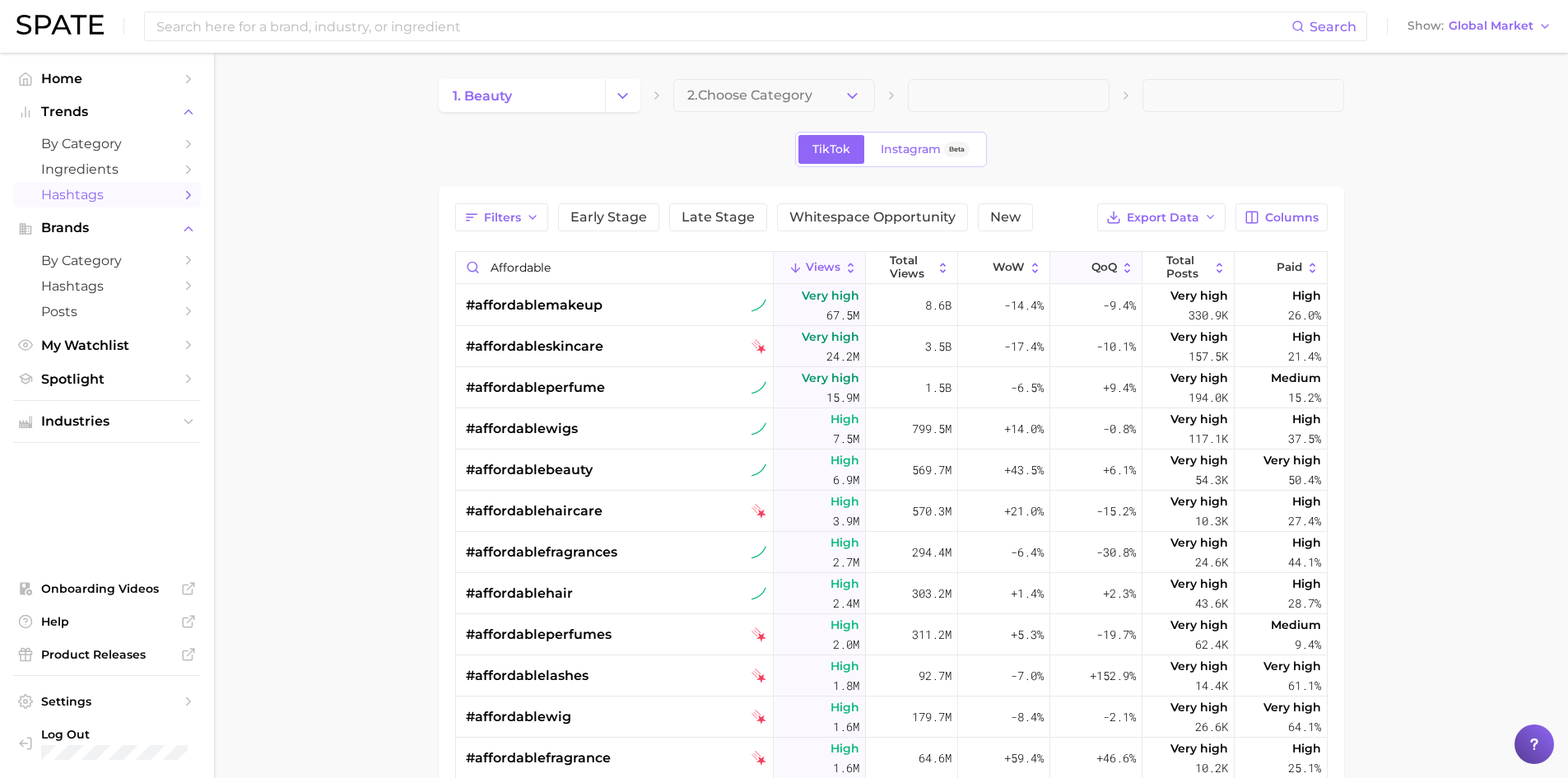
click at [1120, 274] on icon at bounding box center [1127, 267] width 14 height 14
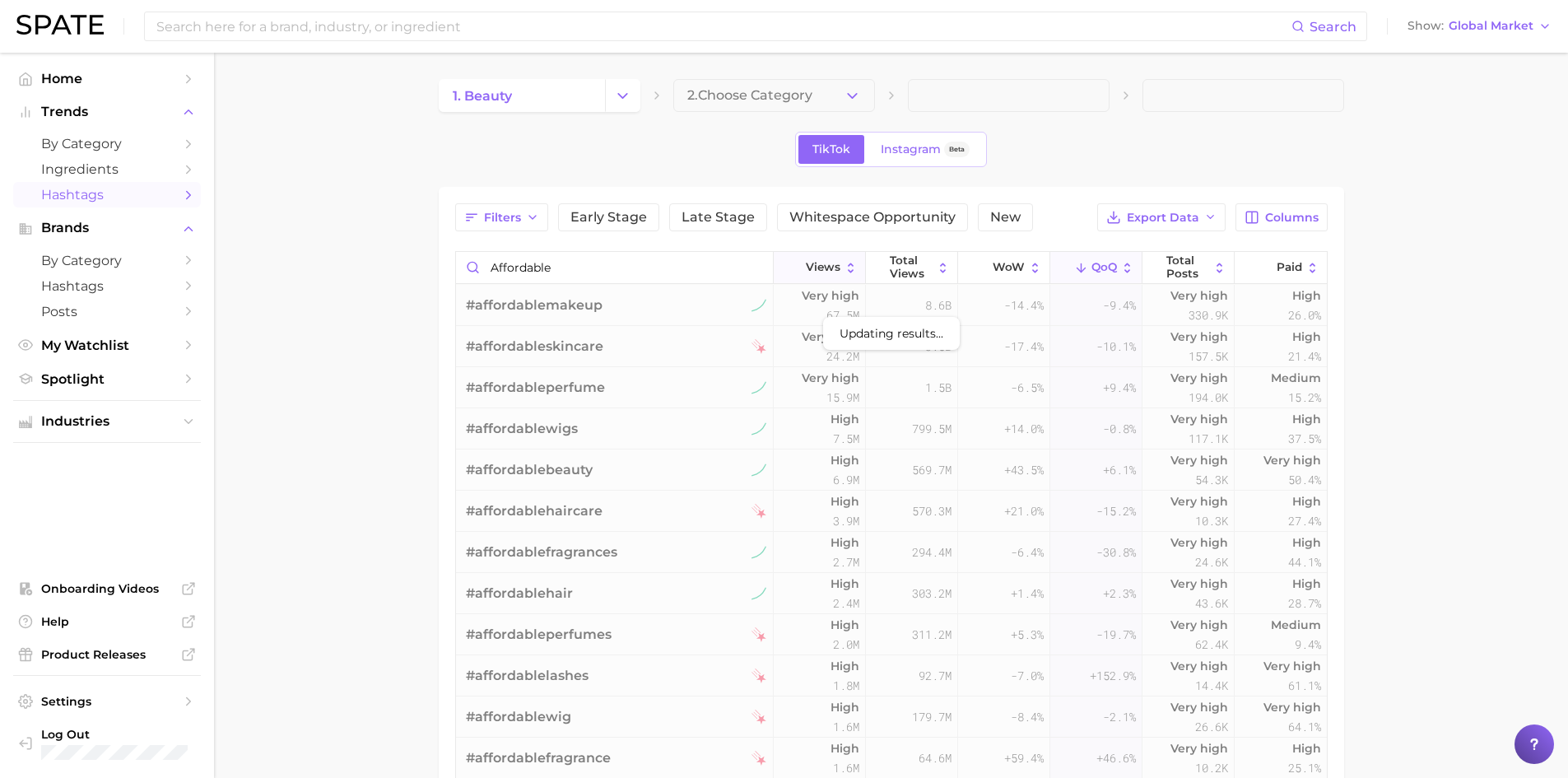
click at [794, 268] on icon at bounding box center [796, 267] width 14 height 14
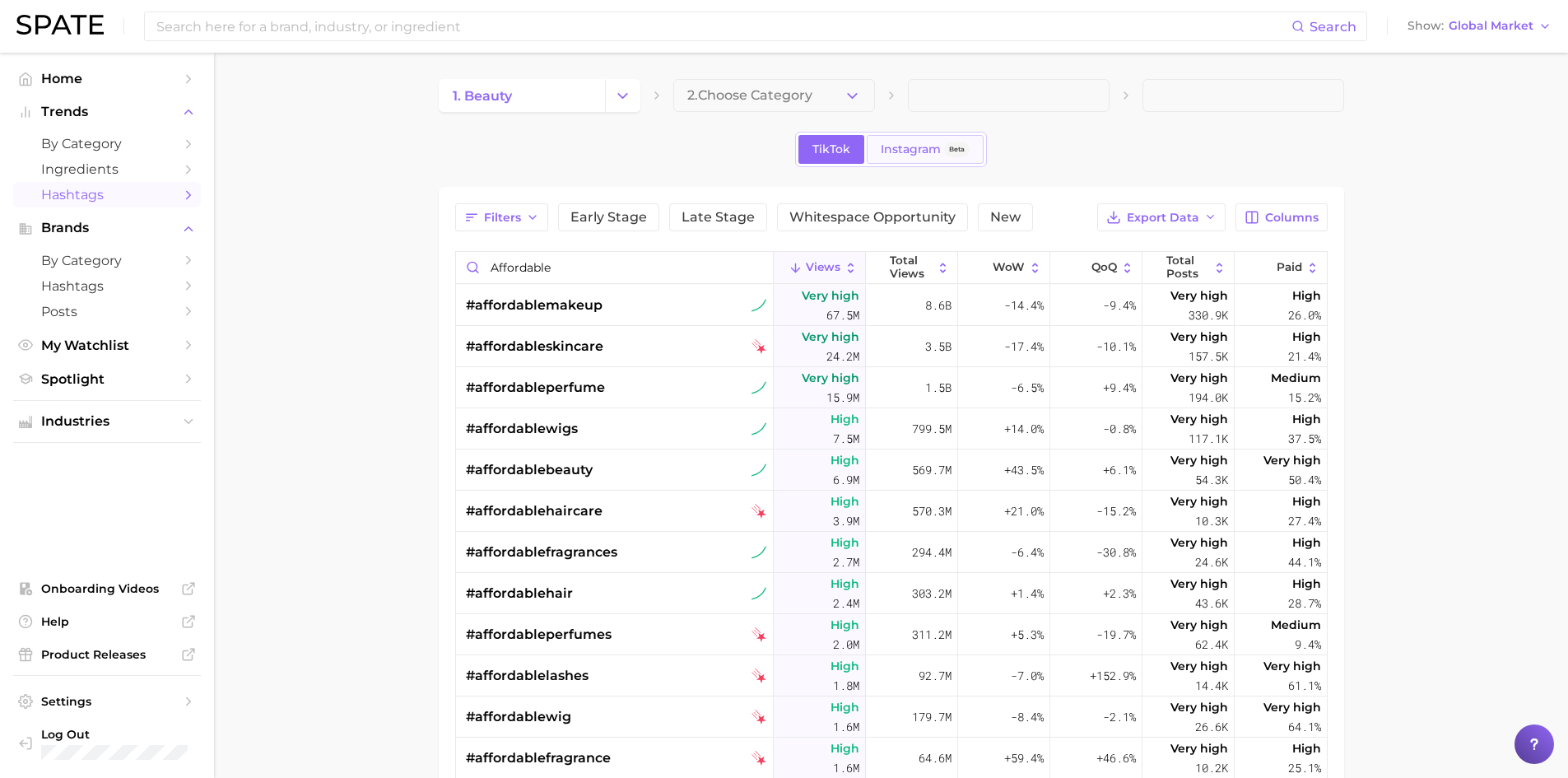
click at [895, 153] on span "Instagram" at bounding box center [910, 149] width 60 height 14
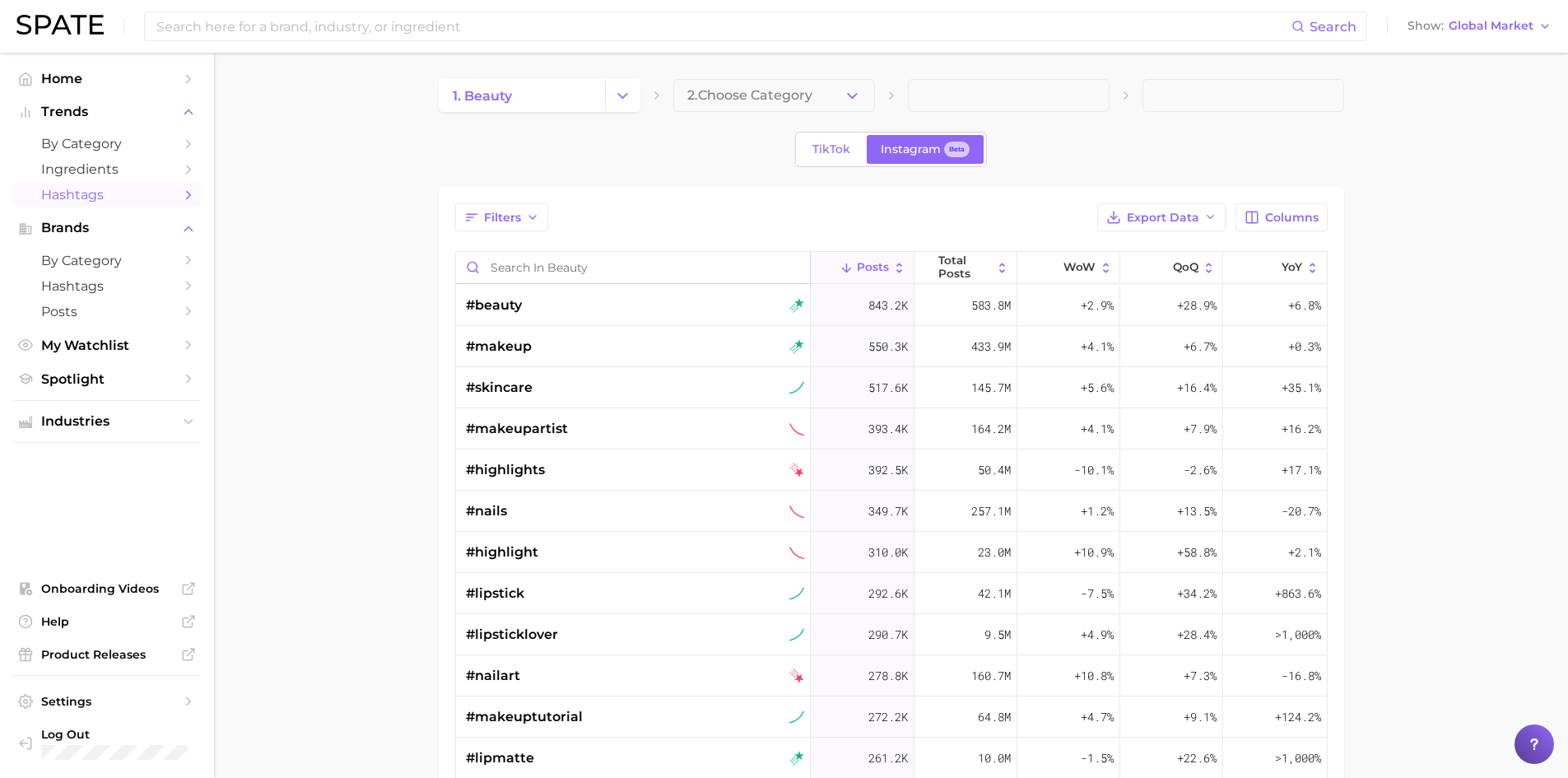
click at [550, 259] on input "Search in beauty" at bounding box center [633, 267] width 355 height 31
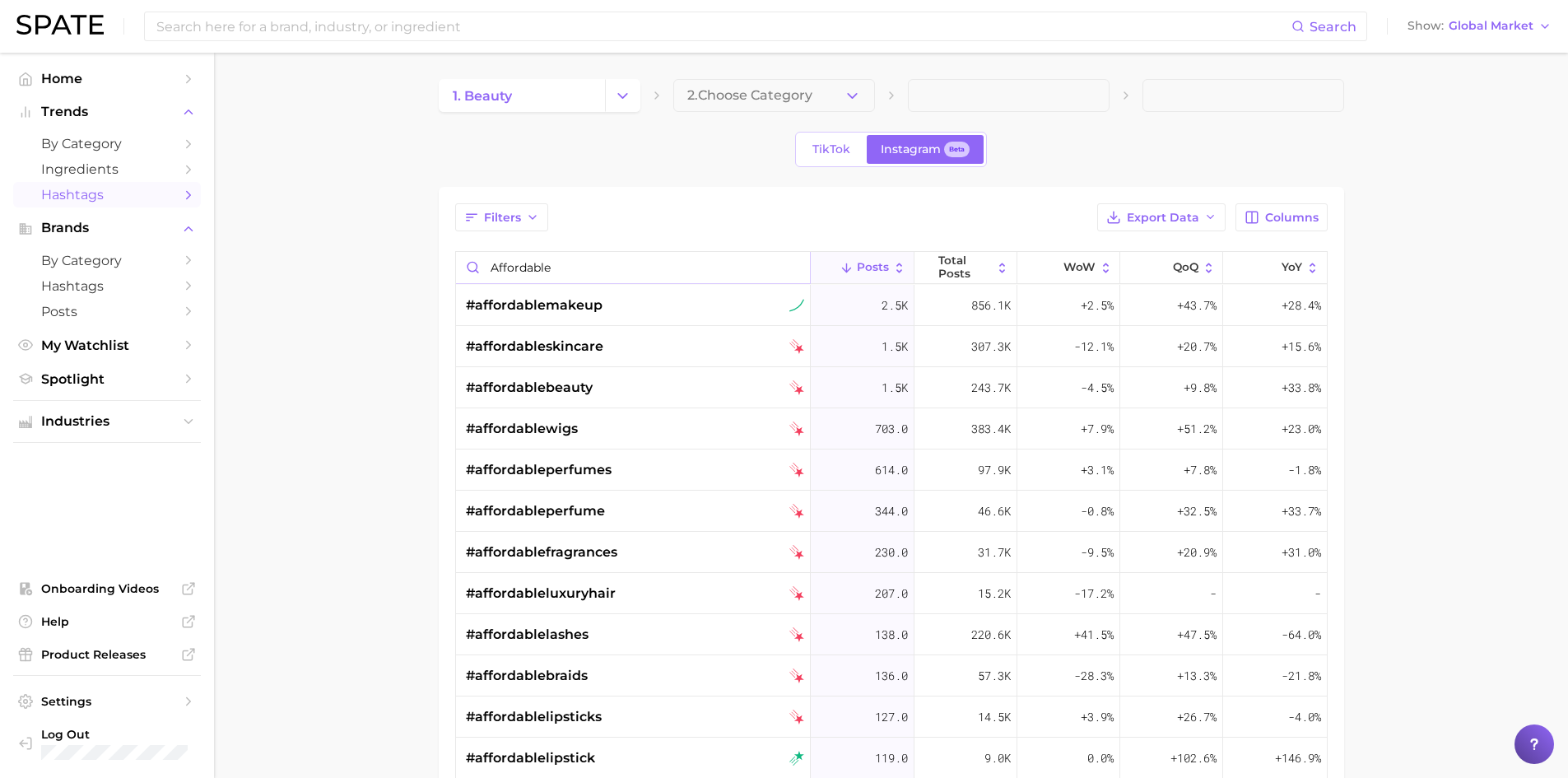
click at [516, 262] on input "affordable" at bounding box center [633, 267] width 355 height 31
click at [529, 263] on input "affordable" at bounding box center [633, 267] width 355 height 31
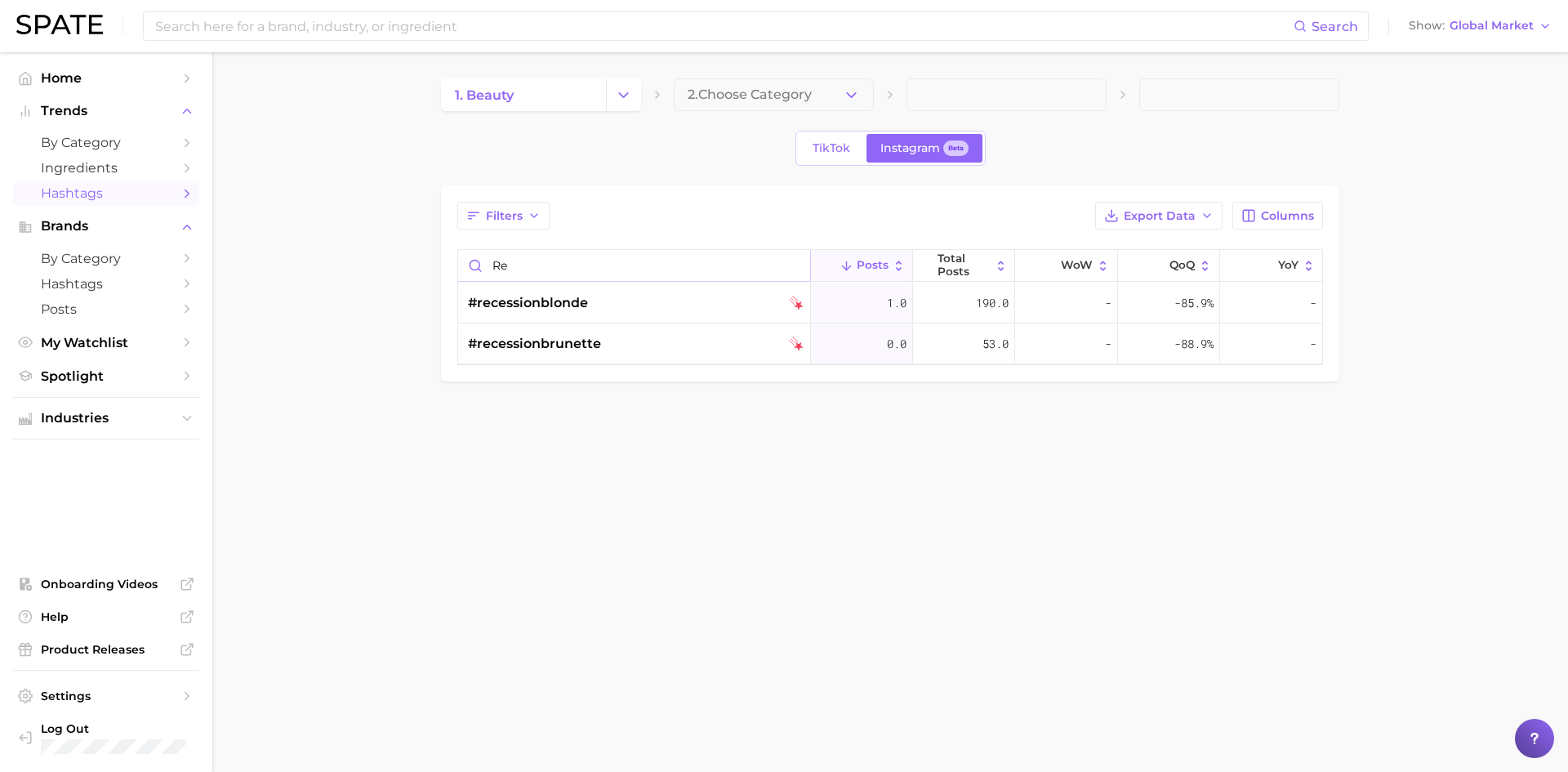
type input "r"
type input "c"
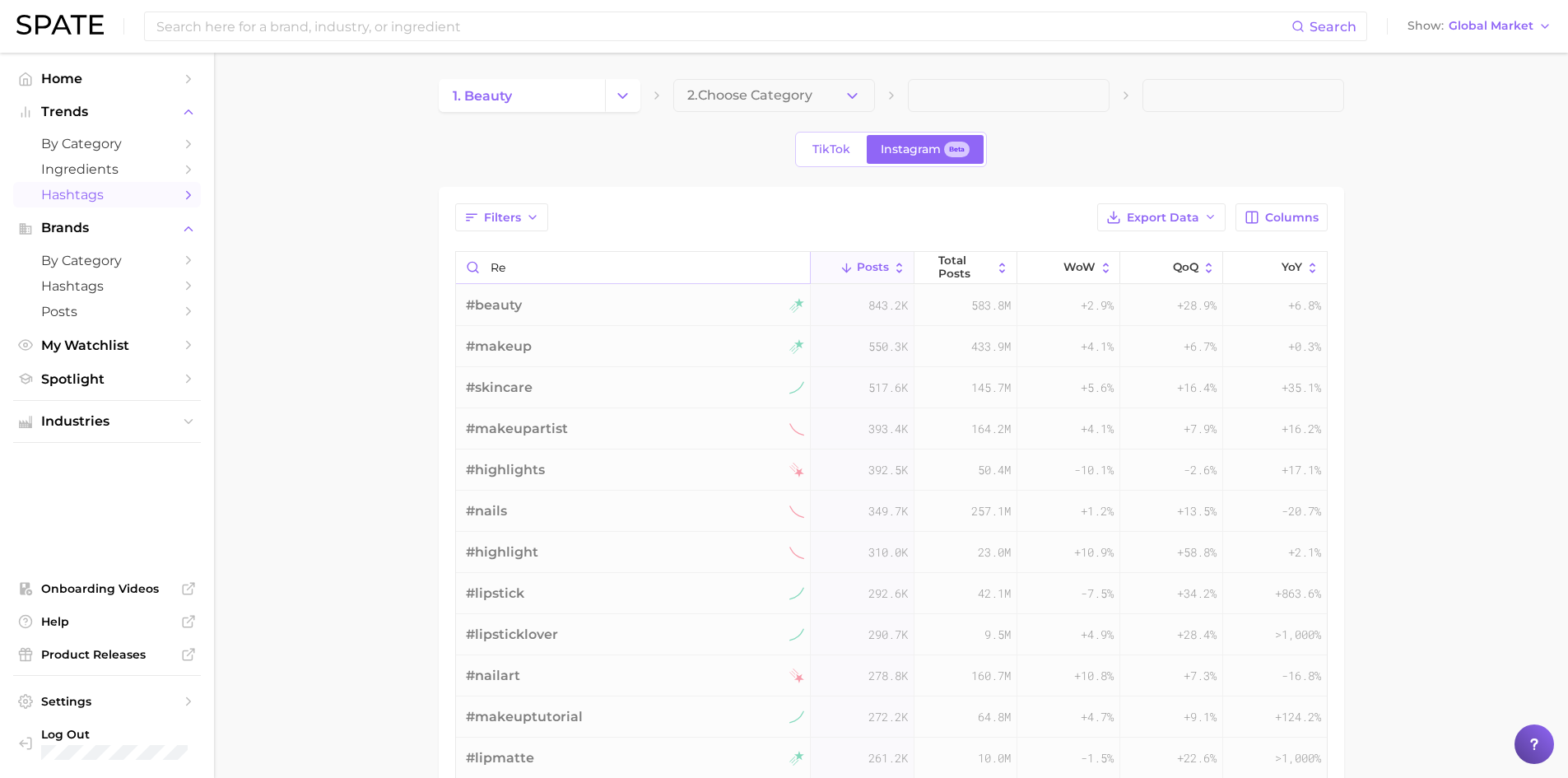
type input "r"
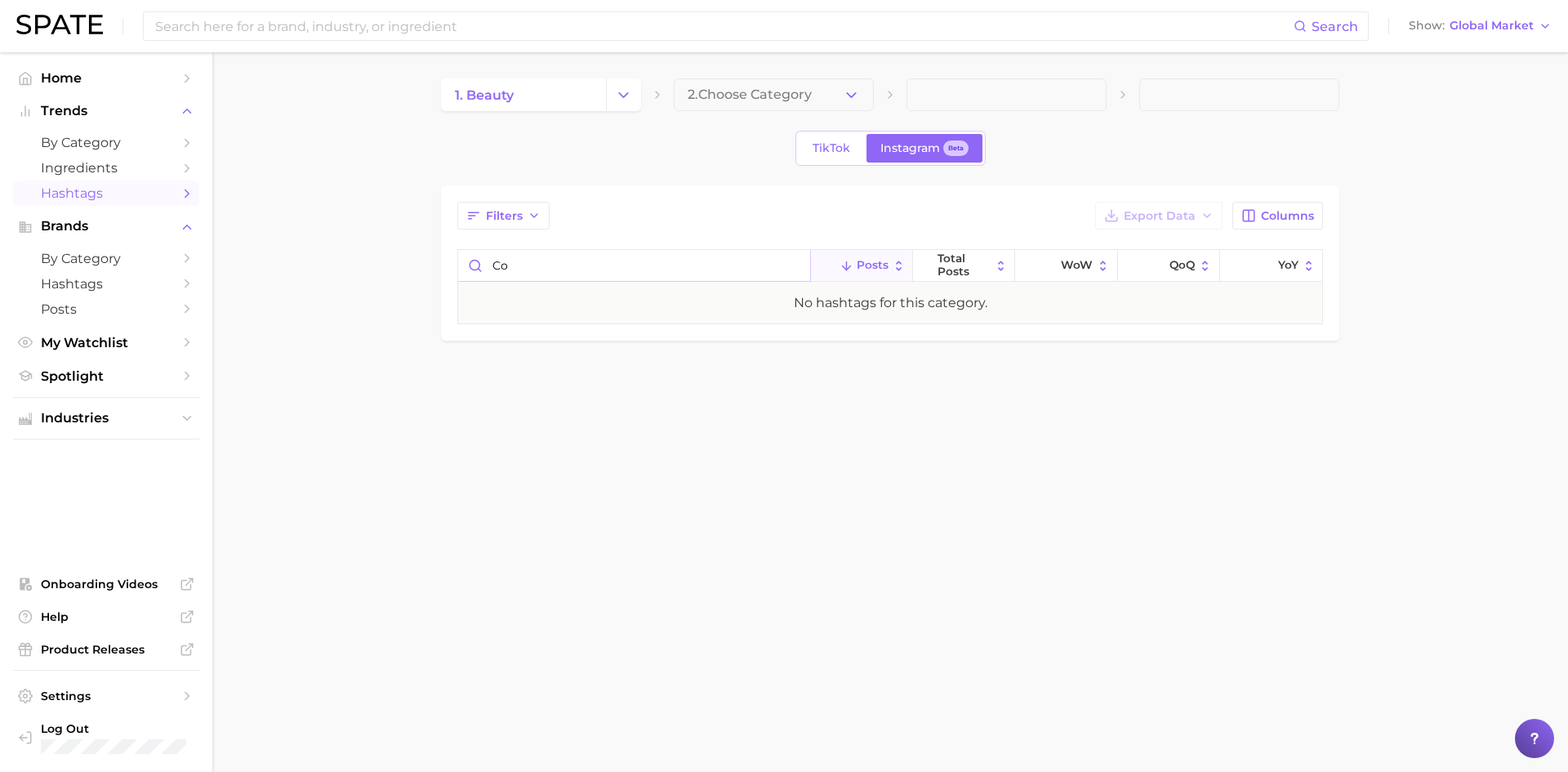
type input "c"
type input "p"
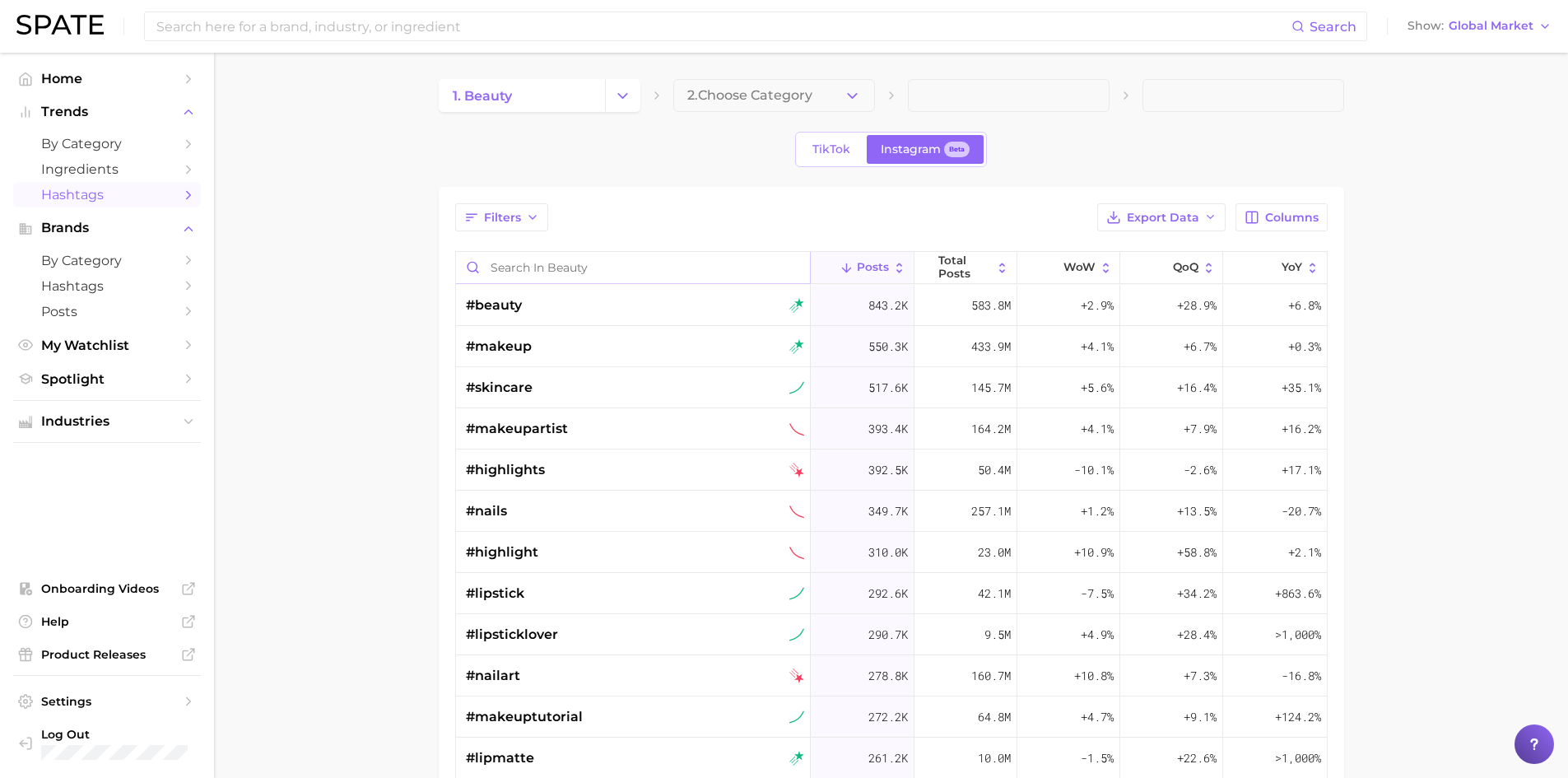
click at [611, 266] on input "Search in beauty" at bounding box center [633, 267] width 355 height 31
click at [719, 269] on input "Search in beauty" at bounding box center [633, 267] width 355 height 31
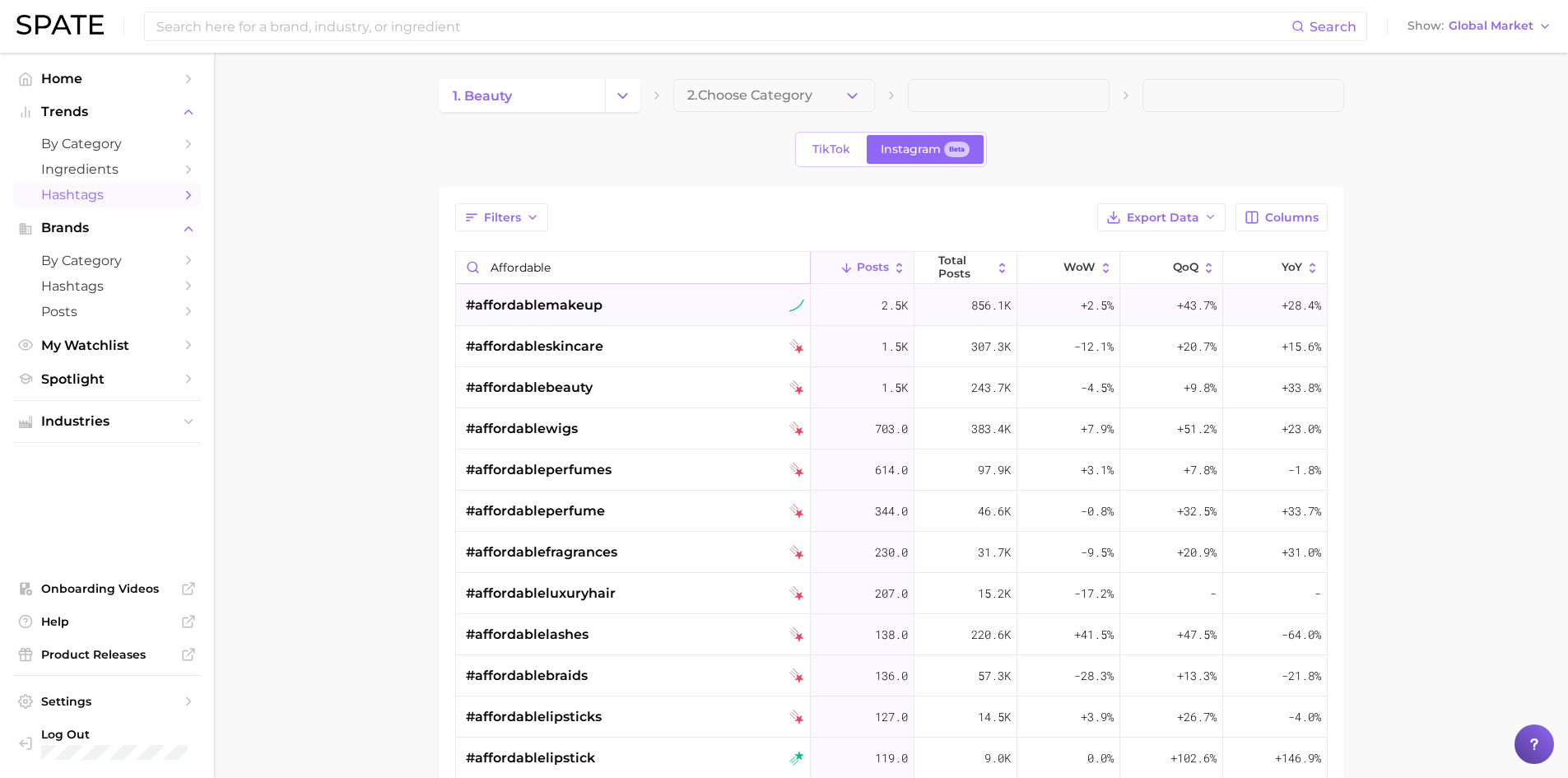
type input "affordable"
click at [621, 309] on div "#affordablemakeup" at bounding box center [634, 306] width 338 height 41
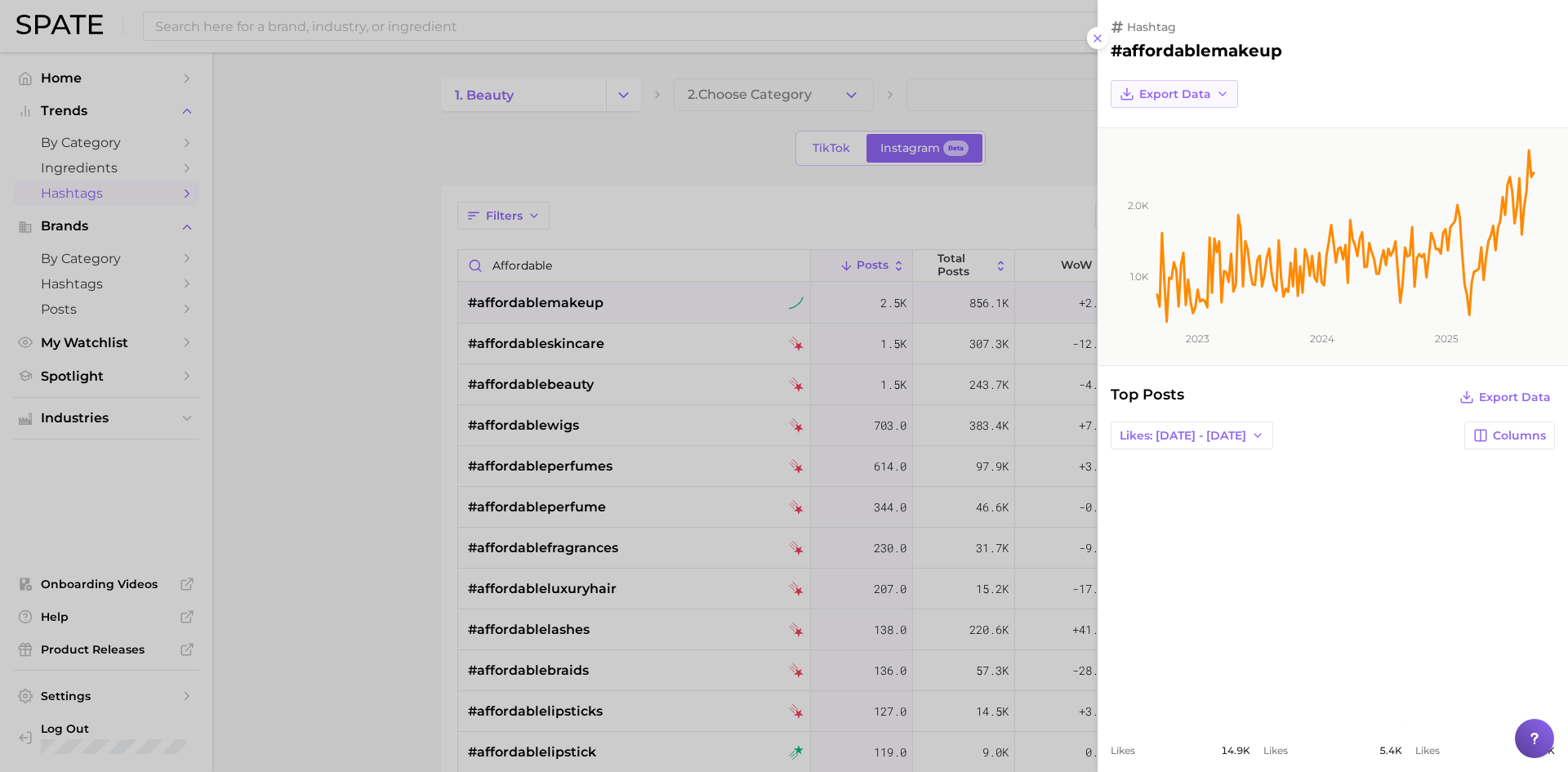
click at [1198, 94] on span "Export Data" at bounding box center [1175, 94] width 72 height 14
click at [1219, 157] on span "Time Series Image" at bounding box center [1193, 154] width 110 height 14
click at [996, 38] on div at bounding box center [784, 386] width 1568 height 772
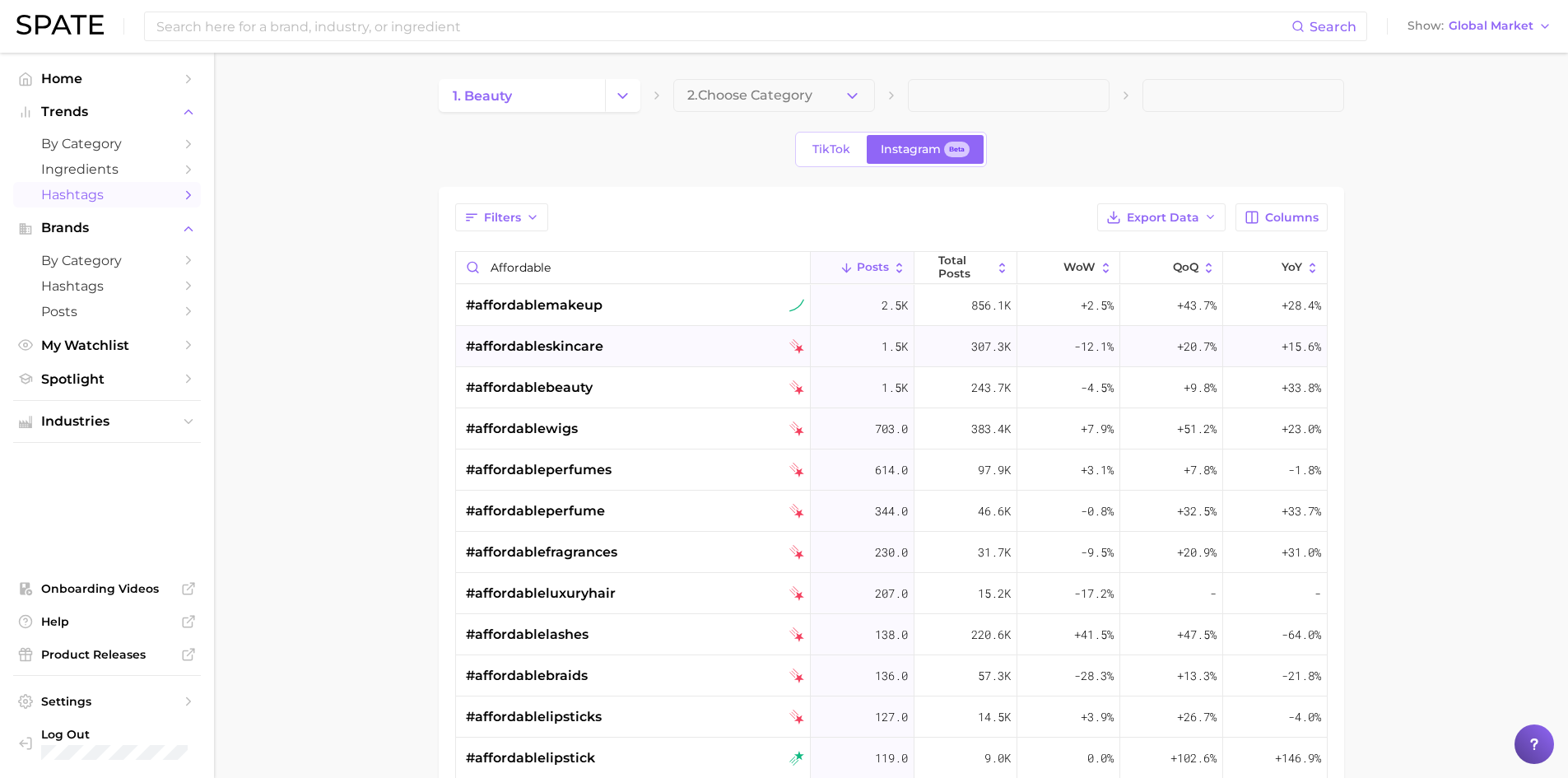
click at [691, 340] on div "#affordableskincare" at bounding box center [634, 347] width 338 height 41
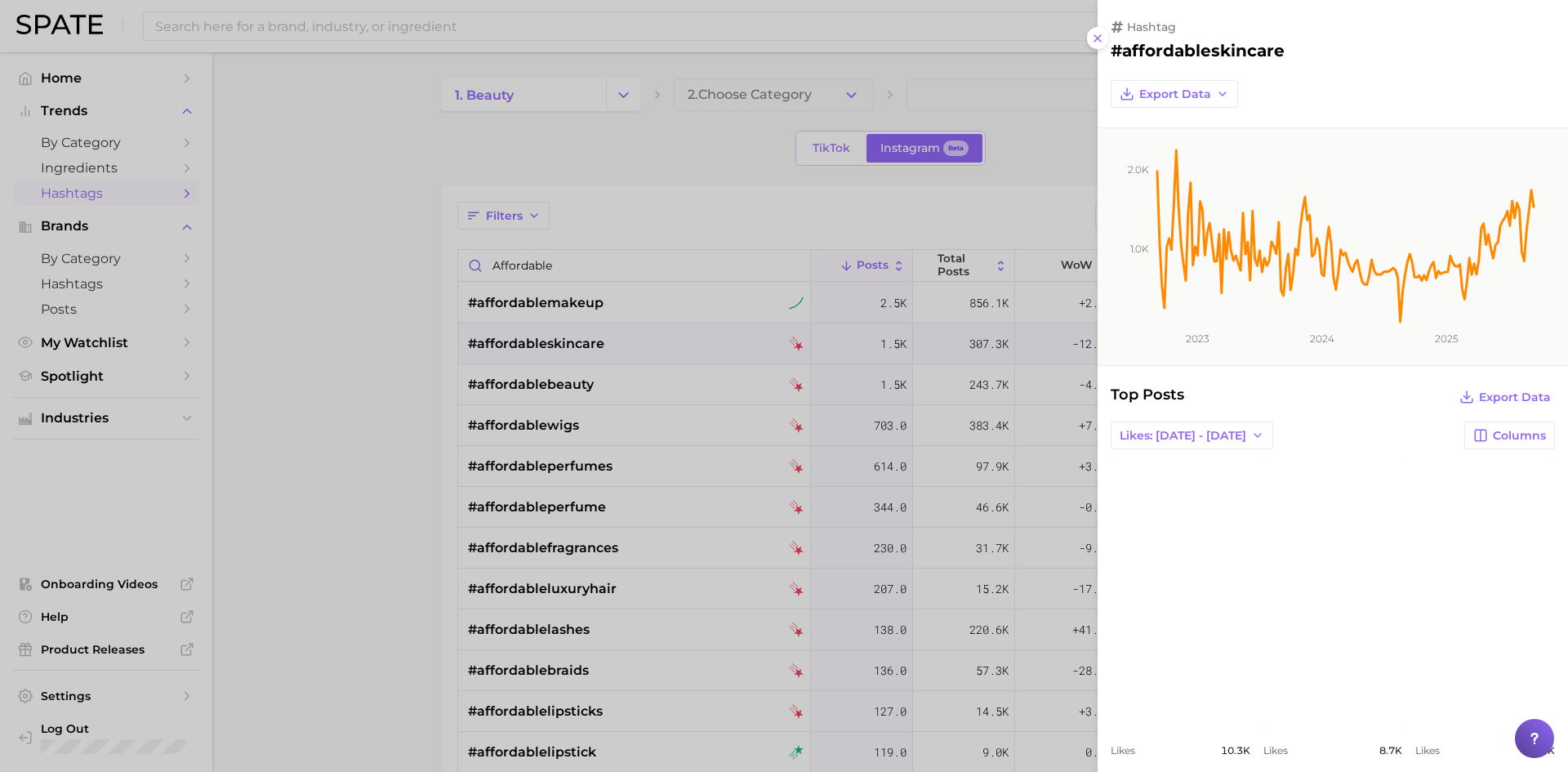
click at [672, 387] on div at bounding box center [784, 386] width 1568 height 772
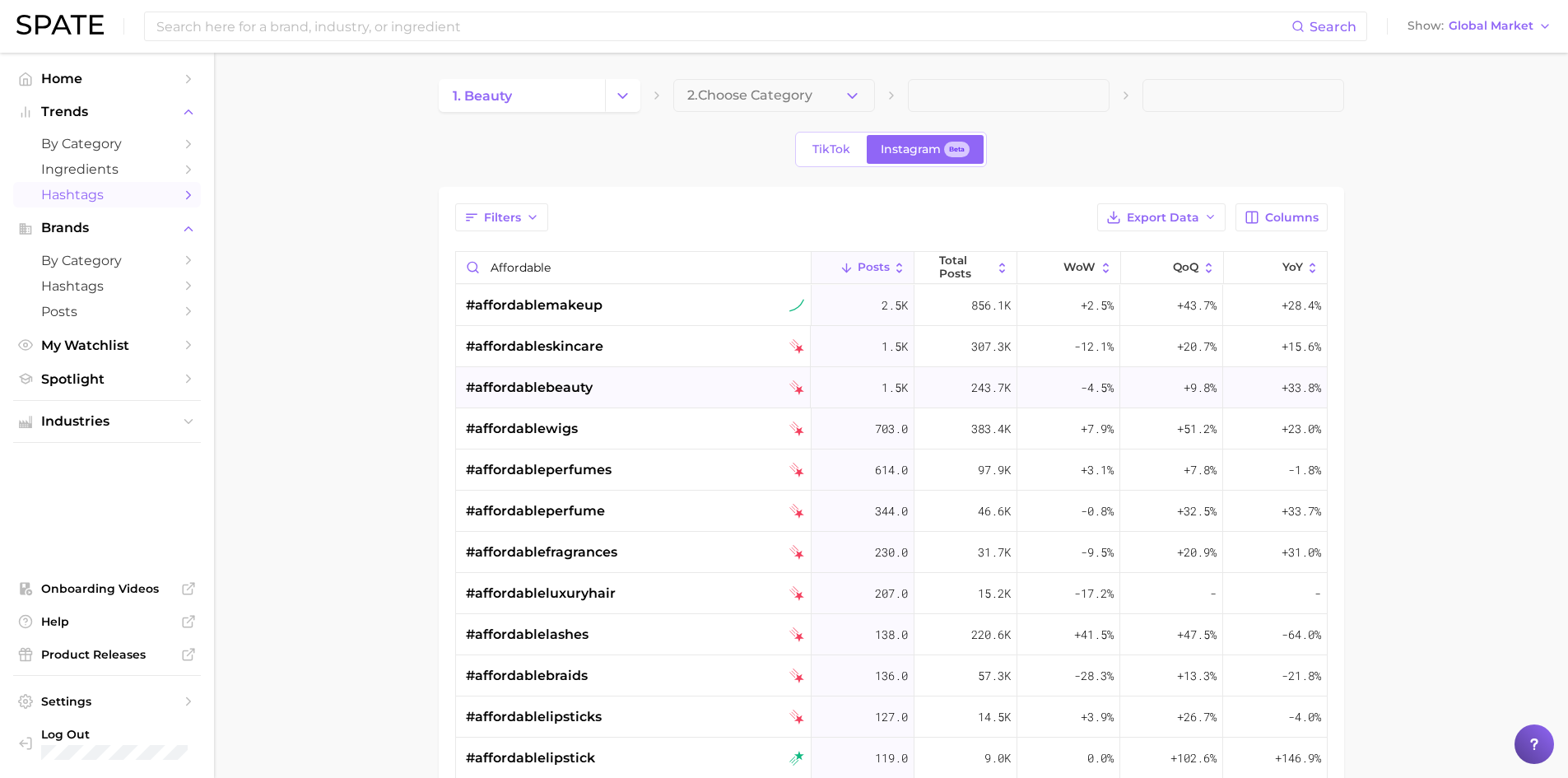
click at [645, 397] on div "#affordablebeauty" at bounding box center [634, 388] width 338 height 41
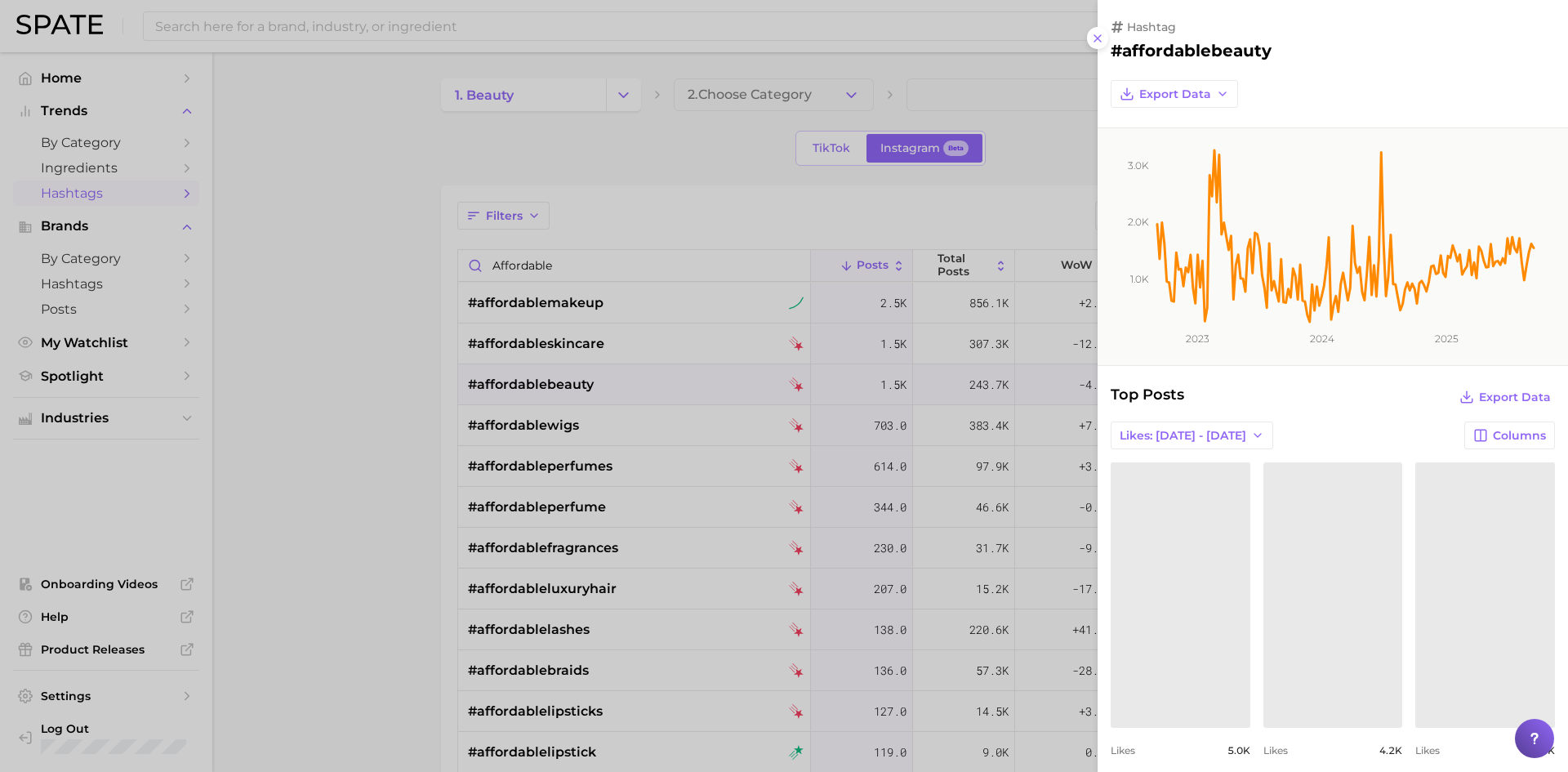
click at [765, 232] on div at bounding box center [784, 386] width 1568 height 772
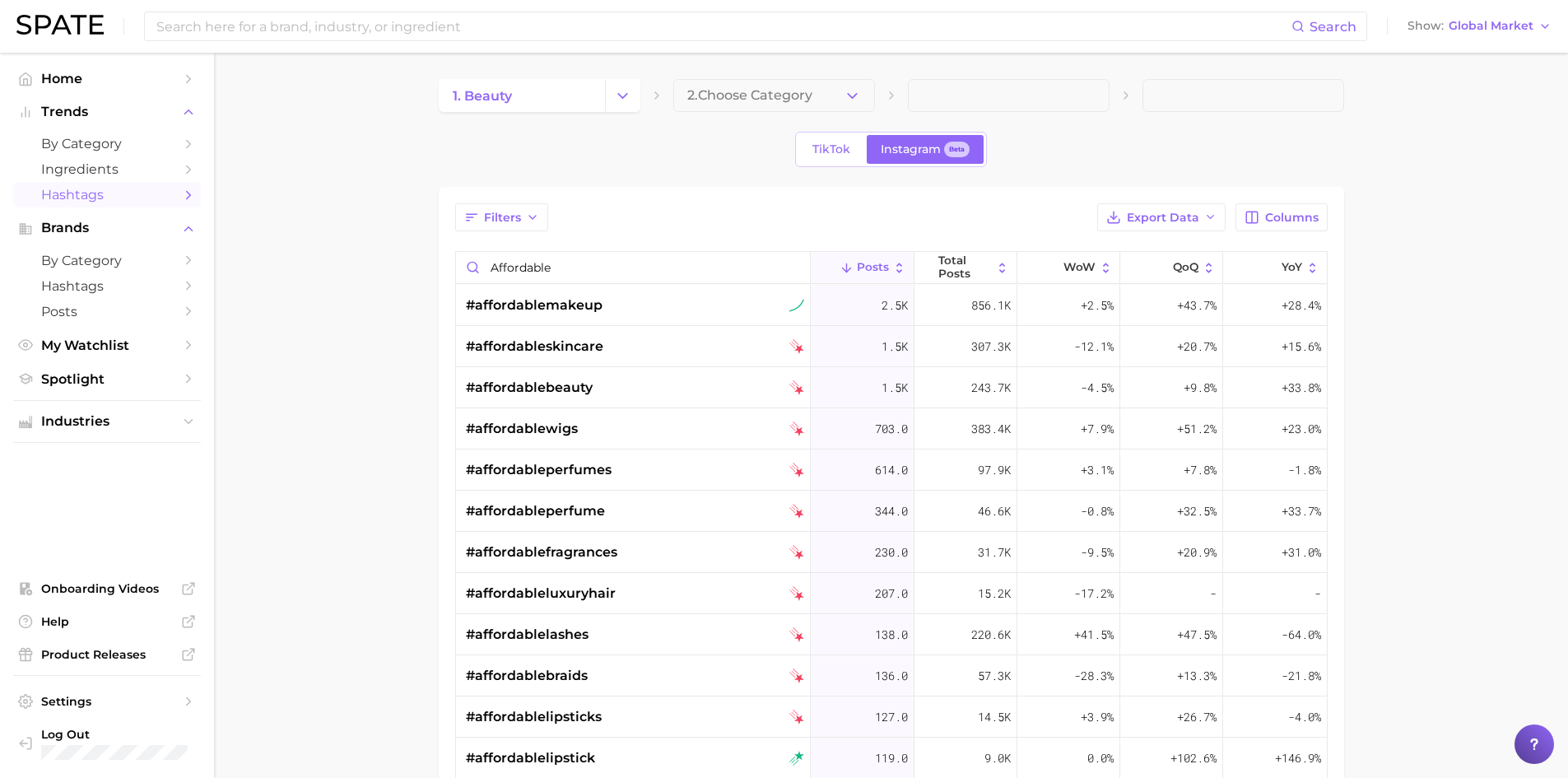
click at [856, 125] on div "1. beauty 2. Choose Category TikTok Instagram Beta Filters Export Data Columns …" at bounding box center [892, 562] width 906 height 966
click at [848, 162] on link "TikTok" at bounding box center [831, 149] width 66 height 28
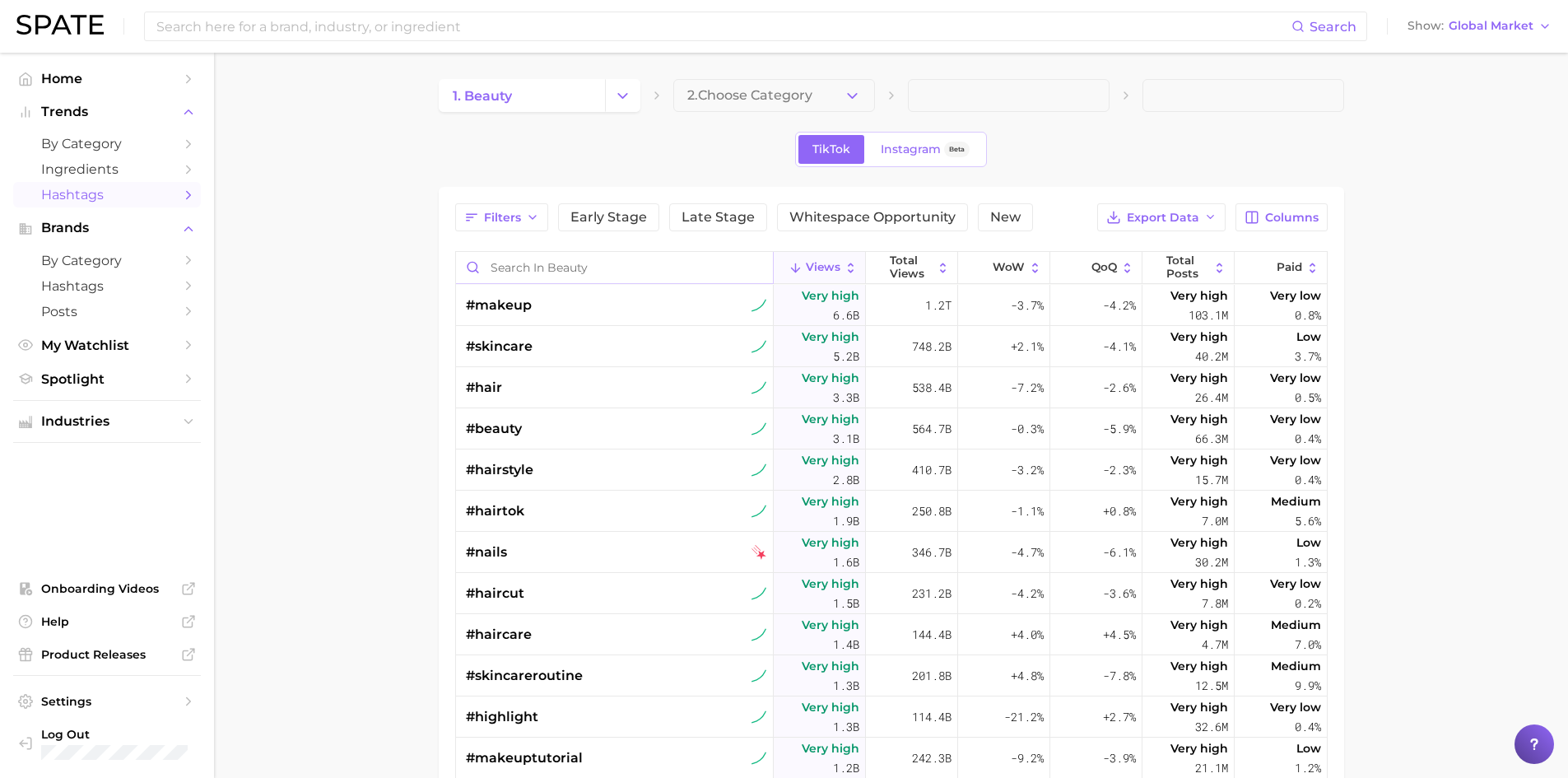
click at [532, 280] on input "Search in beauty" at bounding box center [613, 267] width 317 height 31
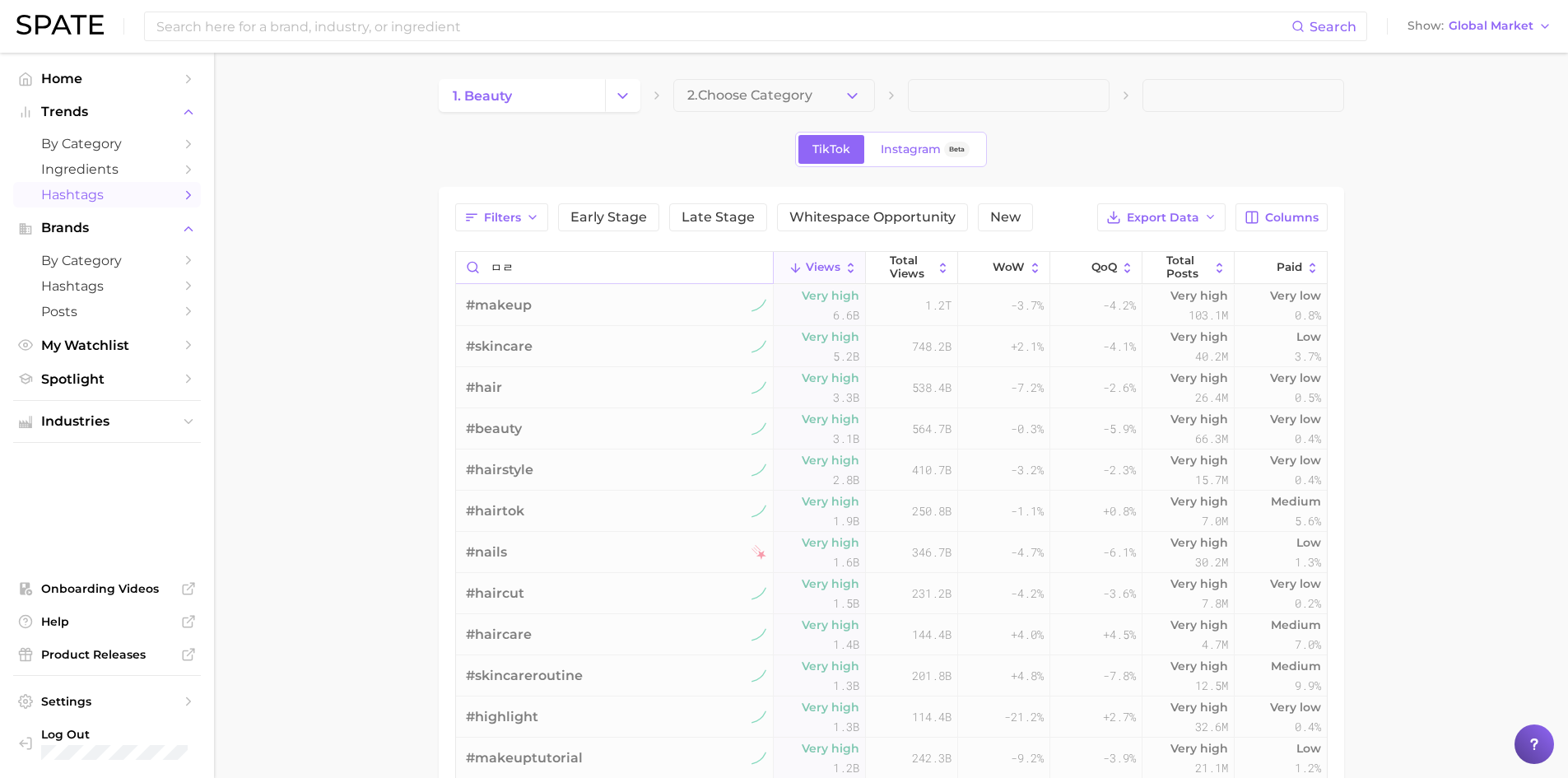
type input "ㅁ"
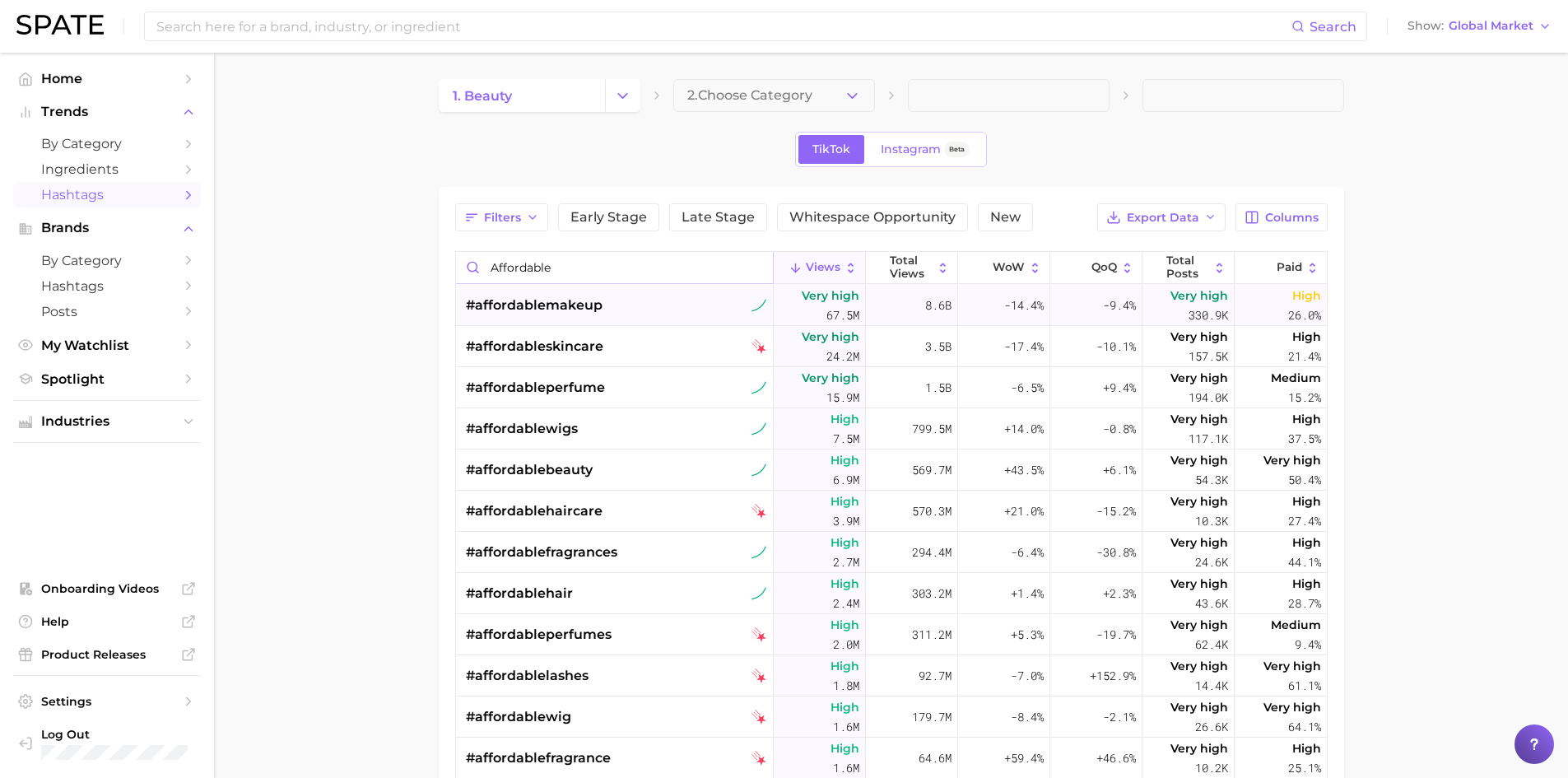
type input "affordable"
click at [643, 317] on div "#affordablemakeup" at bounding box center [615, 306] width 301 height 41
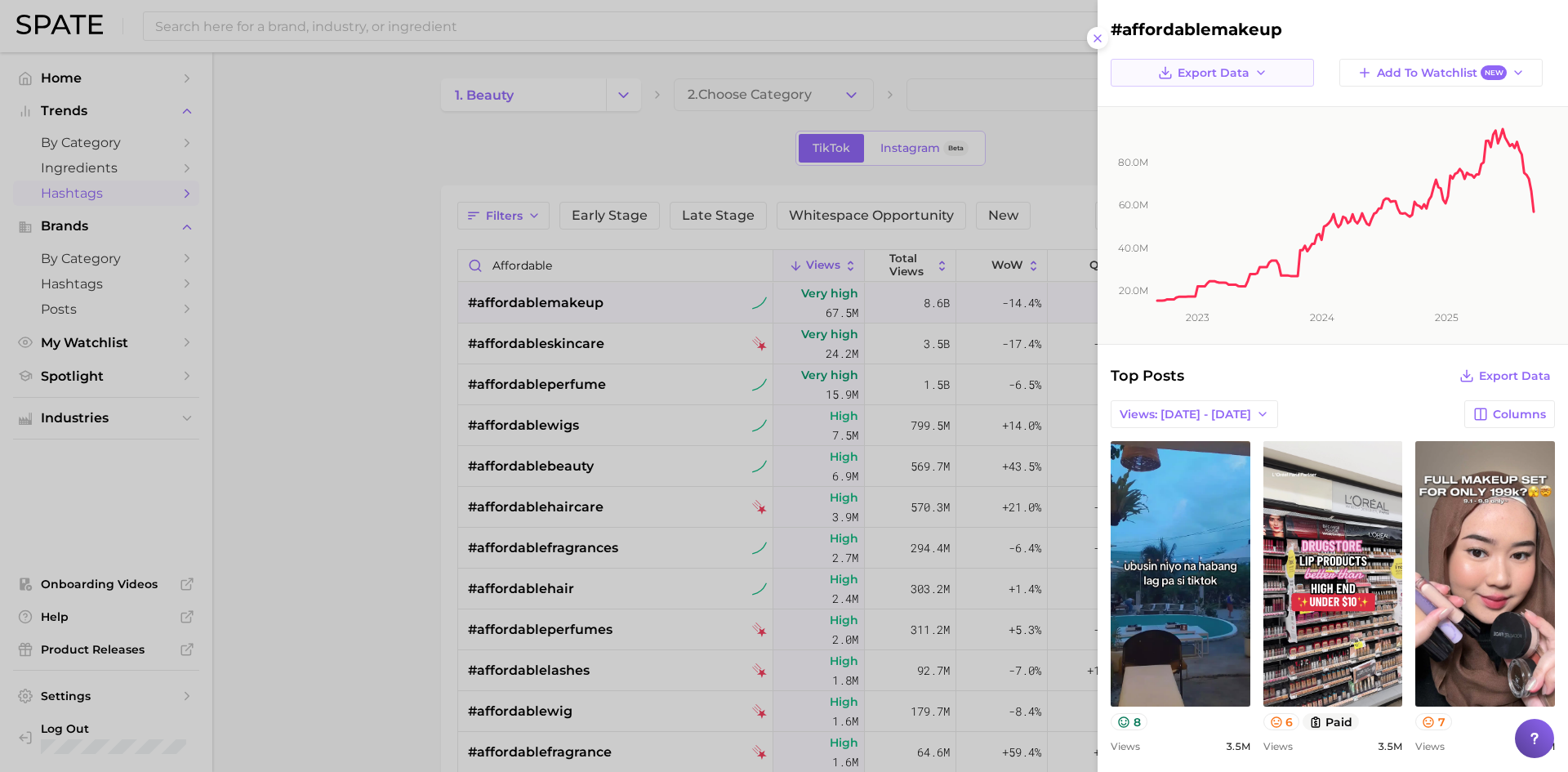
click at [1258, 78] on icon "button" at bounding box center [1260, 72] width 13 height 13
click at [1250, 132] on span "Time Series Image" at bounding box center [1216, 132] width 110 height 14
click at [285, 433] on div at bounding box center [784, 386] width 1568 height 772
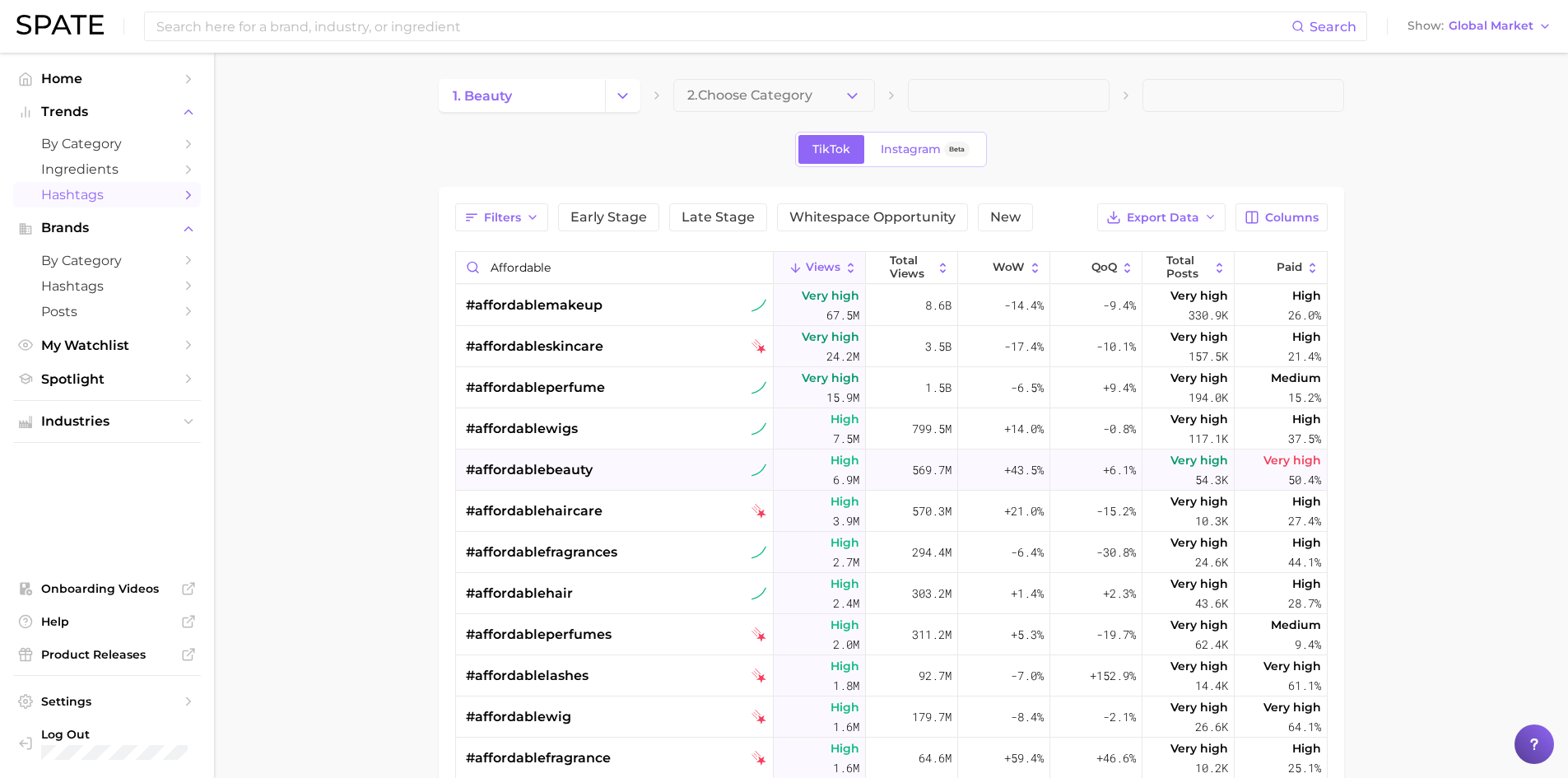
click at [659, 465] on div "#affordablebeauty" at bounding box center [615, 470] width 301 height 41
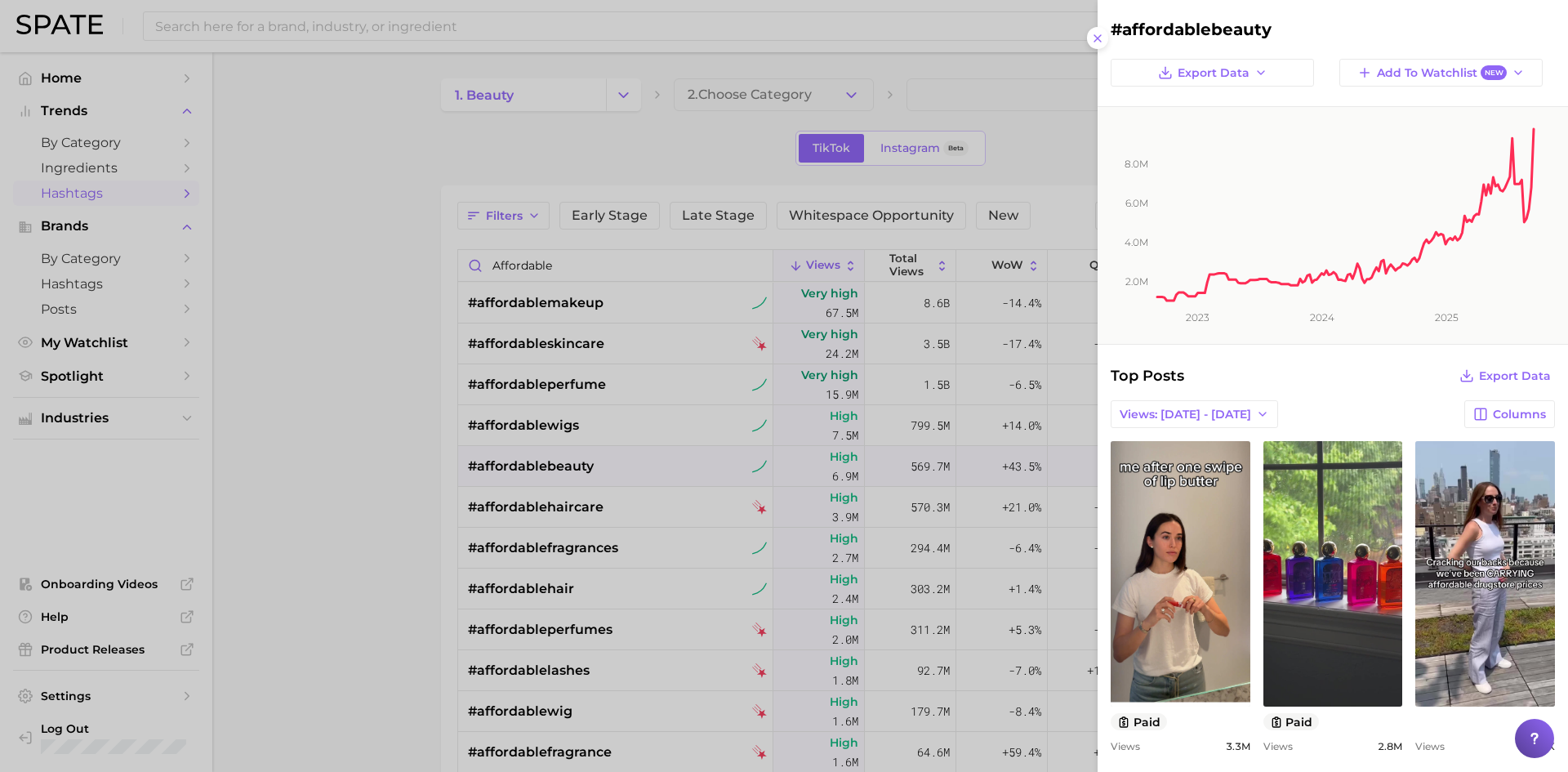
click at [560, 365] on div at bounding box center [784, 386] width 1568 height 772
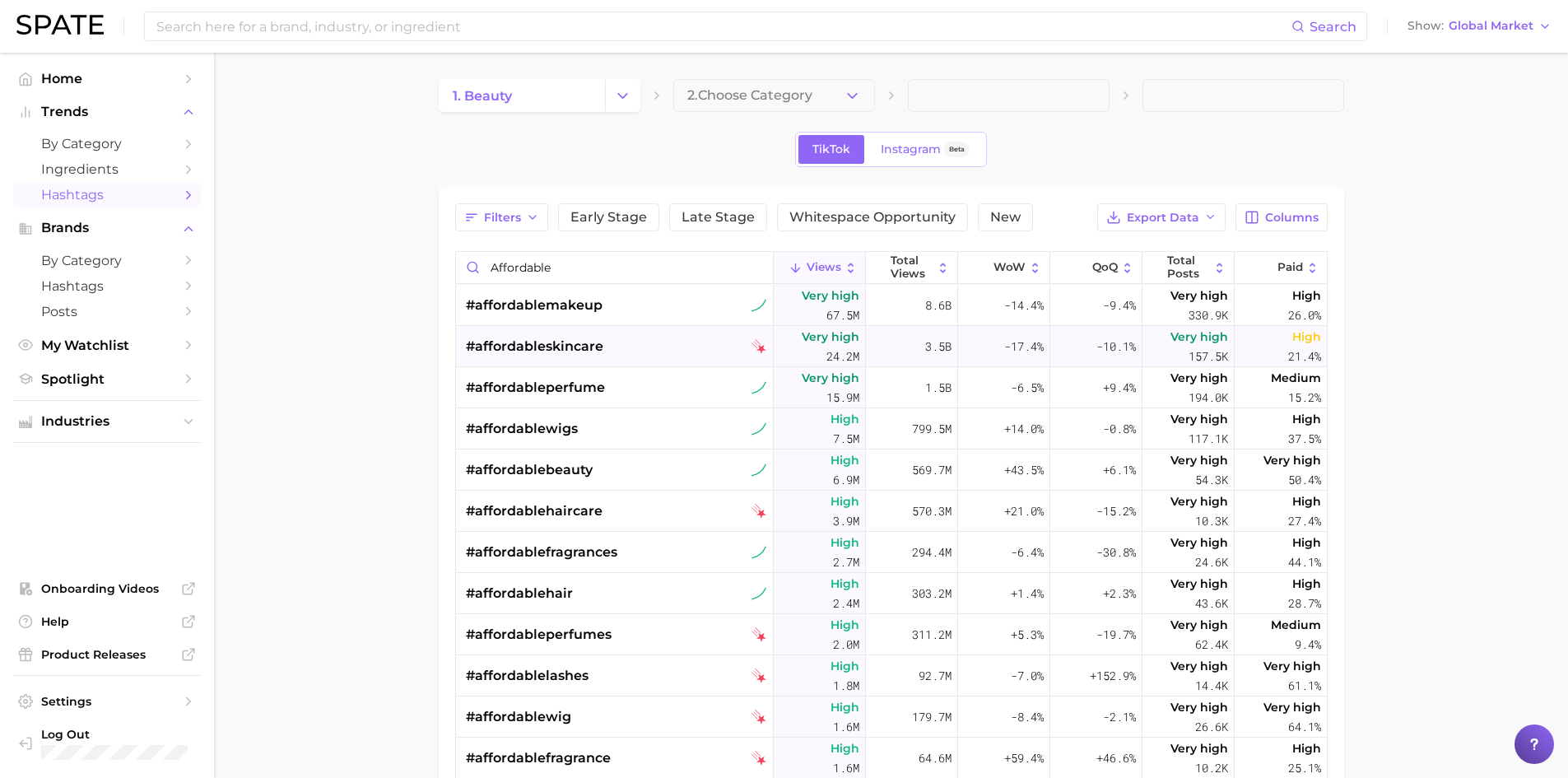
click at [589, 347] on span "#affordableskincare" at bounding box center [534, 347] width 137 height 20
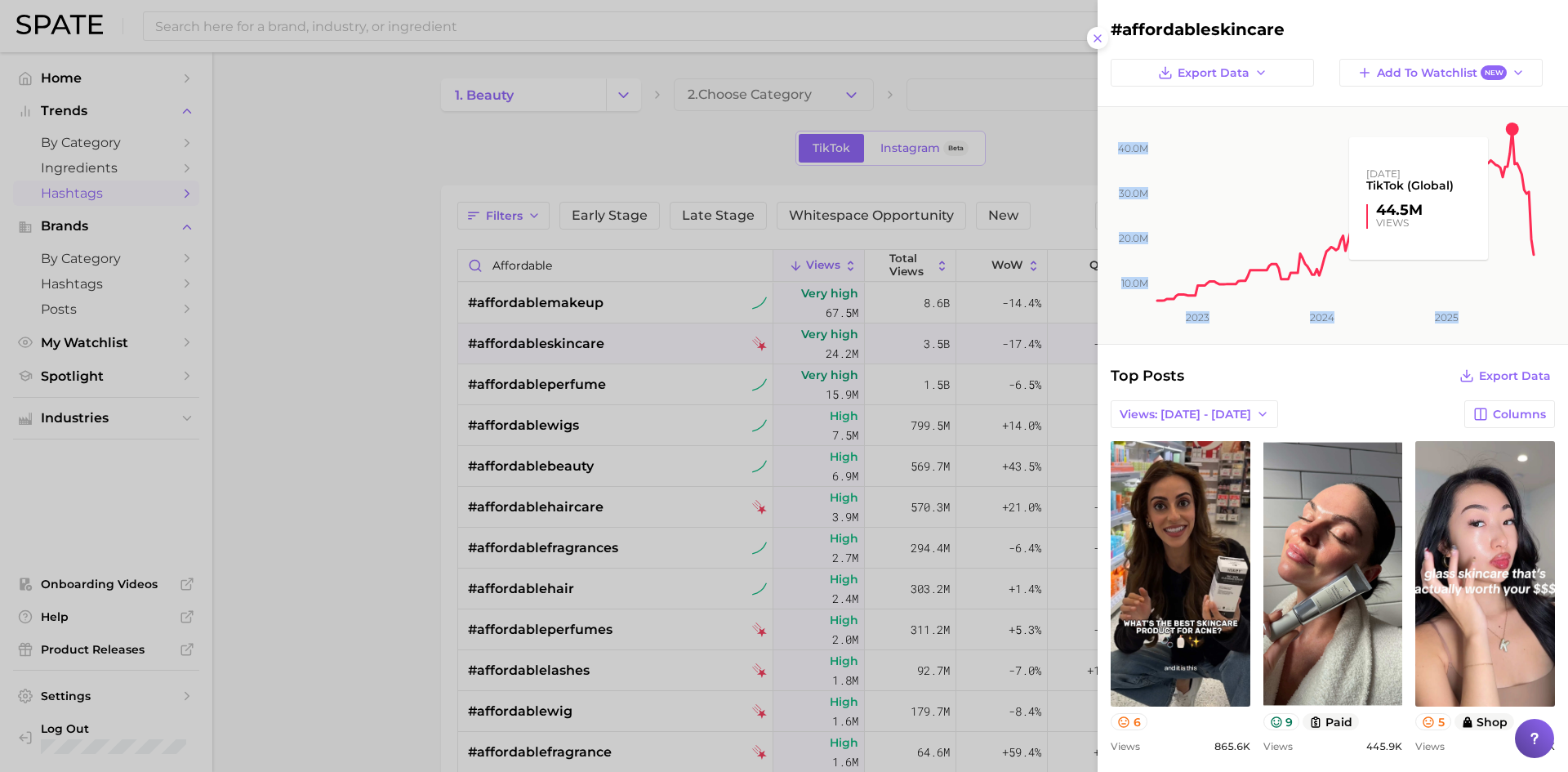
click at [1507, 126] on rect at bounding box center [1345, 205] width 381 height 196
click at [1211, 79] on span "Export Data" at bounding box center [1213, 73] width 72 height 14
click at [1217, 103] on span "Time Series CSV" at bounding box center [1209, 103] width 95 height 14
drag, startPoint x: 1523, startPoint y: 180, endPoint x: 1509, endPoint y: 158, distance: 26.1
click at [1523, 180] on rect at bounding box center [1345, 205] width 381 height 196
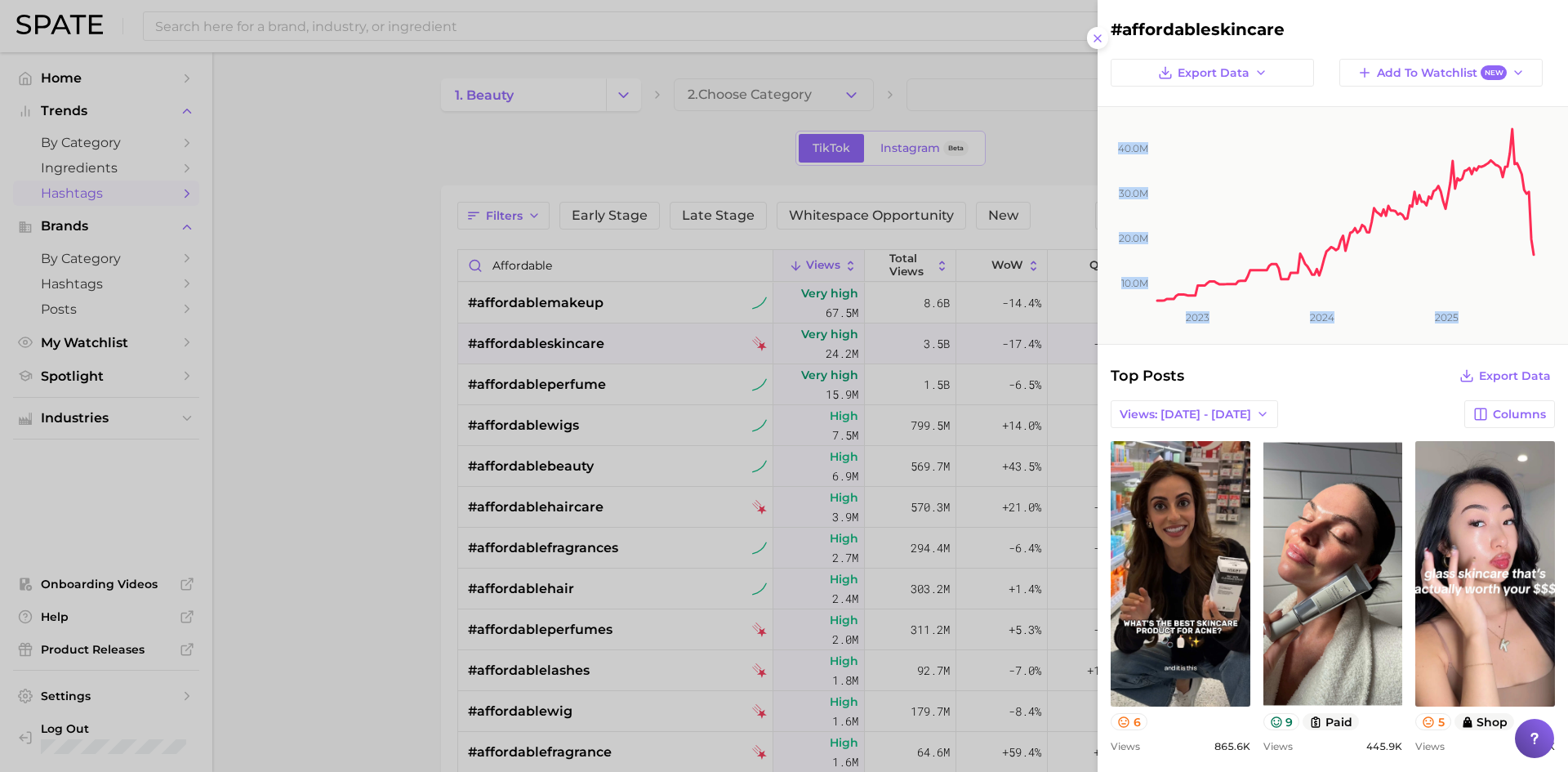
click at [859, 23] on div at bounding box center [784, 386] width 1568 height 772
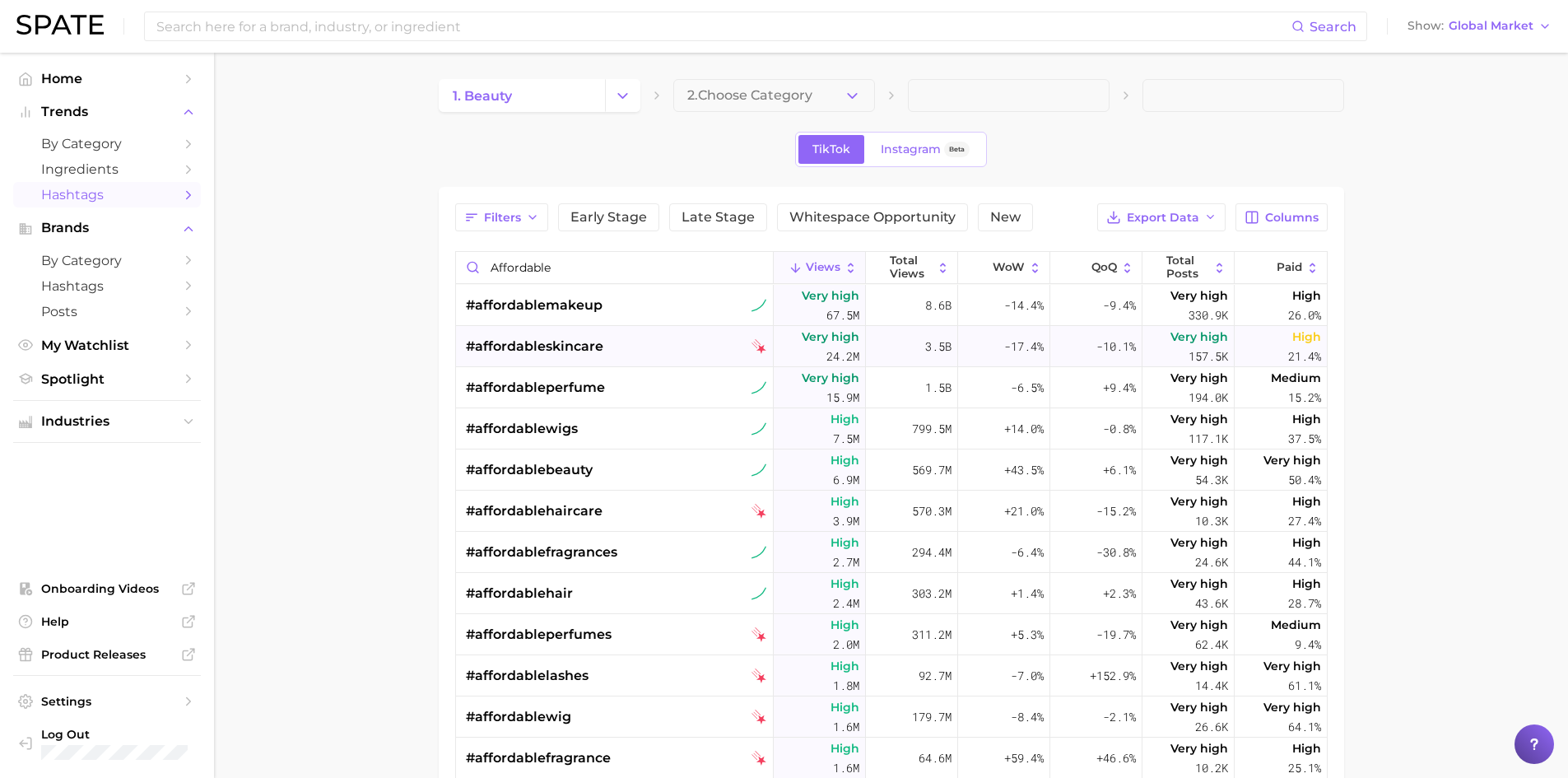
click at [597, 352] on span "#affordableskincare" at bounding box center [534, 347] width 137 height 20
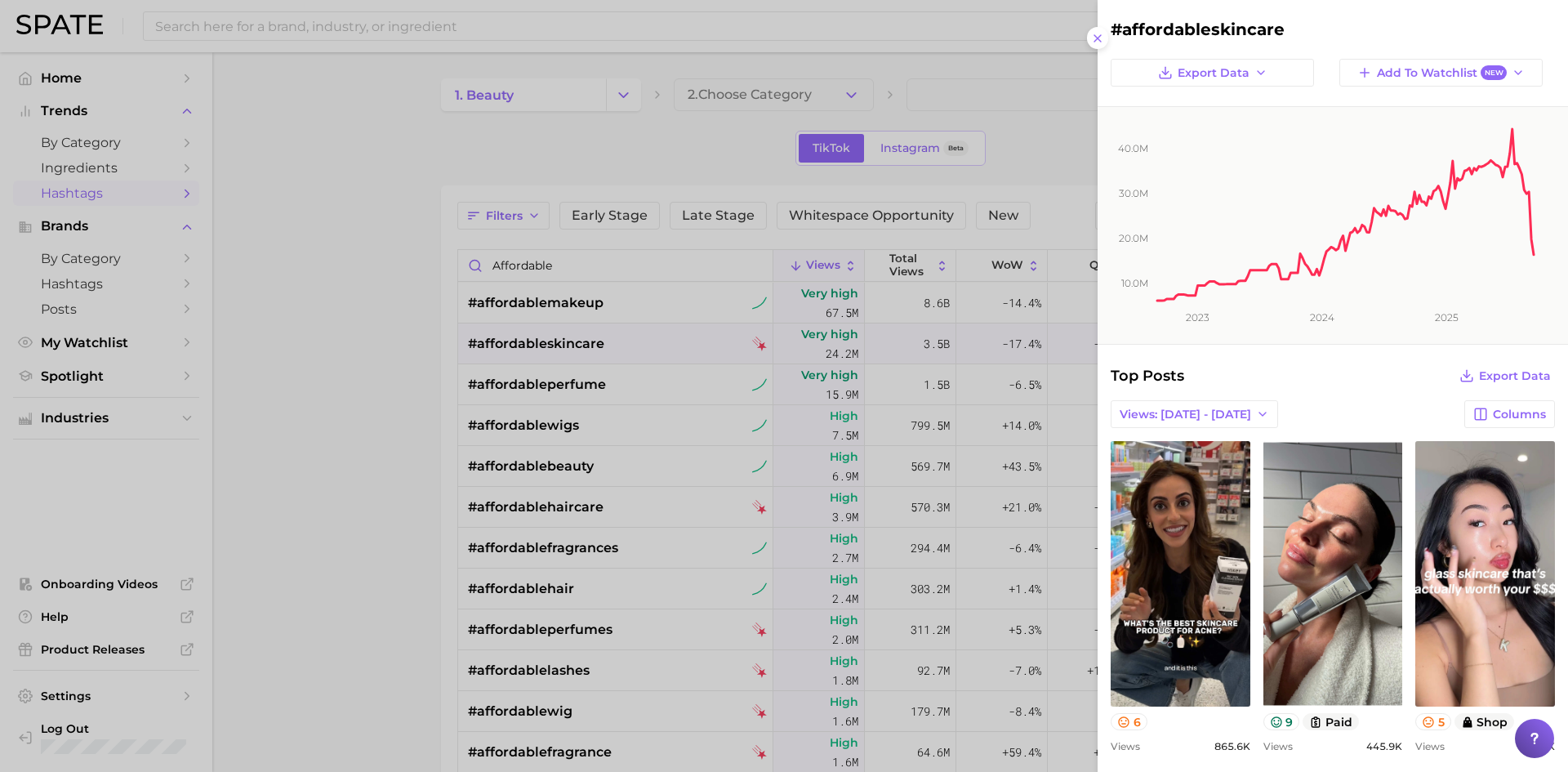
click at [593, 365] on div at bounding box center [784, 386] width 1568 height 772
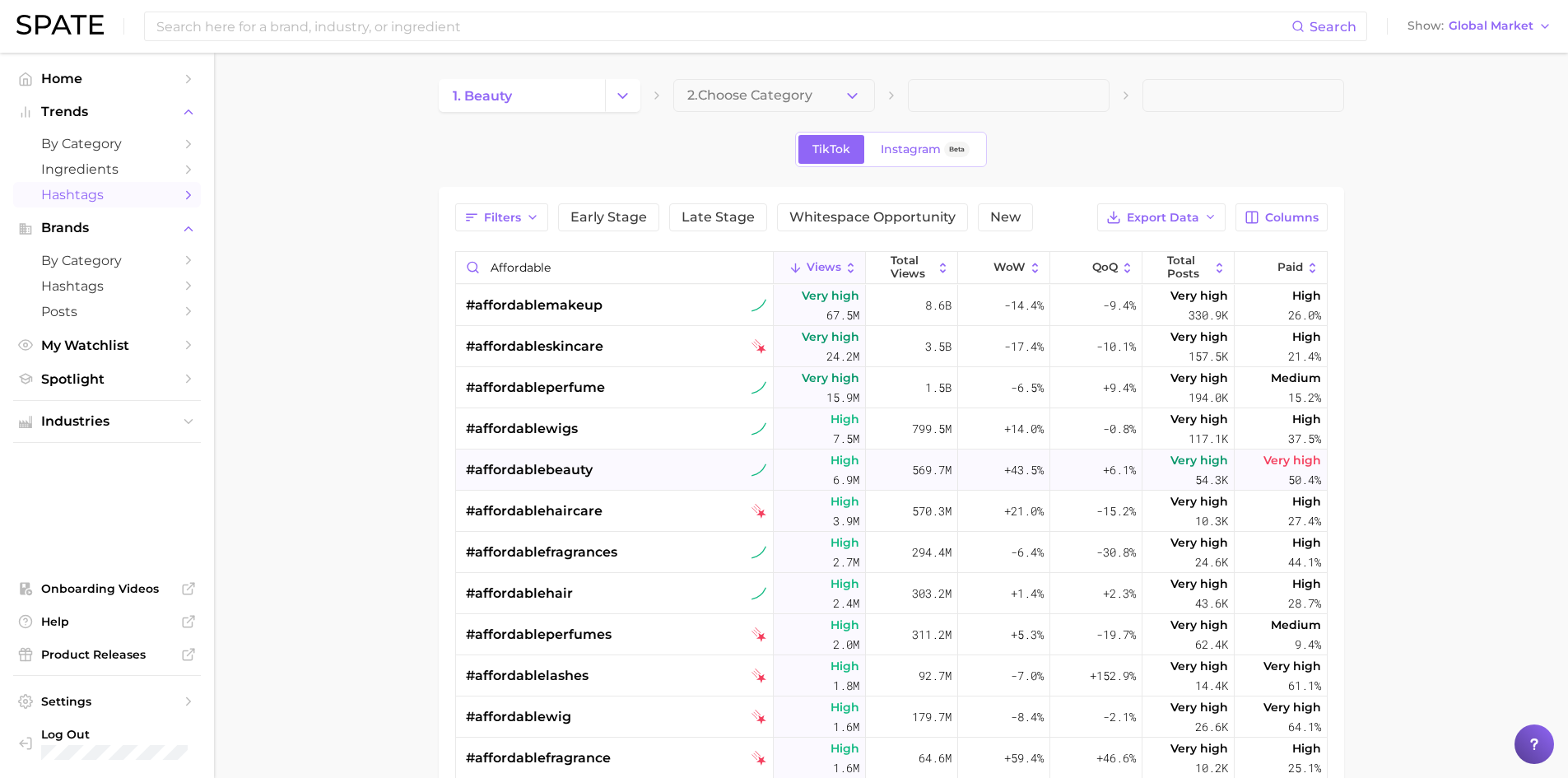
click at [570, 469] on span "#affordablebeauty" at bounding box center [528, 470] width 126 height 20
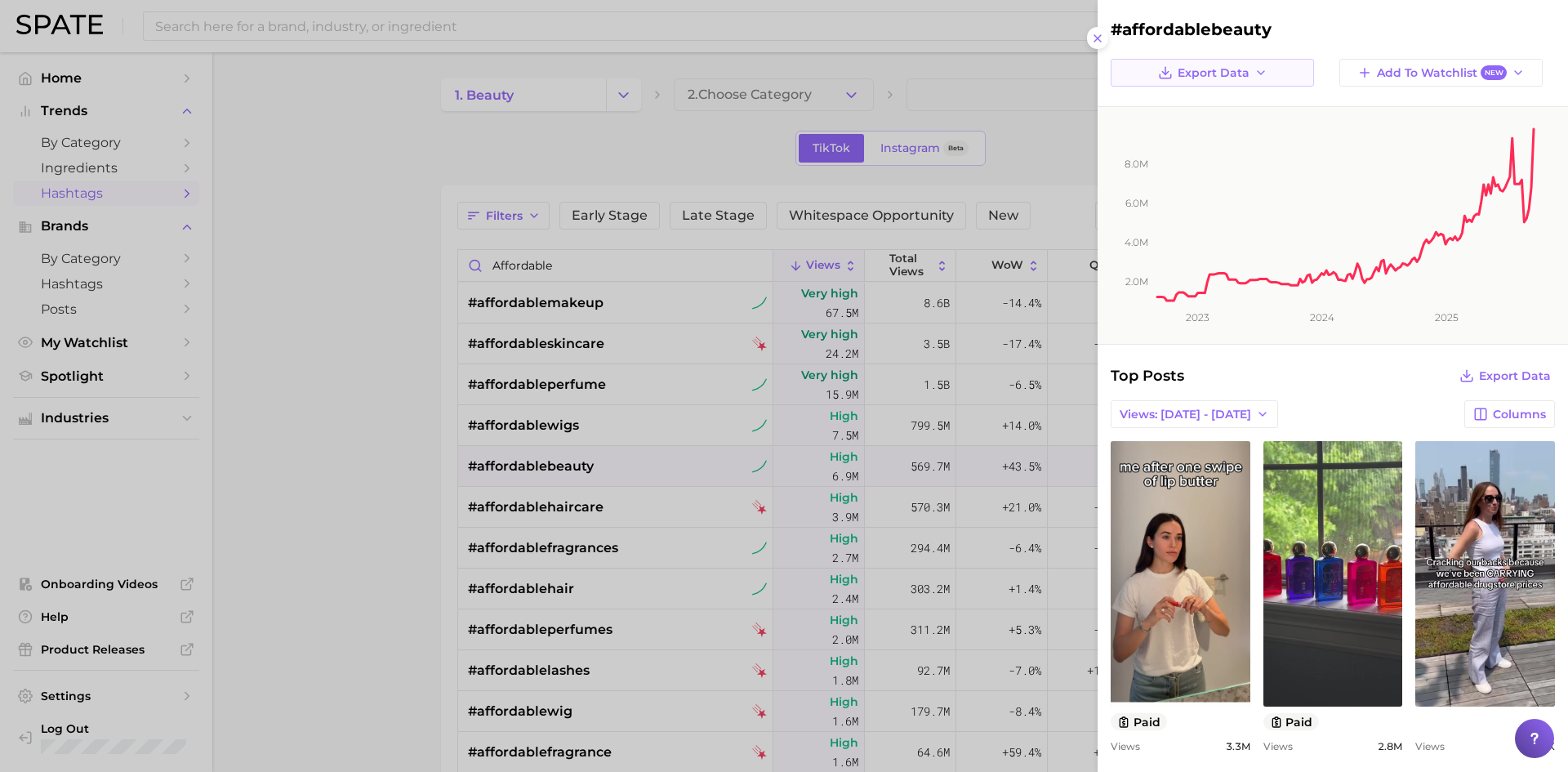
click at [1264, 72] on button "Export Data" at bounding box center [1211, 72] width 203 height 28
click at [1245, 127] on span "Time Series Image" at bounding box center [1216, 132] width 110 height 14
click at [329, 295] on div at bounding box center [784, 386] width 1568 height 772
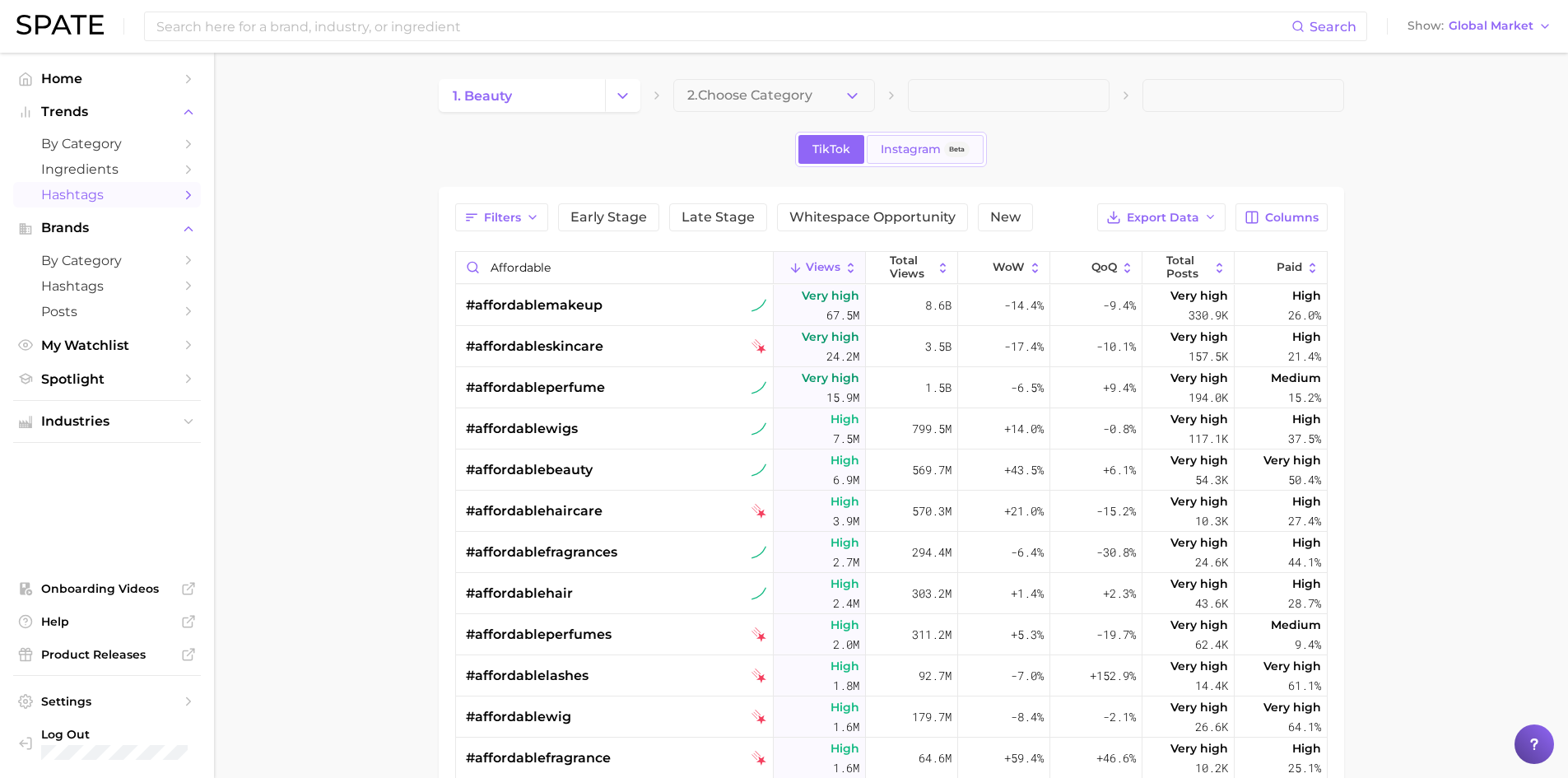
click at [909, 153] on span "Instagram" at bounding box center [910, 149] width 60 height 14
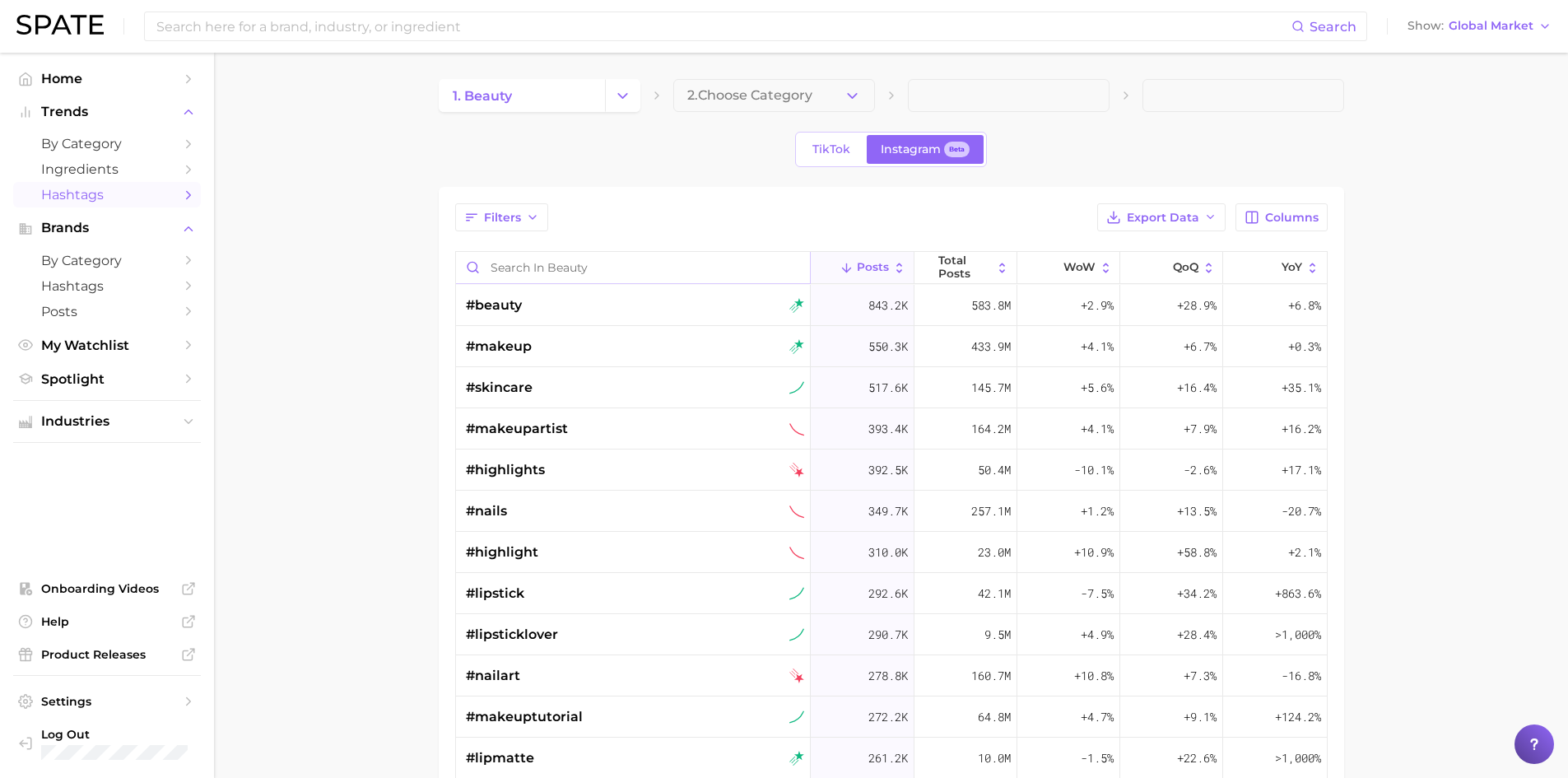
click at [638, 256] on input "Search in beauty" at bounding box center [633, 267] width 355 height 31
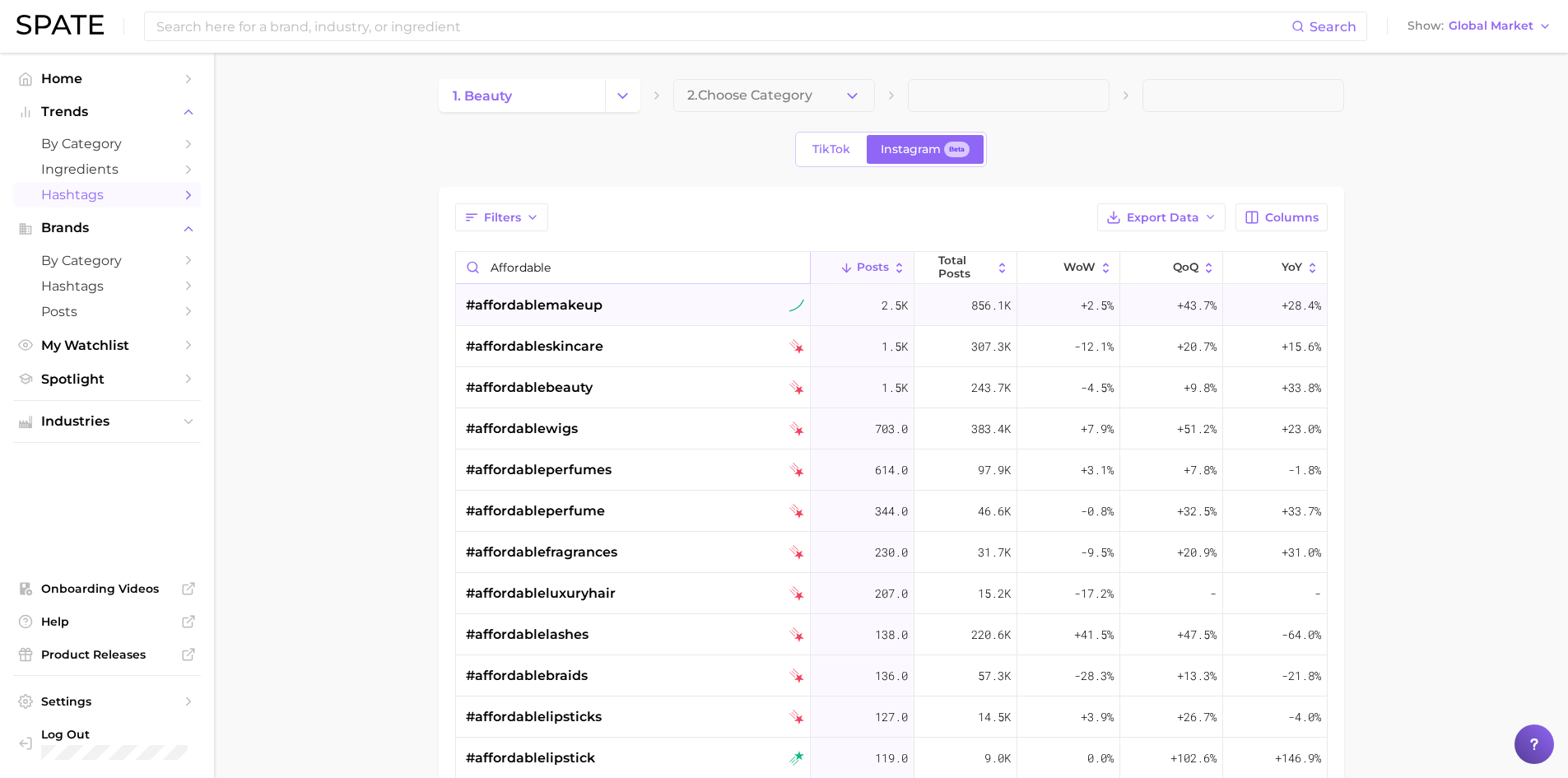
type input "affordable"
click at [685, 293] on div "#affordablemakeup" at bounding box center [634, 306] width 338 height 41
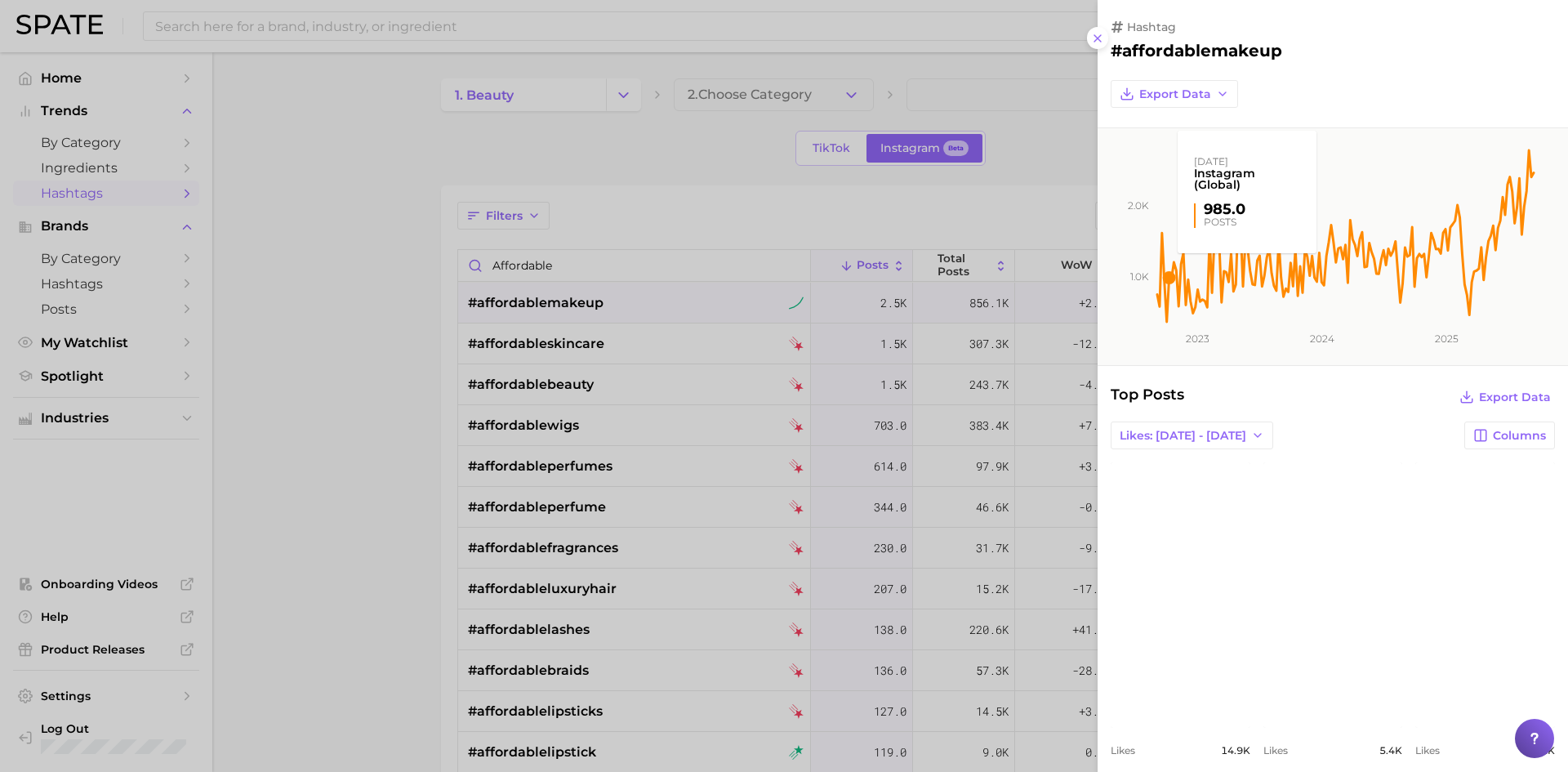
drag, startPoint x: 1155, startPoint y: 272, endPoint x: 1178, endPoint y: 273, distance: 23.0
click at [1175, 273] on rect at bounding box center [1345, 227] width 381 height 196
click at [953, 262] on div at bounding box center [784, 386] width 1568 height 772
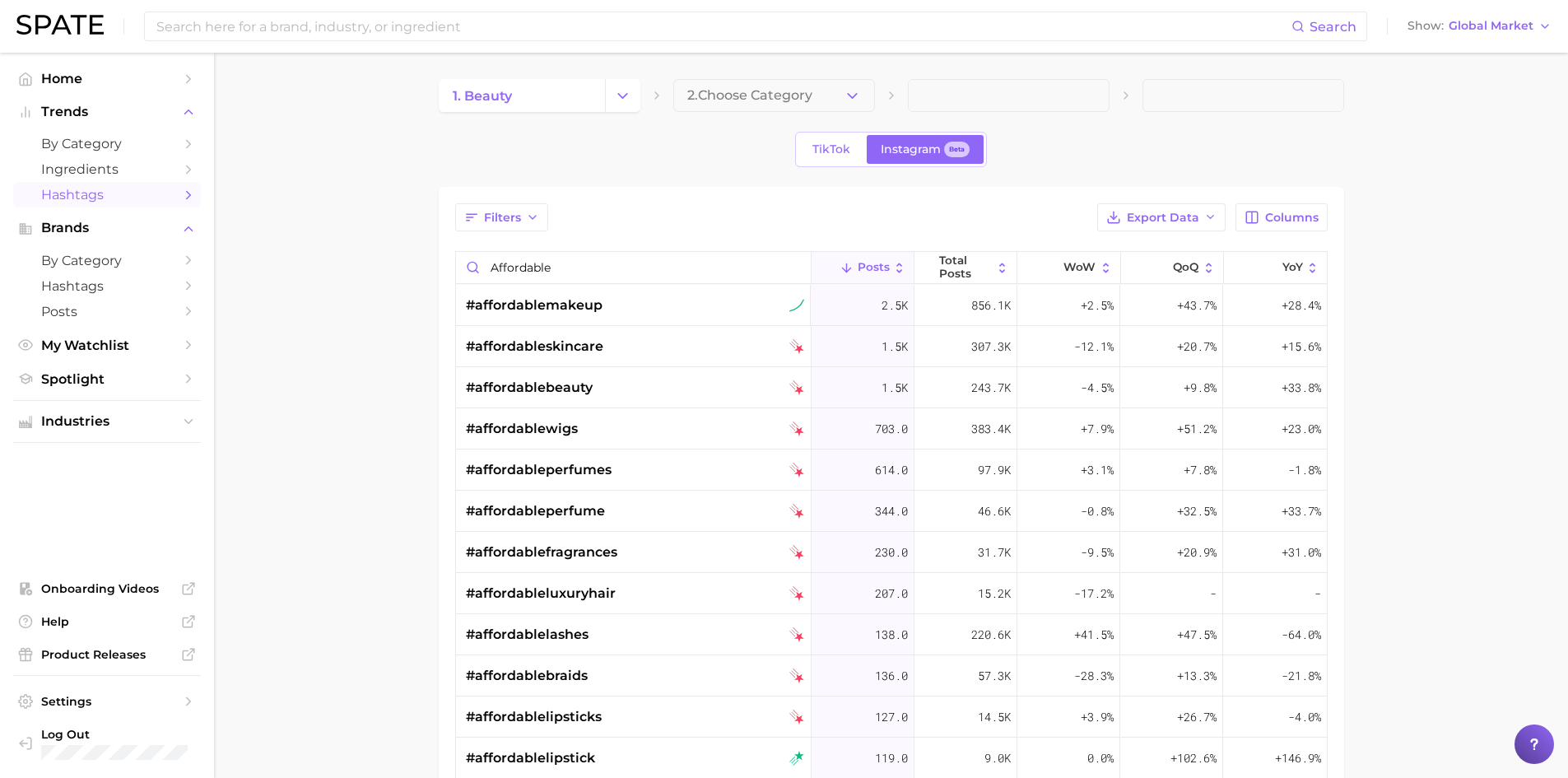
click at [980, 266] on span "Total Posts" at bounding box center [964, 267] width 54 height 25
click at [600, 309] on span "#affordablemakeup" at bounding box center [533, 306] width 136 height 20
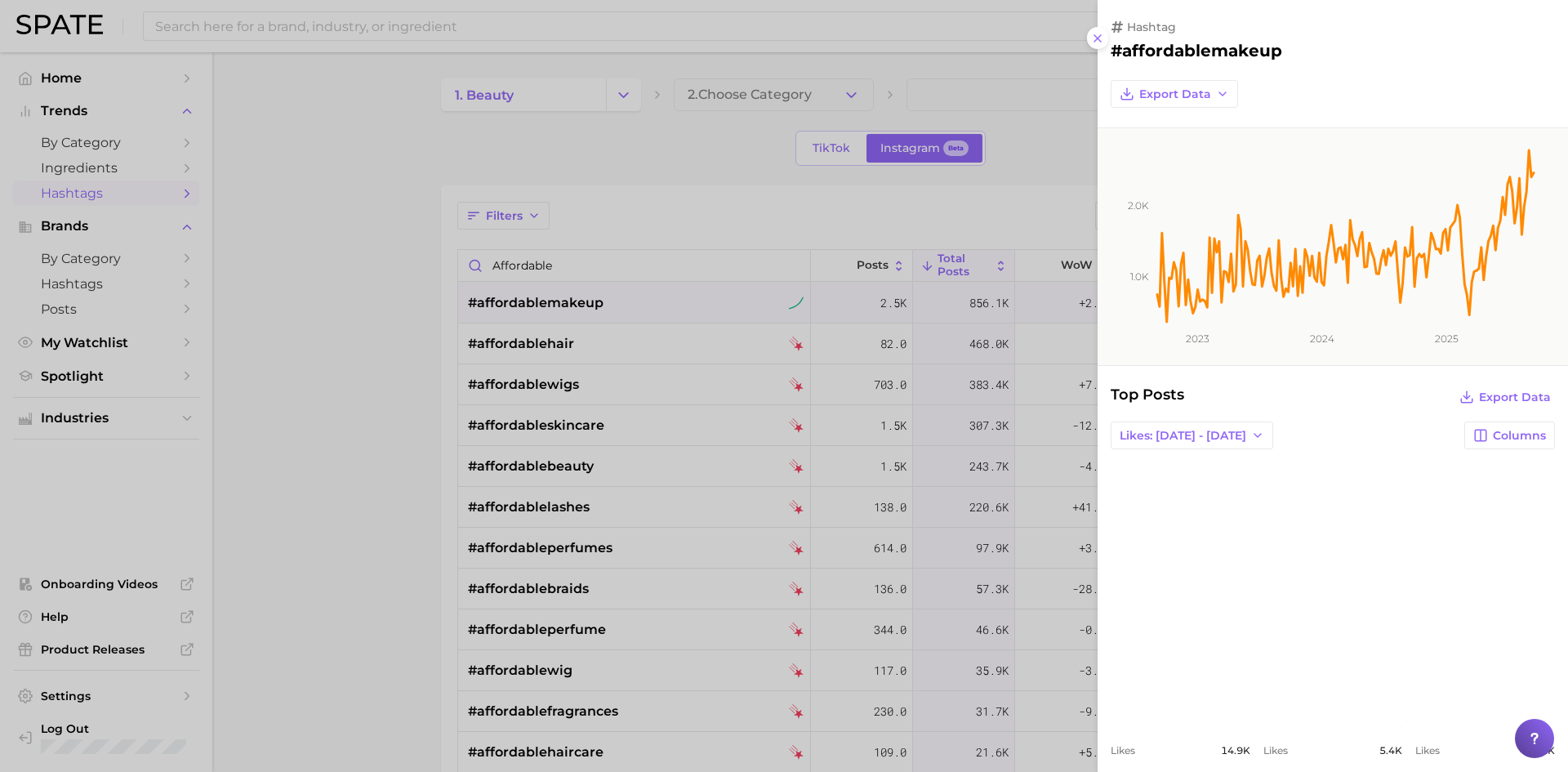
click at [354, 359] on div at bounding box center [784, 386] width 1568 height 772
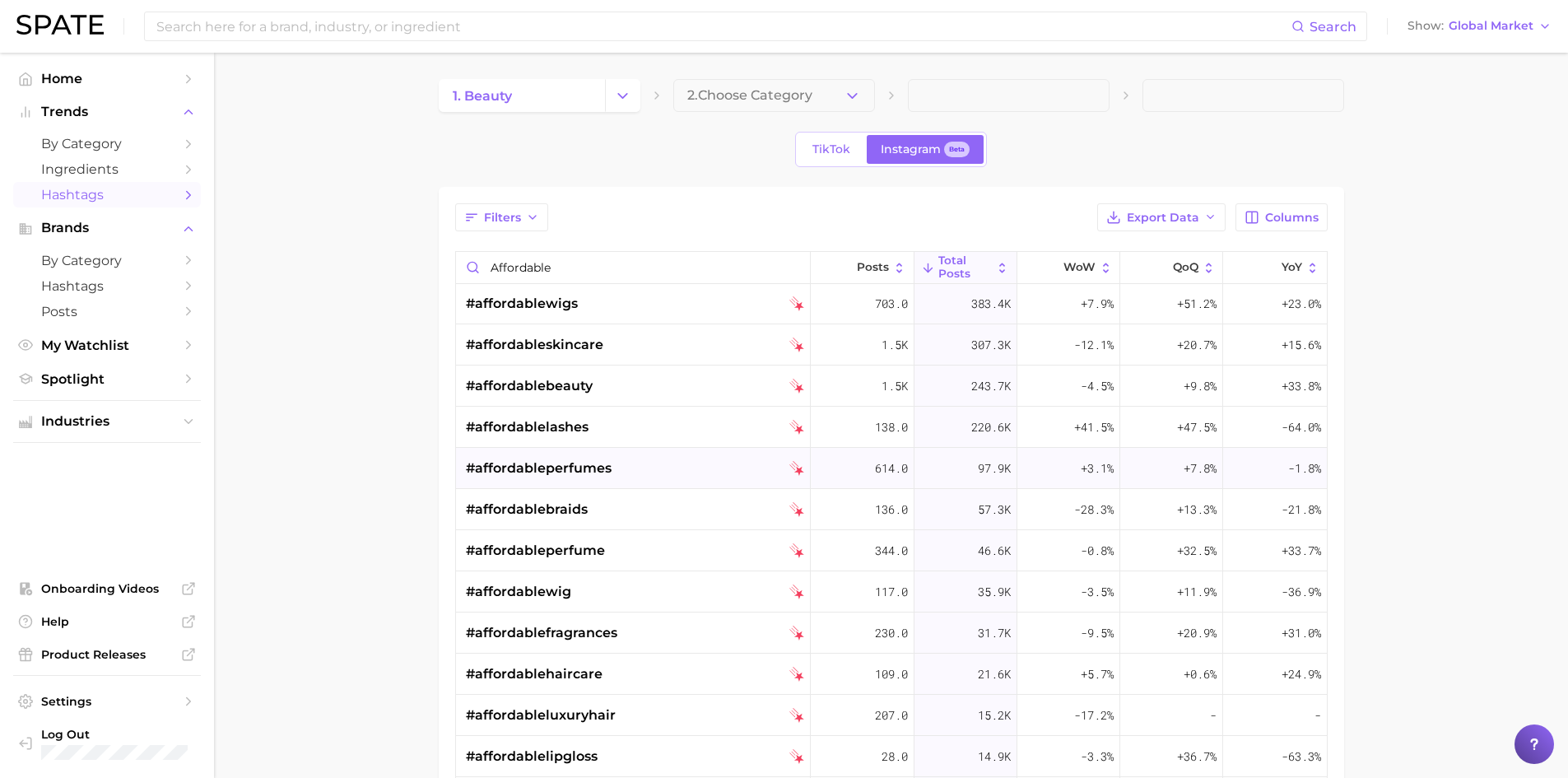
scroll to position [165, 0]
